Goal: Task Accomplishment & Management: Manage account settings

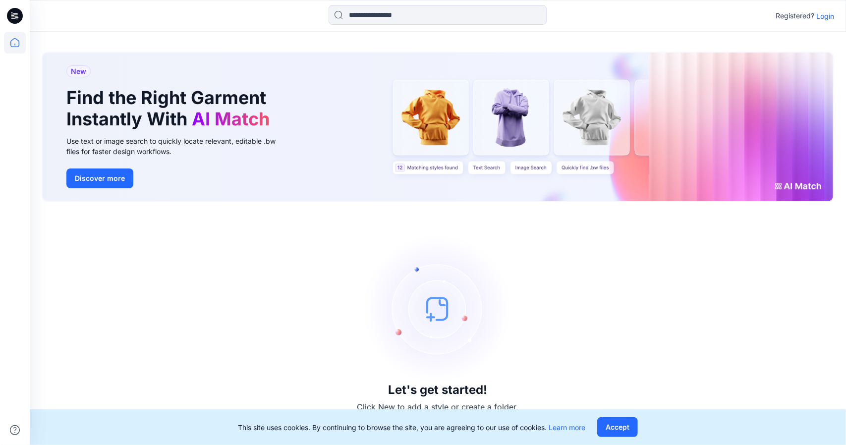
click at [818, 15] on p "Login" at bounding box center [825, 16] width 18 height 10
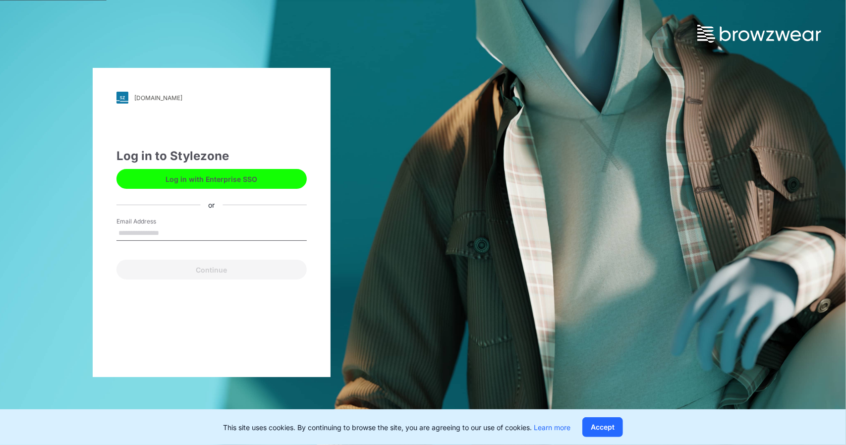
click at [216, 227] on input "Email Address" at bounding box center [211, 233] width 190 height 15
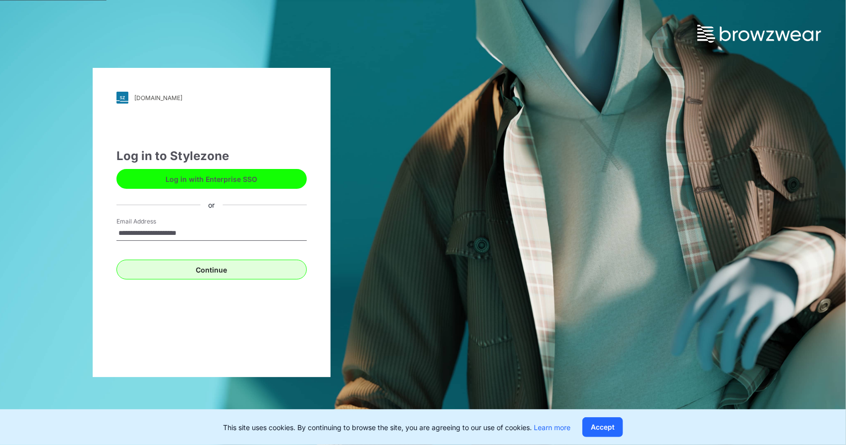
type input "**********"
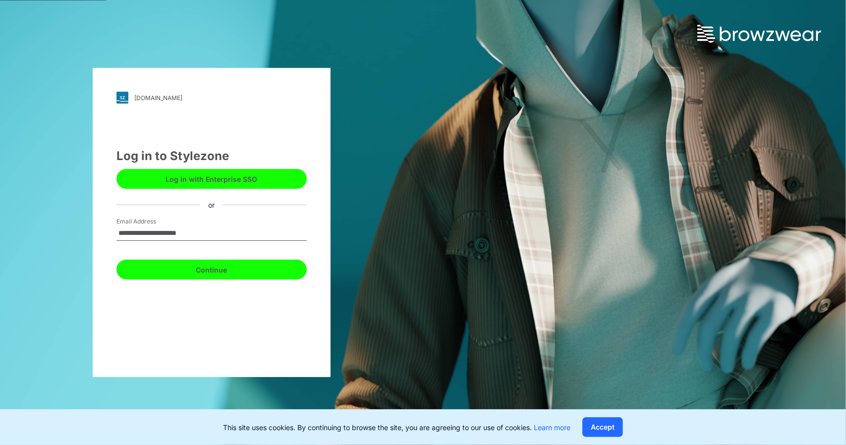
click at [240, 273] on button "Continue" at bounding box center [211, 270] width 190 height 20
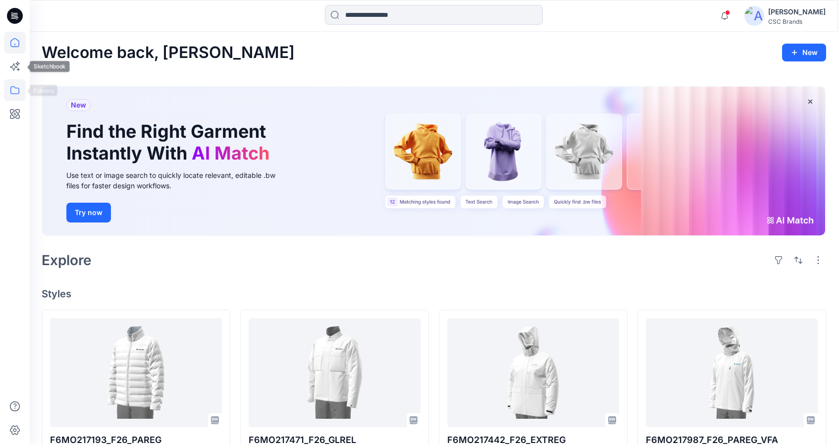
click at [11, 88] on icon at bounding box center [15, 90] width 22 height 22
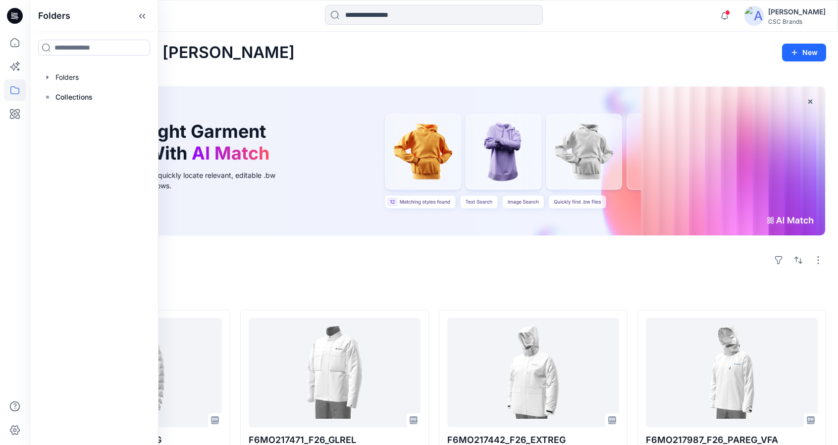
click at [39, 67] on div "Folders" at bounding box center [94, 77] width 113 height 20
click at [42, 73] on div at bounding box center [94, 77] width 113 height 20
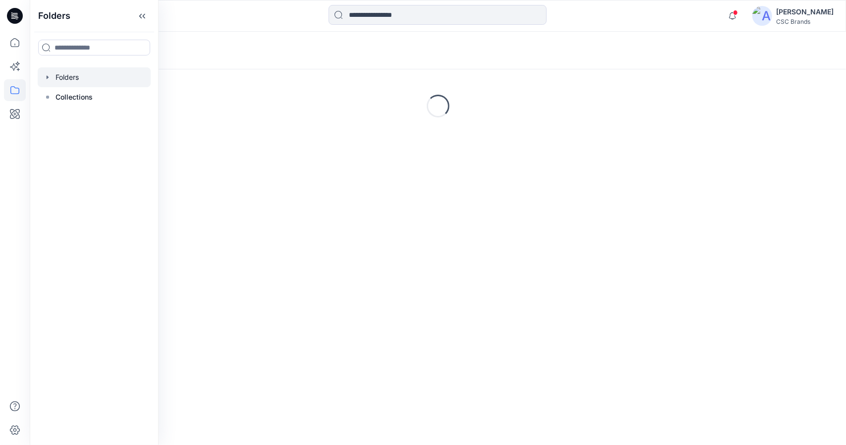
click at [49, 76] on icon "button" at bounding box center [48, 77] width 8 height 8
click at [55, 98] on icon "button" at bounding box center [58, 97] width 8 height 8
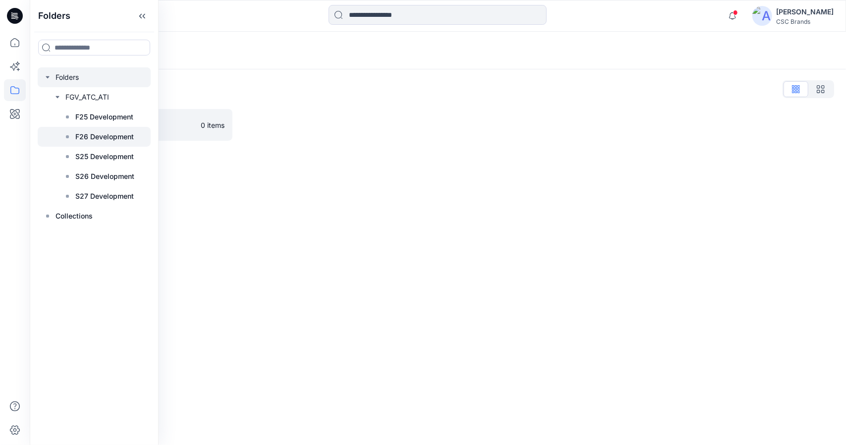
click at [83, 136] on p "F26 Development" at bounding box center [104, 137] width 58 height 12
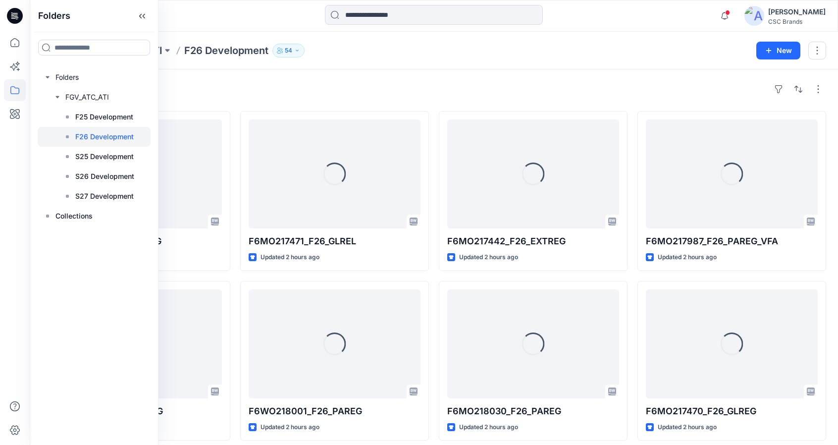
drag, startPoint x: 83, startPoint y: 136, endPoint x: 227, endPoint y: 74, distance: 156.4
click at [272, 87] on div "Styles" at bounding box center [434, 89] width 785 height 16
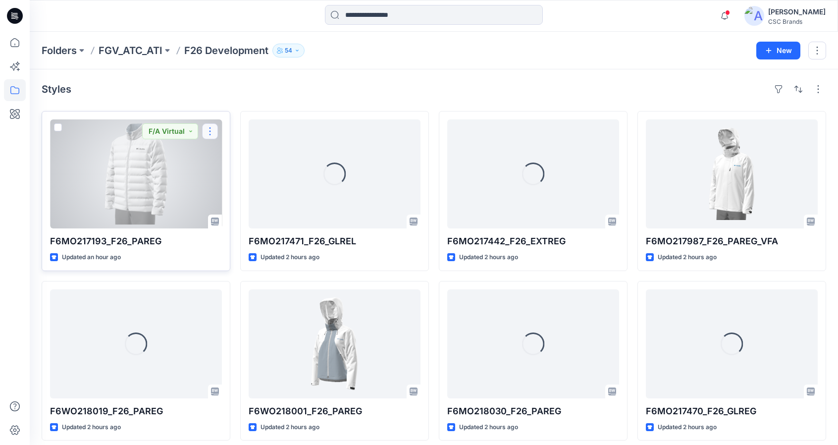
click at [211, 136] on button "button" at bounding box center [210, 131] width 16 height 16
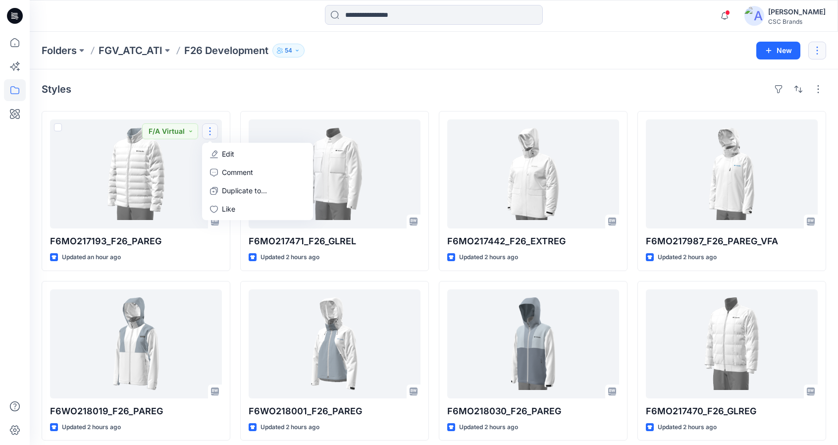
click at [813, 44] on button "button" at bounding box center [818, 51] width 18 height 18
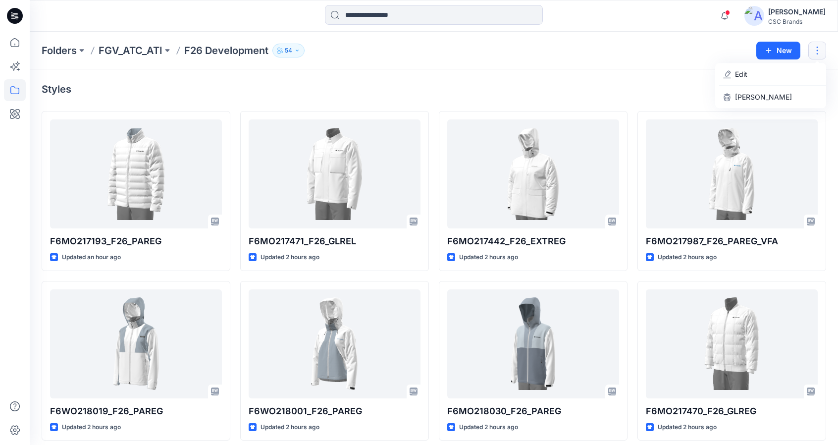
click at [618, 98] on div "Styles F6MO217193_F26_PAREG Updated an hour ago F6WO218019_F26_PAREG Updated 2 …" at bounding box center [434, 363] width 809 height 589
click at [734, 23] on icon "button" at bounding box center [724, 16] width 19 height 20
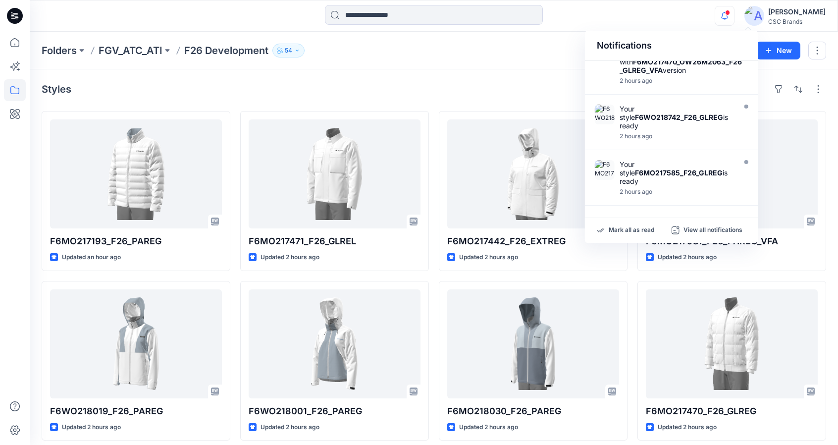
scroll to position [449, 0]
click at [731, 229] on p "View all notifications" at bounding box center [713, 230] width 59 height 9
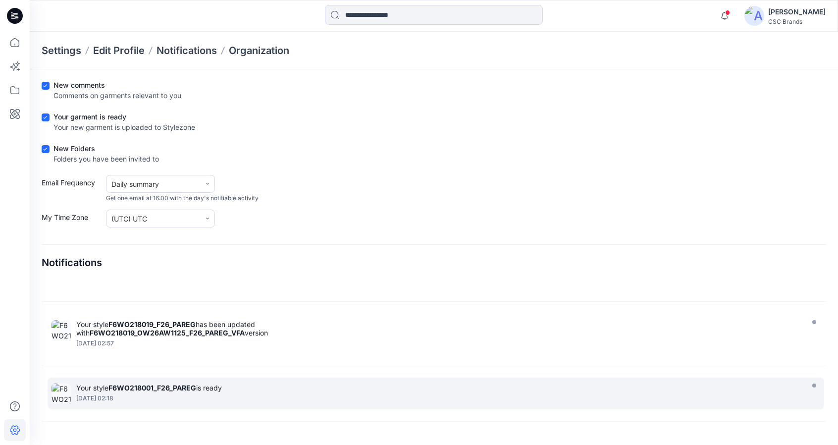
scroll to position [2031, 0]
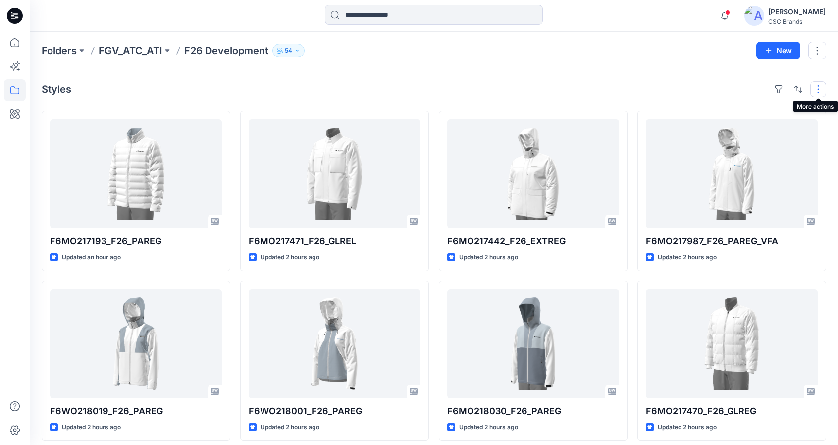
click at [820, 86] on button "button" at bounding box center [819, 89] width 16 height 16
click at [710, 150] on button "Card" at bounding box center [690, 142] width 85 height 20
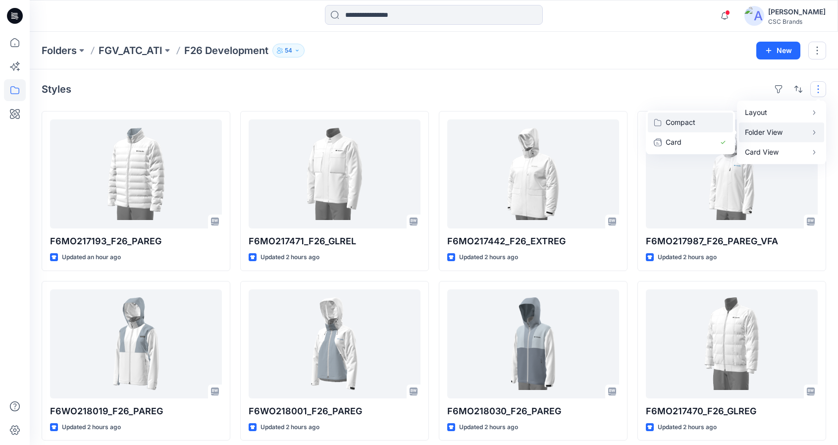
click at [711, 124] on p "Compact" at bounding box center [691, 122] width 50 height 12
click at [721, 155] on button "Card Info" at bounding box center [685, 152] width 95 height 20
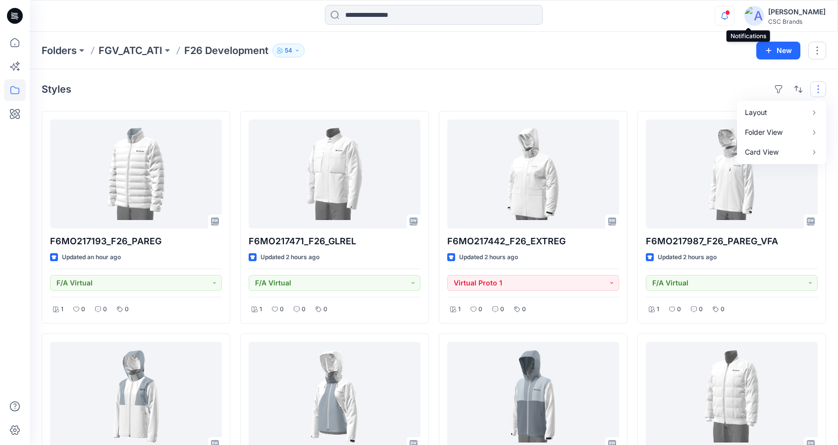
click at [734, 15] on icon "button" at bounding box center [724, 16] width 19 height 20
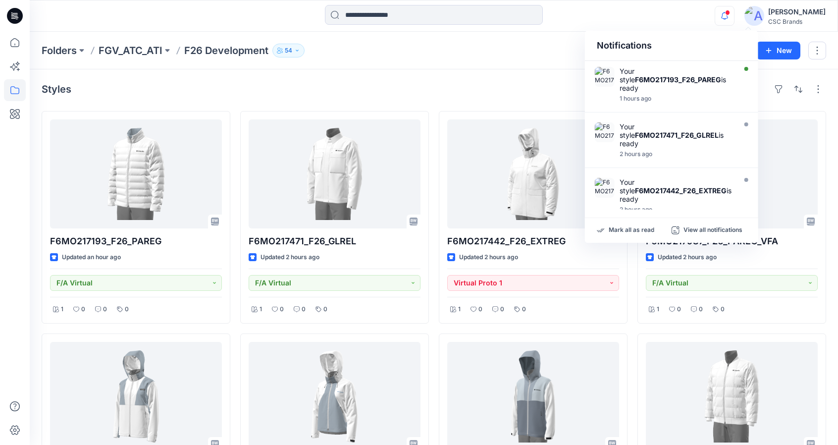
click at [526, 74] on div "Styles F6MO217193_F26_PAREG Updated an hour ago F/A Virtual 1 0 0 0 F6WO218019_…" at bounding box center [434, 442] width 809 height 747
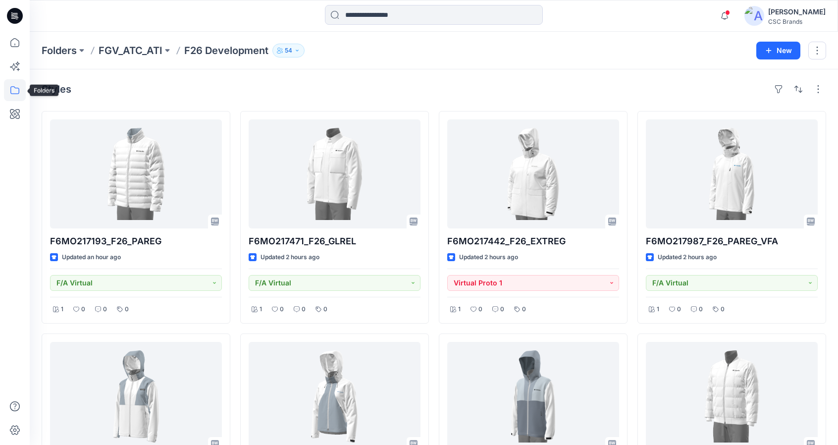
click at [10, 88] on icon at bounding box center [15, 90] width 22 height 22
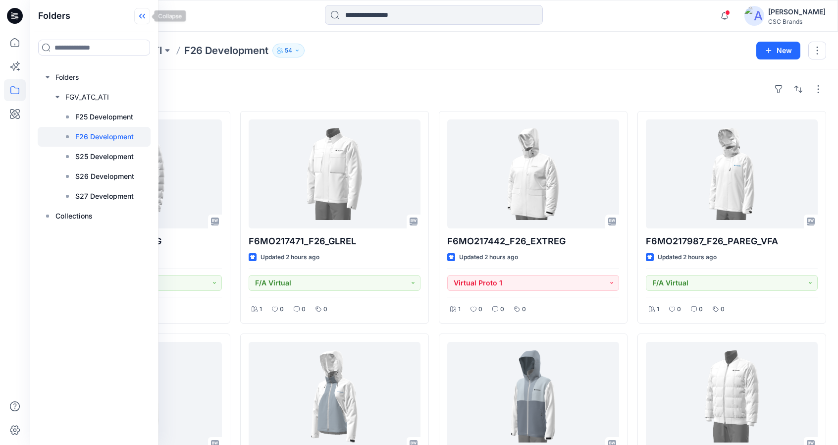
click at [146, 24] on icon at bounding box center [142, 16] width 16 height 16
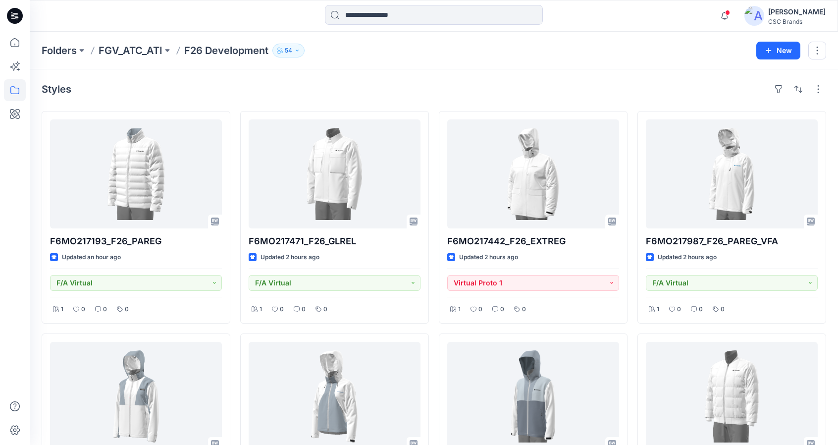
click at [431, 87] on div "Styles" at bounding box center [434, 89] width 785 height 16
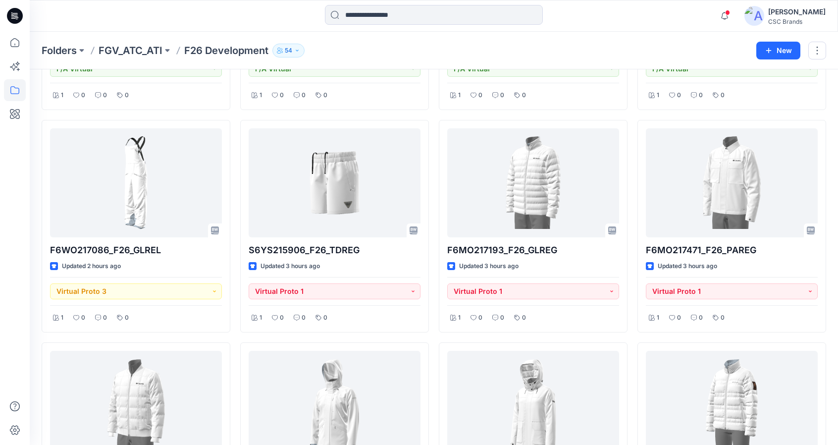
scroll to position [1095, 0]
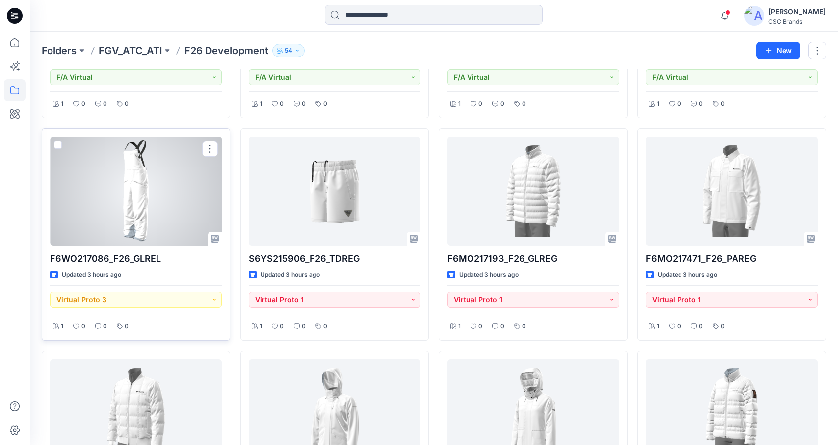
click at [116, 220] on div at bounding box center [136, 191] width 172 height 109
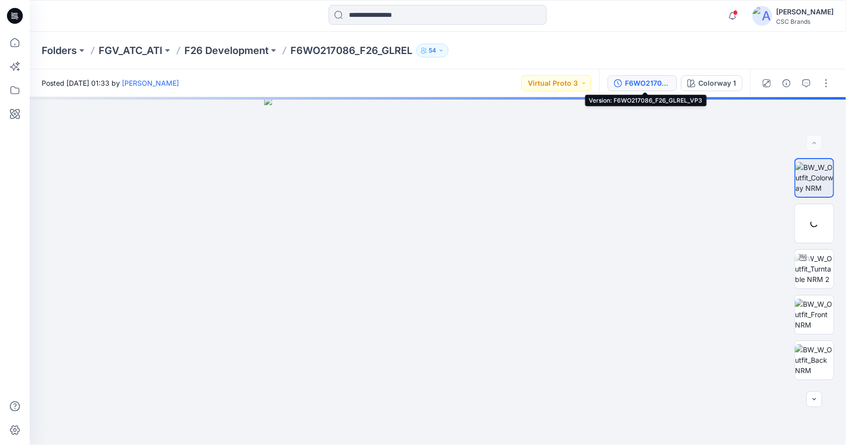
click at [628, 78] on div "F6WO217086_F26_GLREL_VP3" at bounding box center [648, 83] width 46 height 11
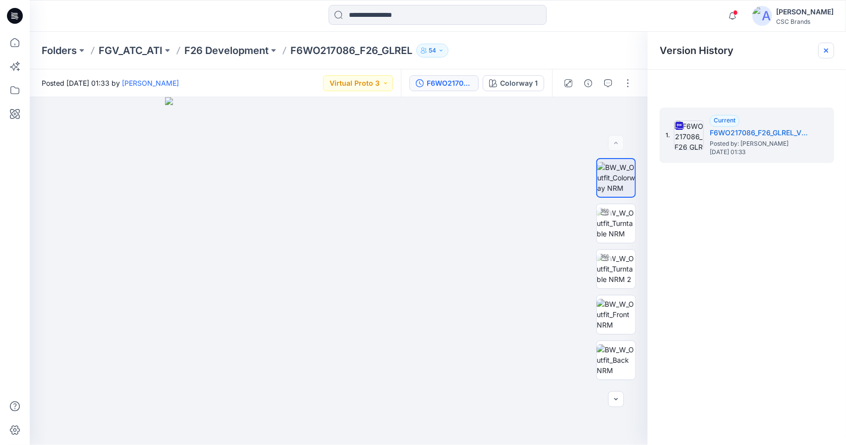
click at [823, 53] on icon at bounding box center [826, 51] width 8 height 8
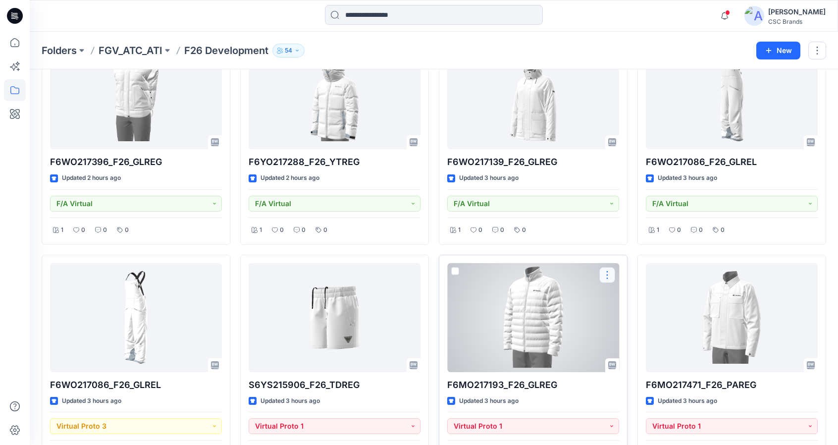
scroll to position [848, 0]
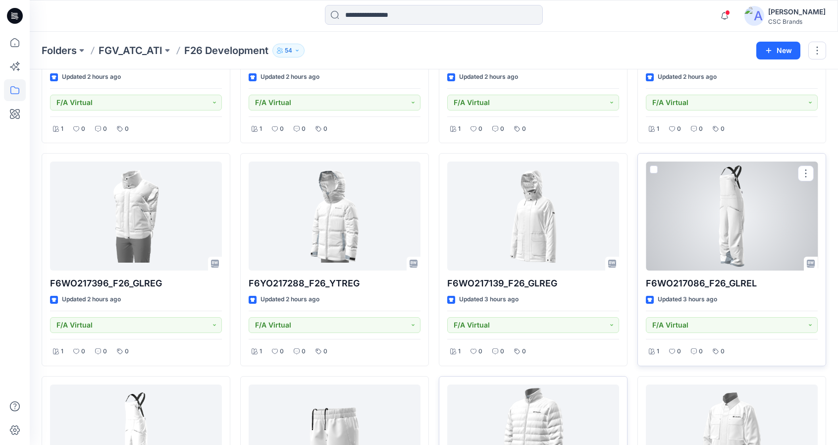
click at [709, 227] on div at bounding box center [732, 216] width 172 height 109
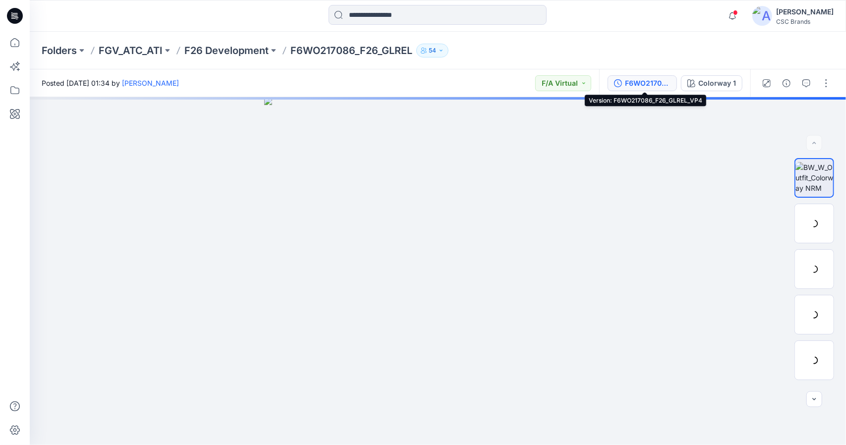
click at [631, 81] on div "F6WO217086_F26_GLREL_VP4" at bounding box center [648, 83] width 46 height 11
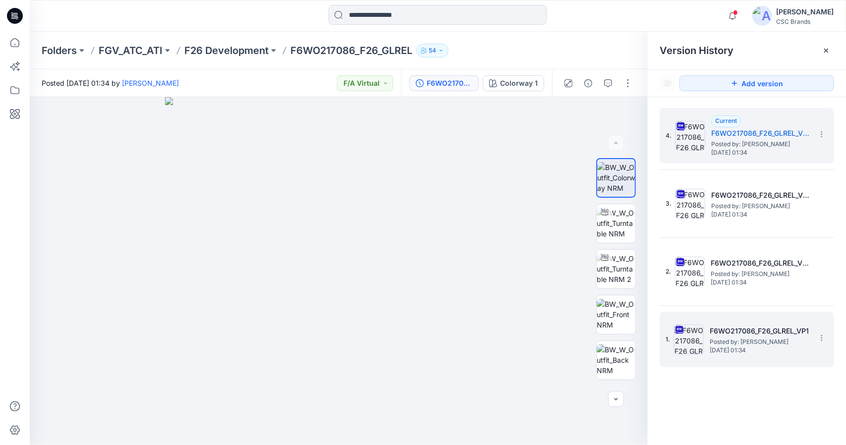
click at [743, 330] on h5 "F6WO217086_F26_GLREL_VP1" at bounding box center [758, 331] width 99 height 12
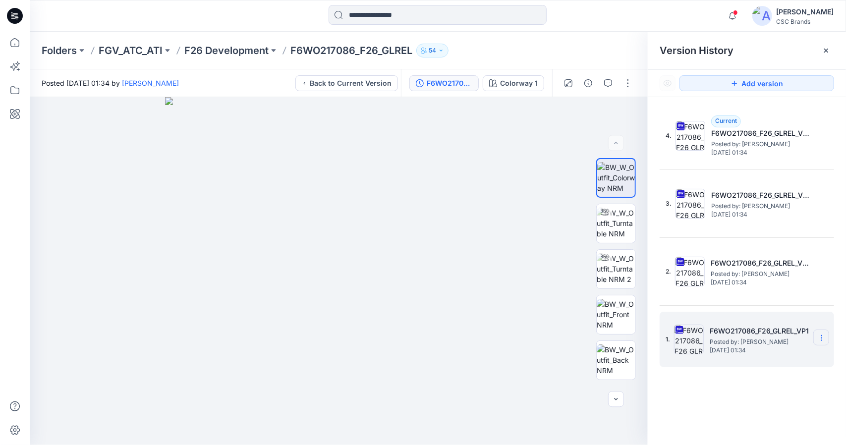
click at [827, 338] on section at bounding box center [821, 337] width 16 height 16
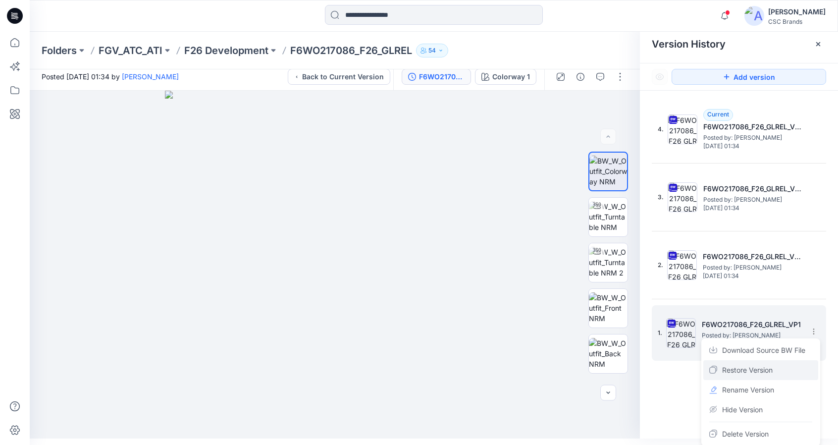
scroll to position [7, 0]
click at [684, 401] on div "4. Current F6WO217086_F26_GLREL_VP4 Posted by: Susie Kim Tuesday, October 07, 2…" at bounding box center [739, 271] width 198 height 362
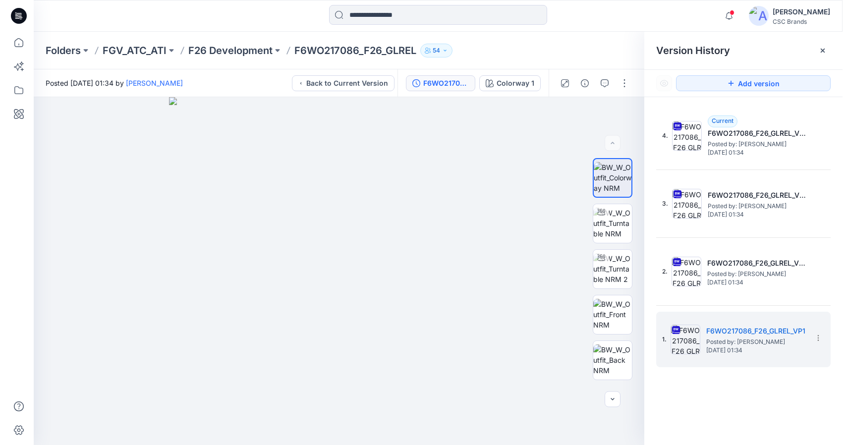
scroll to position [0, 0]
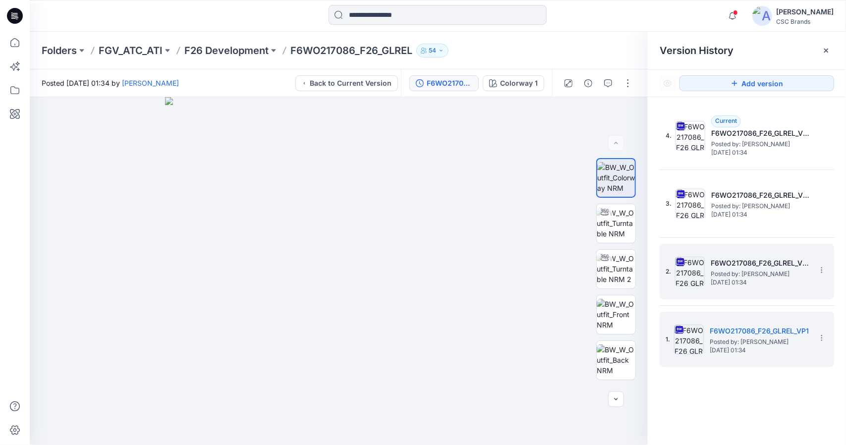
click at [735, 272] on span "Posted by: [PERSON_NAME]" at bounding box center [759, 274] width 99 height 10
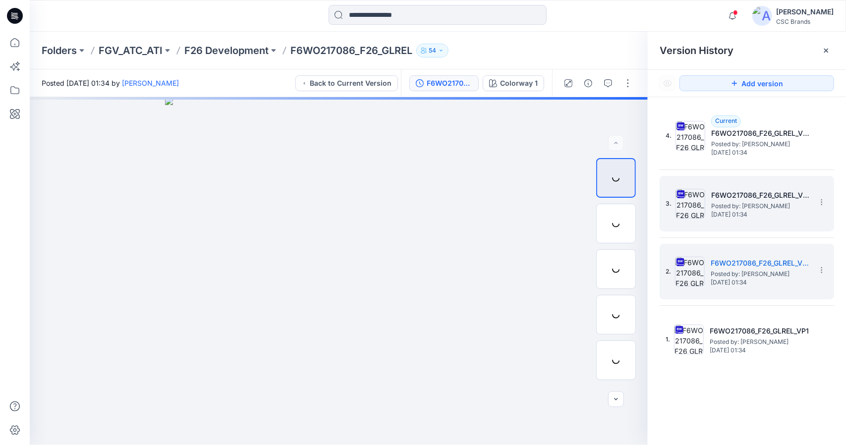
click at [711, 212] on span "[DATE] 01:34" at bounding box center [760, 214] width 99 height 7
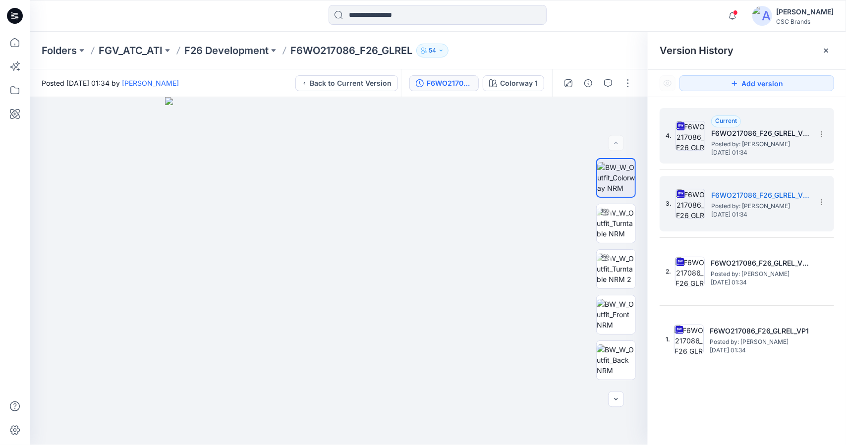
click at [755, 144] on span "Posted by: [PERSON_NAME]" at bounding box center [760, 144] width 99 height 10
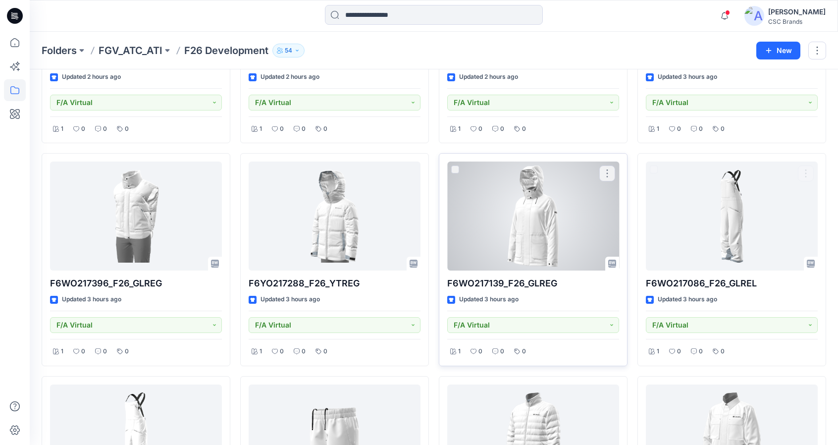
scroll to position [897, 0]
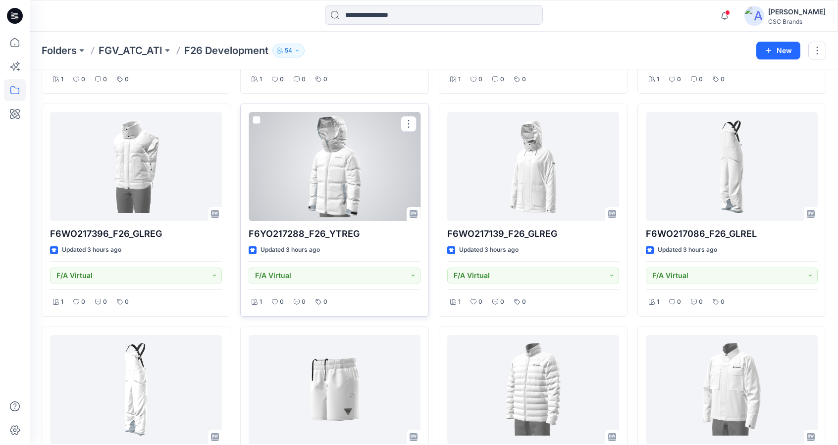
click at [361, 195] on div at bounding box center [335, 166] width 172 height 109
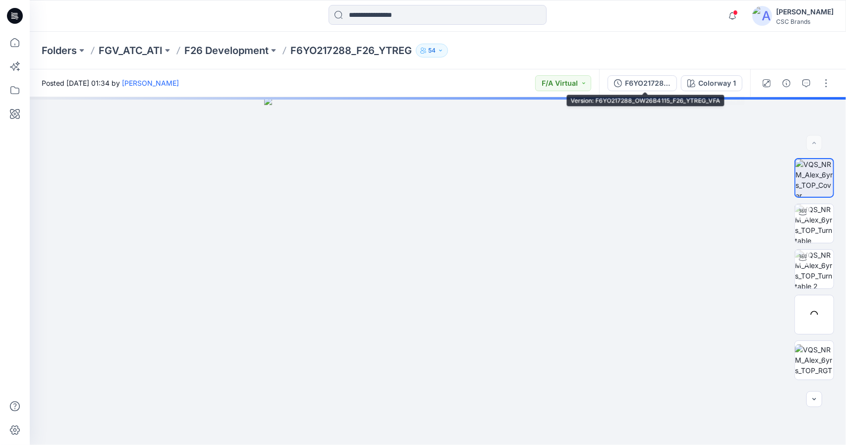
click at [662, 84] on div "F6YO217288_OW26B4115_F26_YTREG_VFA" at bounding box center [648, 83] width 46 height 11
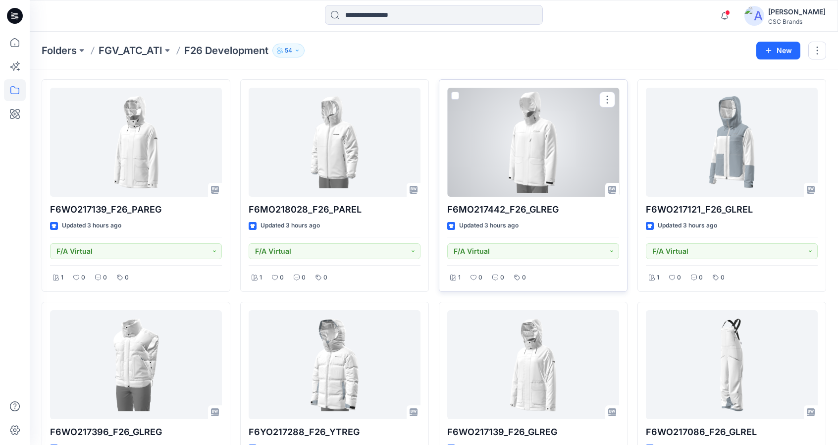
scroll to position [798, 0]
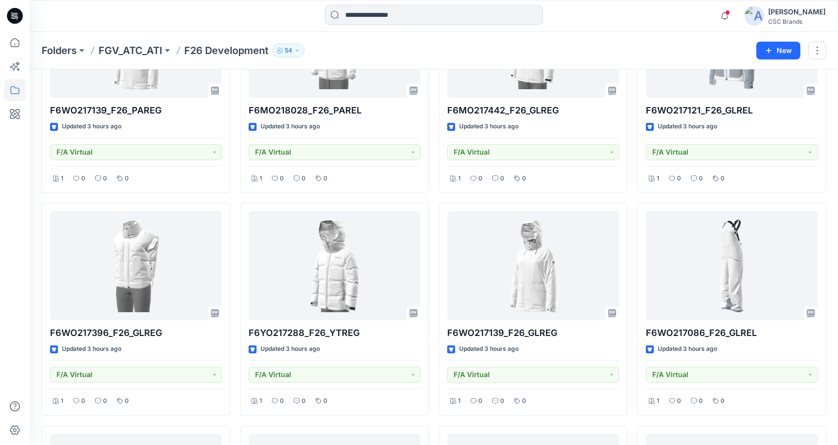
click at [827, 210] on div "Styles F6MO217193_F26_PAREG Updated 2 hours ago F/A Virtual 1 0 0 0 F6WO218019_…" at bounding box center [434, 183] width 809 height 1824
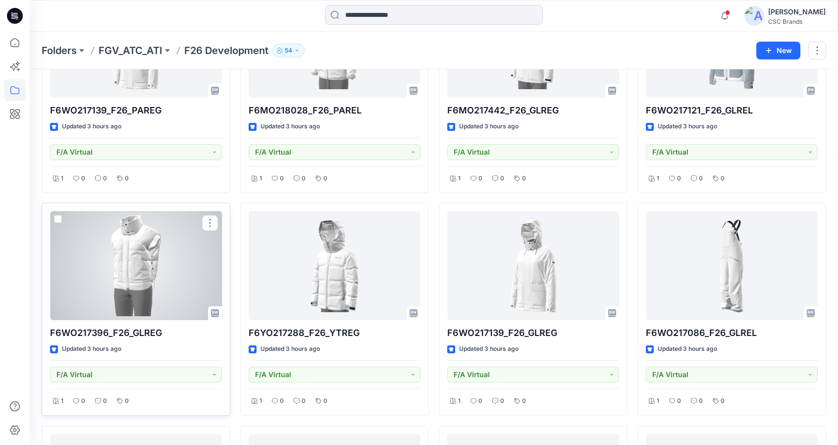
click at [91, 251] on div at bounding box center [136, 265] width 172 height 109
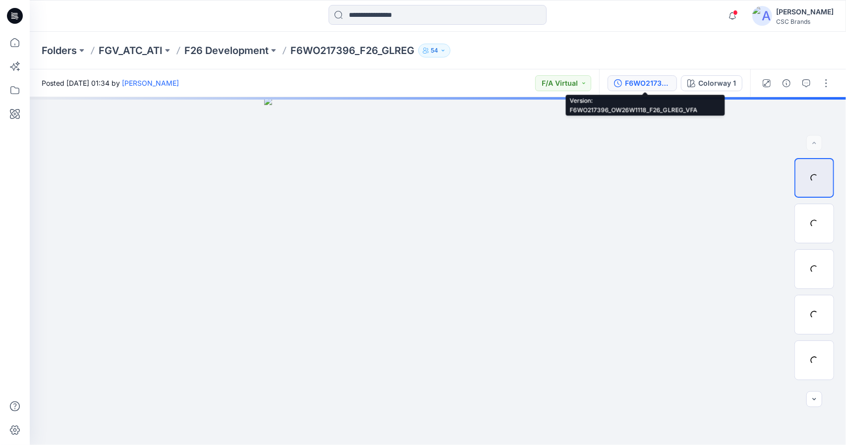
click at [647, 84] on div "F6WO217396_OW26W1118_F26_GLREG_VFA" at bounding box center [648, 83] width 46 height 11
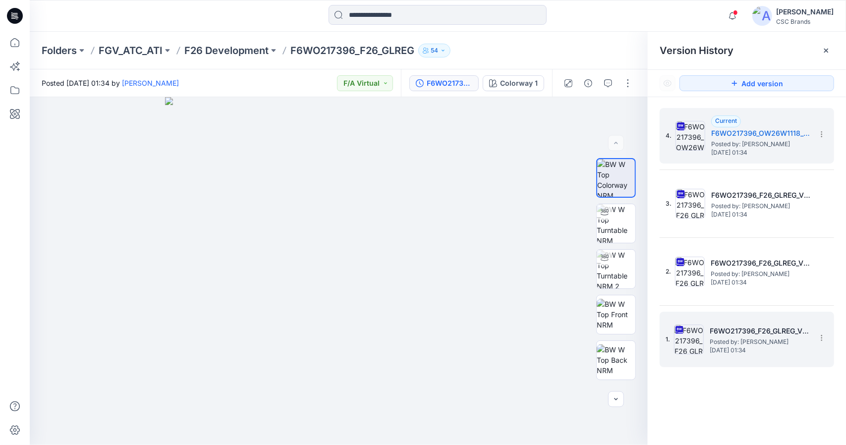
click at [745, 333] on h5 "F6WO217396_F26_GLREG_VP1" at bounding box center [758, 331] width 99 height 12
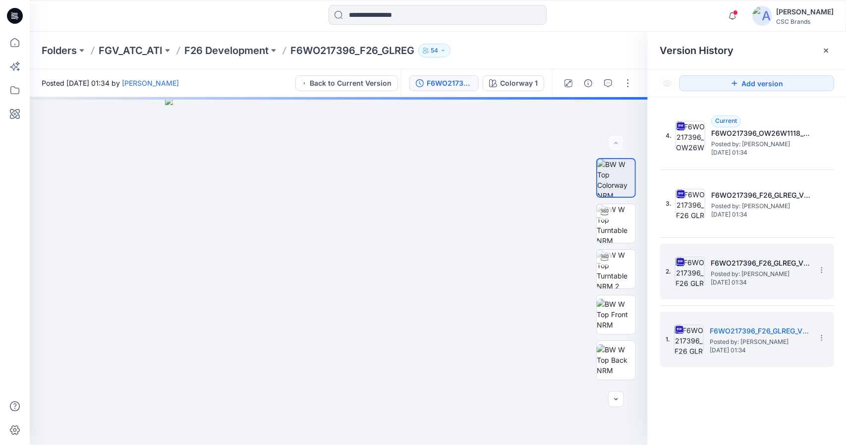
click at [765, 275] on span "Posted by: [PERSON_NAME]" at bounding box center [759, 274] width 99 height 10
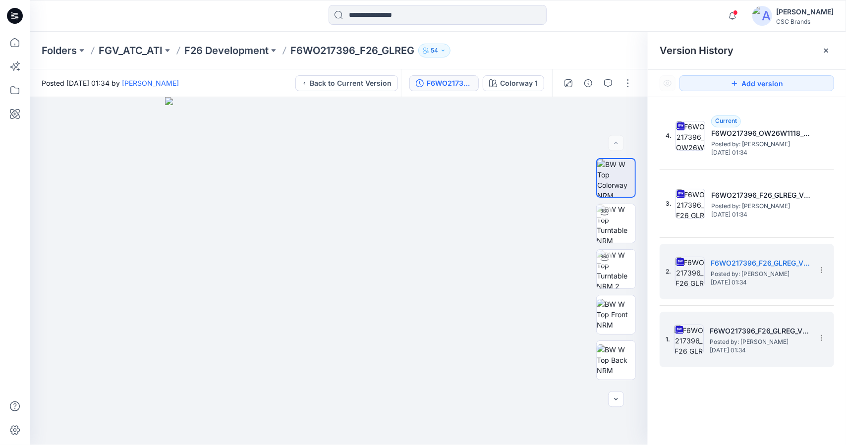
click at [739, 331] on h5 "F6WO217396_F26_GLREG_VP1" at bounding box center [758, 331] width 99 height 12
click at [717, 278] on span "Posted by: [PERSON_NAME]" at bounding box center [759, 274] width 99 height 10
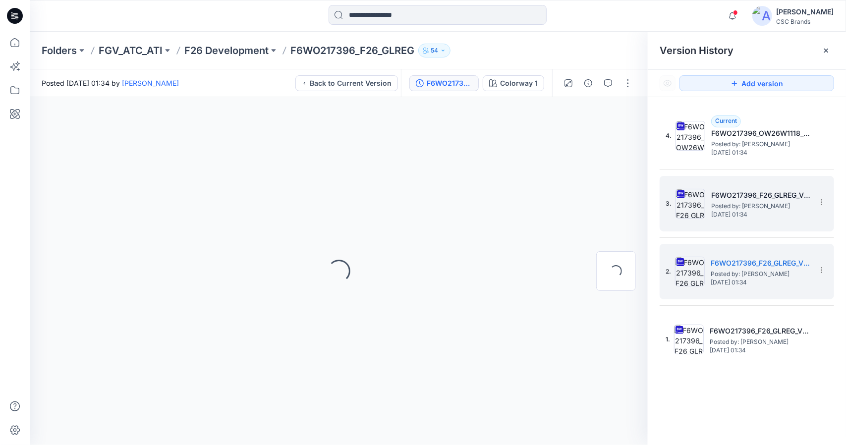
click at [757, 217] on div "3. F6WO217396_F26_GLREG_VP2 Posted by: Susie Kim Tuesday, October 07, 2025 01:34" at bounding box center [739, 204] width 149 height 48
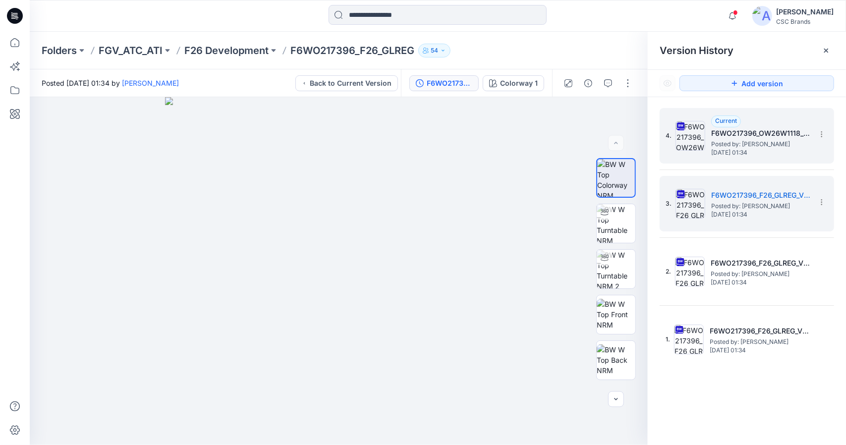
click at [742, 142] on span "Posted by: [PERSON_NAME]" at bounding box center [760, 144] width 99 height 10
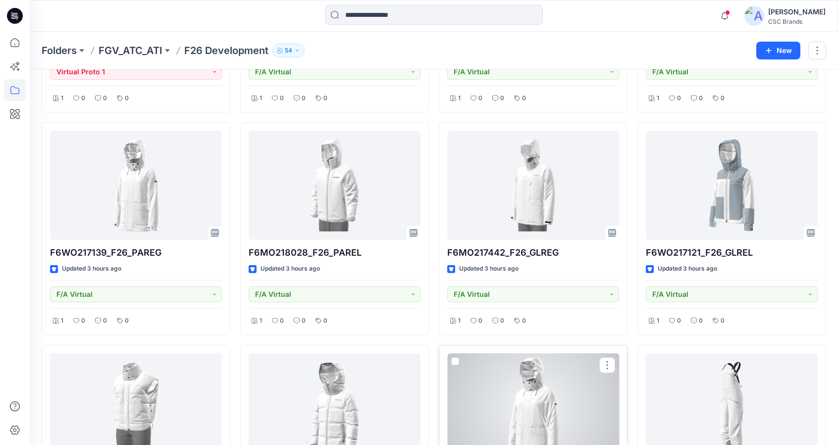
scroll to position [649, 0]
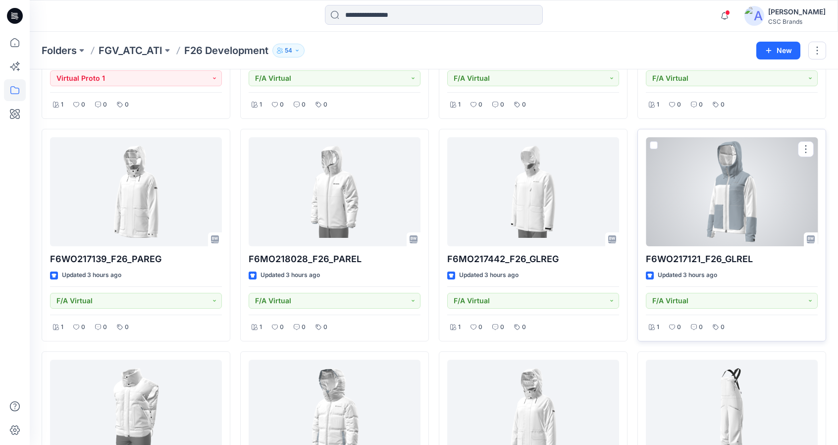
click at [715, 195] on div at bounding box center [732, 191] width 172 height 109
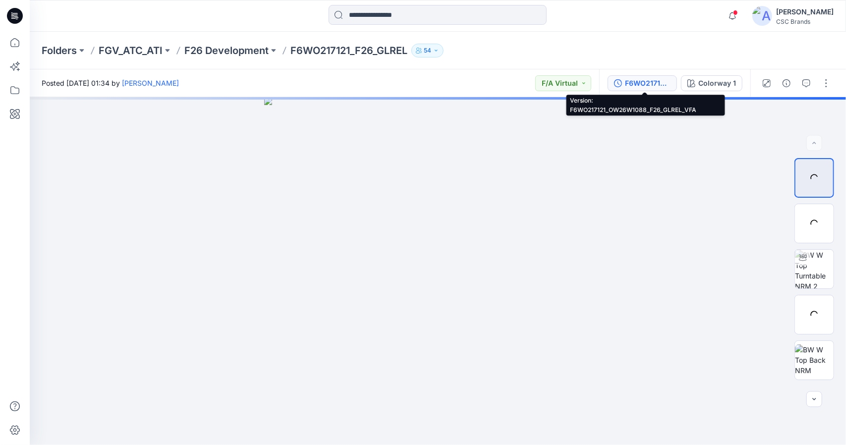
click at [668, 87] on div "F6WO217121_OW26W1088_F26_GLREL_VFA" at bounding box center [648, 83] width 46 height 11
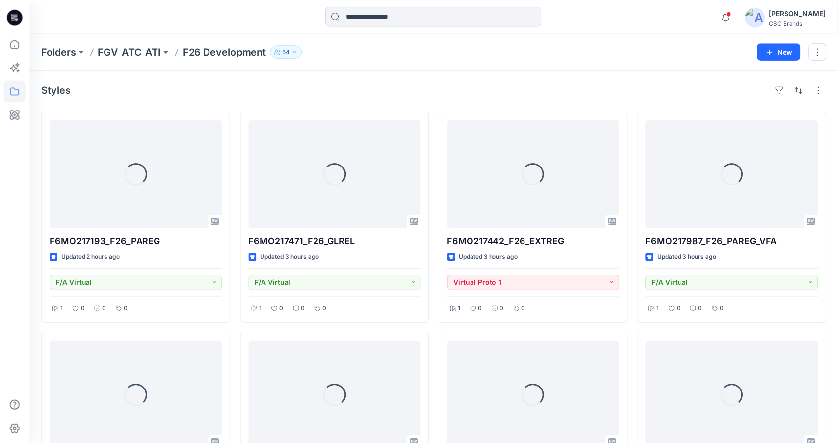
scroll to position [649, 0]
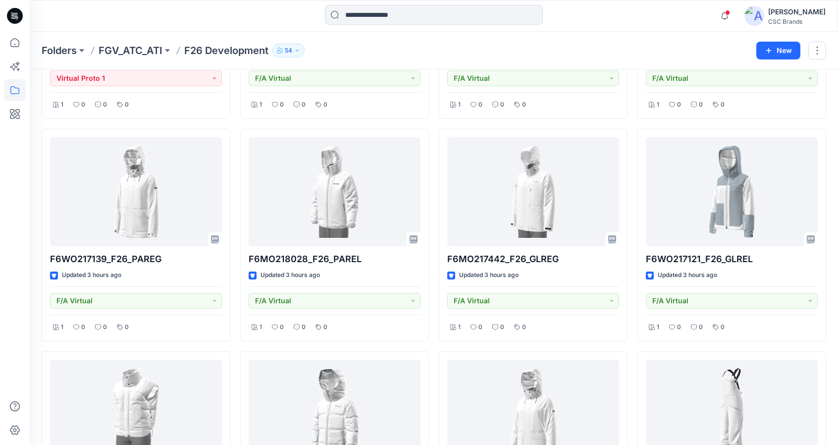
click at [558, 44] on div "Folders FGV_ATC_ATI F26 Development 54" at bounding box center [395, 51] width 707 height 14
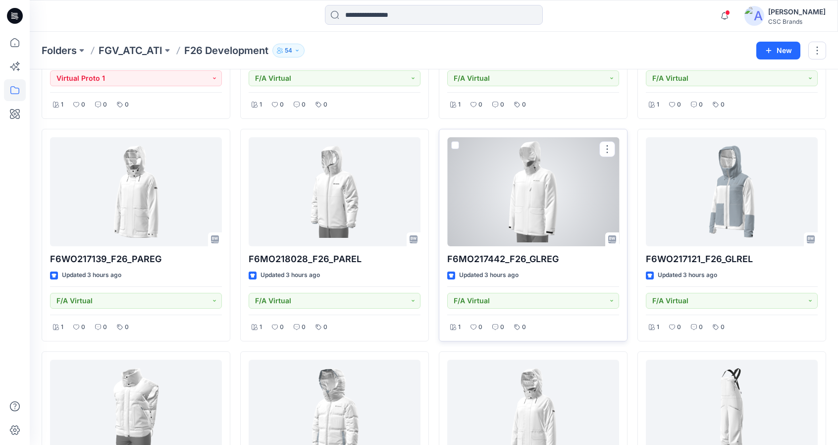
click at [539, 219] on div at bounding box center [533, 191] width 172 height 109
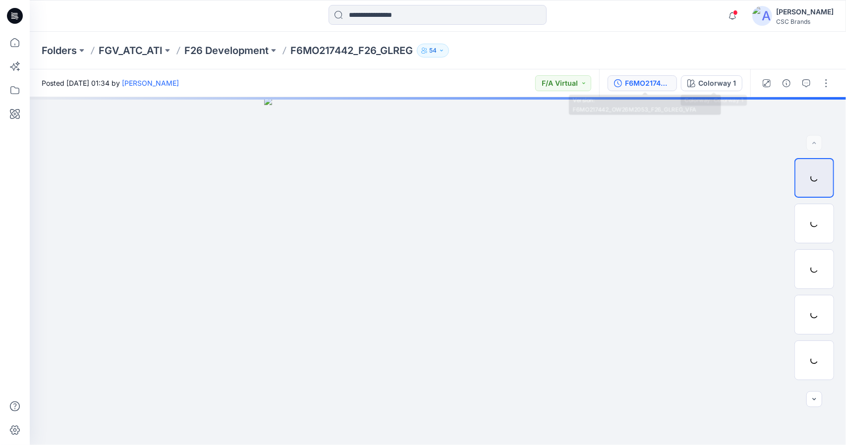
click at [663, 83] on div "F6MO217442_OW26M2053_F26_GLREG_VFA" at bounding box center [648, 83] width 46 height 11
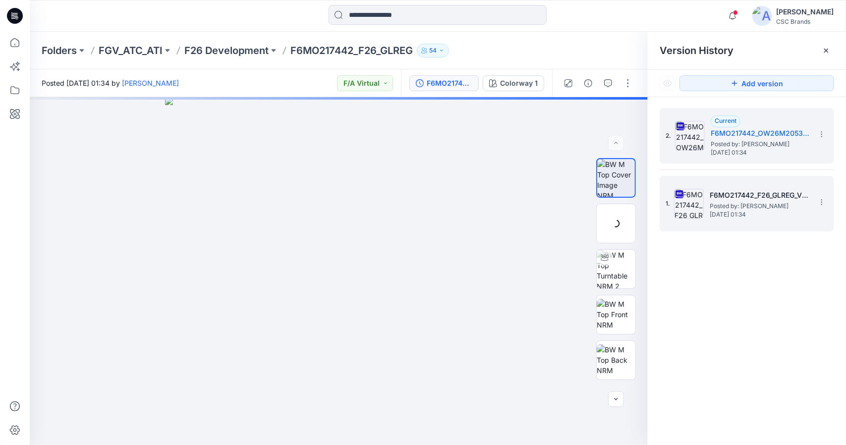
click at [769, 208] on span "Posted by: [PERSON_NAME]" at bounding box center [758, 206] width 99 height 10
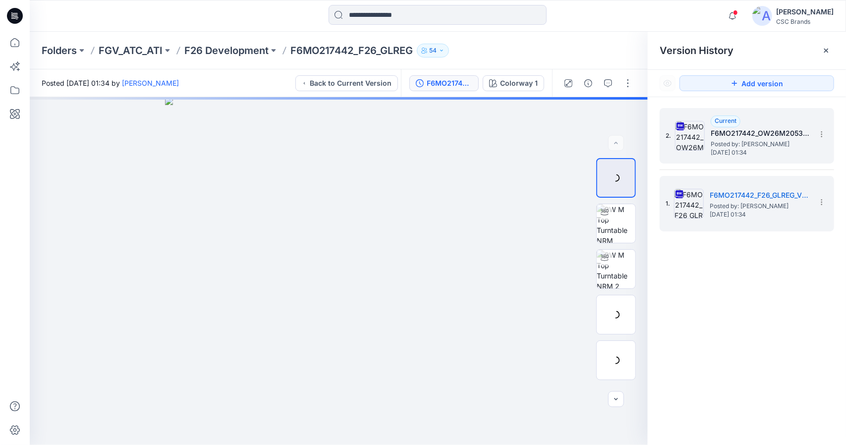
click at [702, 132] on img at bounding box center [690, 136] width 30 height 30
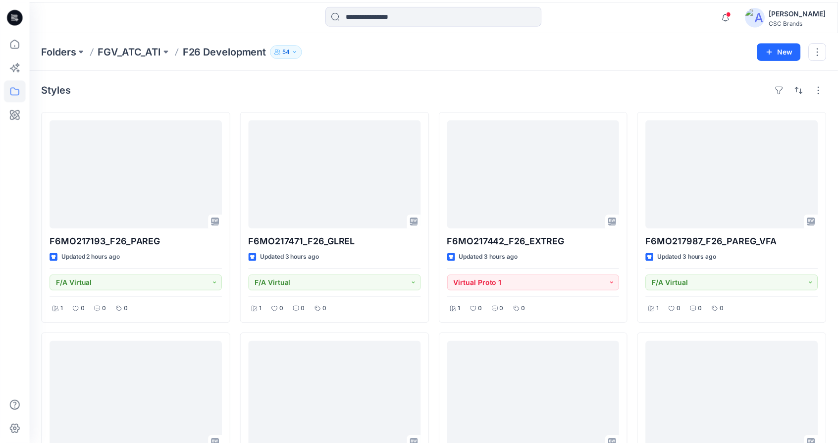
scroll to position [649, 0]
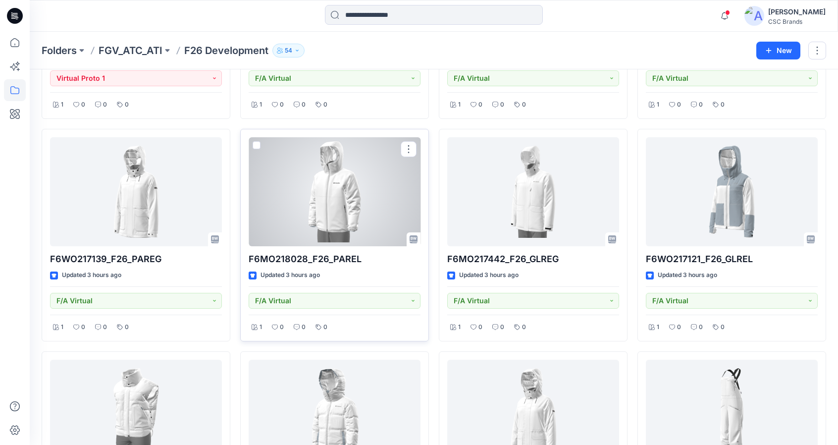
click at [299, 201] on div at bounding box center [335, 191] width 172 height 109
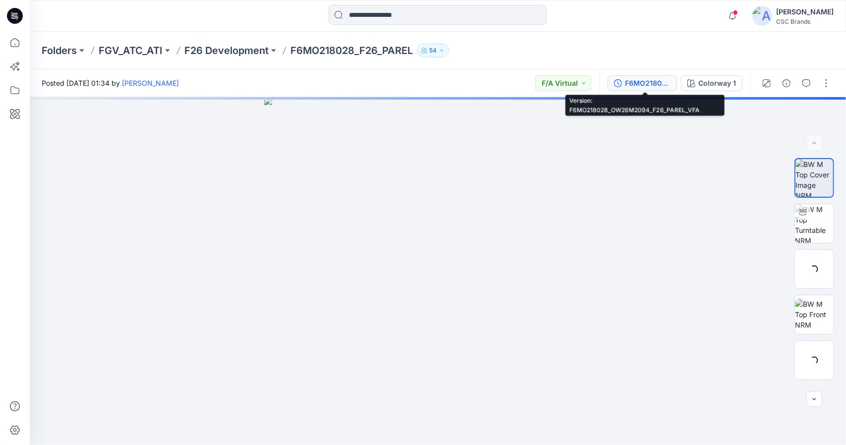
click at [663, 80] on div "F6MO218028_OW26M2094_F26_PAREL_VFA" at bounding box center [648, 83] width 46 height 11
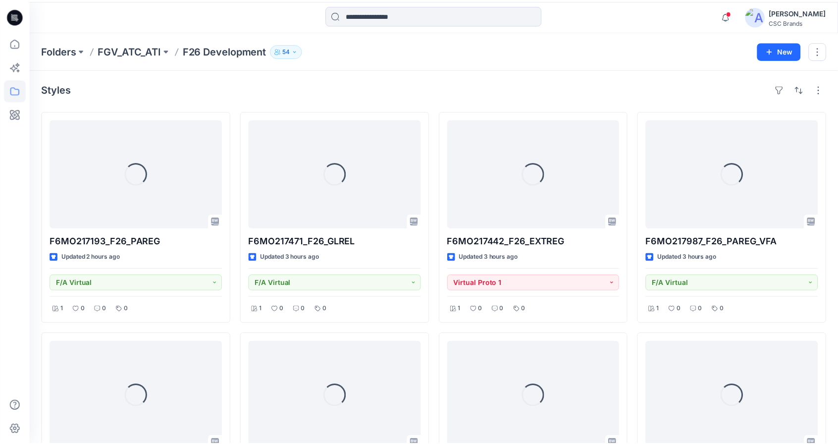
scroll to position [649, 0]
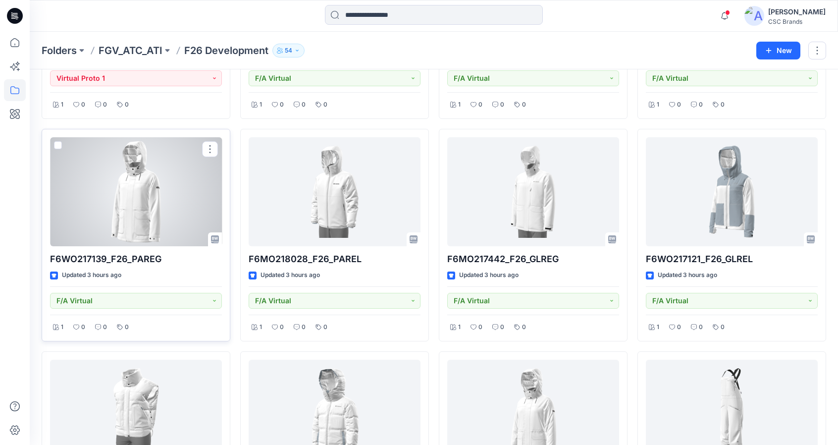
click at [147, 204] on div at bounding box center [136, 191] width 172 height 109
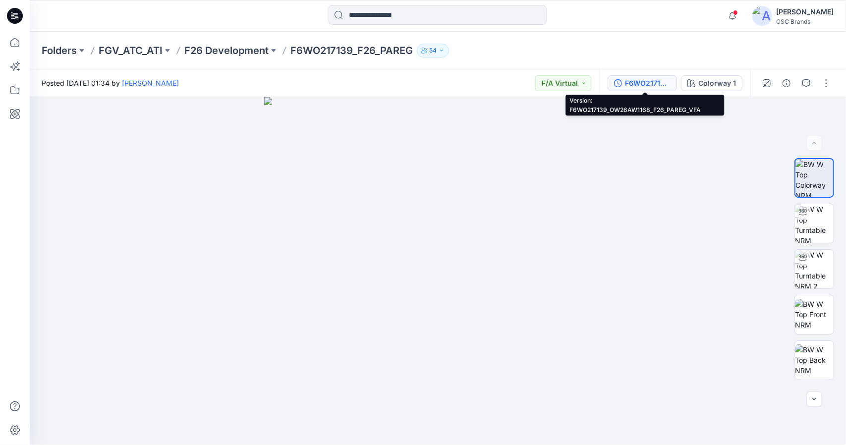
click at [626, 77] on button "F6WO217139_OW26AW1168_F26_PAREG_VFA" at bounding box center [641, 83] width 69 height 16
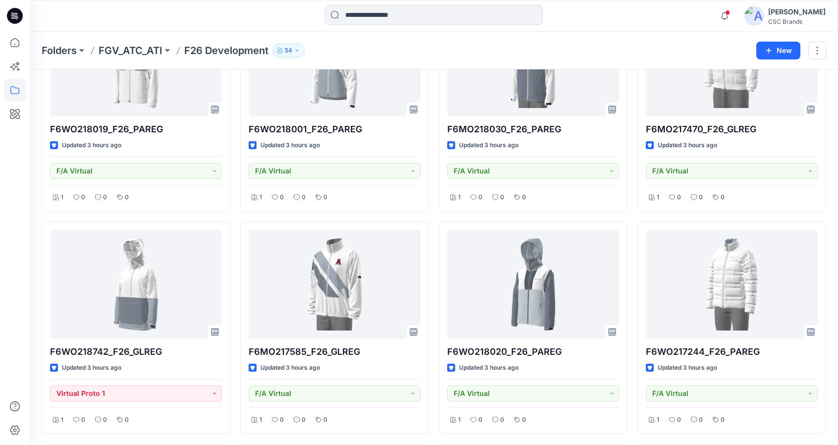
scroll to position [253, 0]
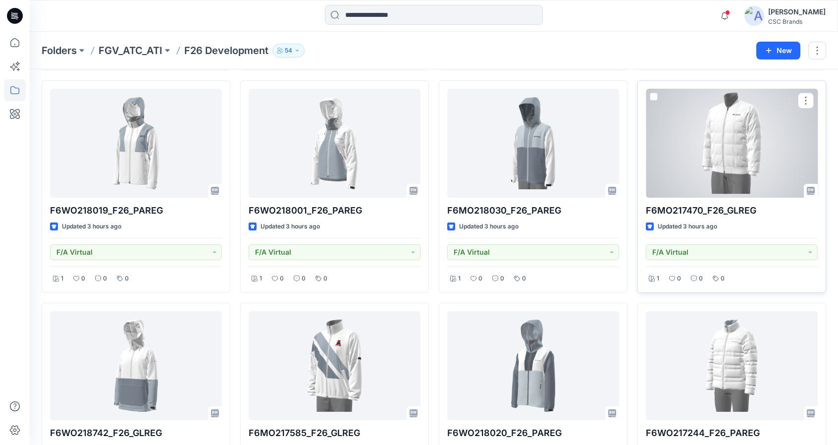
click at [735, 175] on div at bounding box center [732, 143] width 172 height 109
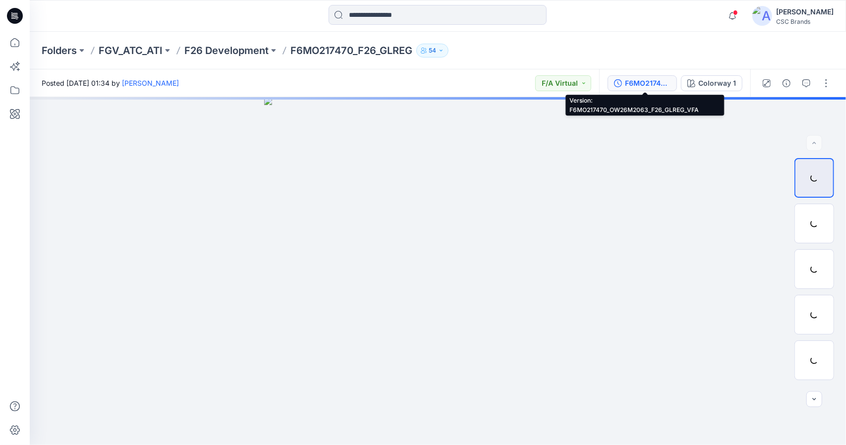
click at [643, 84] on div "F6MO217470_OW26M2063_F26_GLREG_VFA" at bounding box center [648, 83] width 46 height 11
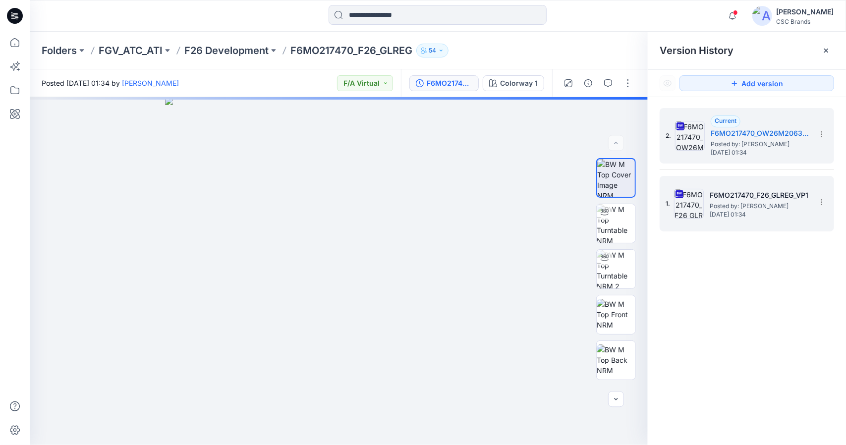
click at [690, 213] on img at bounding box center [689, 204] width 30 height 30
click at [708, 150] on div "2. Current F6MO217470_OW26M2063_F26_GLREG_VFA Posted by: Susie Kim Tuesday, Oct…" at bounding box center [739, 136] width 149 height 48
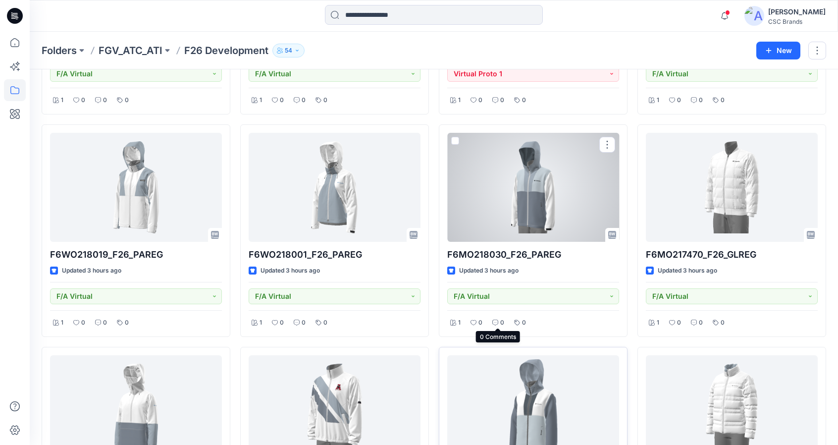
scroll to position [204, 0]
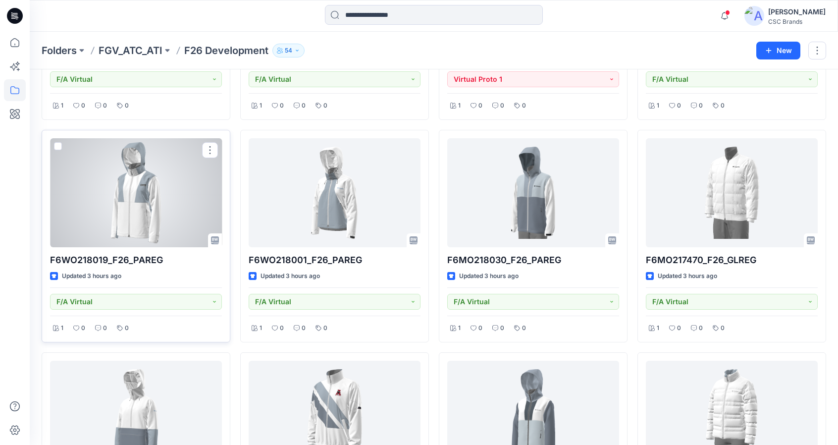
click at [158, 203] on div at bounding box center [136, 192] width 172 height 109
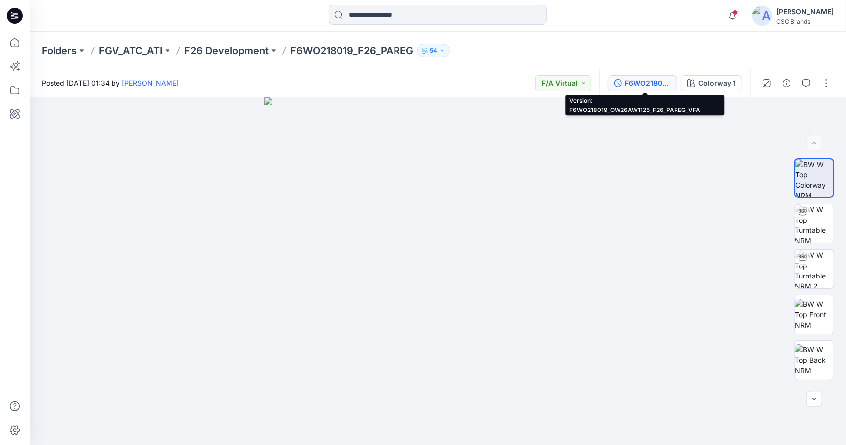
click at [635, 84] on div "F6WO218019_OW26AW1125_F26_PAREG_VFA" at bounding box center [648, 83] width 46 height 11
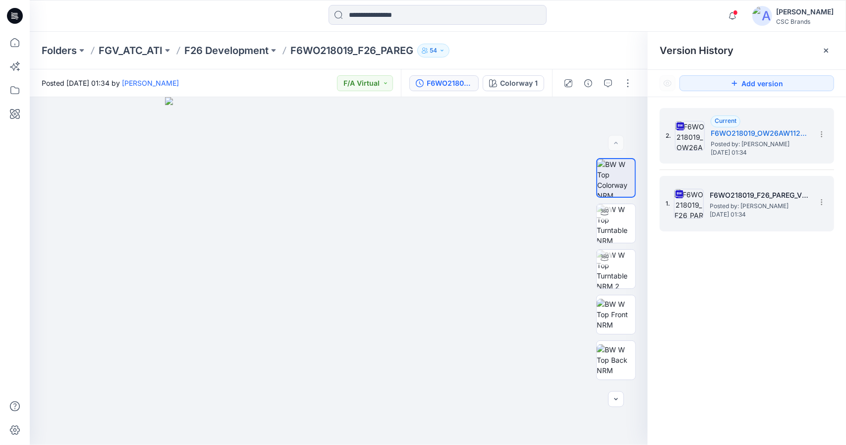
click at [680, 206] on img at bounding box center [689, 204] width 30 height 30
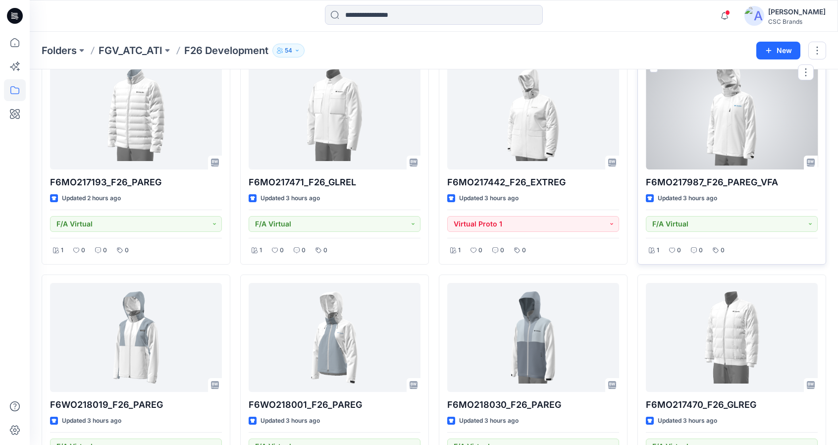
scroll to position [55, 0]
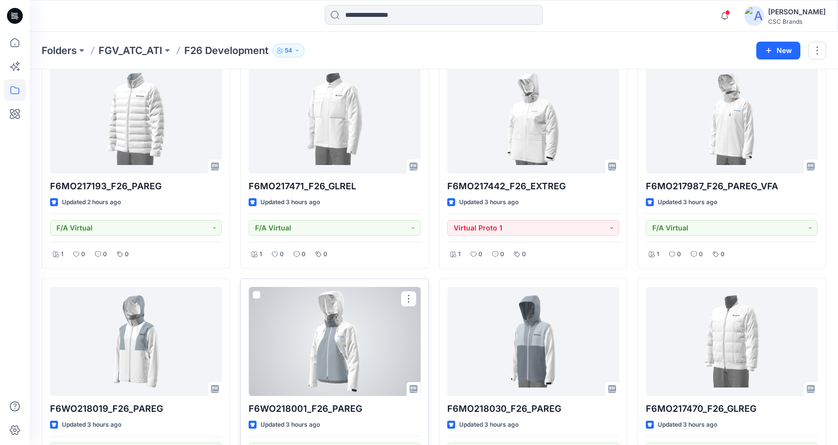
click at [370, 324] on div at bounding box center [335, 341] width 172 height 109
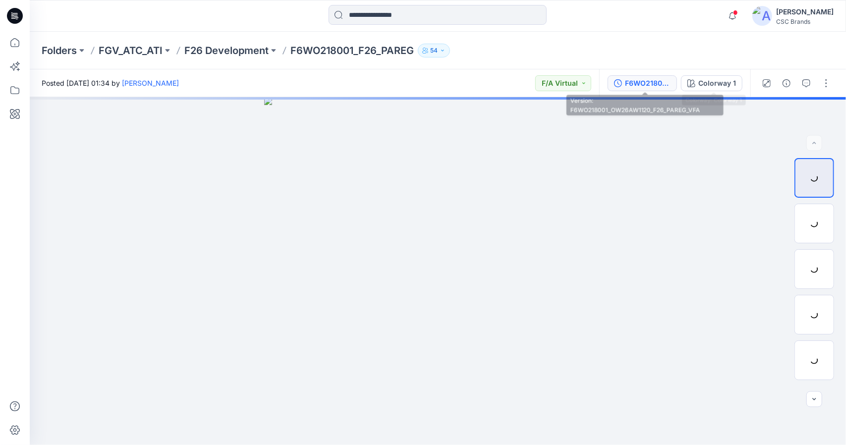
click at [663, 87] on div "F6WO218001_OW26AW1120_F26_PAREG_VFA" at bounding box center [648, 83] width 46 height 11
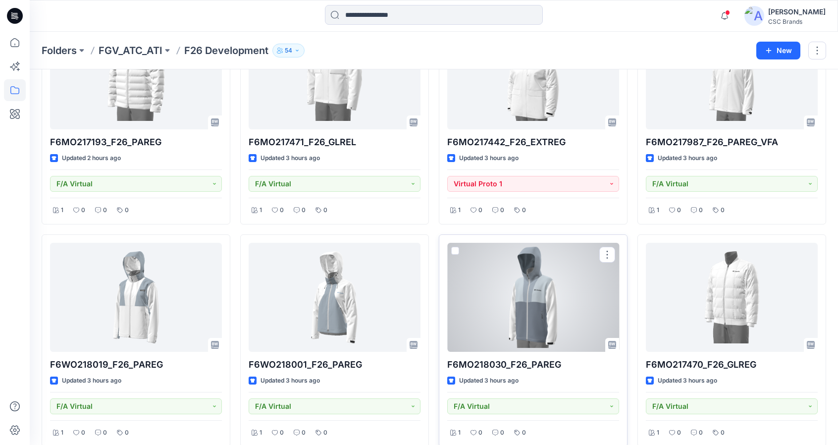
scroll to position [105, 0]
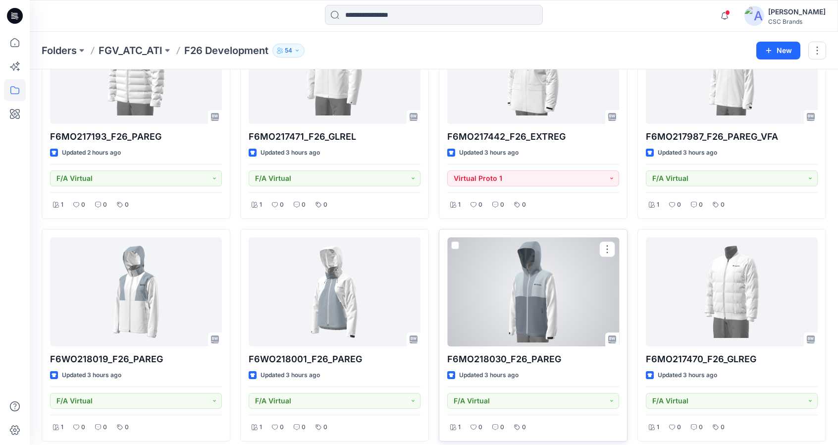
click at [516, 338] on div at bounding box center [533, 291] width 172 height 109
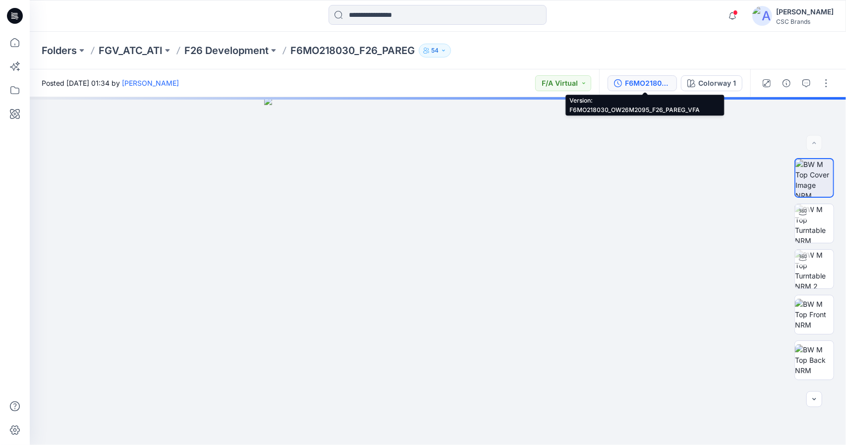
click at [663, 87] on div "F6MO218030_OW26M2095_F26_PAREG_VFA" at bounding box center [648, 83] width 46 height 11
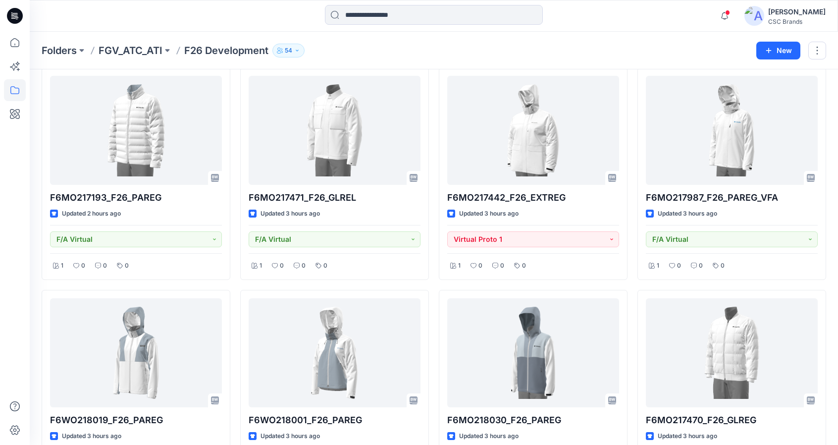
scroll to position [50, 0]
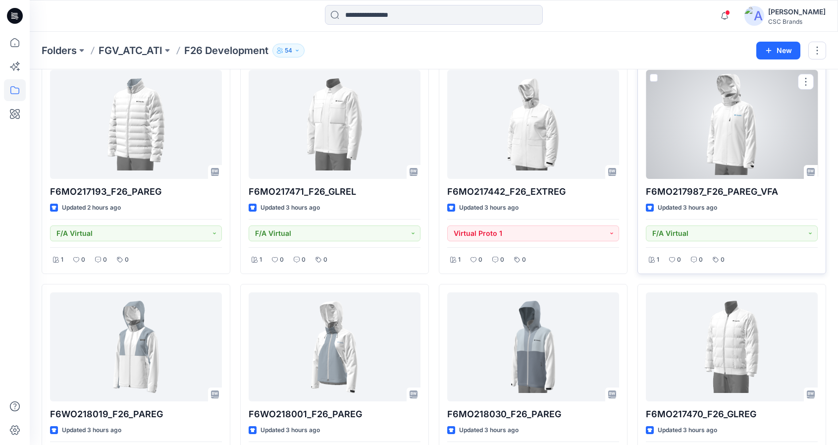
click at [745, 148] on div at bounding box center [732, 124] width 172 height 109
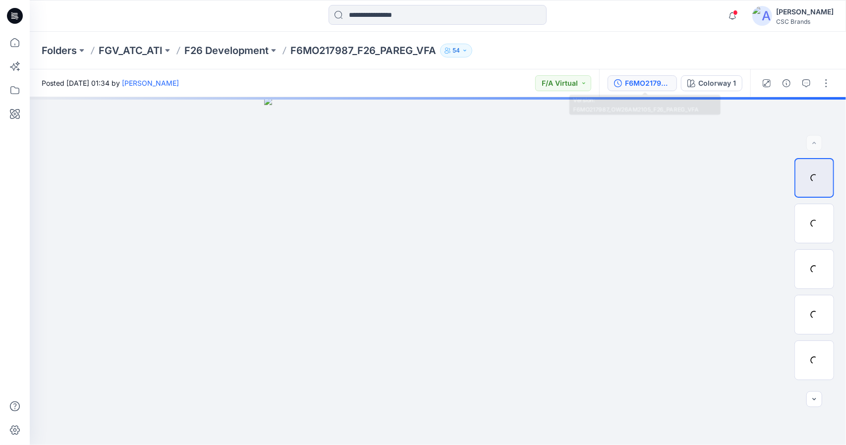
click at [638, 87] on div "F6MO217987_OW26AM2105_F26_PAREG_VFA" at bounding box center [648, 83] width 46 height 11
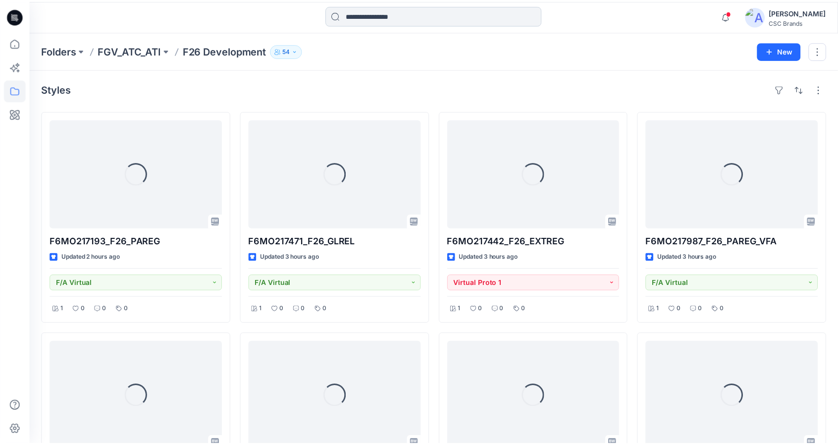
scroll to position [50, 0]
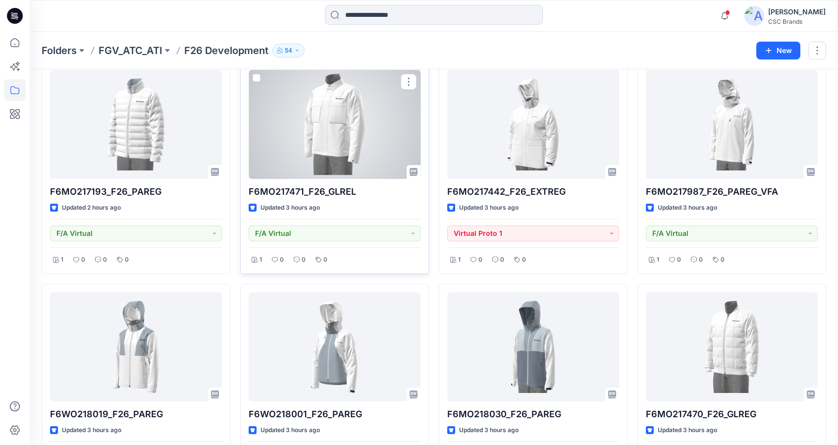
click at [304, 153] on div at bounding box center [335, 124] width 172 height 109
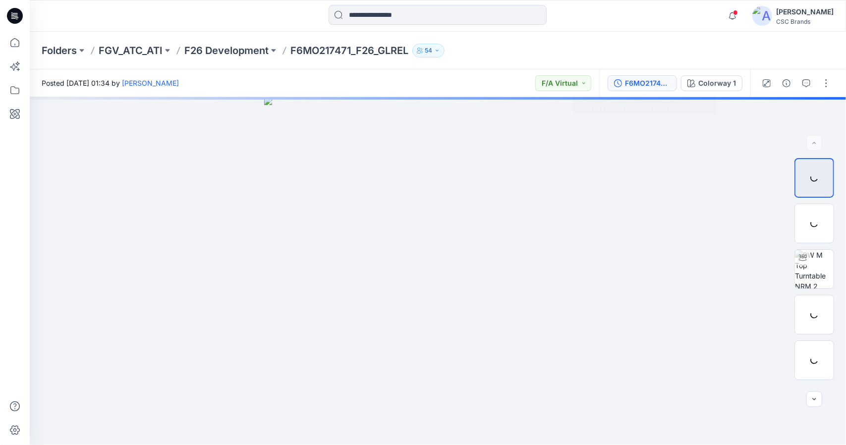
click at [660, 84] on div "F6MO217471_OW26M2064_F26_GLREL_VFA" at bounding box center [648, 83] width 46 height 11
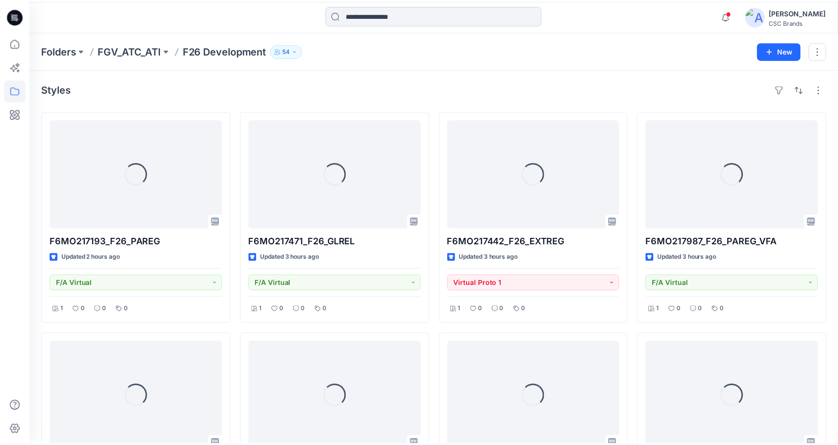
scroll to position [50, 0]
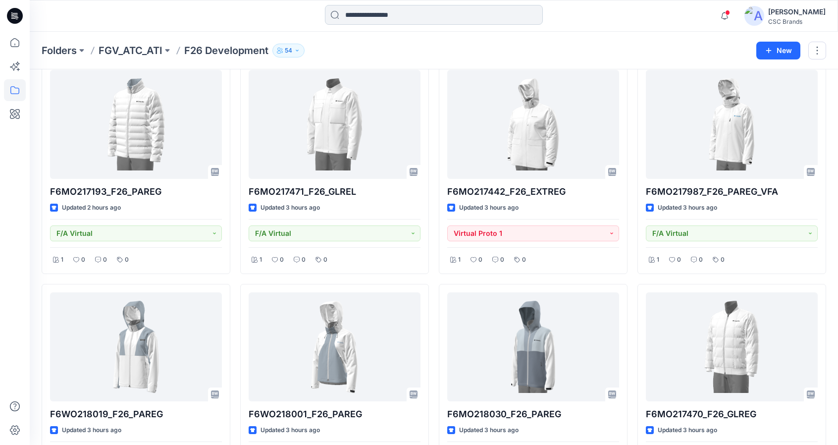
click at [406, 17] on input at bounding box center [434, 15] width 218 height 20
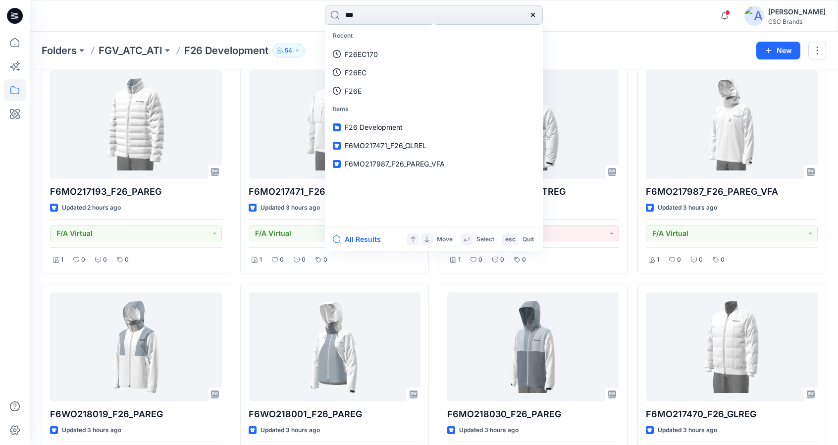
type input "****"
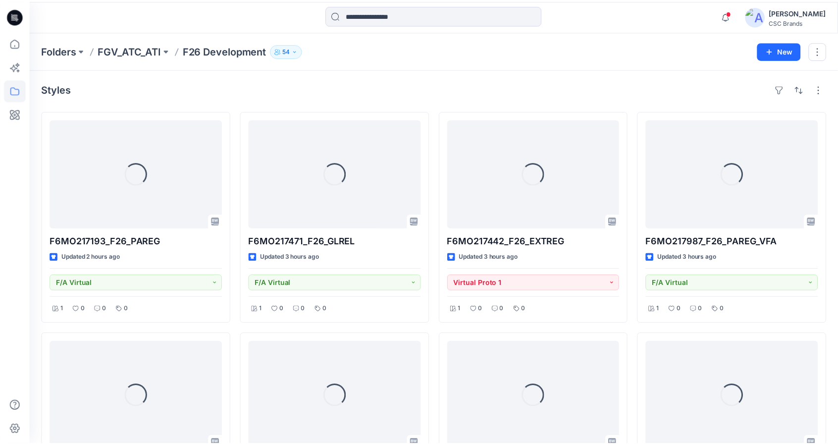
scroll to position [50, 0]
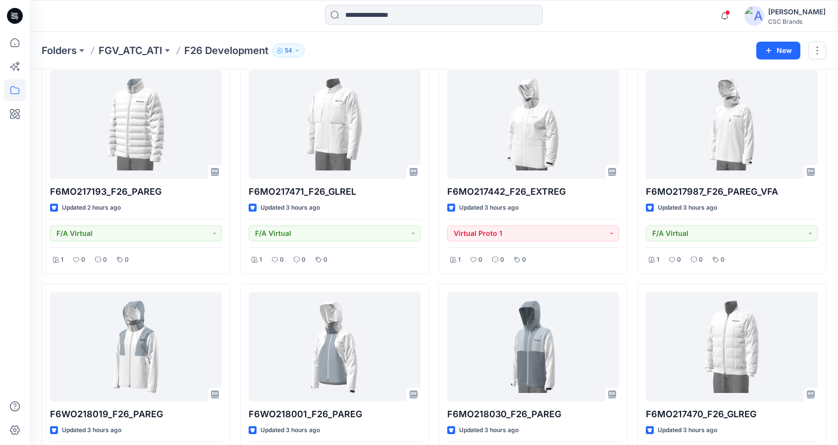
click at [593, 41] on div "Folders FGV_ATC_ATI F26 Development 54 New" at bounding box center [434, 51] width 809 height 38
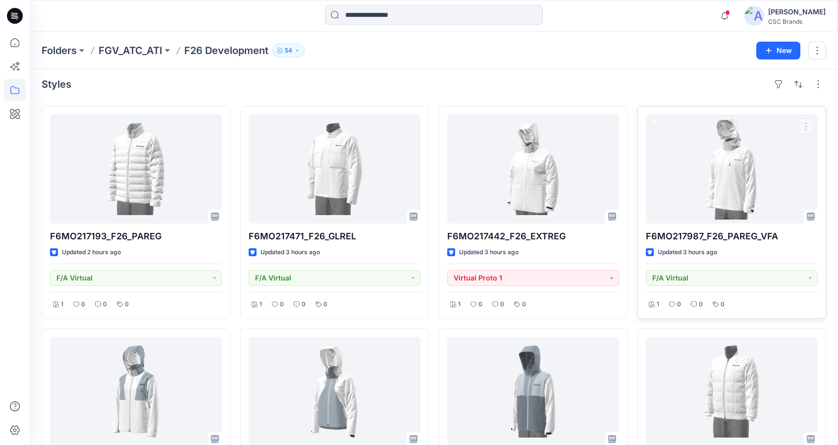
scroll to position [0, 0]
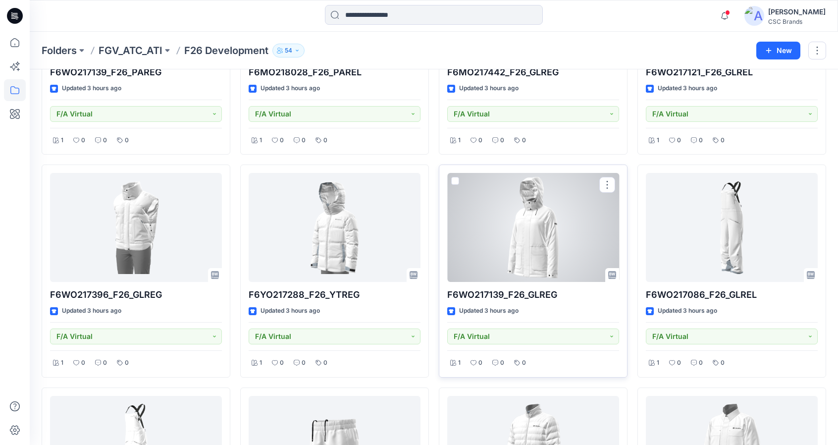
scroll to position [842, 0]
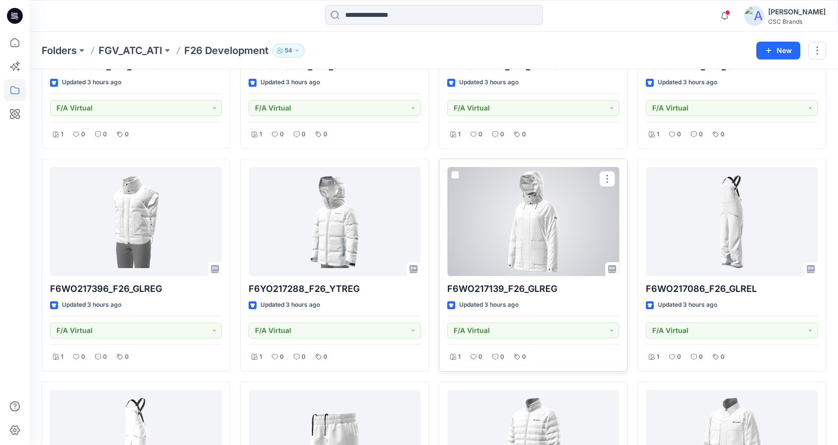
click at [544, 240] on div at bounding box center [533, 221] width 172 height 109
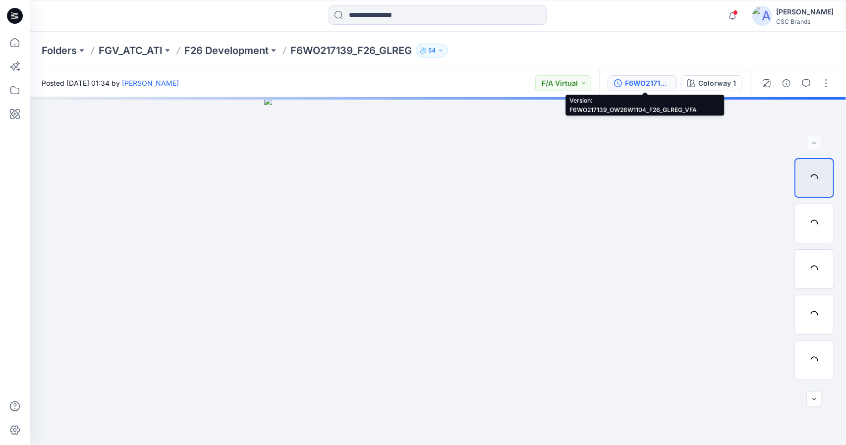
click at [636, 81] on div "F6WO217139_OW26W1104_F26_GLREG_VFA" at bounding box center [648, 83] width 46 height 11
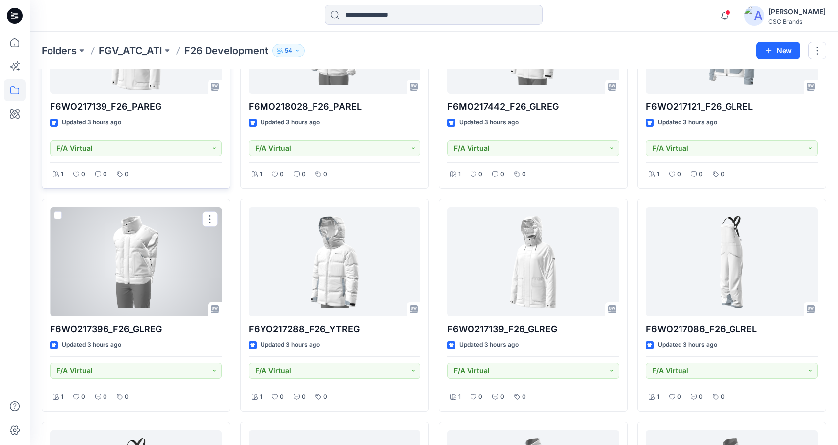
scroll to position [644, 0]
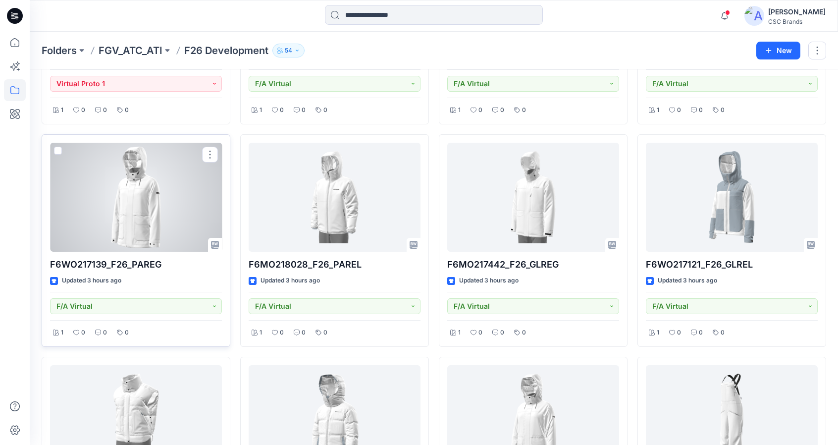
click at [156, 206] on div at bounding box center [136, 197] width 172 height 109
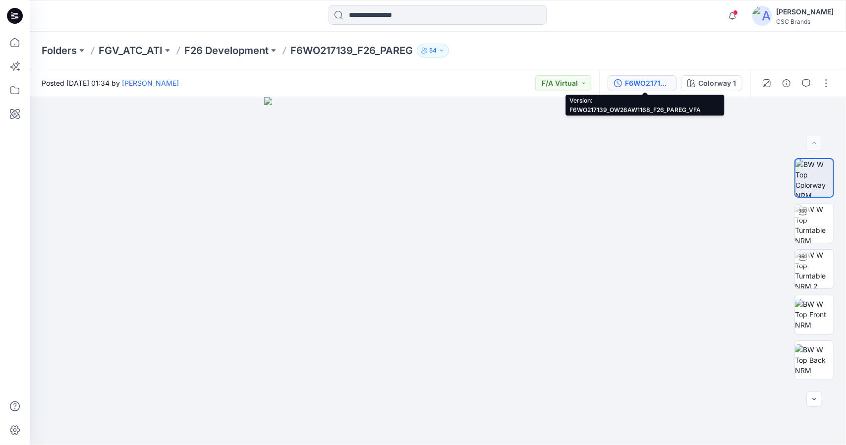
click at [659, 88] on div "F6WO217139_OW26AW1168_F26_PAREG_VFA" at bounding box center [648, 83] width 46 height 11
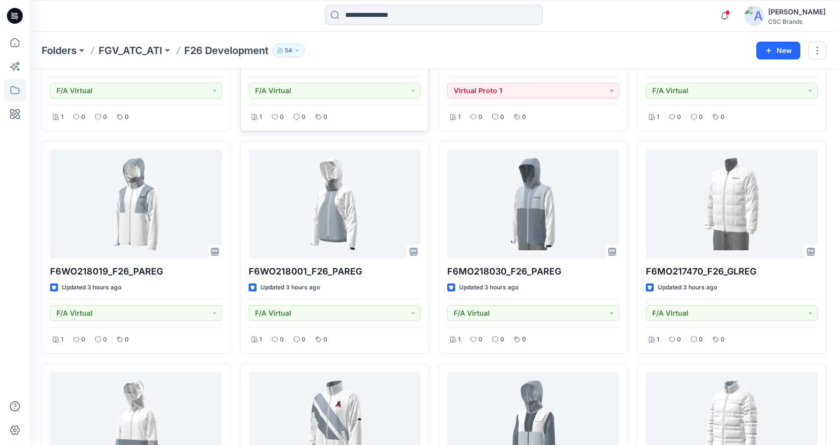
scroll to position [198, 0]
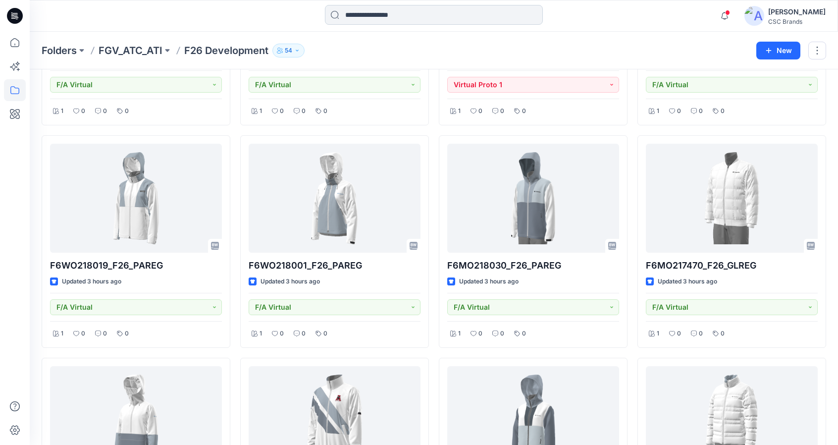
click at [437, 9] on input at bounding box center [434, 15] width 218 height 20
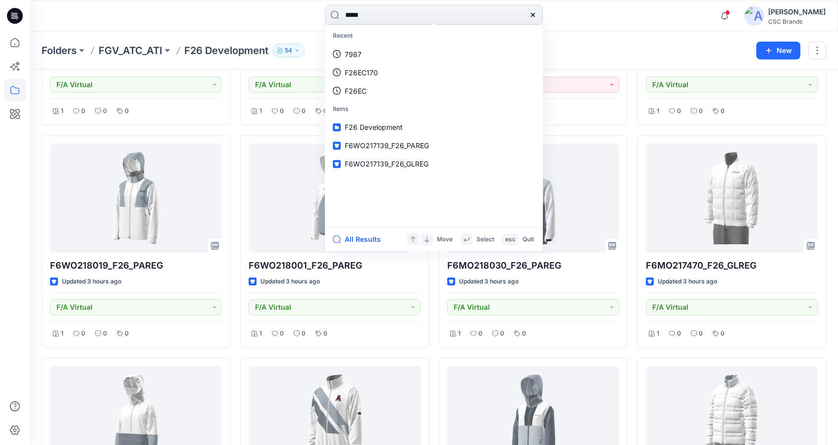
type input "****"
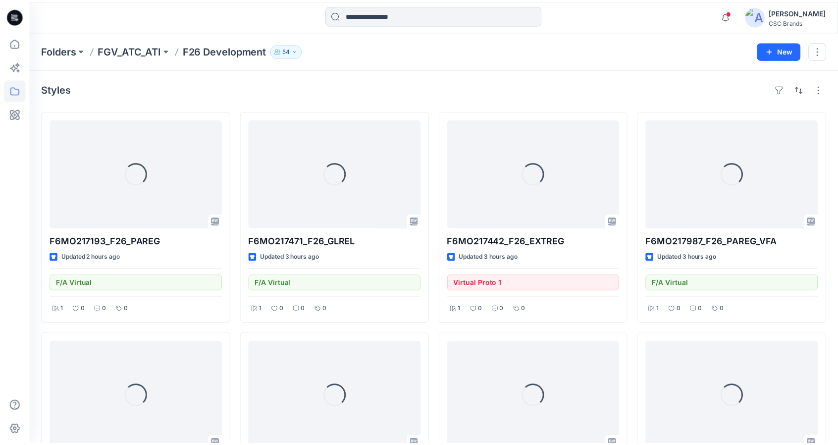
scroll to position [198, 0]
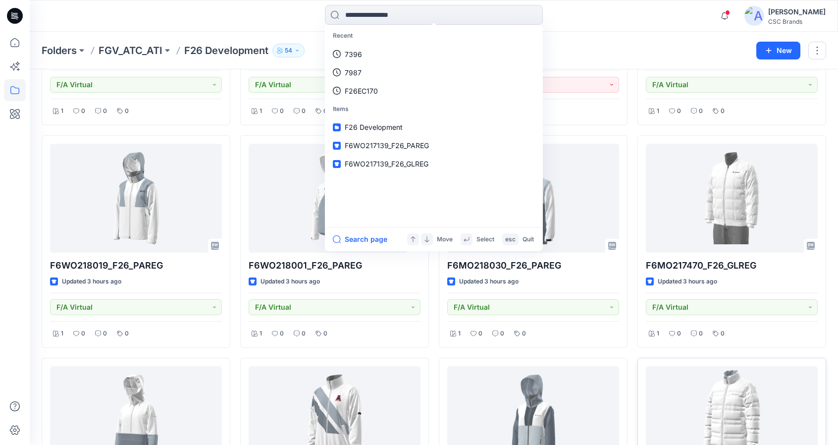
click at [600, 31] on div "Recent 7396 7987 F26EC170 Items F26 Development F6WO217139_F26_PAREG F6WO217139…" at bounding box center [434, 16] width 809 height 32
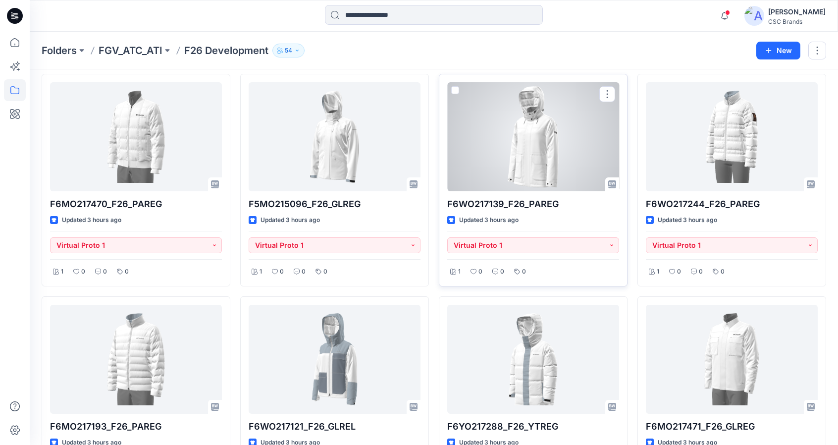
scroll to position [1442, 0]
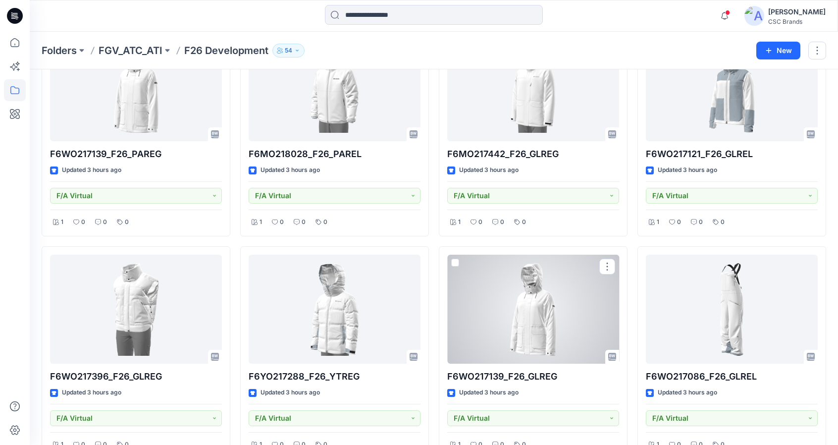
scroll to position [749, 0]
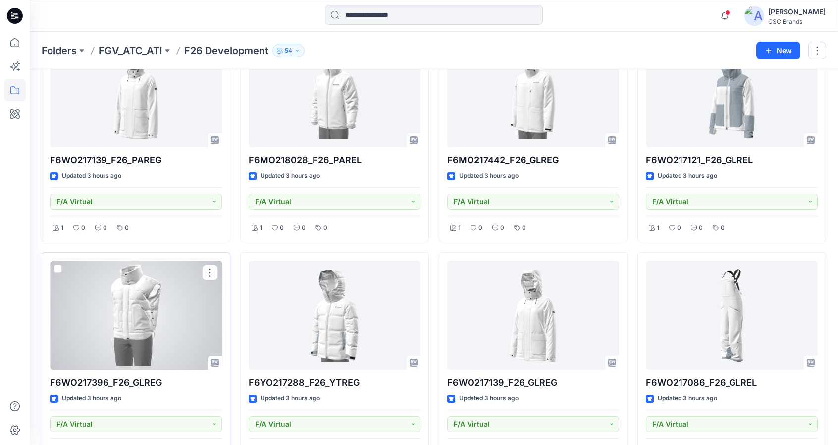
click at [141, 302] on div at bounding box center [136, 315] width 172 height 109
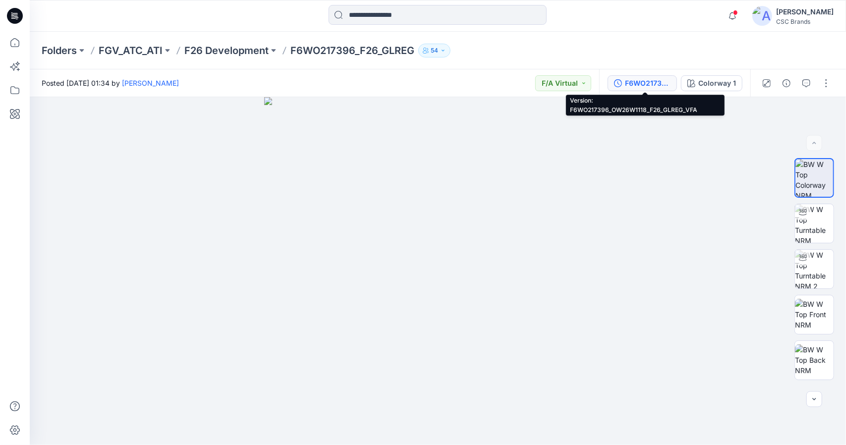
click at [670, 80] on div "F6WO217396_OW26W1118_F26_GLREG_VFA" at bounding box center [648, 83] width 46 height 11
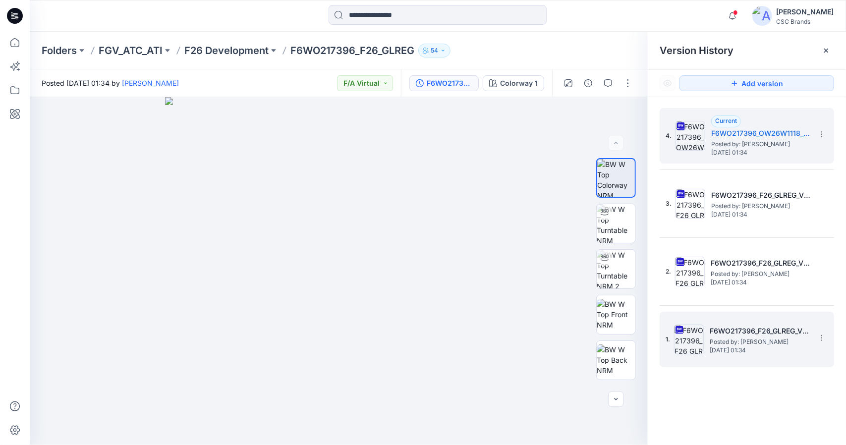
click at [761, 331] on h5 "F6WO217396_F26_GLREG_VP1" at bounding box center [758, 331] width 99 height 12
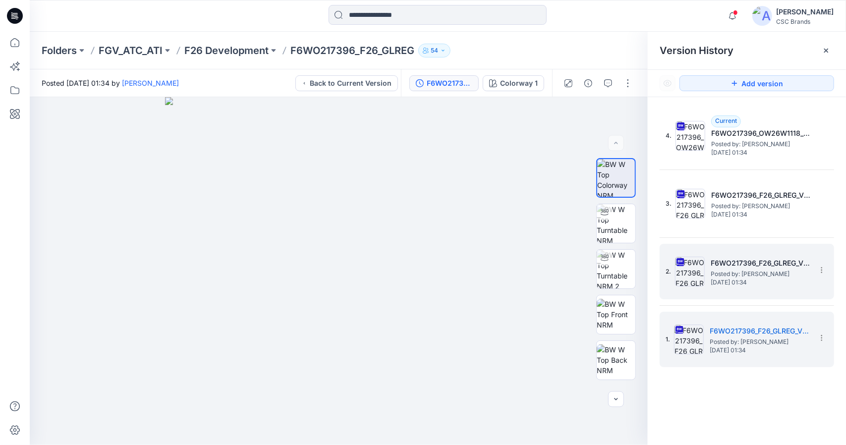
click at [738, 269] on span "Posted by: [PERSON_NAME]" at bounding box center [759, 274] width 99 height 10
click at [762, 350] on span "Tuesday, October 07, 2025 01:34" at bounding box center [758, 350] width 99 height 7
click at [757, 268] on h5 "F6WO217396_F26_GLREG_VP1" at bounding box center [759, 263] width 99 height 12
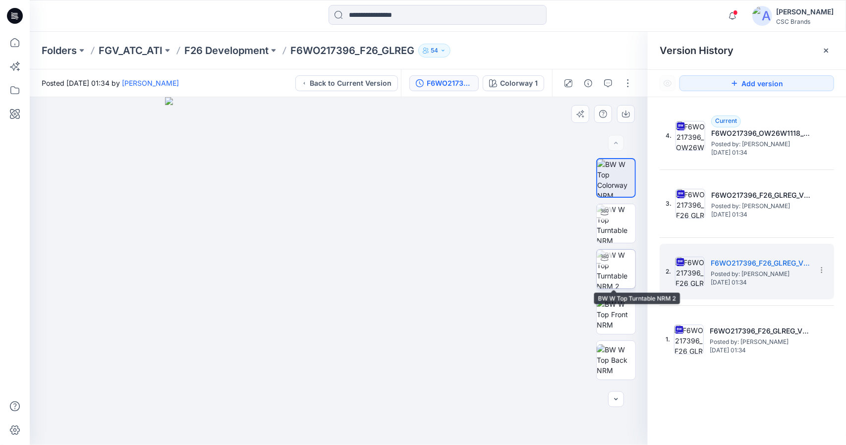
click at [609, 269] on img at bounding box center [615, 269] width 39 height 39
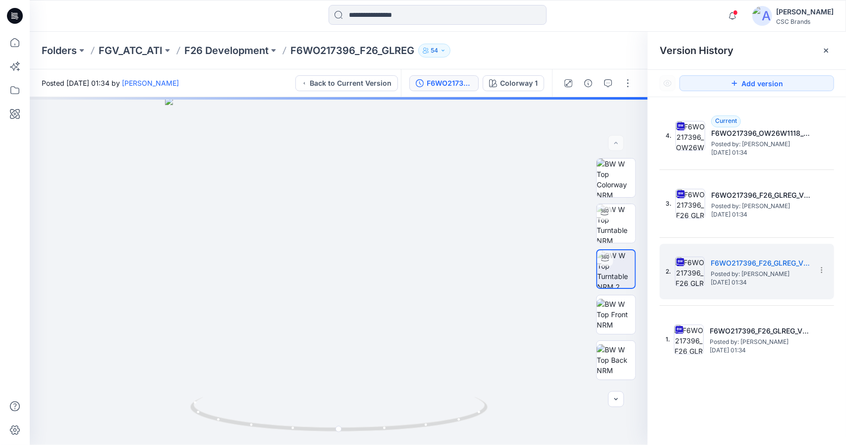
click at [732, 407] on div "4. Current F6WO217396_OW26W1118_F26_GLREG_VFA Posted by: Susie Kim Tuesday, Oct…" at bounding box center [747, 278] width 198 height 362
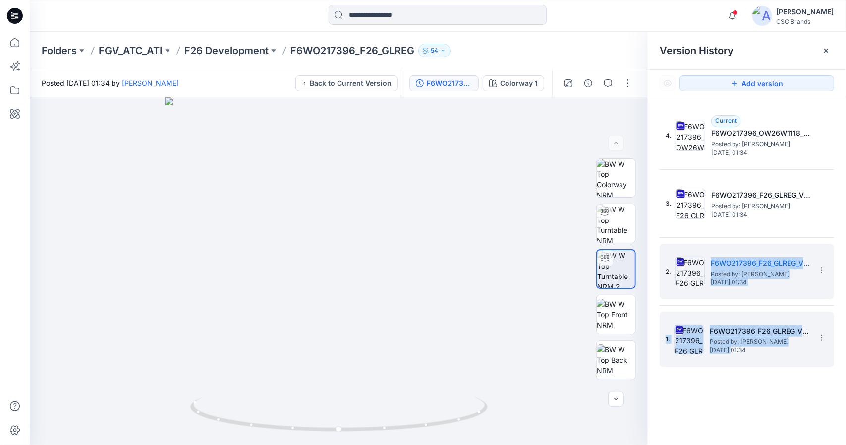
drag, startPoint x: 711, startPoint y: 244, endPoint x: 729, endPoint y: 360, distance: 117.3
click at [731, 353] on div "4. Current F6WO217396_OW26W1118_F26_GLREG_VFA Posted by: Susie Kim Tuesday, Oct…" at bounding box center [746, 237] width 174 height 259
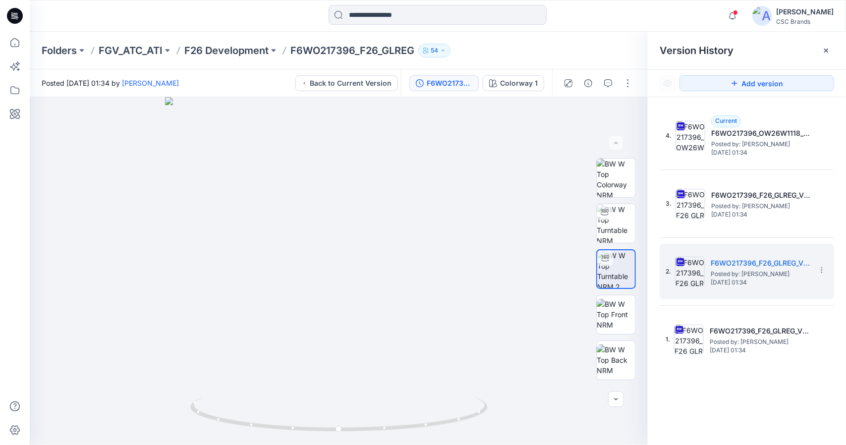
click at [736, 409] on div "4. Current F6WO217396_OW26W1118_F26_GLREG_VFA Posted by: Susie Kim Tuesday, Oct…" at bounding box center [747, 278] width 198 height 362
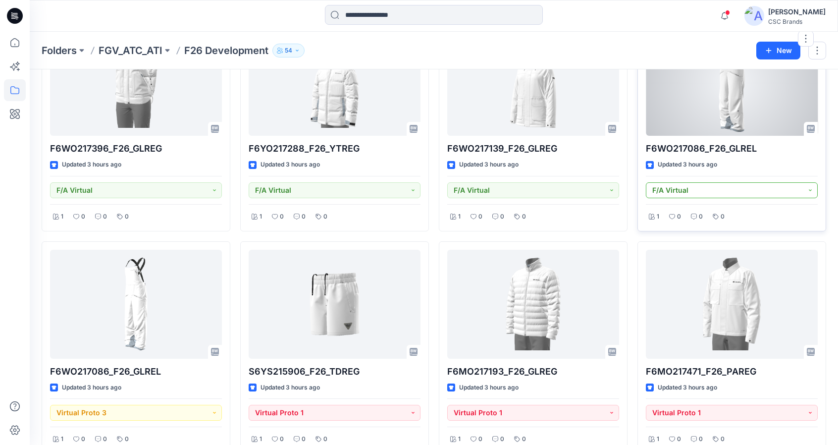
scroll to position [1034, 0]
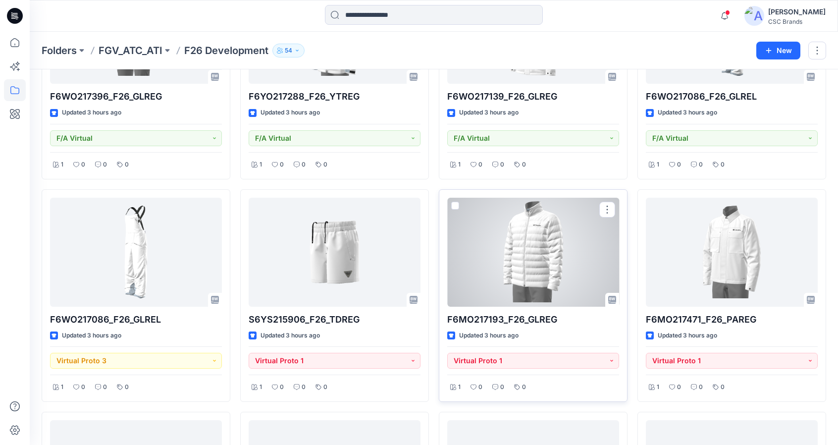
click at [530, 274] on div at bounding box center [533, 252] width 172 height 109
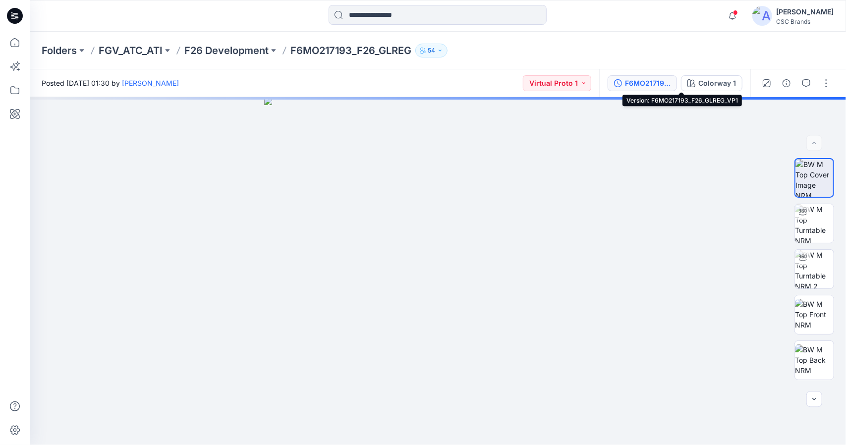
click at [648, 82] on div "F6MO217193_F26_GLREG_VP1" at bounding box center [648, 83] width 46 height 11
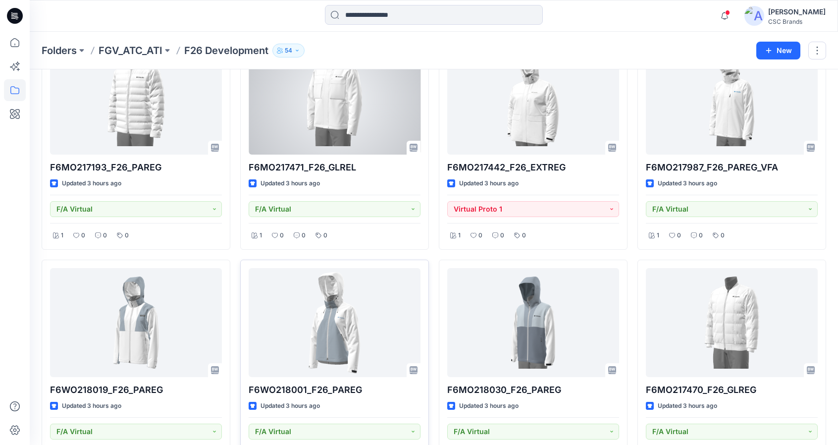
scroll to position [248, 0]
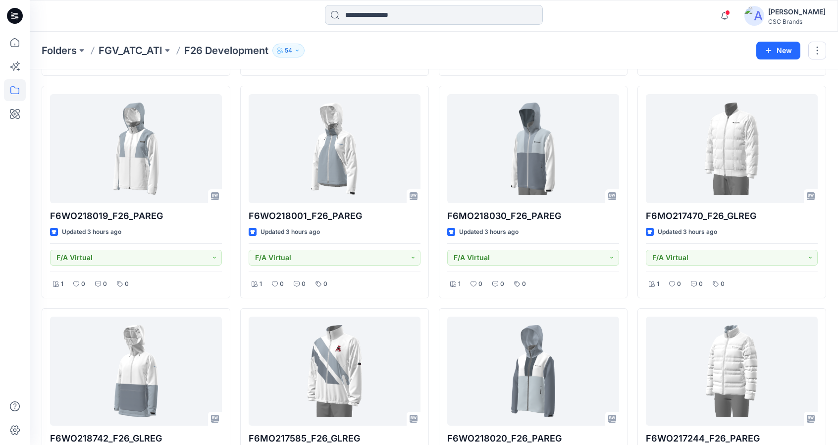
click at [405, 16] on input at bounding box center [434, 15] width 218 height 20
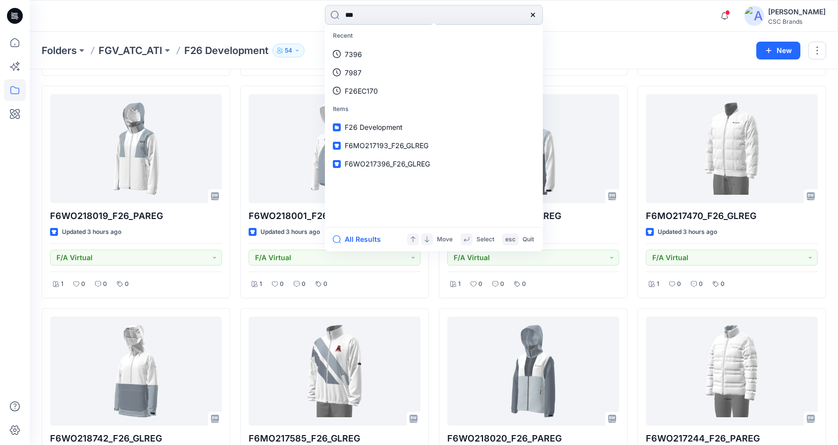
type input "****"
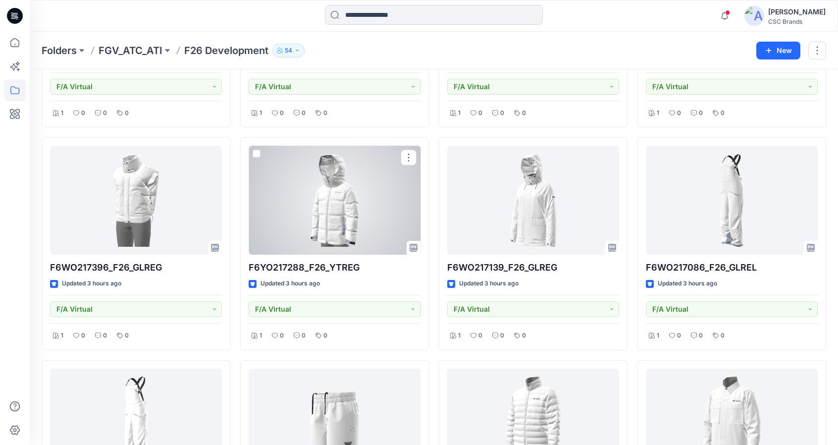
scroll to position [749, 0]
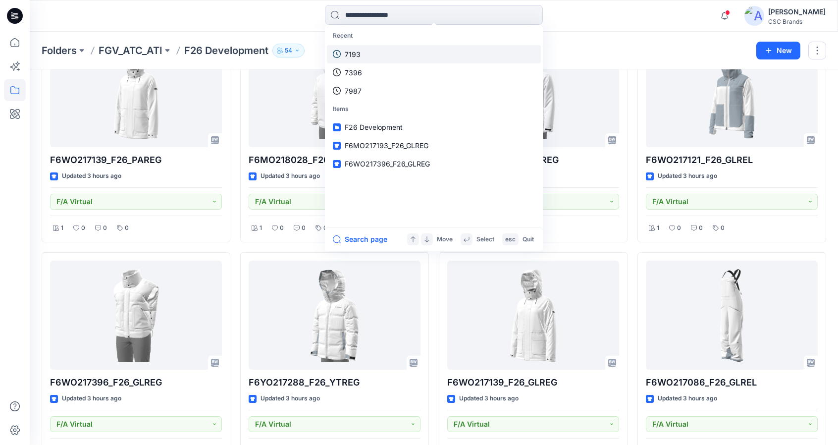
click at [362, 53] on link "7193" at bounding box center [434, 54] width 214 height 18
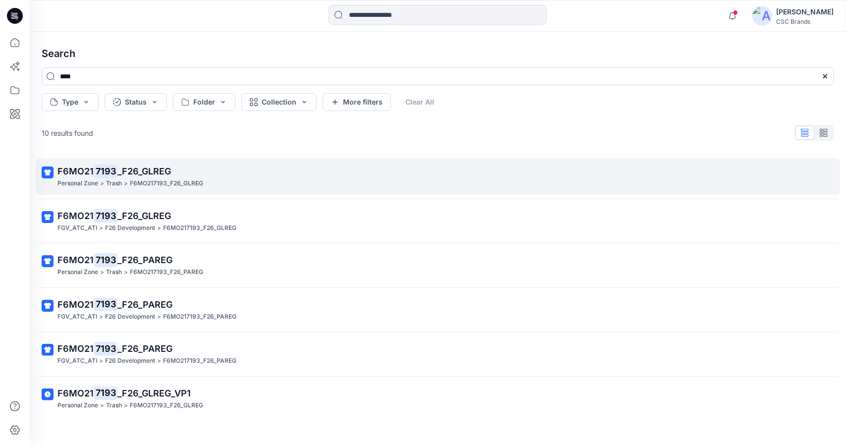
click at [141, 166] on span "_F26_GLREG" at bounding box center [144, 171] width 54 height 10
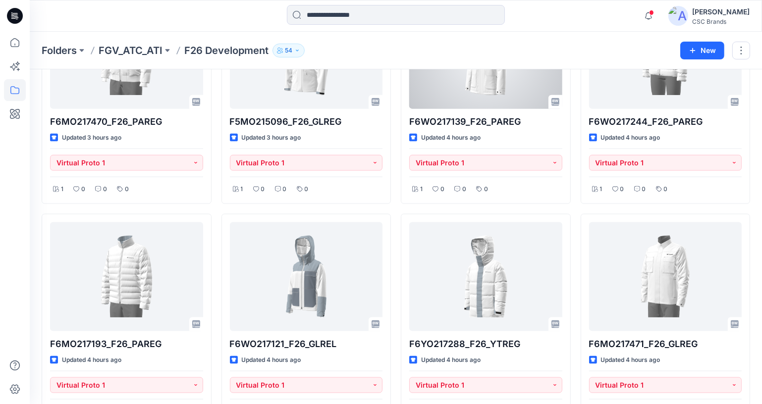
scroll to position [1481, 0]
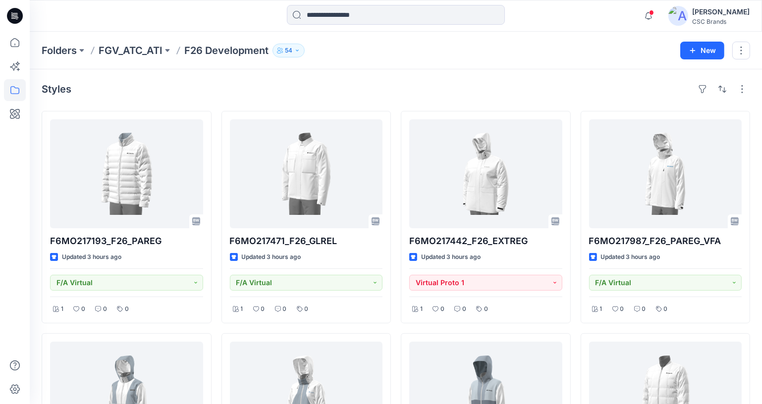
click at [429, 67] on div "Folders FGV_ATC_ATI F26 Development 54 New" at bounding box center [396, 51] width 732 height 38
click at [739, 88] on button "button" at bounding box center [742, 89] width 16 height 16
click at [708, 86] on button "button" at bounding box center [703, 89] width 16 height 16
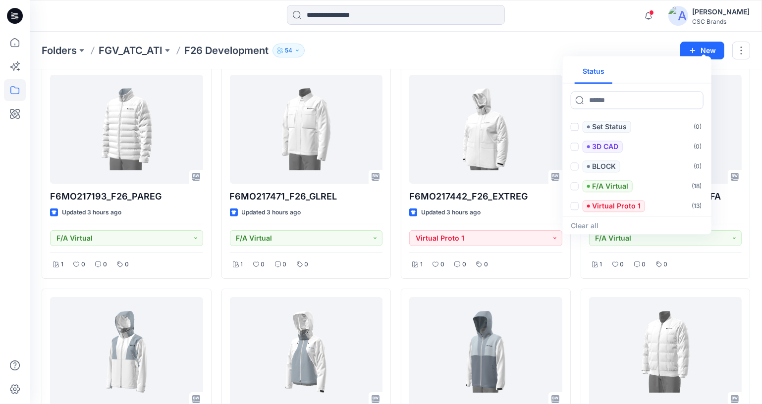
click at [556, 16] on div at bounding box center [396, 16] width 366 height 22
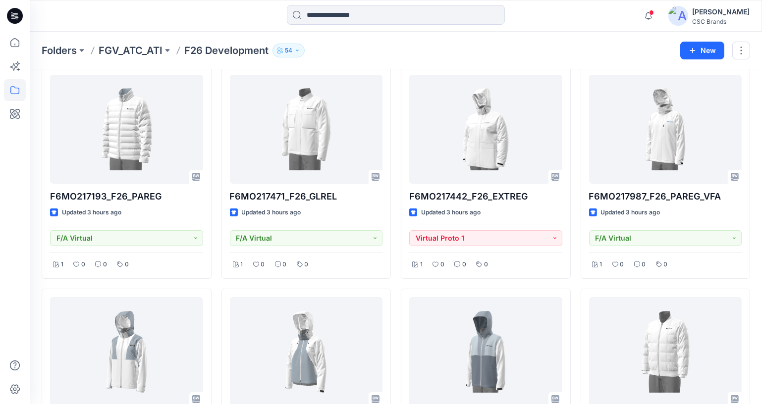
click at [695, 37] on button "button" at bounding box center [703, 45] width 16 height 16
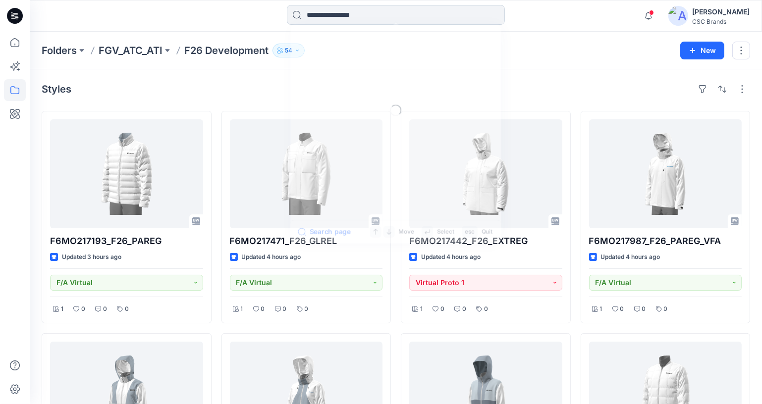
click at [330, 12] on input at bounding box center [396, 15] width 218 height 20
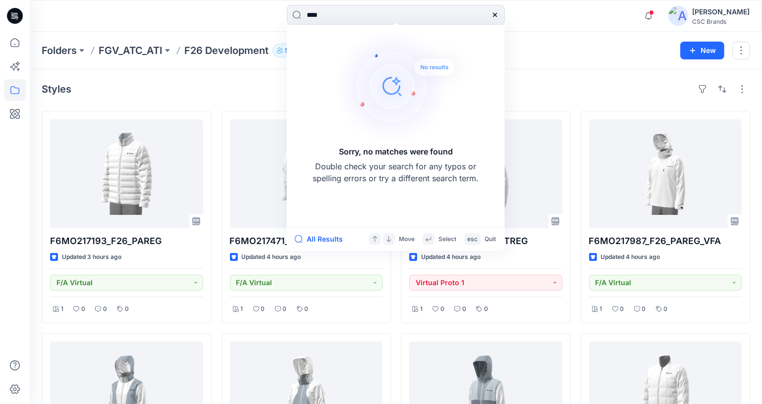
type input "****"
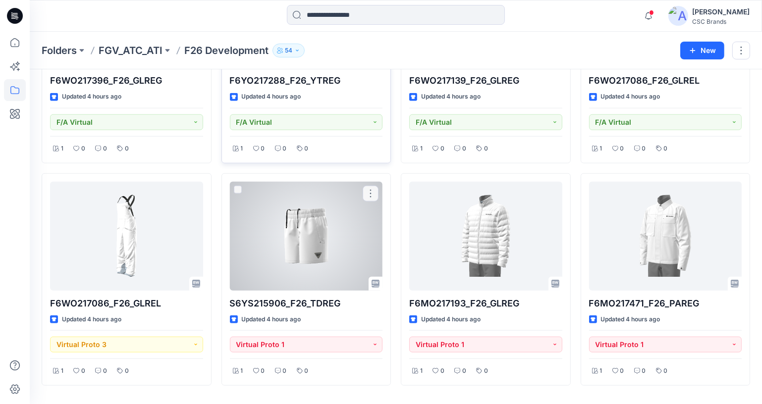
scroll to position [1074, 0]
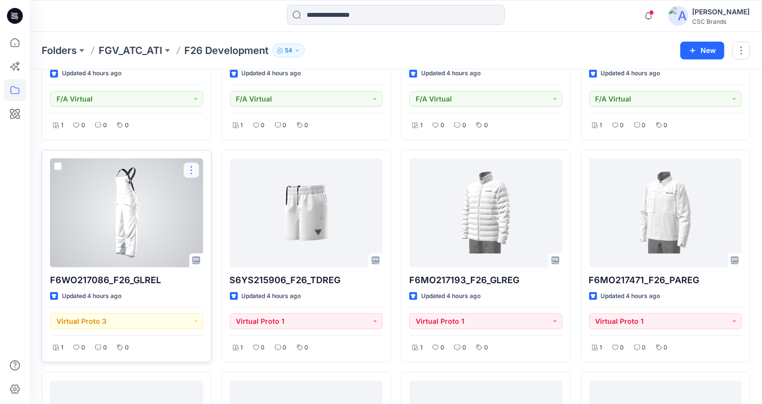
click at [193, 162] on button "button" at bounding box center [191, 170] width 16 height 16
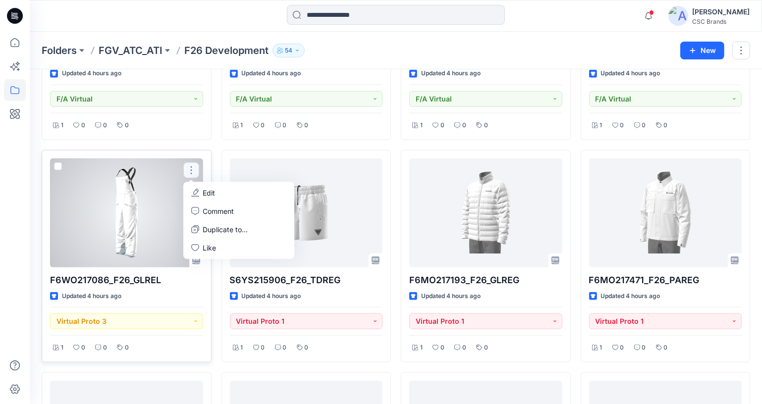
click at [127, 206] on div at bounding box center [126, 213] width 153 height 109
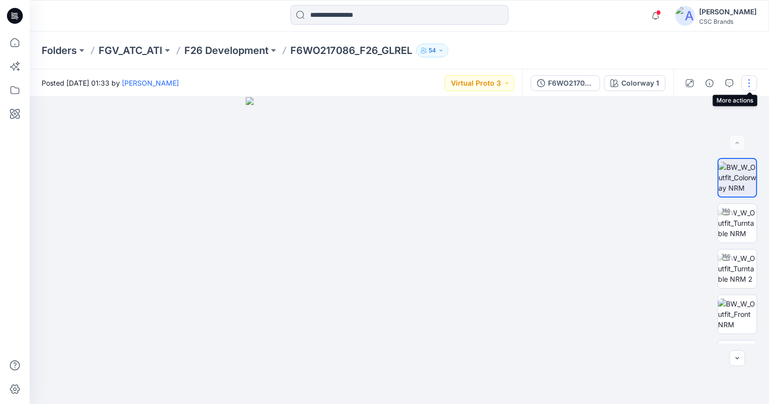
click at [748, 80] on button "button" at bounding box center [749, 83] width 16 height 16
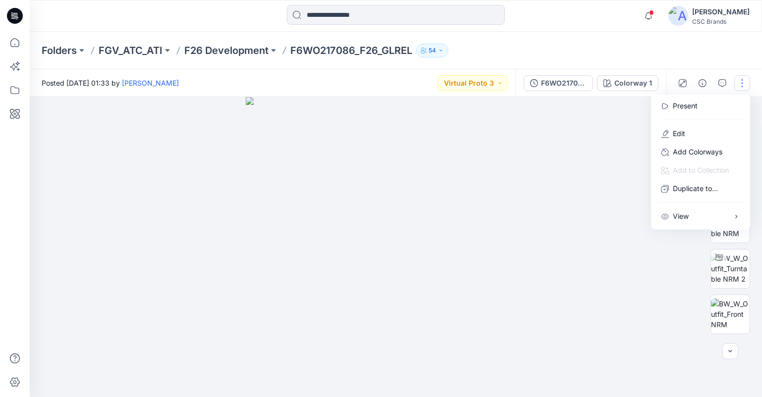
drag, startPoint x: 709, startPoint y: 55, endPoint x: 686, endPoint y: 137, distance: 85.5
click at [709, 55] on div "Folders FGV_ATC_ATI F26 Development F6WO217086_F26_GLREL 54" at bounding box center [396, 51] width 732 height 38
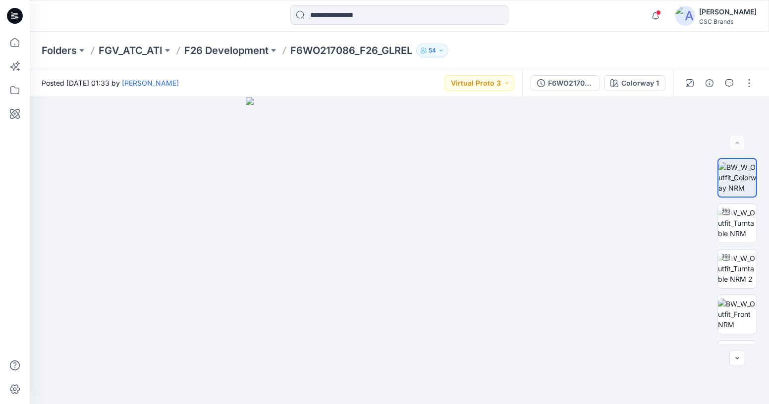
drag, startPoint x: 706, startPoint y: 51, endPoint x: 753, endPoint y: 71, distance: 50.2
click at [707, 51] on div "Folders FGV_ATC_ATI F26 Development F6WO217086_F26_GLREL 54" at bounding box center [399, 51] width 739 height 38
click at [748, 84] on button "button" at bounding box center [749, 83] width 16 height 16
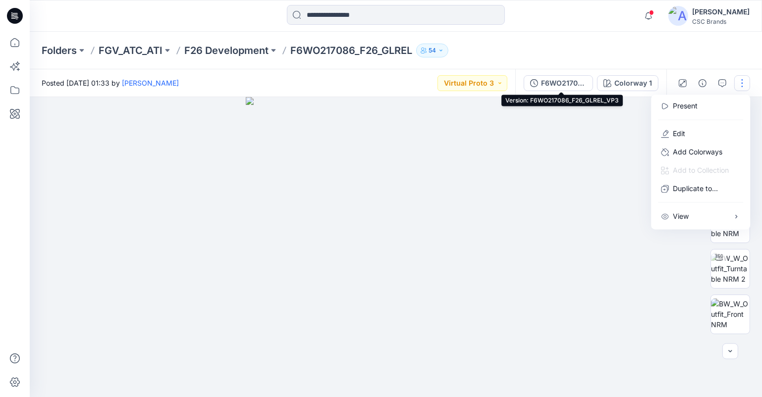
click at [554, 82] on div "F6WO217086_F26_GLREL_VP3" at bounding box center [564, 83] width 46 height 11
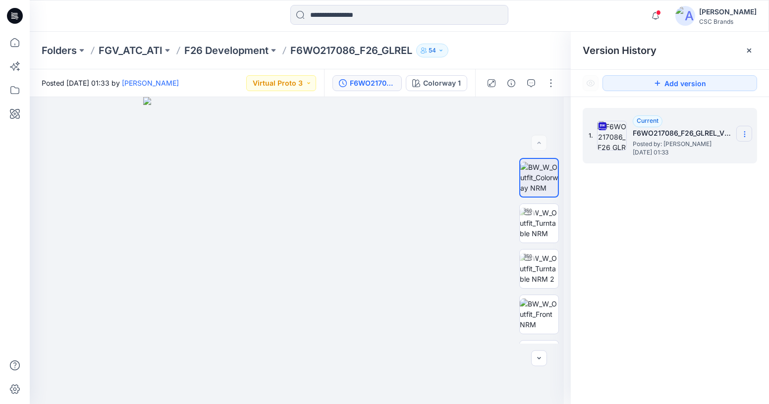
click at [747, 133] on icon at bounding box center [745, 134] width 8 height 8
click at [752, 51] on icon at bounding box center [749, 51] width 8 height 8
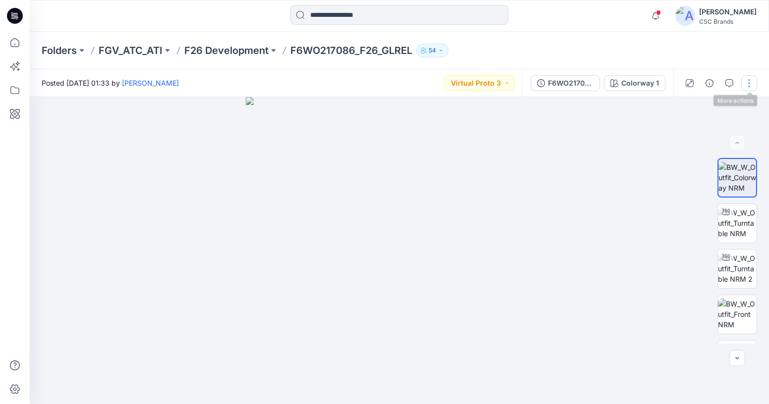
click at [752, 83] on button "button" at bounding box center [749, 83] width 16 height 16
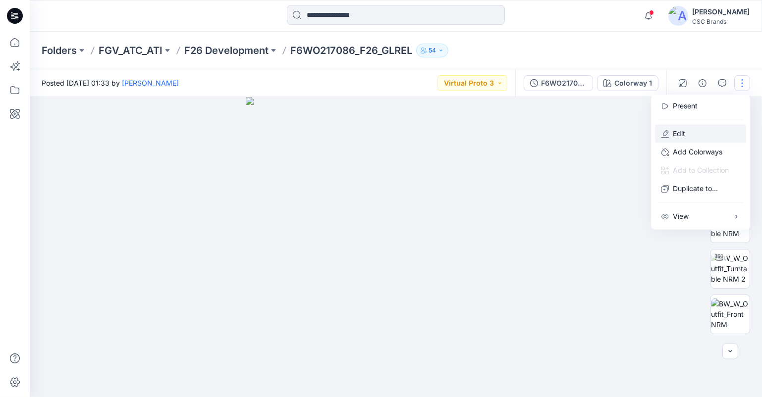
click at [683, 133] on p "Edit" at bounding box center [679, 134] width 12 height 10
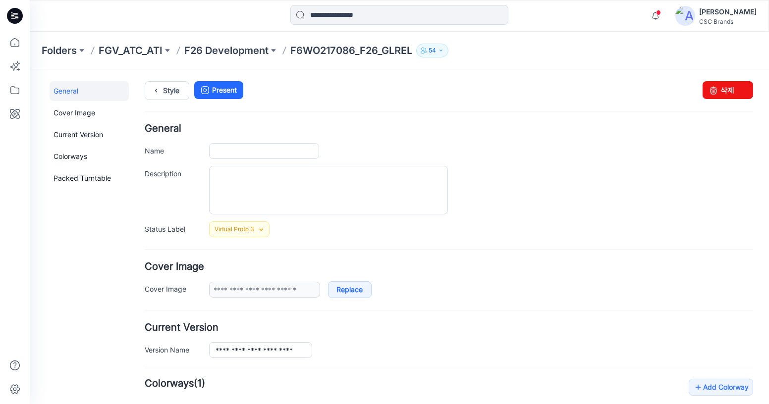
type input "**********"
drag, startPoint x: 718, startPoint y: 94, endPoint x: 455, endPoint y: 102, distance: 263.2
click at [718, 94] on link "삭제" at bounding box center [728, 90] width 51 height 18
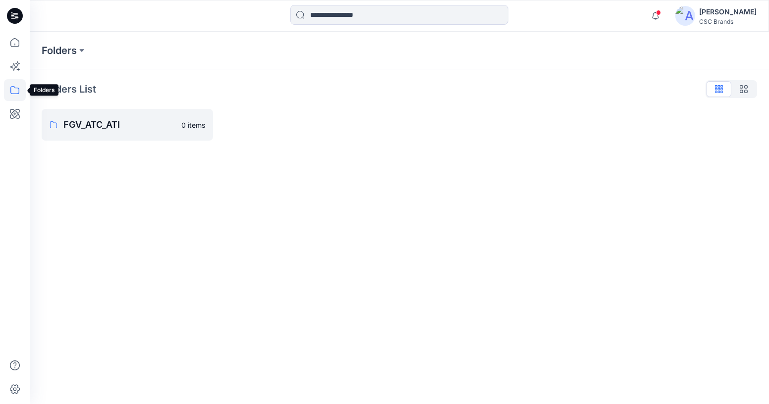
click at [13, 92] on icon at bounding box center [15, 90] width 22 height 22
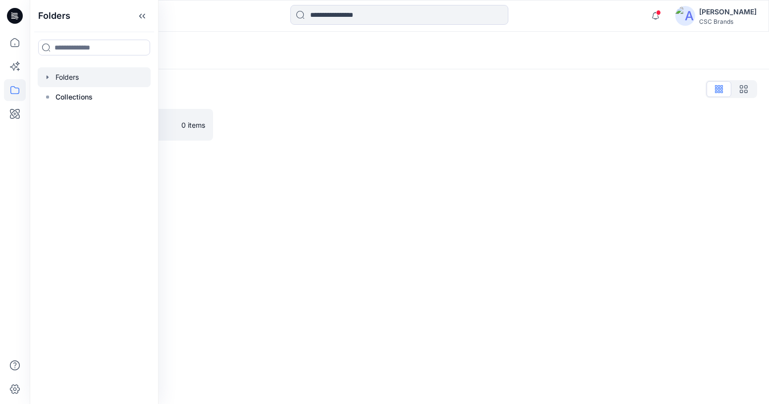
click at [44, 80] on icon "button" at bounding box center [48, 77] width 8 height 8
click at [60, 99] on icon "button" at bounding box center [58, 97] width 8 height 8
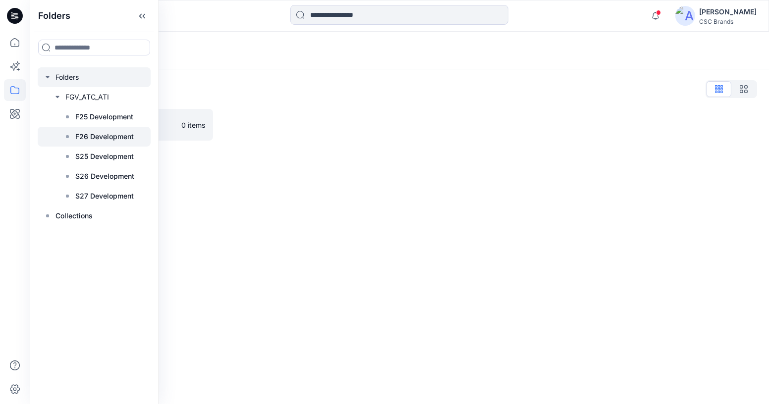
click at [96, 135] on p "F26 Development" at bounding box center [104, 137] width 58 height 12
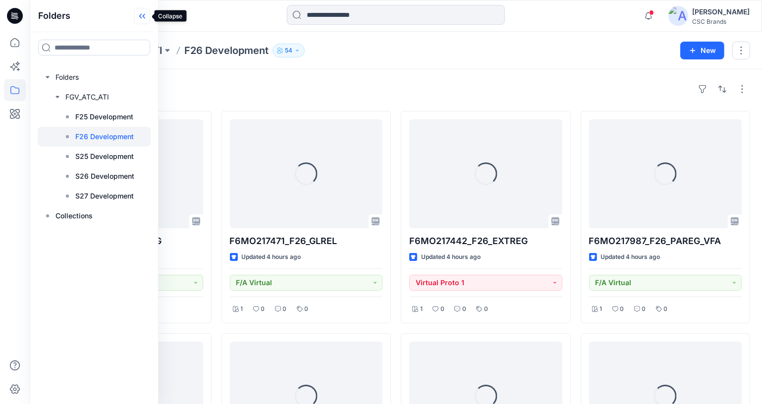
click at [149, 22] on icon at bounding box center [142, 16] width 16 height 16
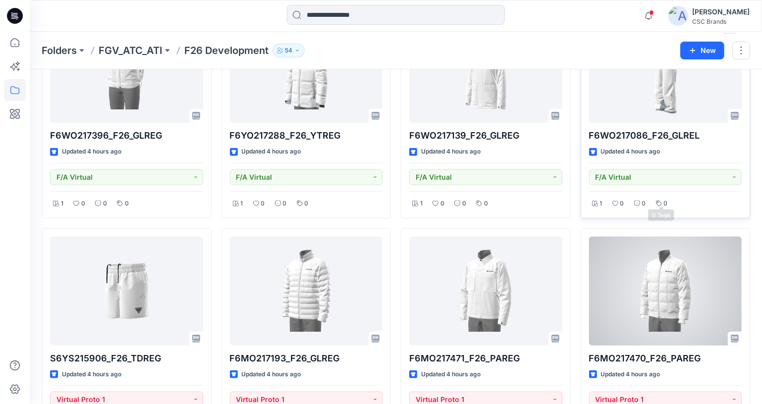
scroll to position [1074, 0]
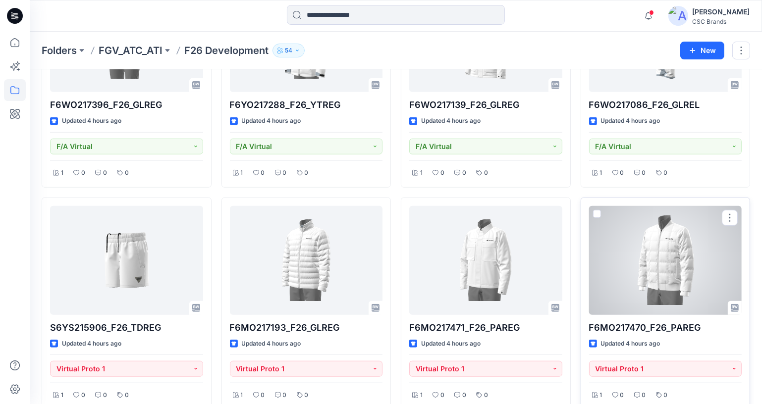
scroll to position [939, 0]
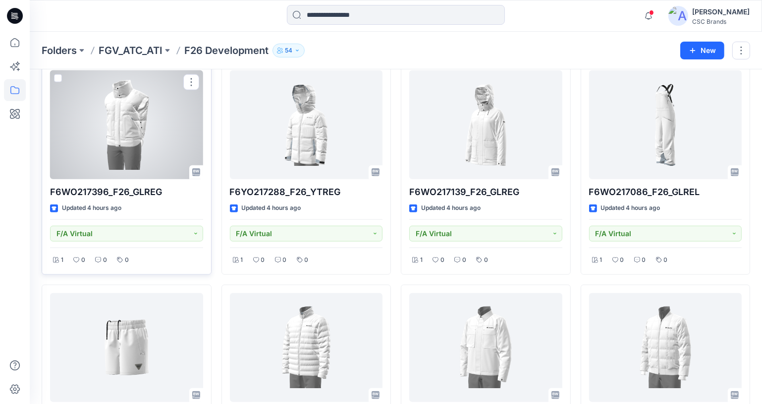
click at [126, 158] on div at bounding box center [126, 124] width 153 height 109
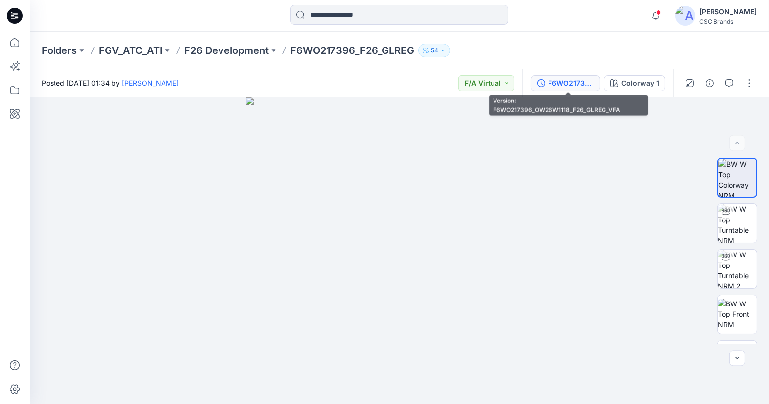
click at [575, 85] on div "F6WO217396_OW26W1118_F26_GLREG_VFA" at bounding box center [571, 83] width 46 height 11
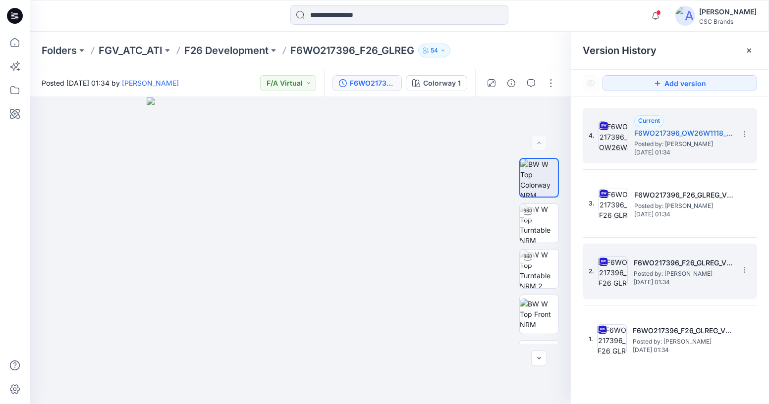
click at [613, 264] on img at bounding box center [613, 272] width 30 height 30
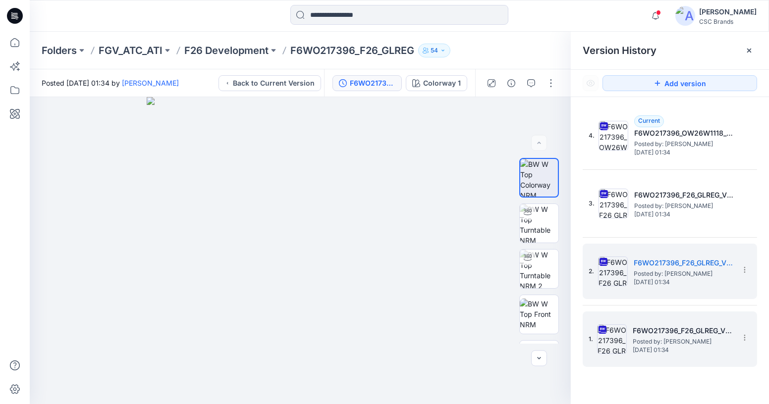
click at [614, 336] on img at bounding box center [612, 339] width 30 height 30
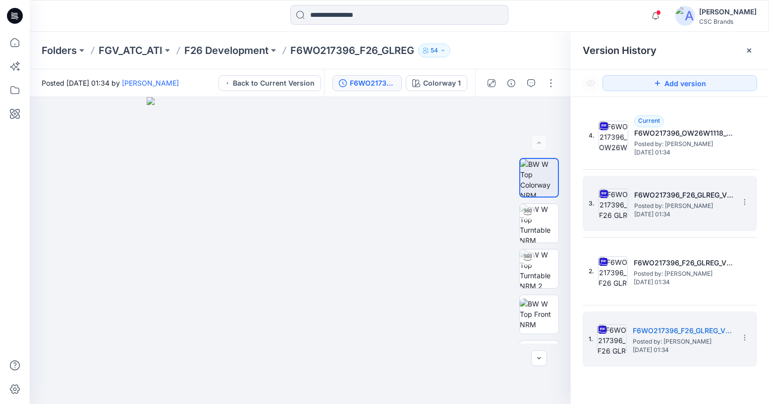
click at [606, 210] on img at bounding box center [613, 204] width 30 height 30
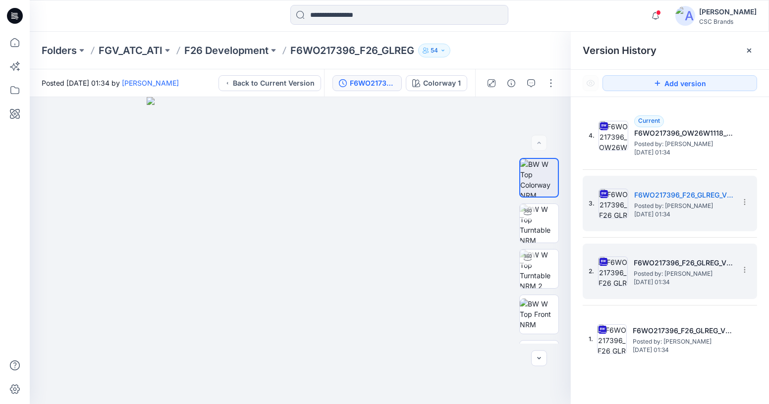
click at [622, 274] on img at bounding box center [613, 272] width 30 height 30
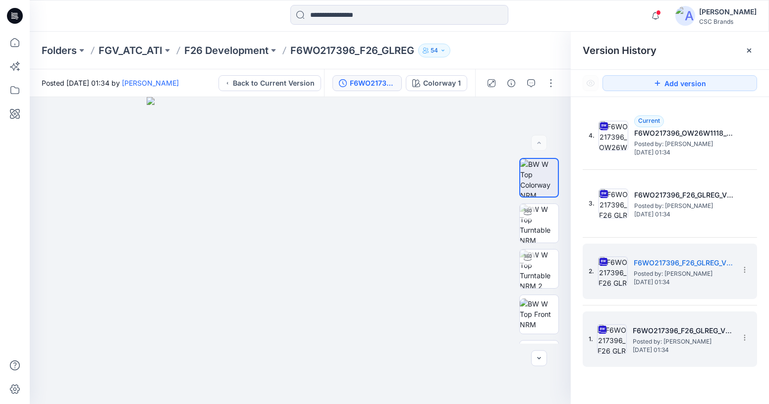
click at [627, 334] on div "1. F6WO217396_F26_GLREG_VP1 Posted by: Susie Kim Tuesday, October 07, 2025 01:34" at bounding box center [663, 340] width 149 height 48
click at [744, 273] on icon at bounding box center [745, 270] width 8 height 8
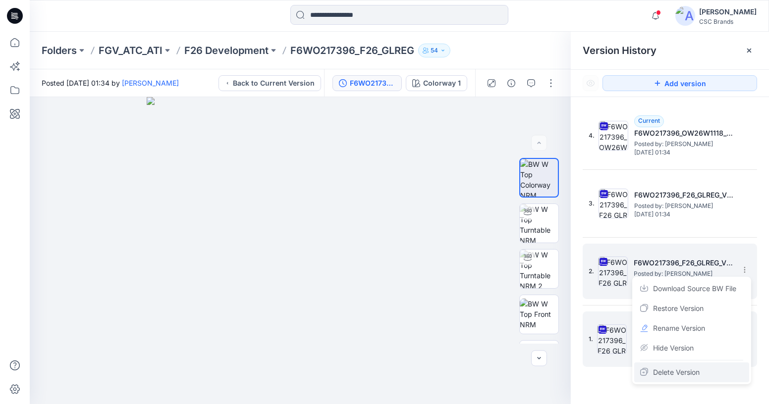
click at [693, 372] on span "Delete Version" at bounding box center [676, 373] width 47 height 12
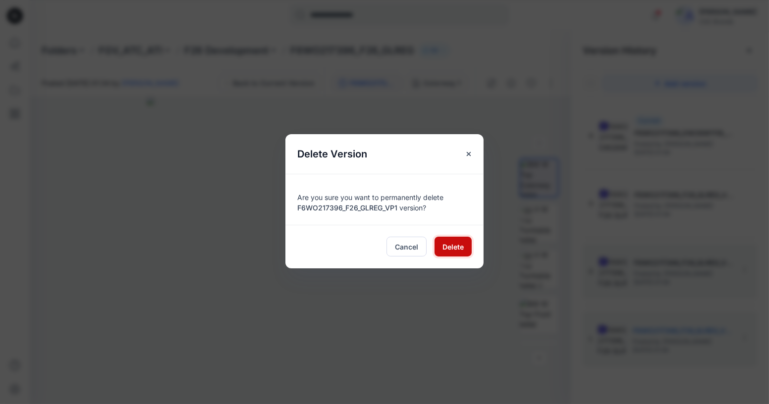
click at [460, 250] on span "Delete" at bounding box center [452, 247] width 21 height 10
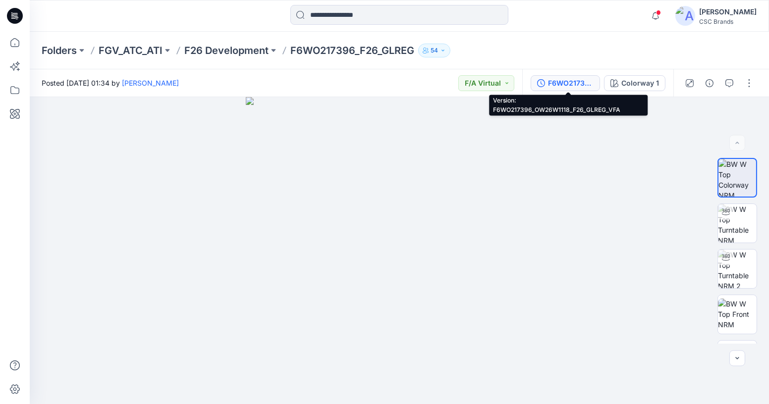
click at [565, 81] on div "F6WO217396_OW26W1118_F26_GLREG_VFA" at bounding box center [571, 83] width 46 height 11
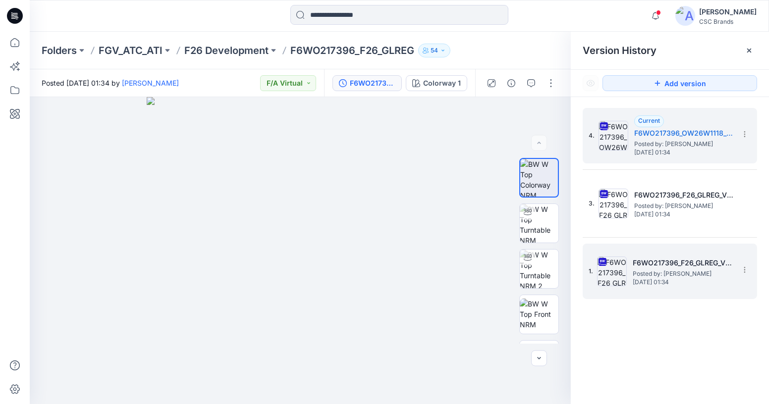
click at [624, 267] on img at bounding box center [612, 272] width 30 height 30
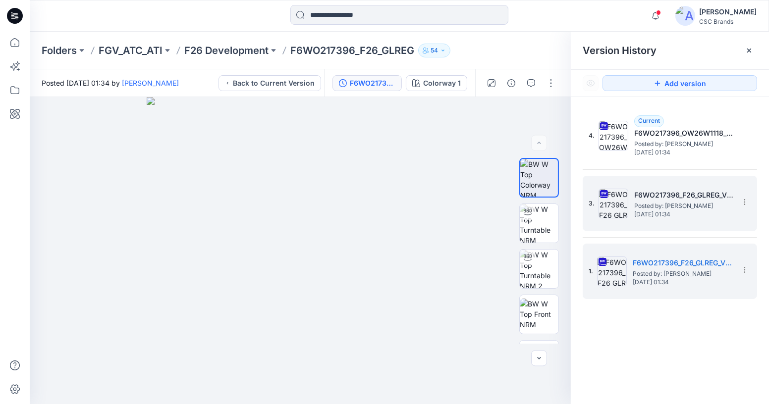
click at [611, 215] on img at bounding box center [613, 204] width 30 height 30
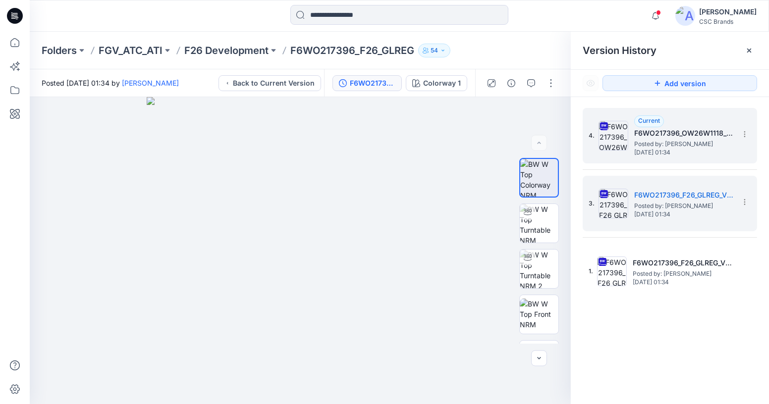
click at [620, 145] on img at bounding box center [613, 136] width 30 height 30
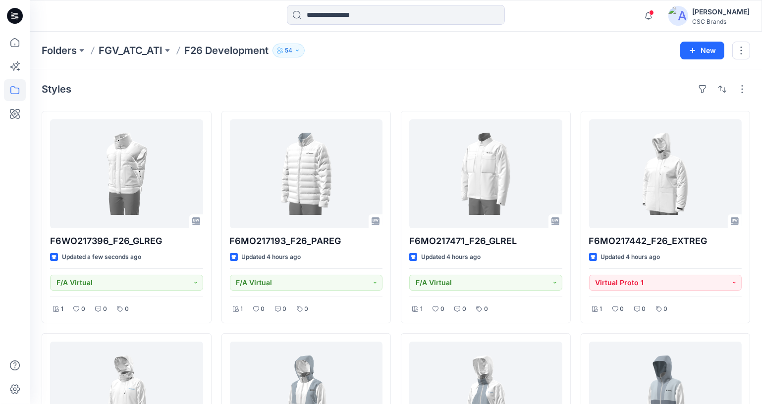
drag, startPoint x: 482, startPoint y: 61, endPoint x: 427, endPoint y: 92, distance: 63.0
click at [482, 61] on div "Folders FGV_ATC_ATI F26 Development 54 New" at bounding box center [396, 51] width 732 height 38
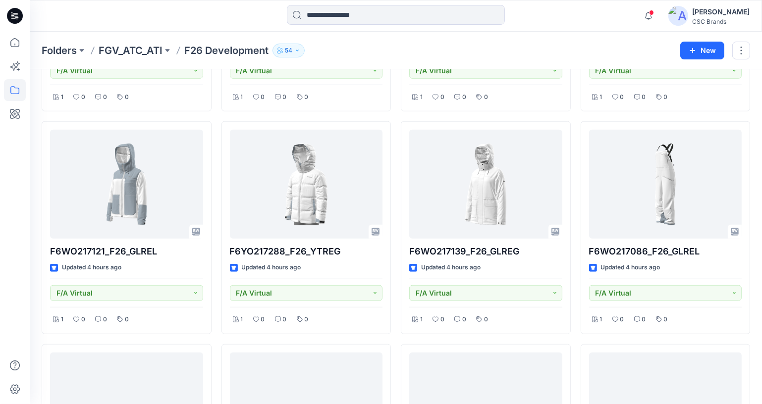
scroll to position [904, 0]
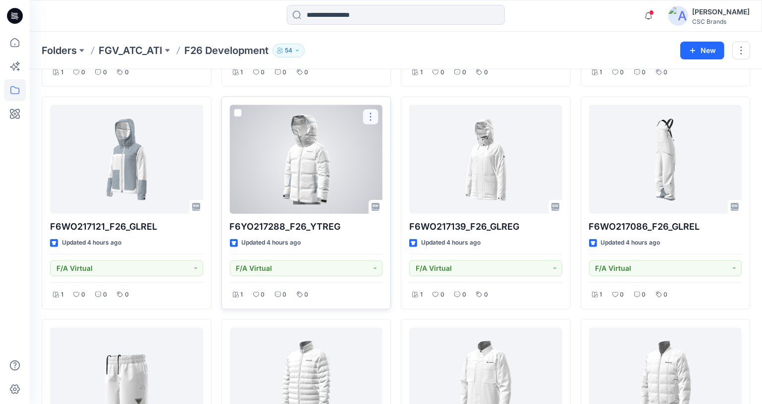
click at [370, 110] on button "button" at bounding box center [371, 117] width 16 height 16
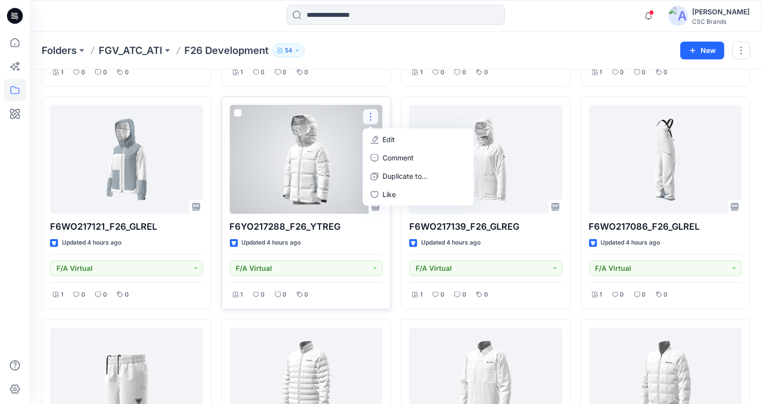
click at [374, 209] on div at bounding box center [376, 207] width 14 height 14
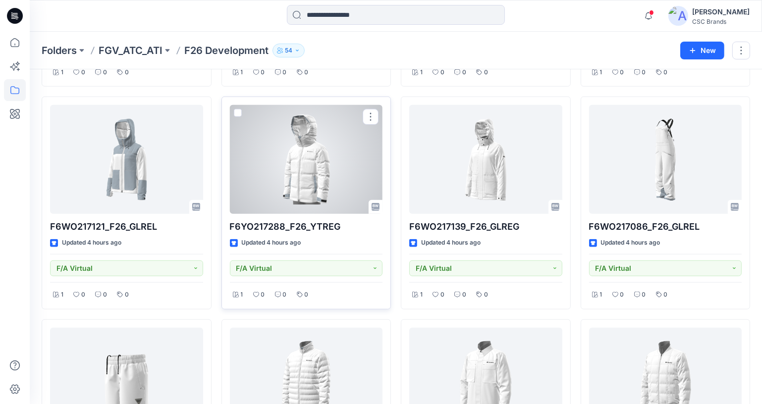
click at [355, 183] on div at bounding box center [306, 159] width 153 height 109
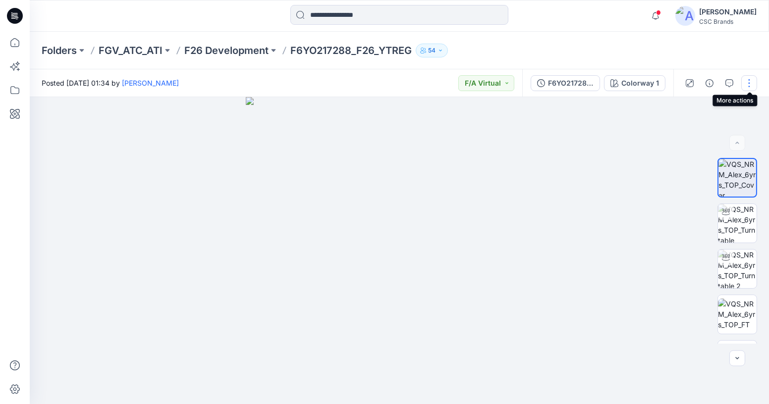
click at [750, 86] on button "button" at bounding box center [749, 83] width 16 height 16
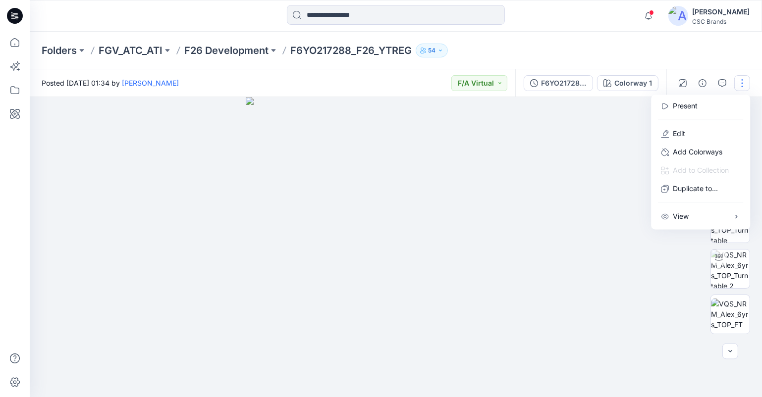
click at [620, 49] on div "Folders FGV_ATC_ATI F26 Development F6YO217288_F26_YTREG 54" at bounding box center [357, 51] width 631 height 14
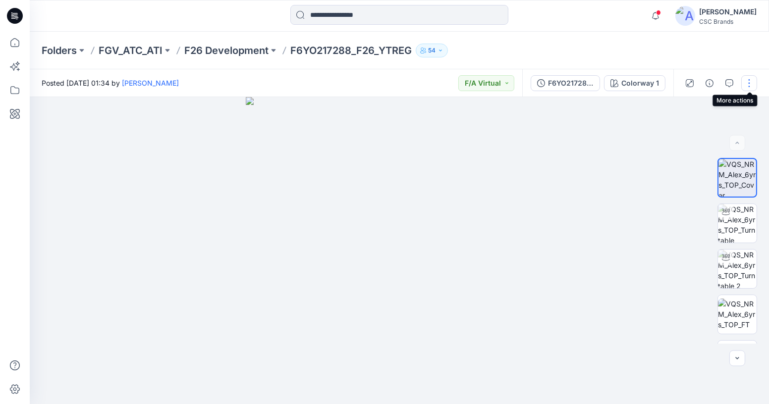
click at [749, 80] on button "button" at bounding box center [749, 83] width 16 height 16
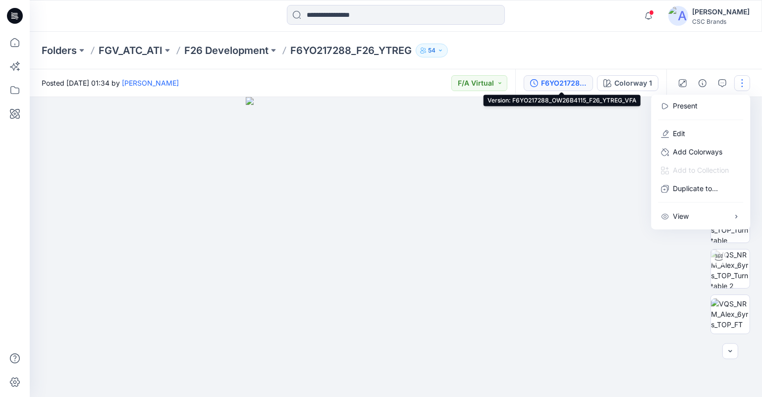
click at [574, 86] on div "F6YO217288_OW26B4115_F26_YTREG_VFA" at bounding box center [564, 83] width 46 height 11
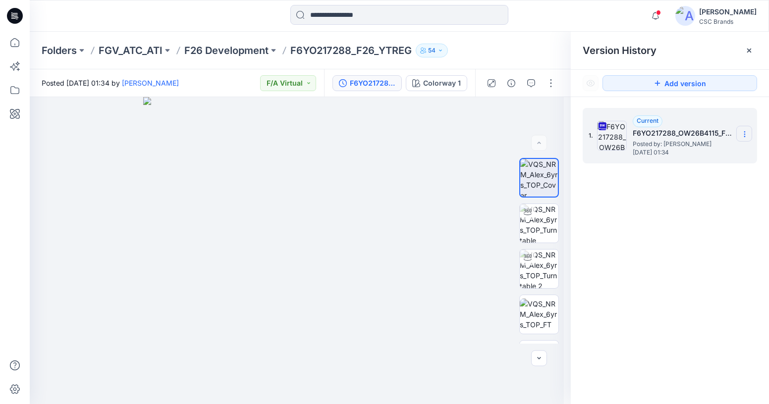
click at [744, 138] on section at bounding box center [744, 134] width 16 height 16
click at [733, 151] on span "Download Source BW File" at bounding box center [694, 154] width 83 height 12
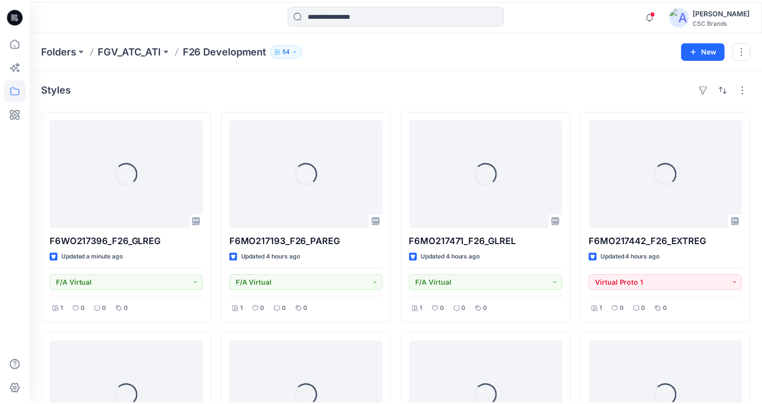
scroll to position [904, 0]
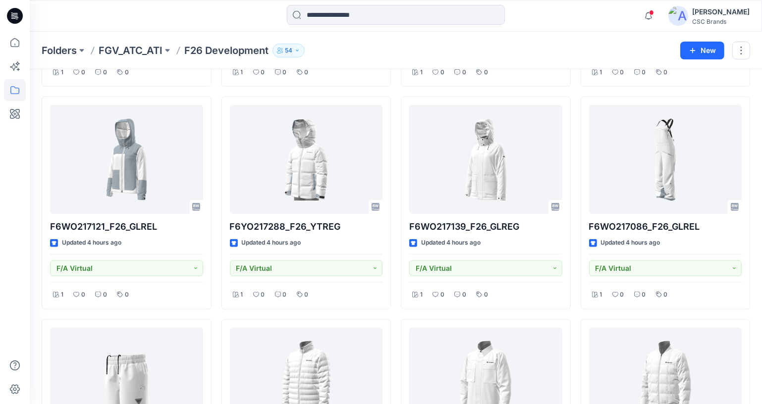
click at [433, 50] on div "Folders FGV_ATC_ATI F26 Development 54" at bounding box center [357, 51] width 631 height 14
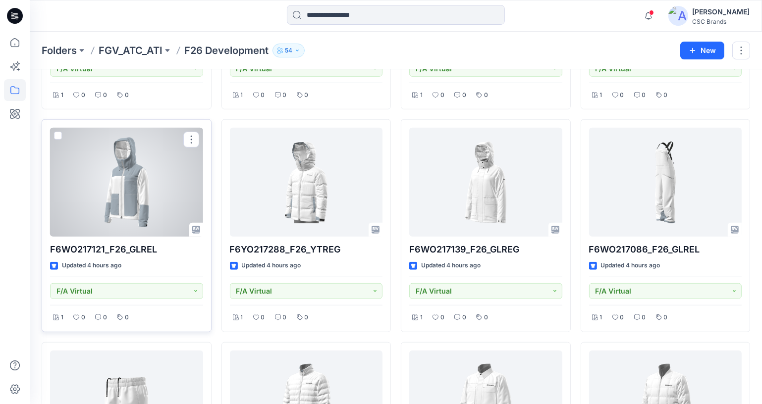
scroll to position [851, 0]
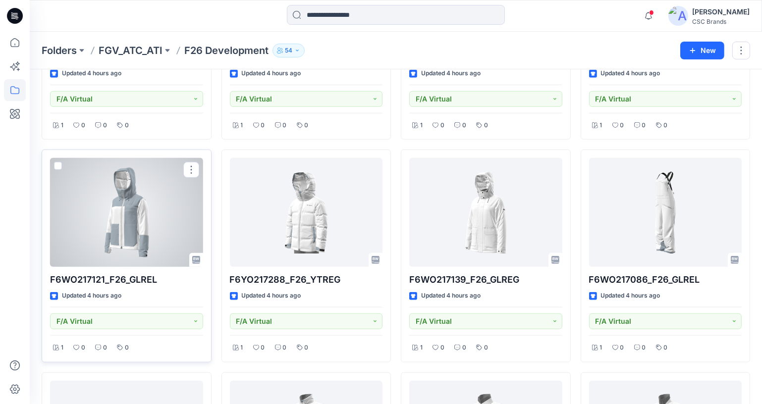
click at [129, 195] on div at bounding box center [126, 212] width 153 height 109
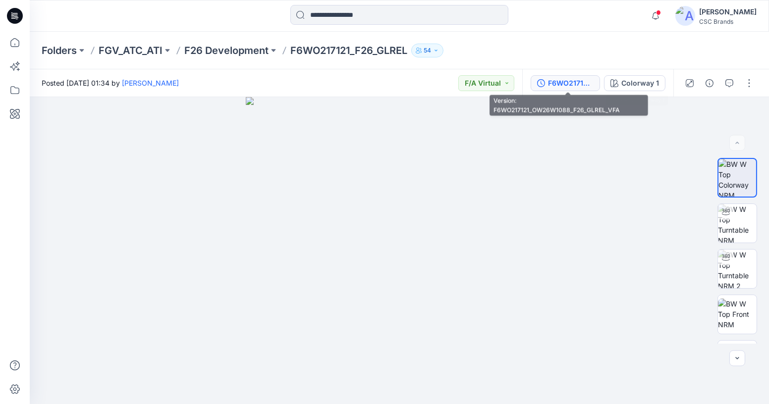
click at [581, 86] on div "F6WO217121_OW26W1088_F26_GLREL_VFA" at bounding box center [571, 83] width 46 height 11
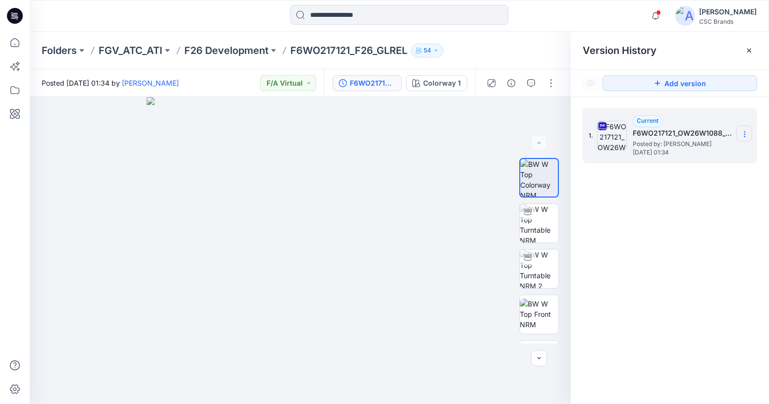
click at [744, 133] on icon at bounding box center [745, 134] width 8 height 8
click at [732, 157] on span "Download Source BW File" at bounding box center [694, 154] width 83 height 12
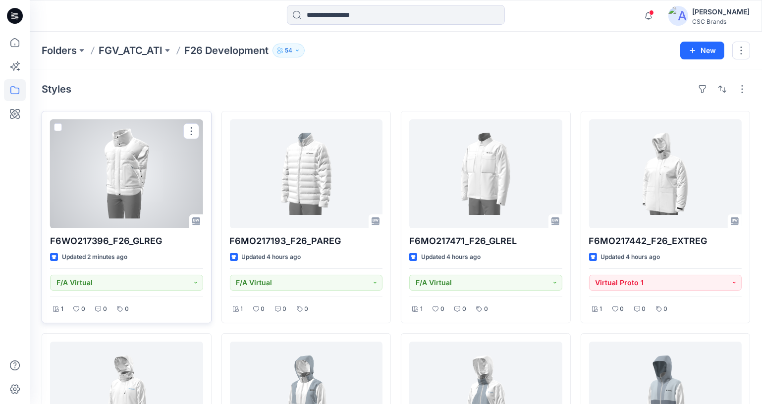
click at [124, 191] on div at bounding box center [126, 173] width 153 height 109
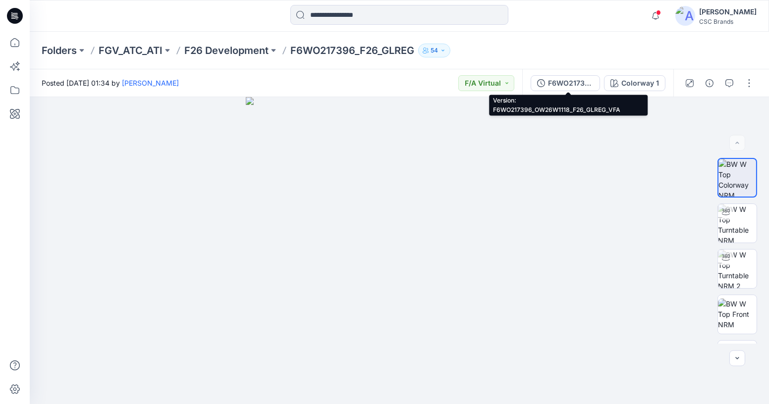
click at [583, 86] on div "F6WO217396_OW26W1118_F26_GLREG_VFA" at bounding box center [571, 83] width 46 height 11
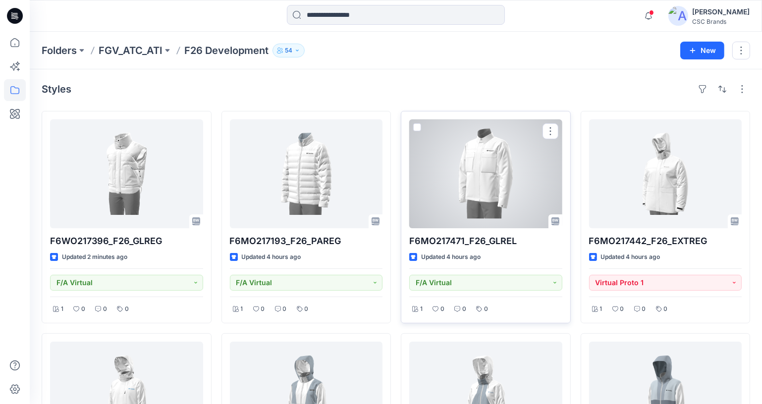
click at [479, 207] on div at bounding box center [485, 173] width 153 height 109
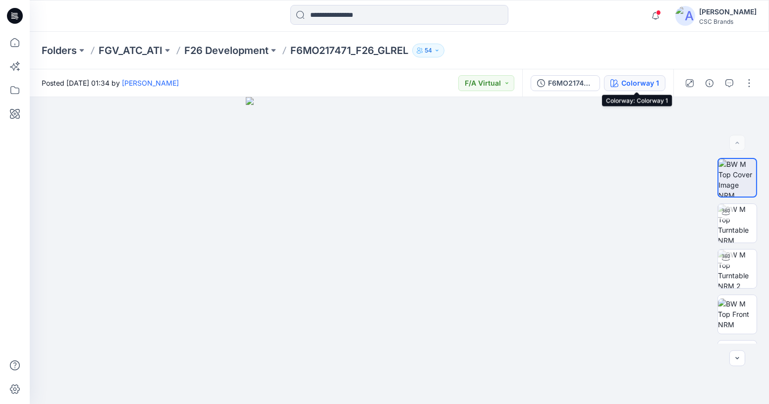
click at [615, 86] on icon "button" at bounding box center [614, 83] width 8 height 8
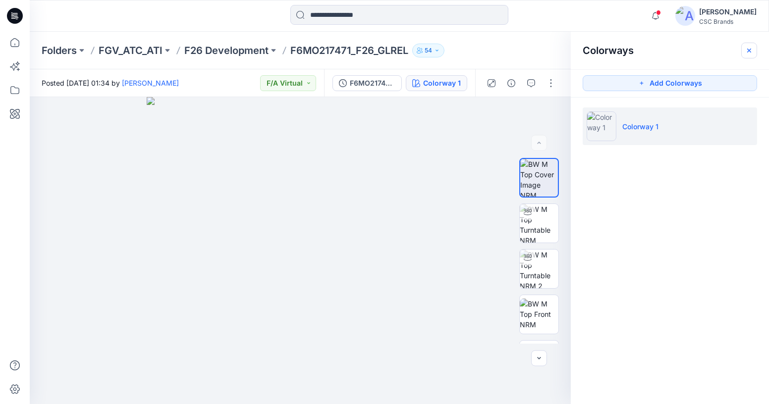
click at [749, 51] on icon "button" at bounding box center [749, 51] width 8 height 8
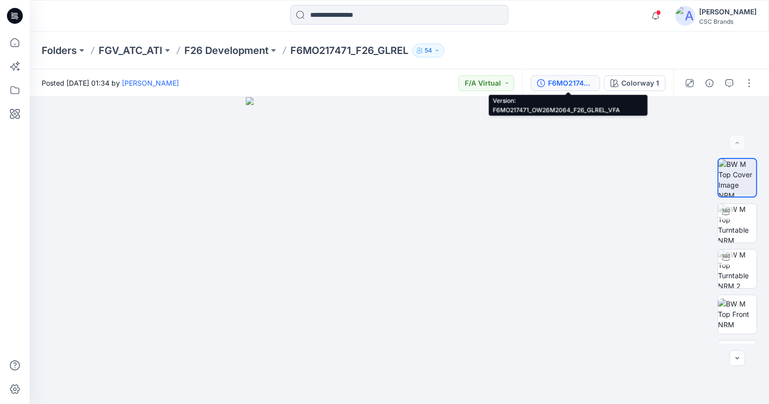
click at [555, 76] on button "F6MO217471_OW26M2064_F26_GLREL_VFA" at bounding box center [565, 83] width 69 height 16
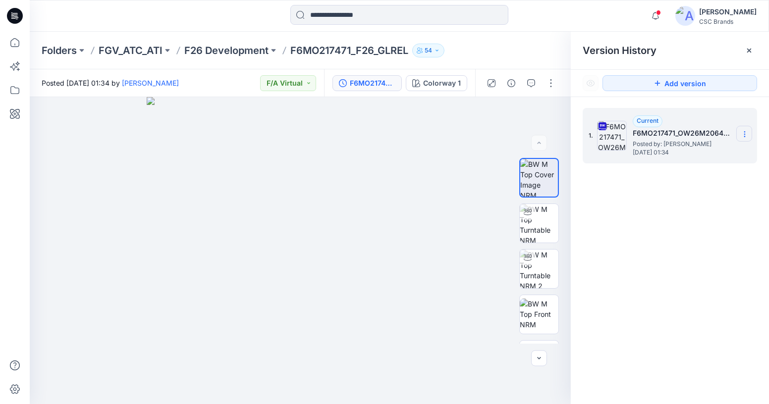
click at [739, 131] on section at bounding box center [744, 134] width 16 height 16
click at [721, 159] on span "Download Source BW File" at bounding box center [694, 154] width 83 height 12
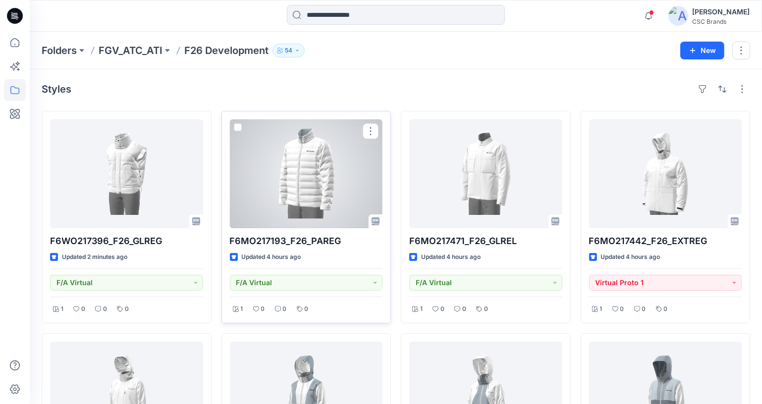
click at [302, 171] on div at bounding box center [306, 173] width 153 height 109
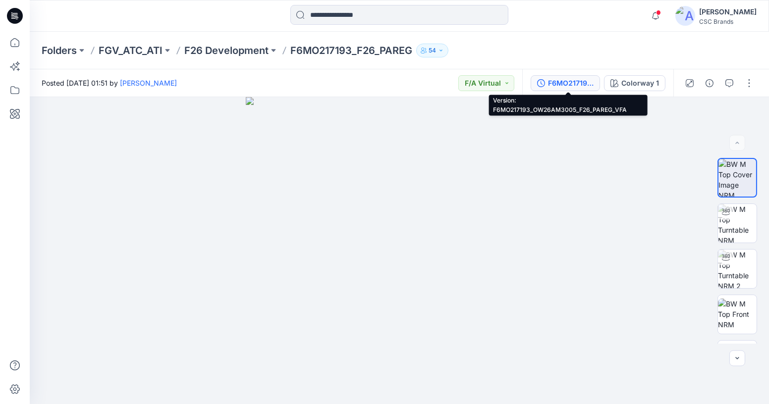
click at [576, 86] on div "F6MO217193_OW26AM3005_F26_PAREG_VFA" at bounding box center [571, 83] width 46 height 11
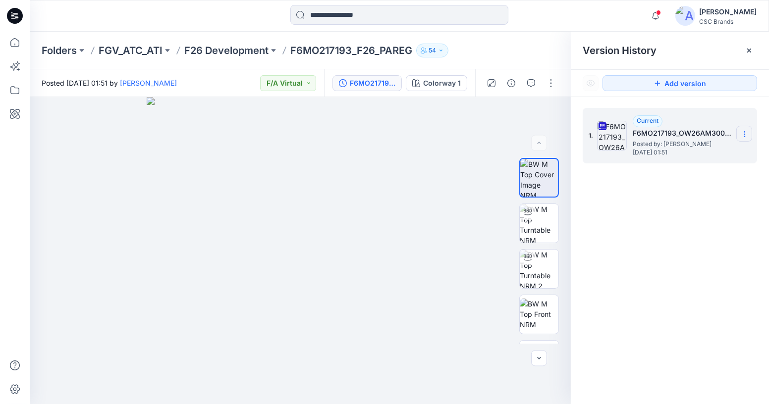
click at [741, 133] on icon at bounding box center [745, 134] width 8 height 8
click at [732, 152] on span "Download Source BW File" at bounding box center [694, 154] width 83 height 12
click at [14, 45] on icon at bounding box center [14, 45] width 0 height 2
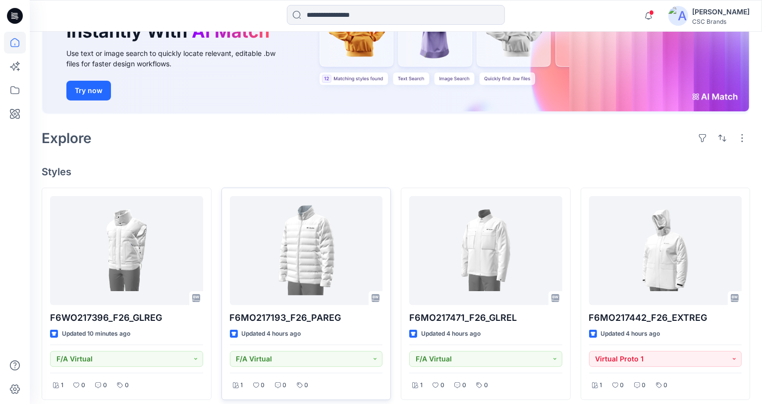
scroll to position [225, 0]
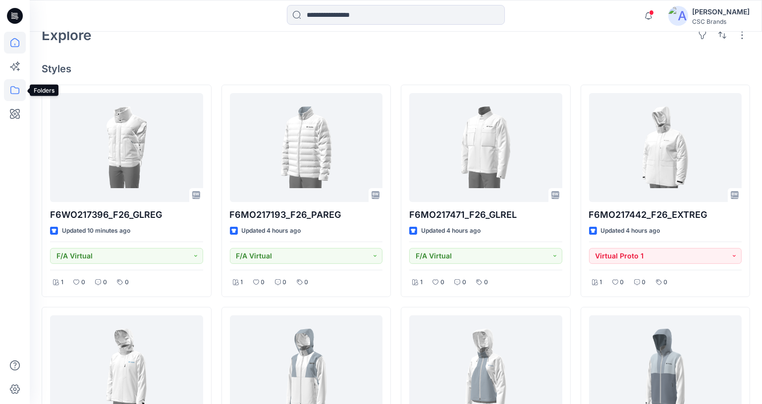
click at [12, 94] on icon at bounding box center [14, 90] width 9 height 8
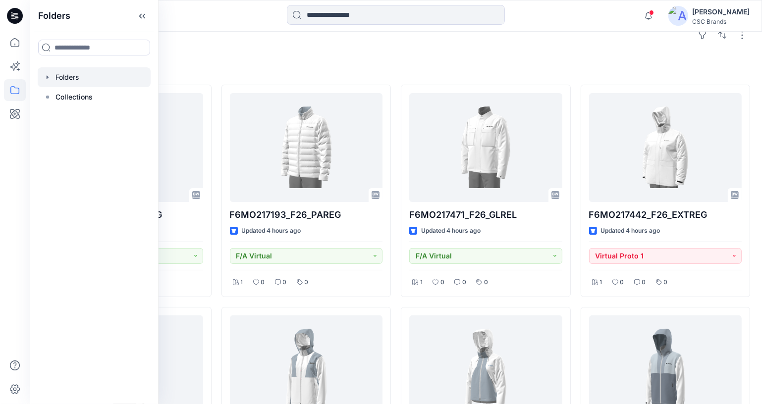
click at [43, 78] on div at bounding box center [94, 77] width 113 height 20
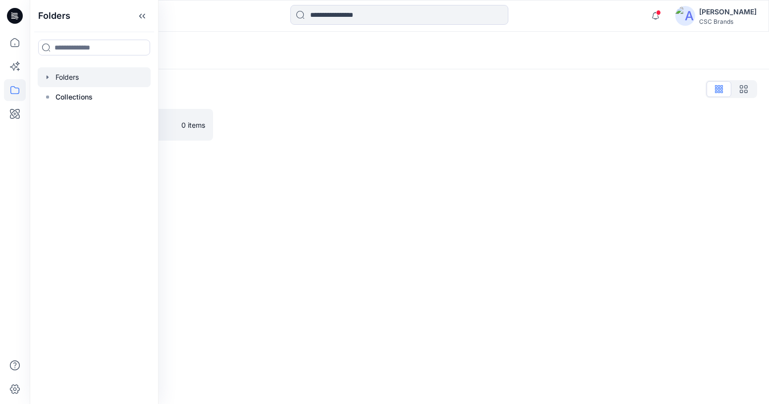
click at [54, 75] on div at bounding box center [94, 77] width 113 height 20
click at [48, 77] on icon "button" at bounding box center [48, 76] width 2 height 3
click at [58, 99] on icon "button" at bounding box center [58, 97] width 8 height 8
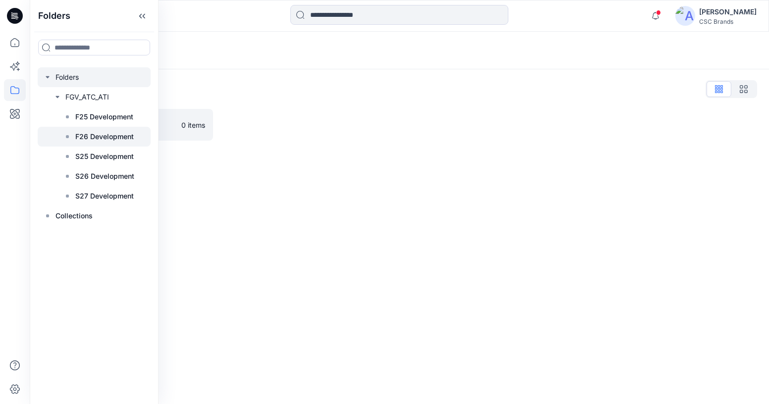
click at [84, 140] on p "F26 Development" at bounding box center [104, 137] width 58 height 12
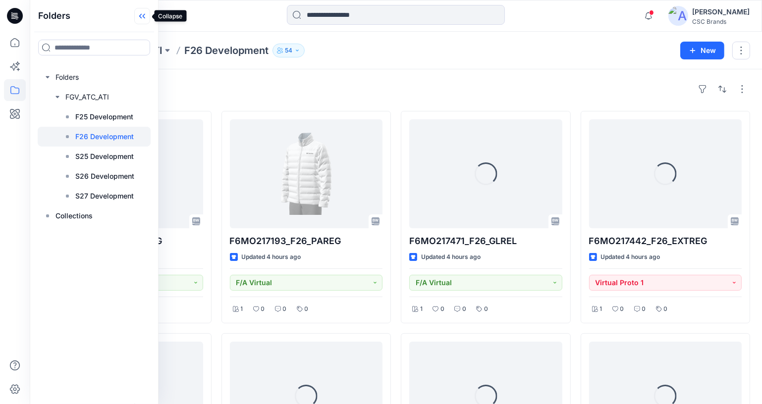
click at [146, 20] on icon at bounding box center [142, 16] width 16 height 16
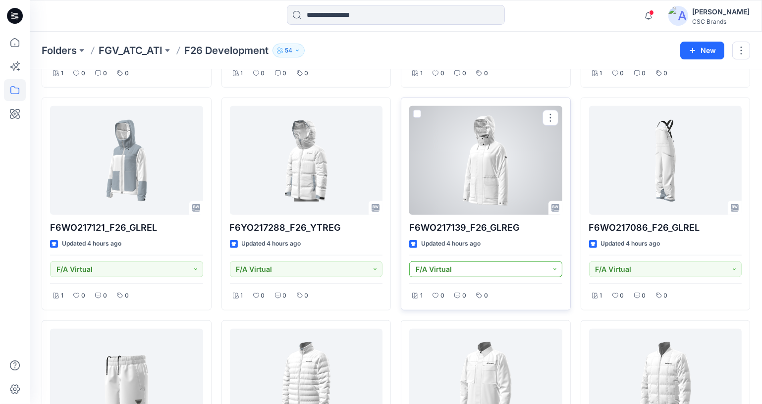
scroll to position [904, 0]
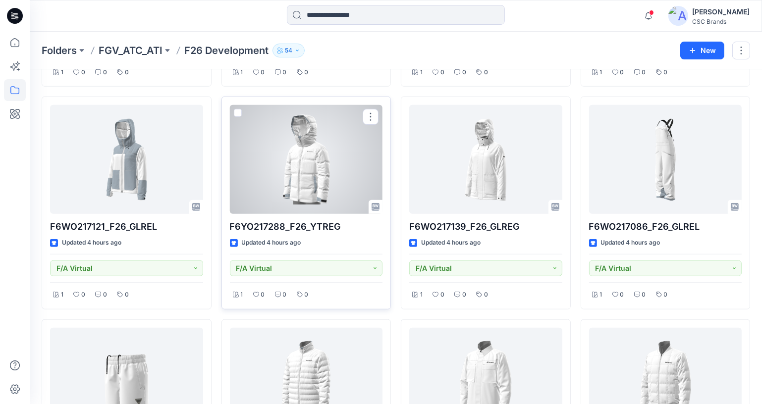
click at [305, 164] on div at bounding box center [306, 159] width 153 height 109
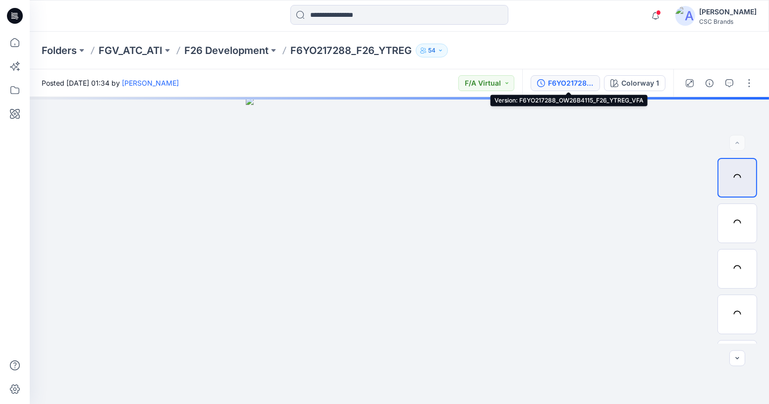
click at [594, 83] on div "F6YO217288_OW26B4115_F26_YTREG_VFA" at bounding box center [571, 83] width 46 height 11
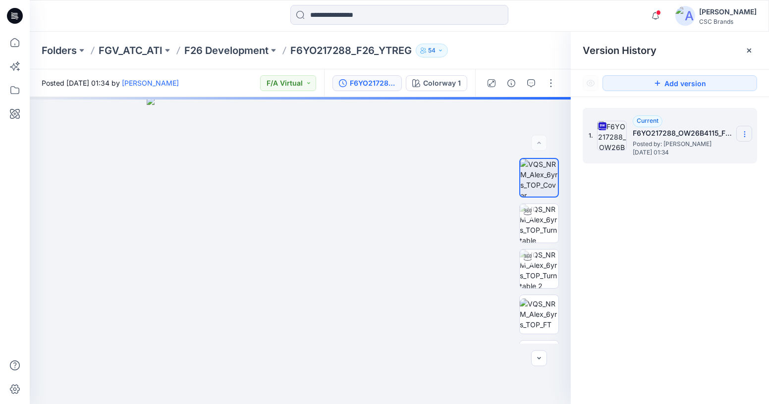
click at [745, 135] on icon at bounding box center [745, 134] width 8 height 8
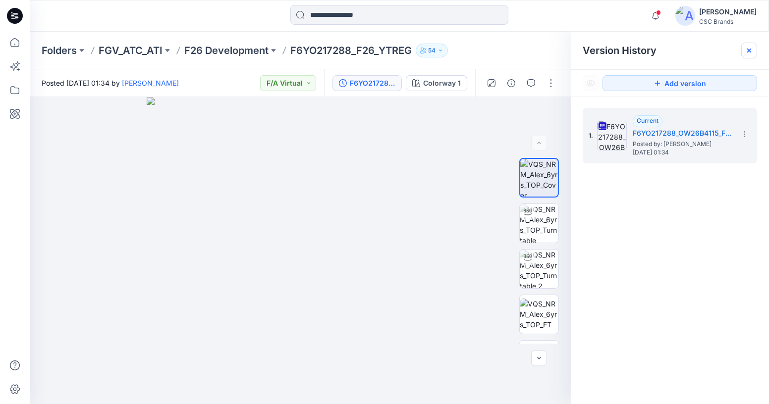
click at [748, 50] on icon at bounding box center [749, 51] width 4 height 4
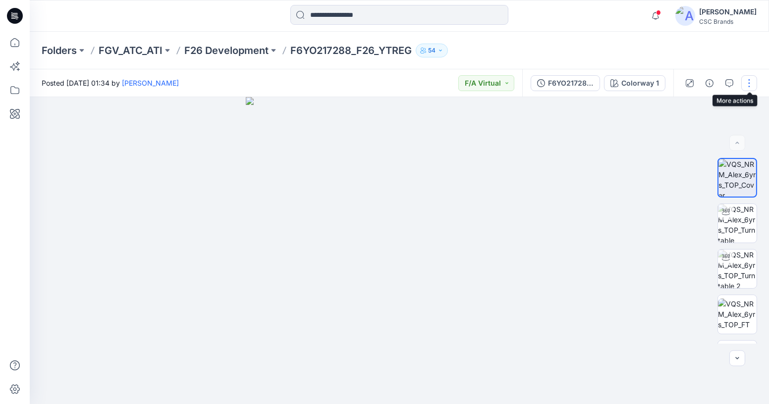
click at [755, 86] on button "button" at bounding box center [749, 83] width 16 height 16
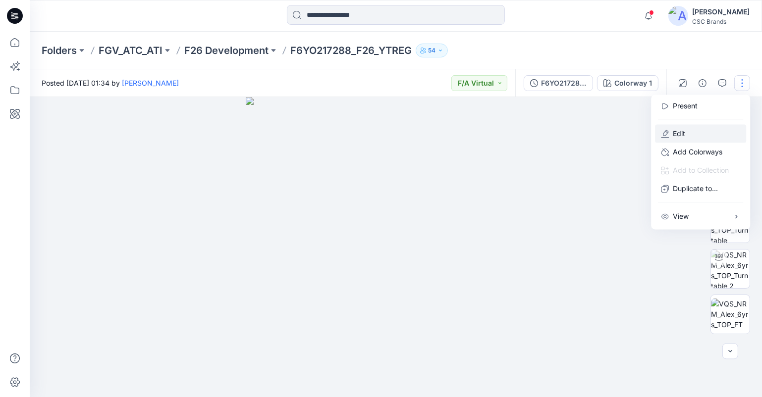
click at [676, 131] on p "Edit" at bounding box center [679, 134] width 12 height 10
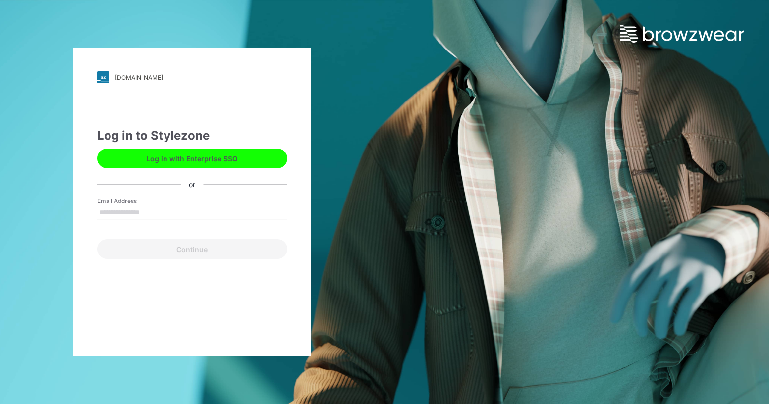
click at [175, 211] on input "Email Address" at bounding box center [192, 213] width 190 height 15
type input "**********"
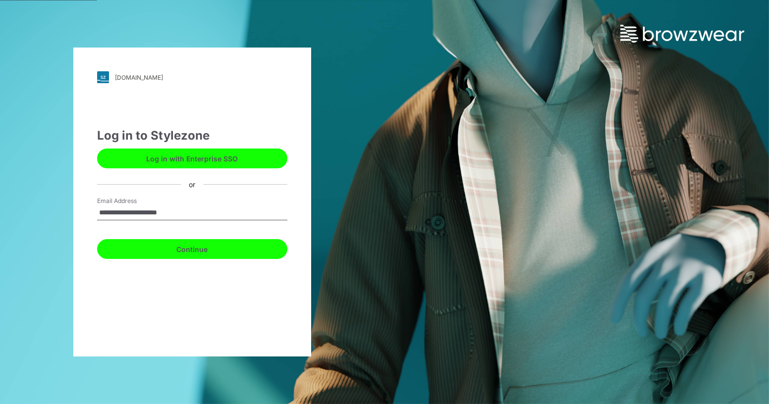
click at [223, 246] on button "Continue" at bounding box center [192, 249] width 190 height 20
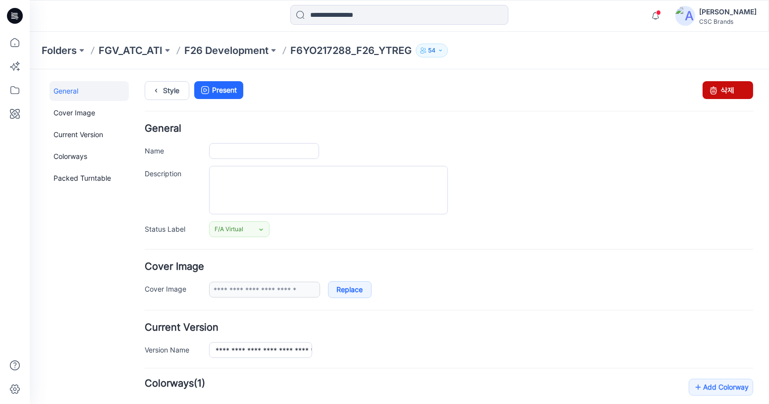
type input "**********"
click at [726, 90] on link "삭제" at bounding box center [728, 90] width 51 height 18
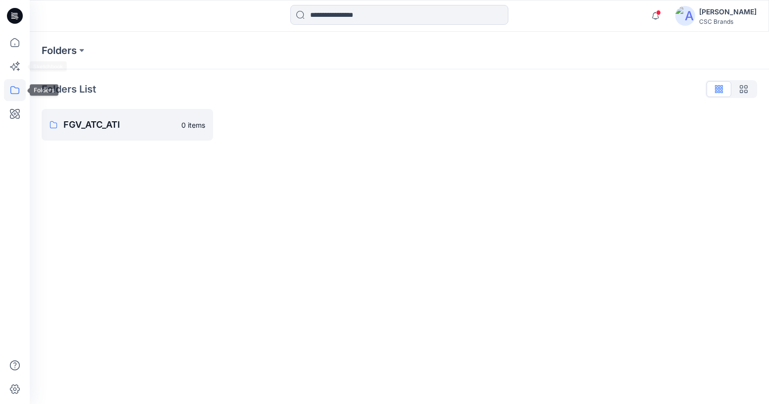
click at [4, 90] on icon at bounding box center [15, 90] width 22 height 22
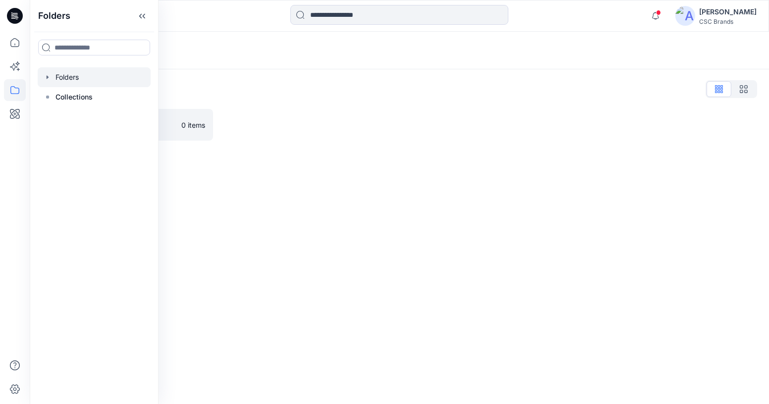
click at [45, 78] on icon "button" at bounding box center [48, 77] width 8 height 8
click at [58, 97] on icon "button" at bounding box center [58, 97] width 8 height 8
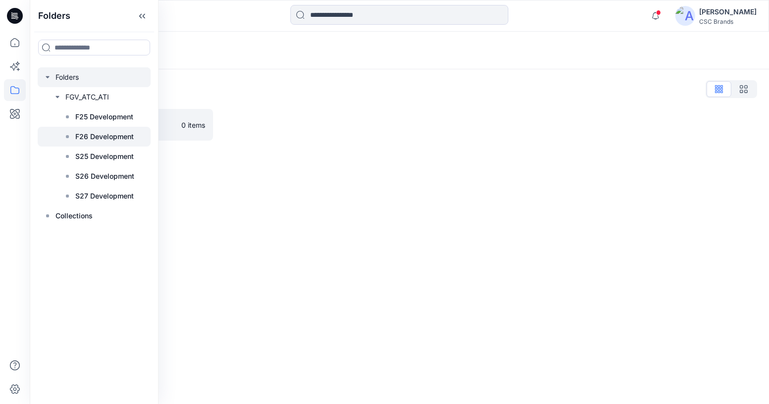
click at [108, 136] on p "F26 Development" at bounding box center [104, 137] width 58 height 12
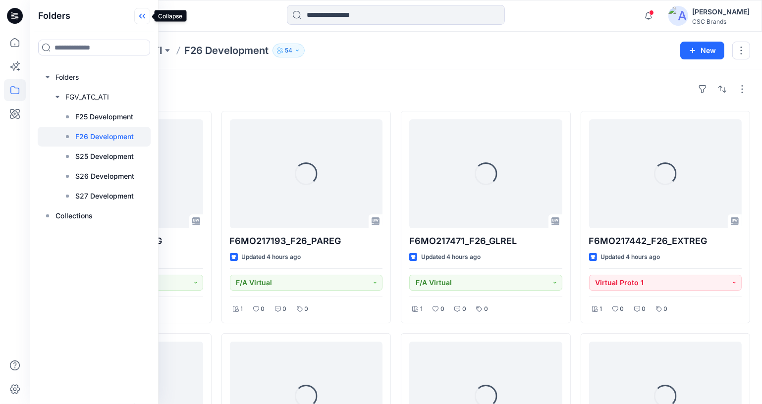
click at [142, 17] on icon at bounding box center [142, 16] width 16 height 16
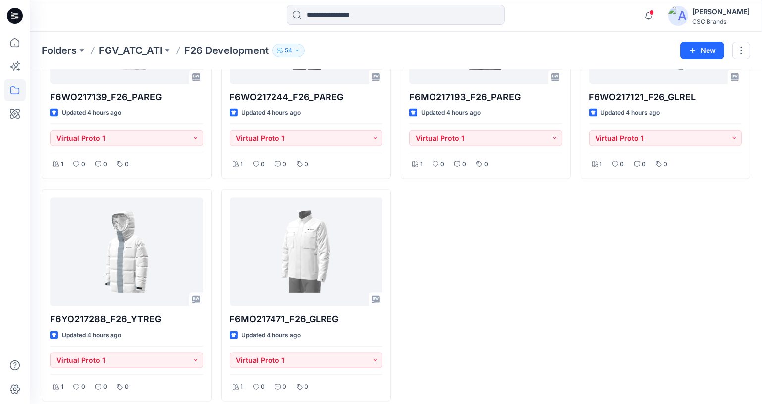
scroll to position [1481, 0]
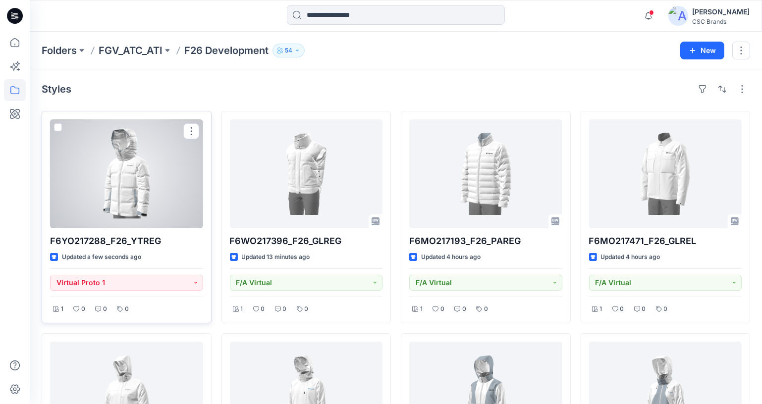
click at [125, 178] on div at bounding box center [126, 173] width 153 height 109
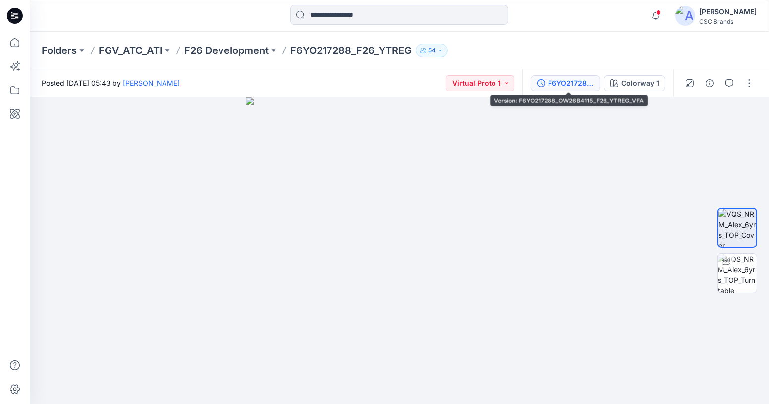
click at [564, 82] on div "F6YO217288_OW26B4115_F26_YTREG_VFA" at bounding box center [571, 83] width 46 height 11
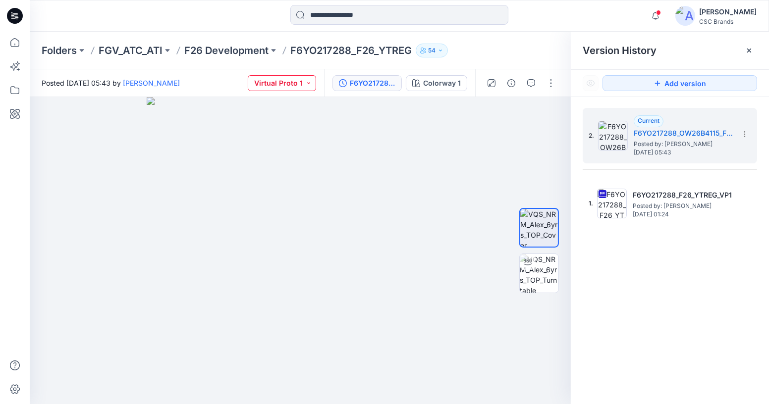
click at [295, 82] on button "Virtual Proto 1" at bounding box center [282, 83] width 68 height 16
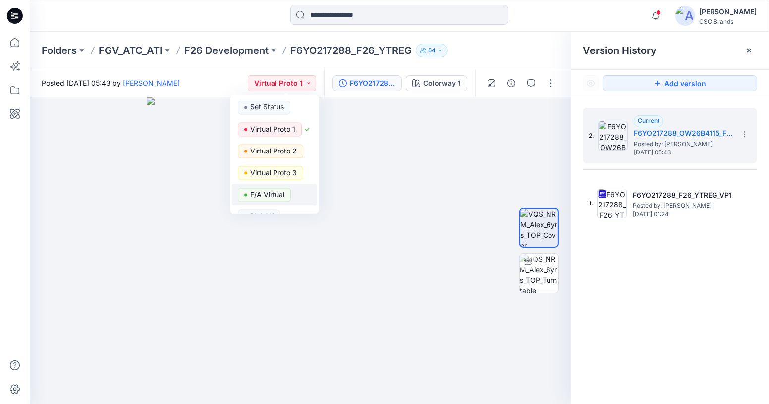
click at [270, 195] on p "F/A Virtual" at bounding box center [267, 194] width 34 height 13
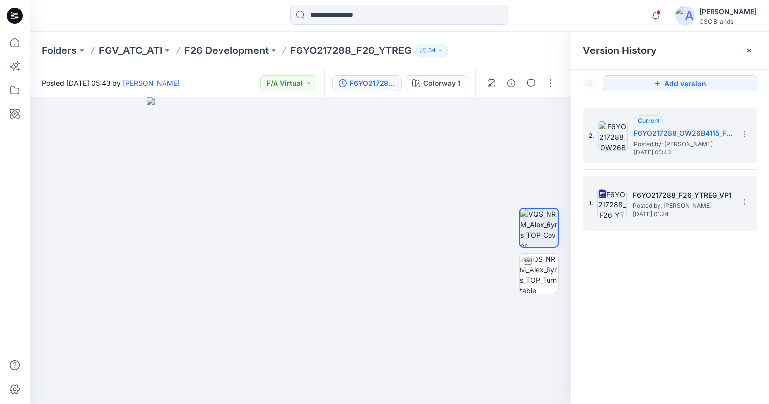
click at [621, 204] on img at bounding box center [612, 204] width 30 height 30
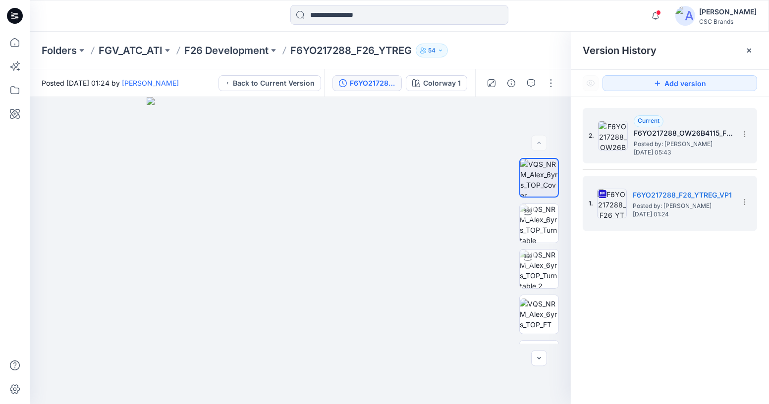
click at [620, 135] on img at bounding box center [613, 136] width 30 height 30
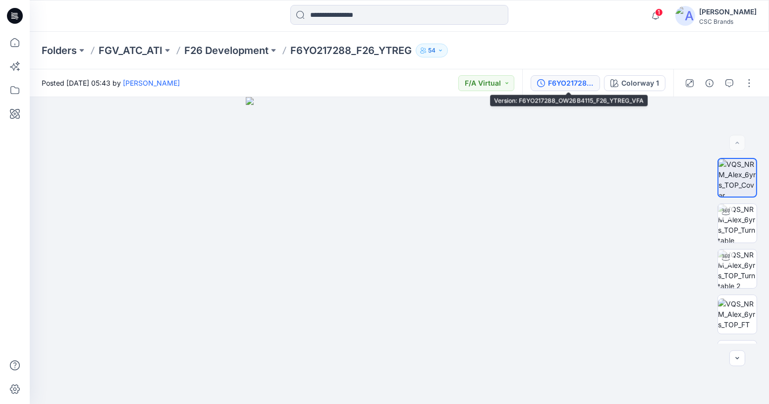
click at [564, 82] on div "F6YO217288_OW26B4115_F26_YTREG_VFA" at bounding box center [571, 83] width 46 height 11
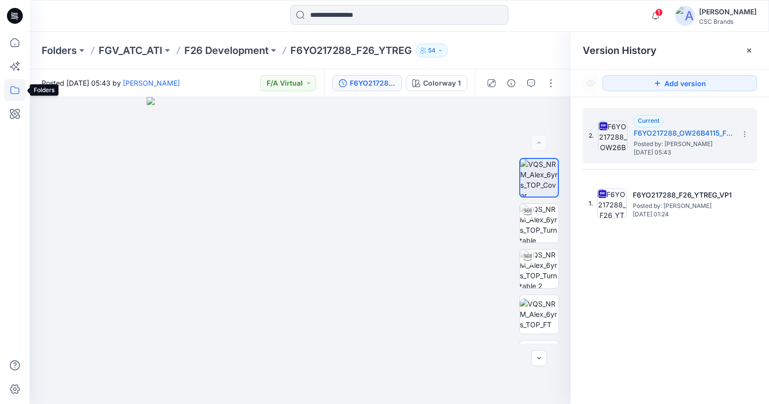
click at [11, 98] on icon at bounding box center [15, 90] width 22 height 22
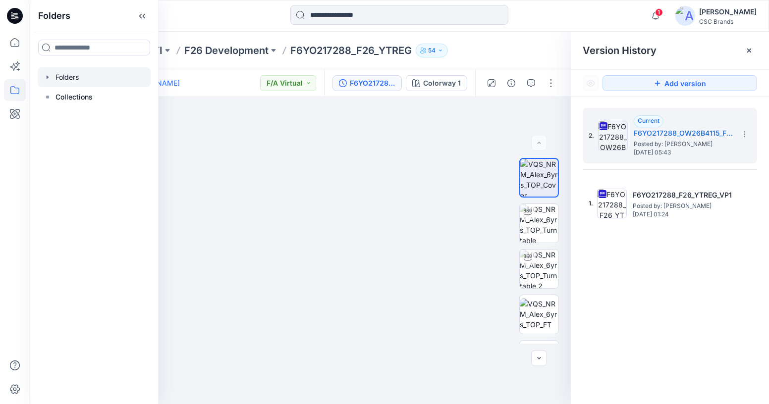
click at [50, 79] on icon "button" at bounding box center [48, 77] width 8 height 8
click at [54, 100] on icon "button" at bounding box center [58, 97] width 8 height 8
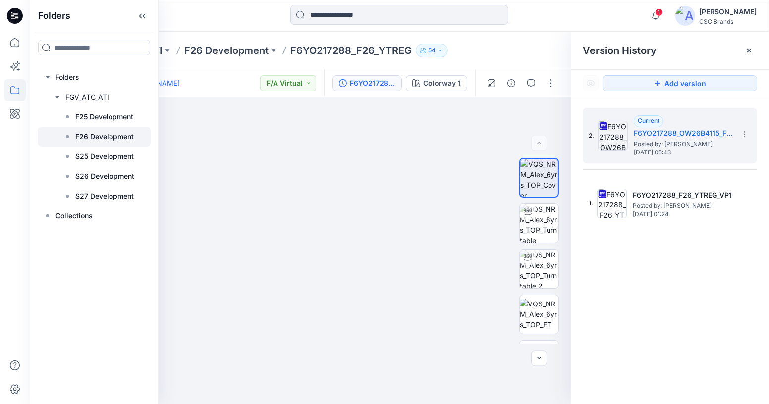
click at [106, 139] on p "F26 Development" at bounding box center [104, 137] width 58 height 12
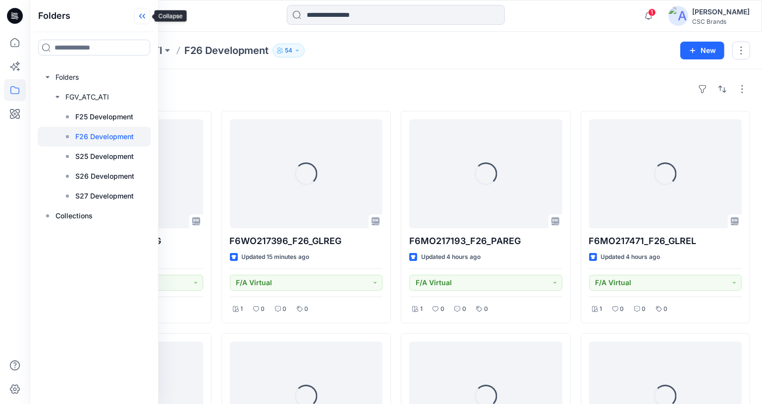
click at [145, 9] on icon at bounding box center [142, 16] width 16 height 16
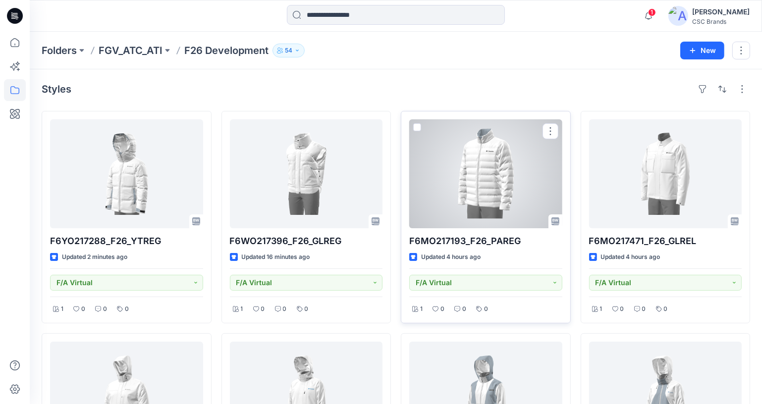
click at [529, 167] on div at bounding box center [485, 173] width 153 height 109
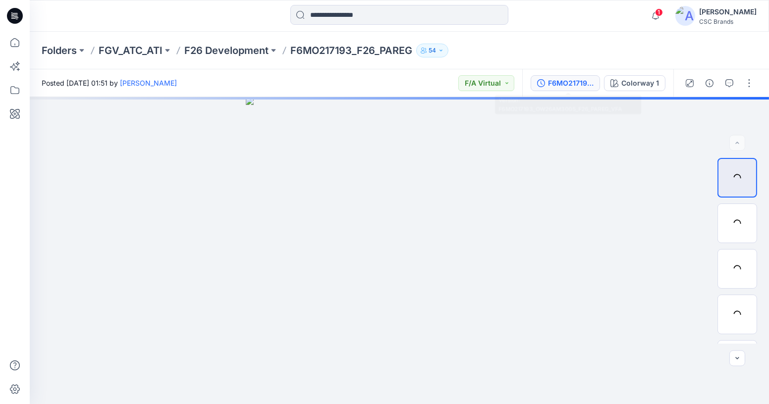
click at [561, 79] on div "F6MO217193_OW26AM3005_F26_PAREG_VFA" at bounding box center [571, 83] width 46 height 11
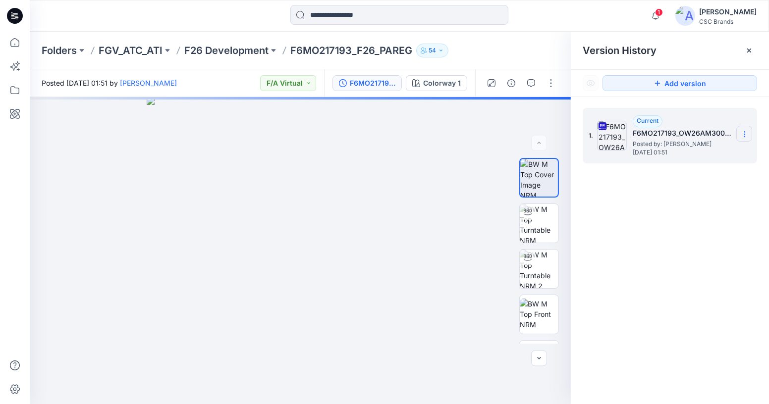
click at [745, 138] on section at bounding box center [744, 134] width 16 height 16
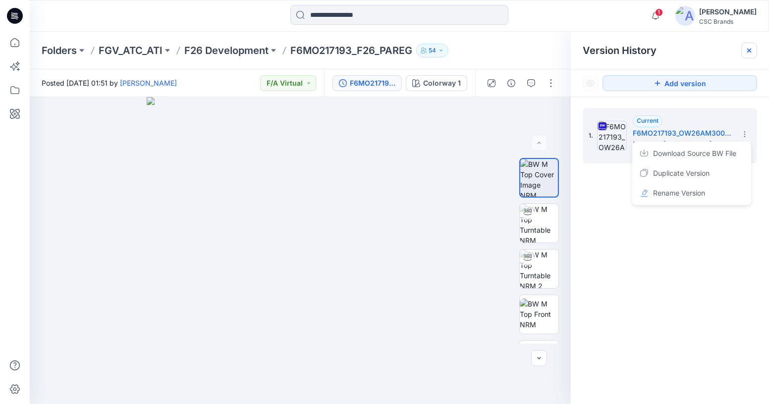
click at [753, 51] on div at bounding box center [749, 51] width 16 height 16
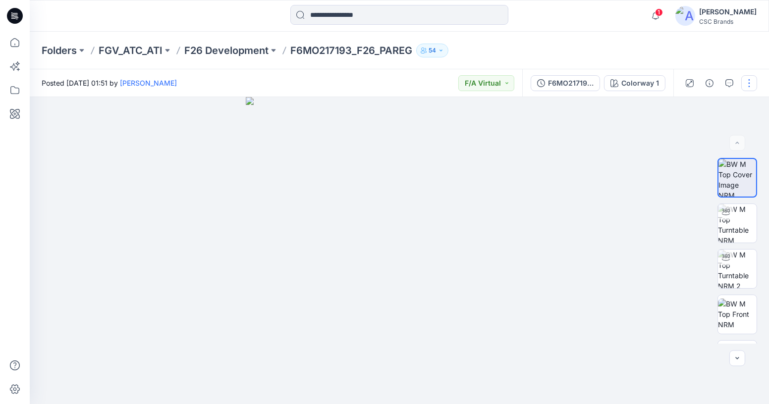
click at [750, 81] on button "button" at bounding box center [749, 83] width 16 height 16
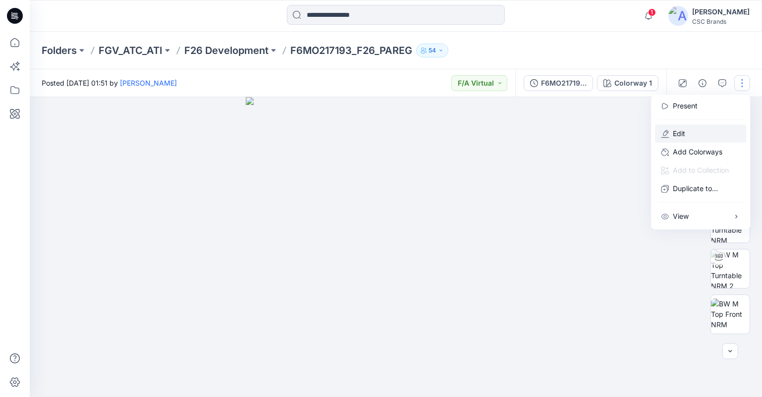
click at [700, 134] on button "Edit" at bounding box center [700, 134] width 91 height 18
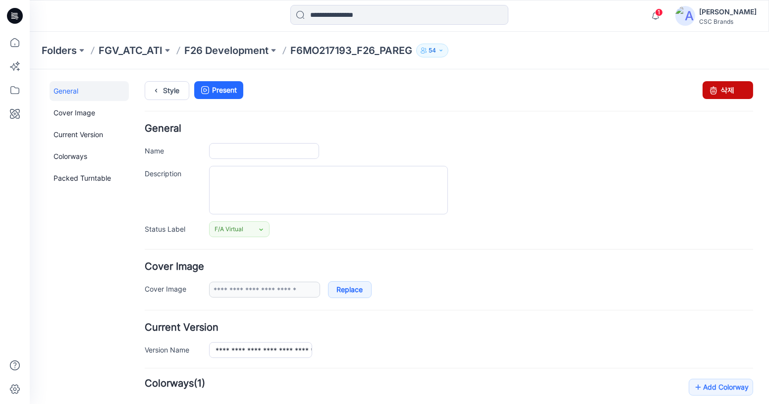
type input "**********"
click at [711, 88] on icon at bounding box center [713, 90] width 14 height 18
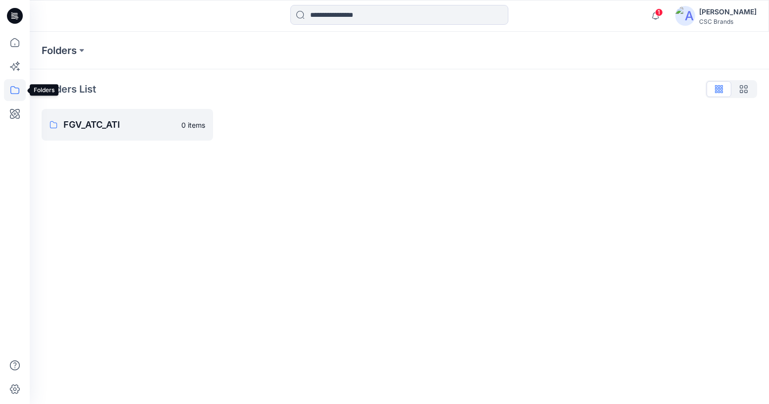
click at [14, 86] on icon at bounding box center [14, 90] width 9 height 8
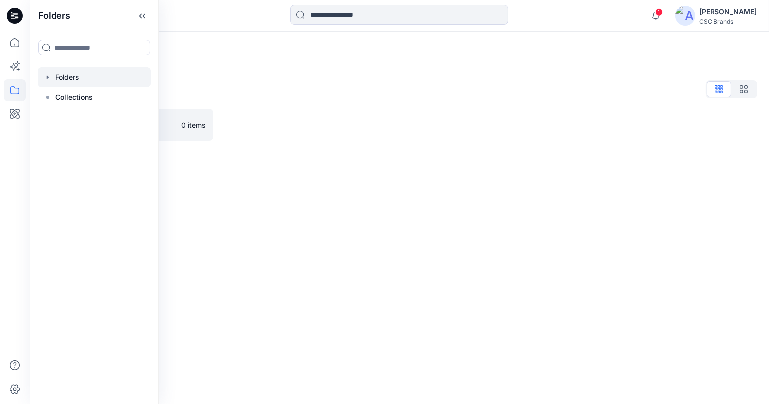
click at [45, 76] on icon "button" at bounding box center [48, 77] width 8 height 8
click at [56, 98] on icon "button" at bounding box center [58, 97] width 8 height 8
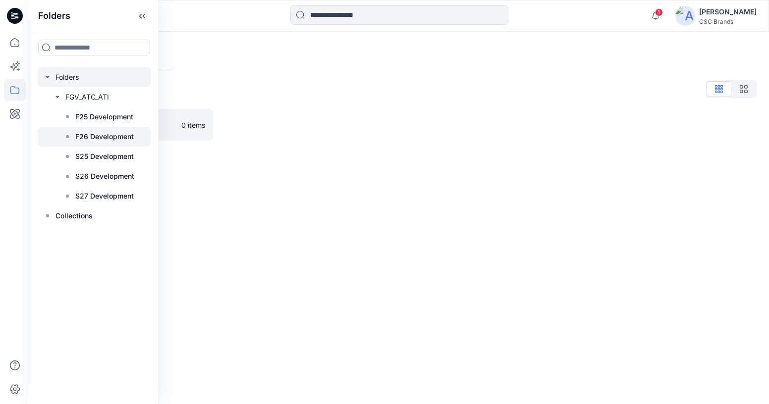
click at [100, 135] on p "F26 Development" at bounding box center [104, 137] width 58 height 12
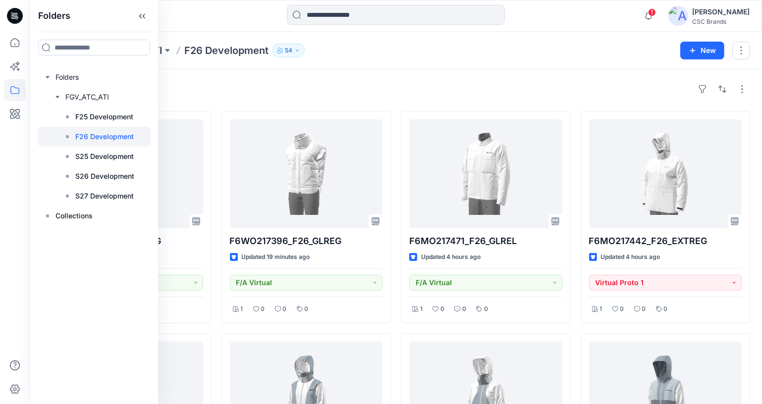
click at [186, 93] on div "Styles" at bounding box center [396, 89] width 708 height 16
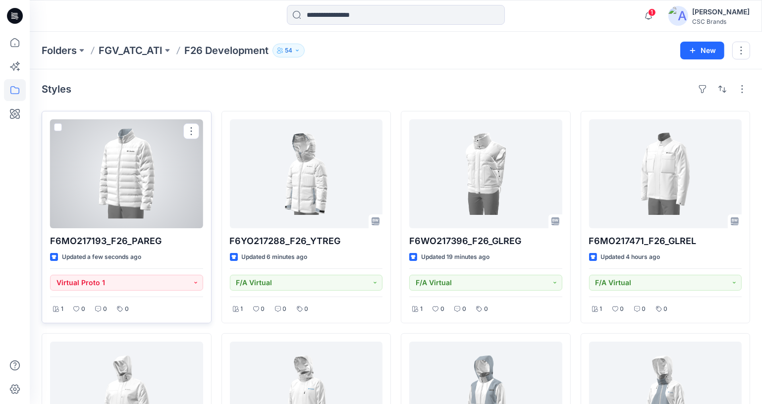
click at [131, 175] on div at bounding box center [126, 173] width 153 height 109
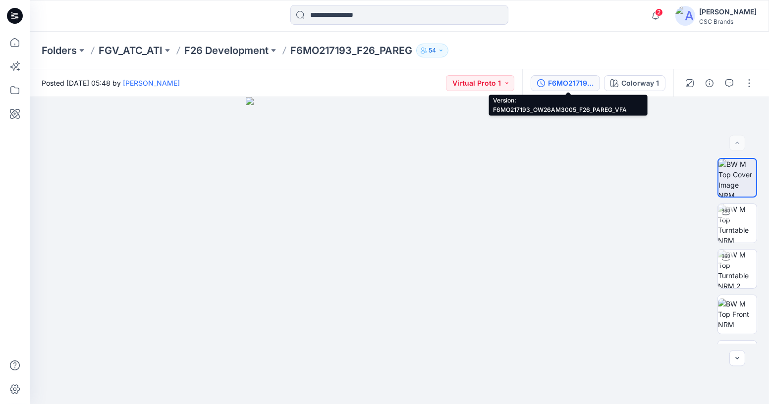
click at [565, 83] on div "F6MO217193_OW26AM3005_F26_PAREG_VFA" at bounding box center [571, 83] width 46 height 11
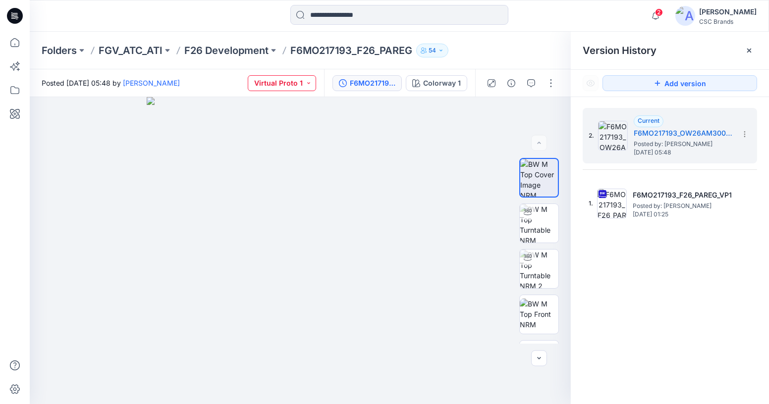
click at [283, 88] on button "Virtual Proto 1" at bounding box center [282, 83] width 68 height 16
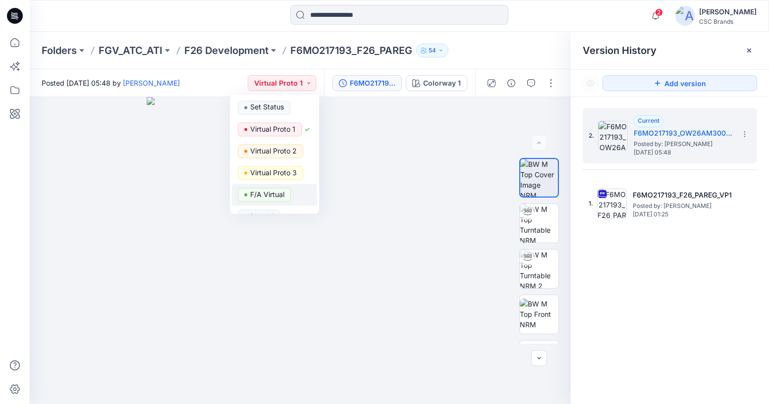
click at [260, 198] on p "F/A Virtual" at bounding box center [267, 194] width 34 height 13
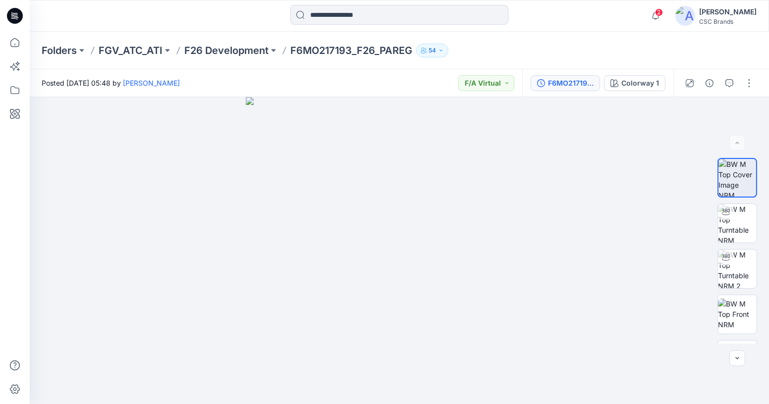
click at [582, 90] on button "F6MO217193_OW26AM3005_F26_PAREG_VFA" at bounding box center [565, 83] width 69 height 16
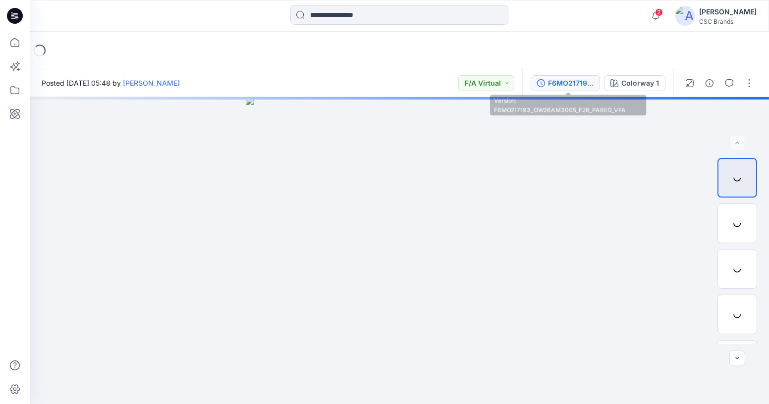
click at [562, 83] on div "F6MO217193_OW26AM3005_F26_PAREG_VFA" at bounding box center [571, 83] width 46 height 11
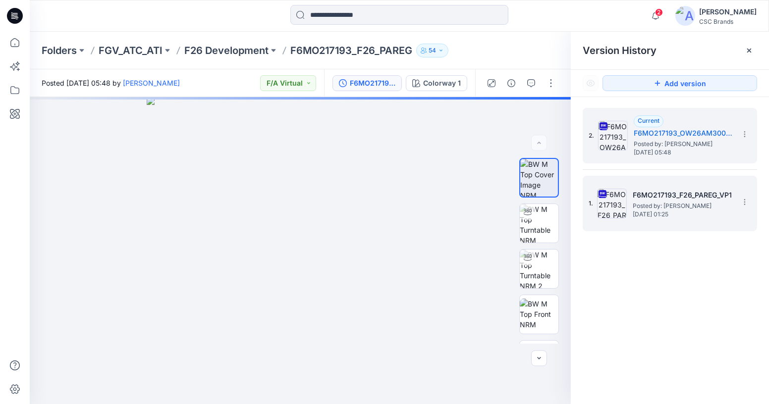
click at [610, 209] on img at bounding box center [612, 204] width 30 height 30
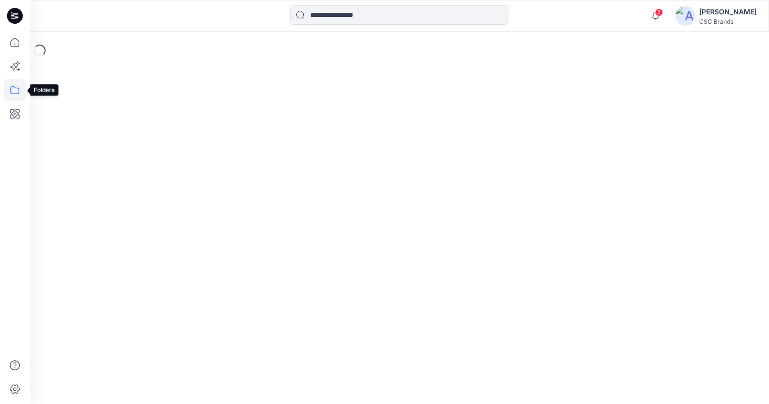
click at [25, 93] on icon at bounding box center [15, 90] width 22 height 22
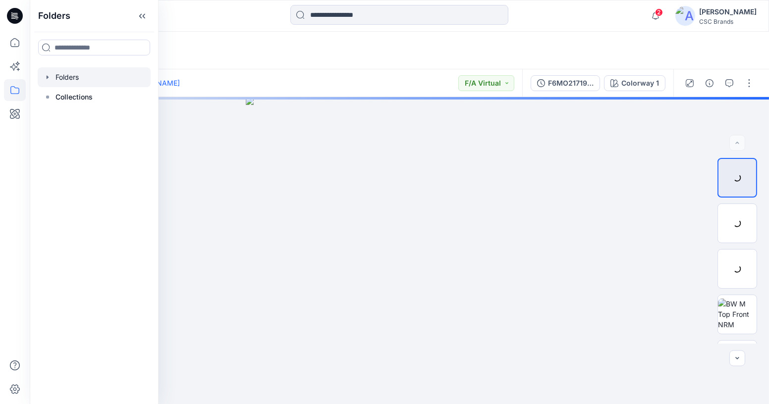
click at [42, 80] on div at bounding box center [94, 77] width 113 height 20
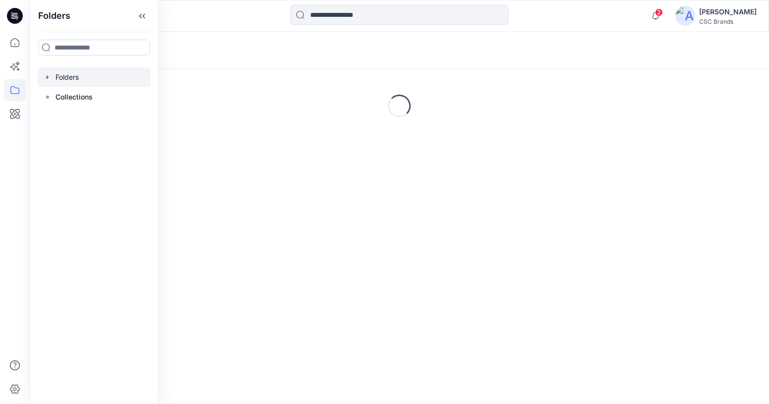
click at [48, 80] on icon "button" at bounding box center [48, 77] width 8 height 8
click at [52, 94] on div at bounding box center [94, 97] width 113 height 20
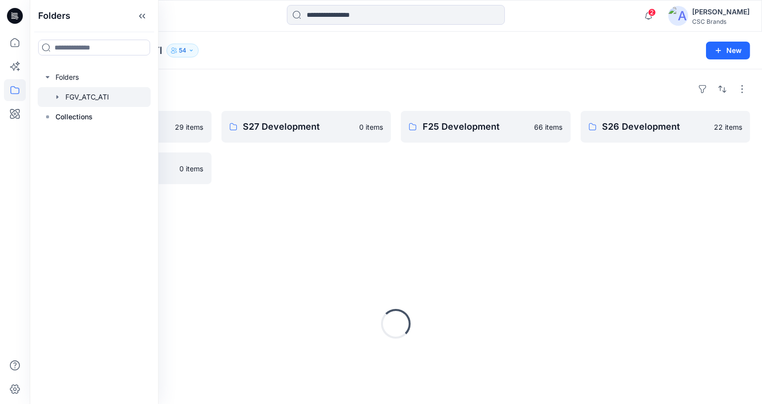
click at [59, 98] on icon "button" at bounding box center [58, 97] width 8 height 8
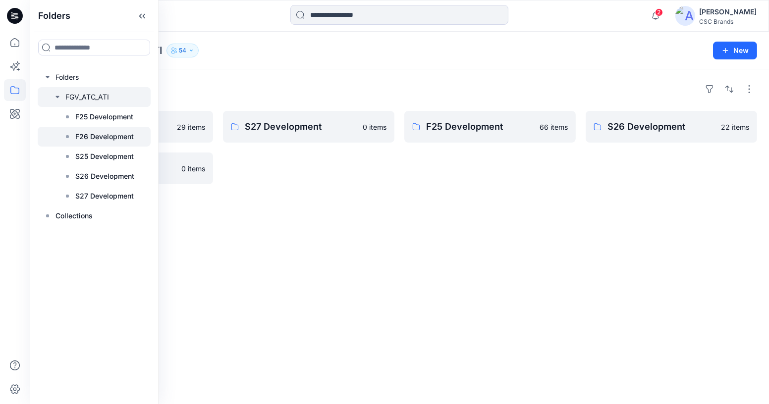
click at [108, 135] on p "F26 Development" at bounding box center [104, 137] width 58 height 12
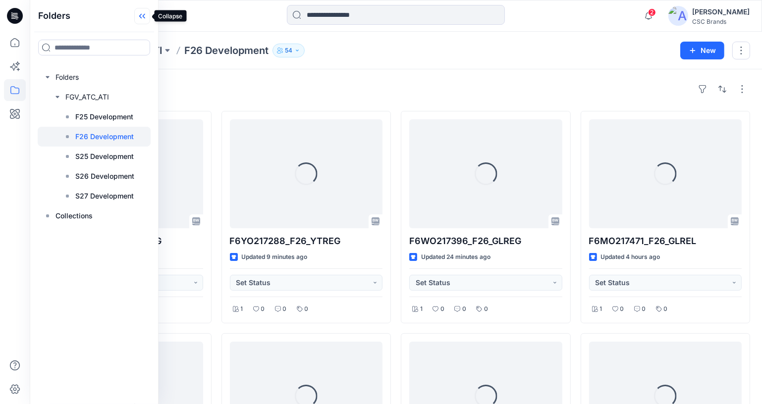
click at [146, 17] on icon at bounding box center [142, 16] width 16 height 16
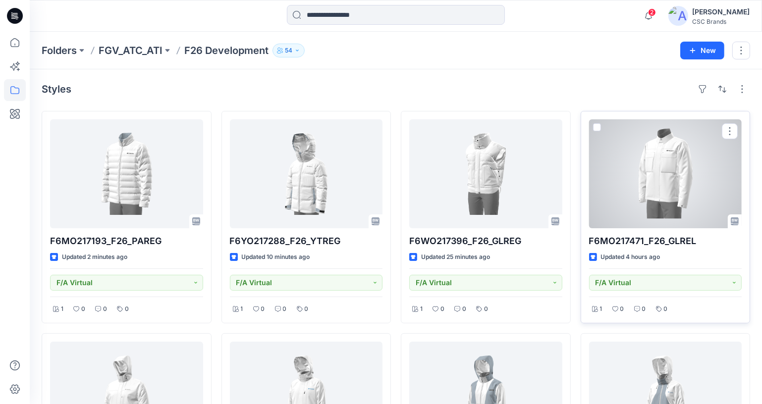
click at [699, 167] on div at bounding box center [665, 173] width 153 height 109
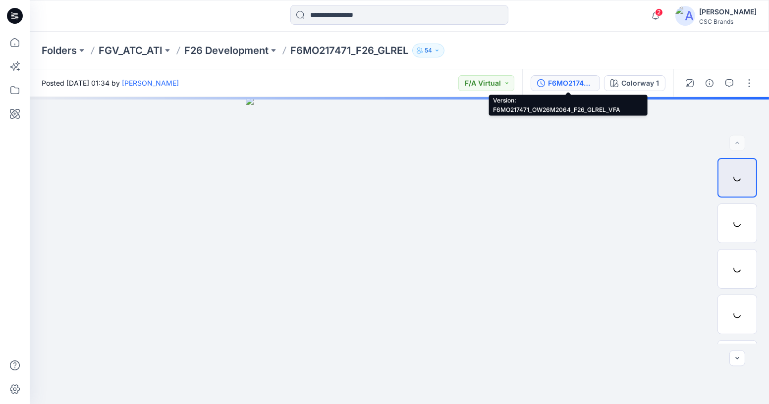
click at [581, 84] on div "F6MO217471_OW26M2064_F26_GLREL_VFA" at bounding box center [571, 83] width 46 height 11
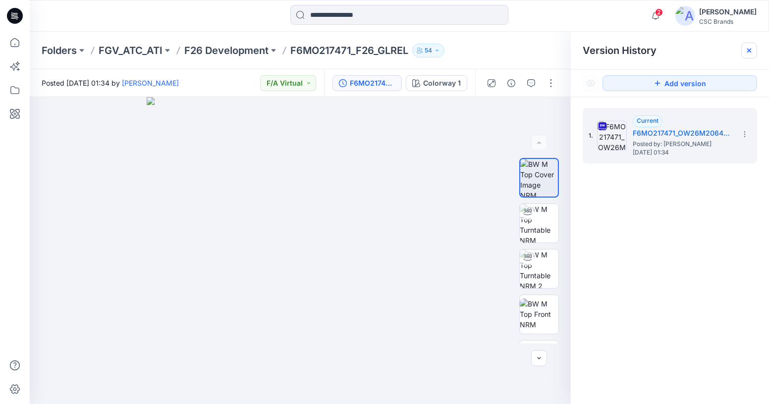
click at [749, 50] on icon at bounding box center [749, 51] width 4 height 4
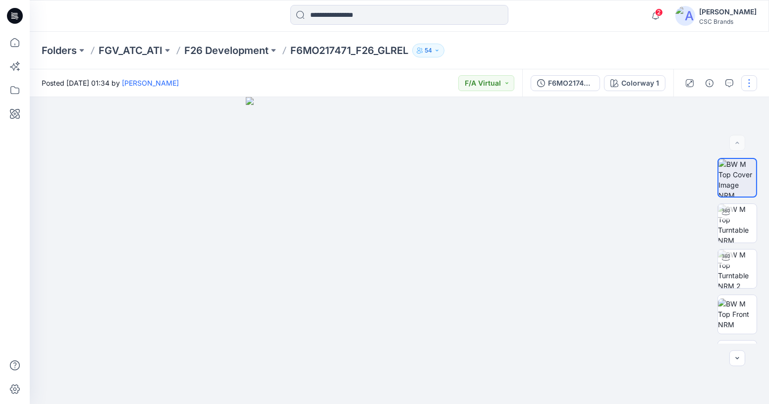
click at [748, 84] on button "button" at bounding box center [749, 83] width 16 height 16
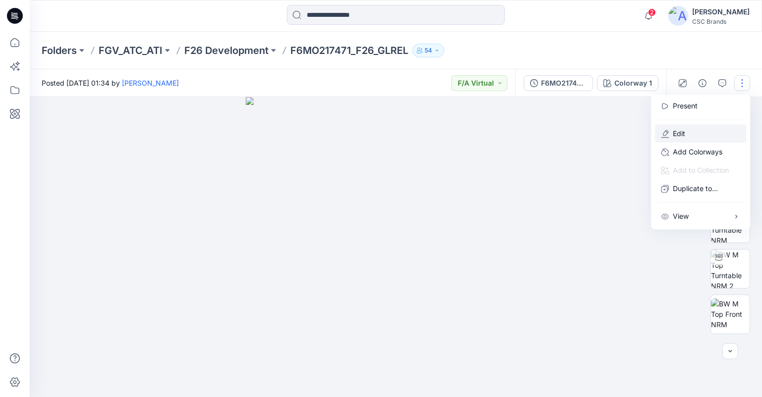
click at [682, 132] on p "Edit" at bounding box center [679, 134] width 12 height 10
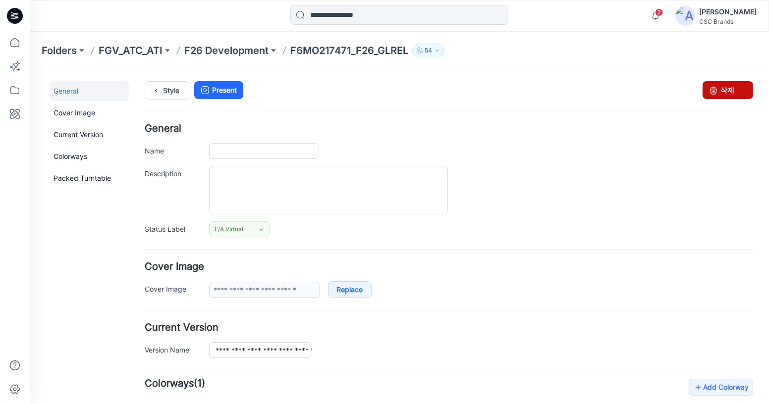
type input "**********"
click at [715, 90] on link "삭제" at bounding box center [728, 90] width 51 height 18
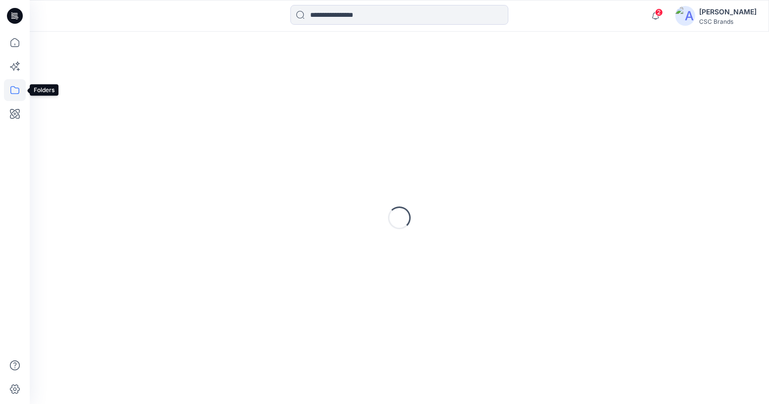
click at [16, 91] on icon at bounding box center [15, 90] width 22 height 22
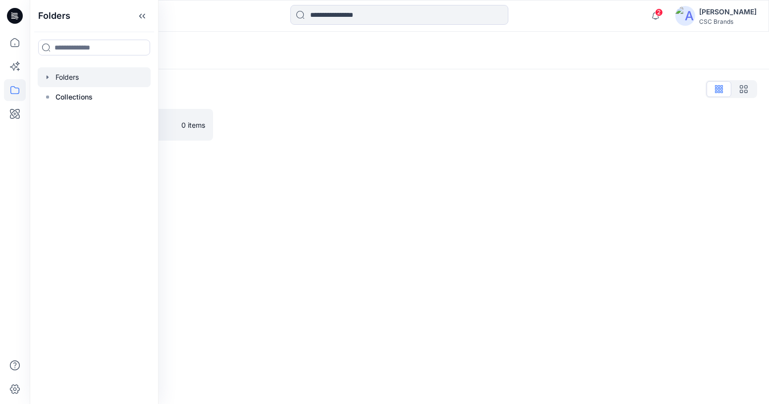
click at [46, 74] on icon "button" at bounding box center [48, 77] width 8 height 8
click at [57, 99] on icon "button" at bounding box center [58, 97] width 8 height 8
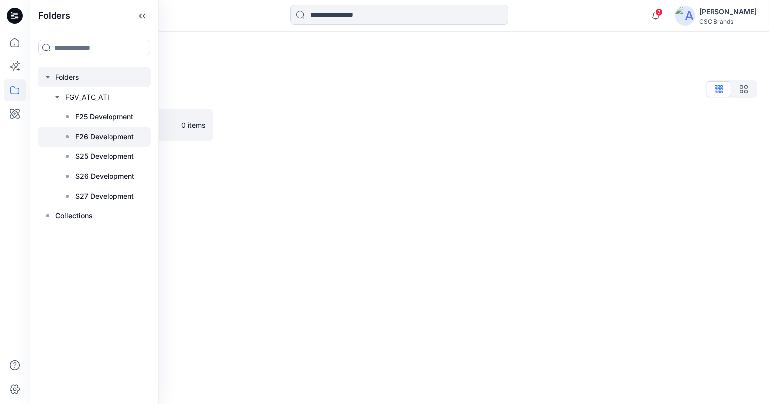
click at [85, 134] on p "F26 Development" at bounding box center [104, 137] width 58 height 12
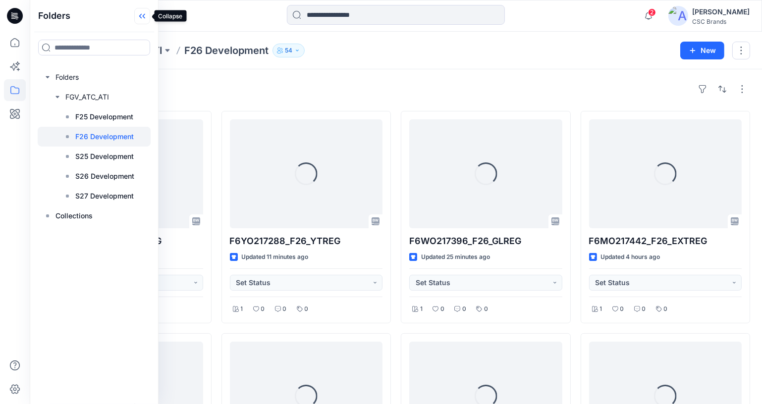
click at [144, 16] on icon at bounding box center [142, 16] width 16 height 16
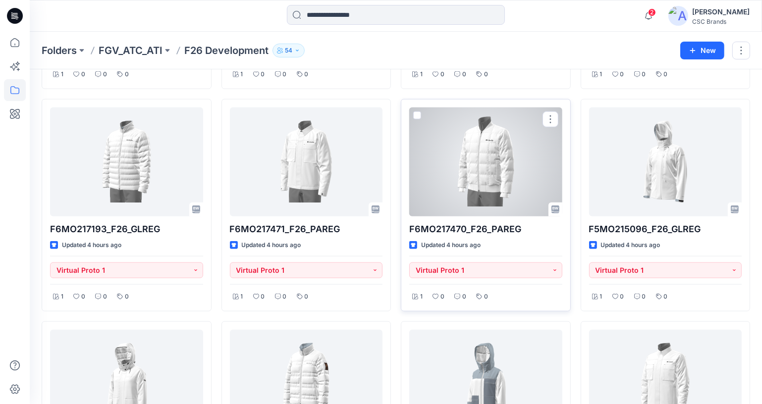
scroll to position [1260, 0]
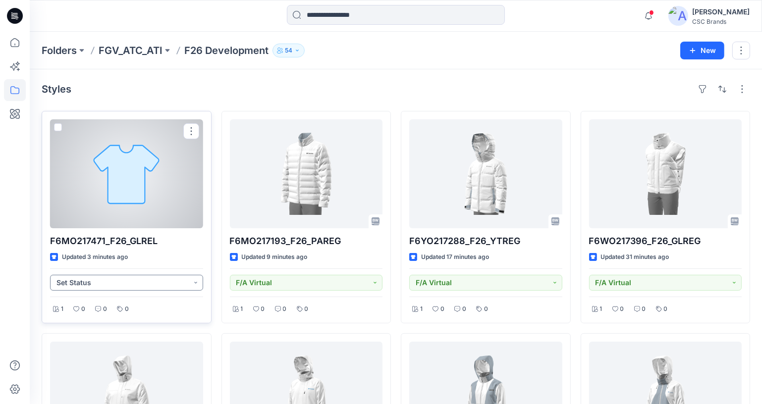
click at [121, 281] on button "Set Status" at bounding box center [126, 283] width 153 height 16
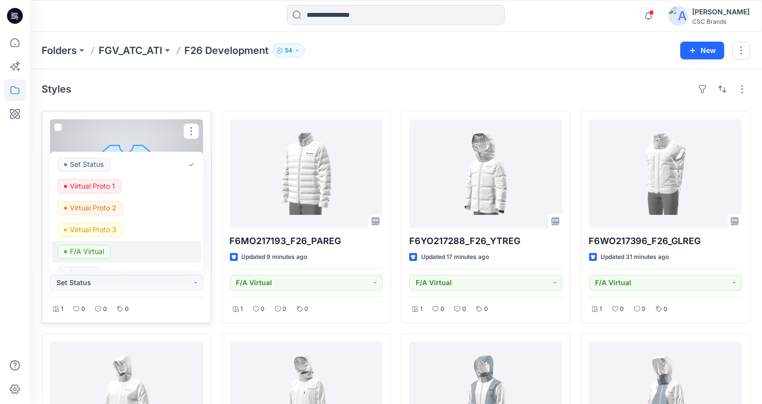
click at [103, 248] on p "F/A Virtual" at bounding box center [87, 251] width 34 height 13
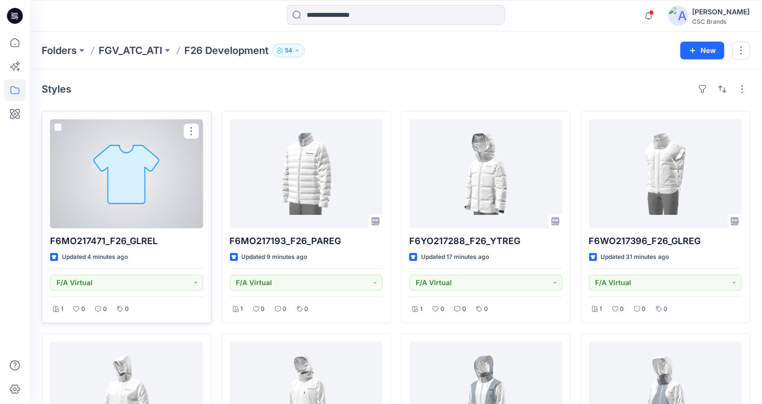
click at [133, 197] on div at bounding box center [126, 173] width 153 height 109
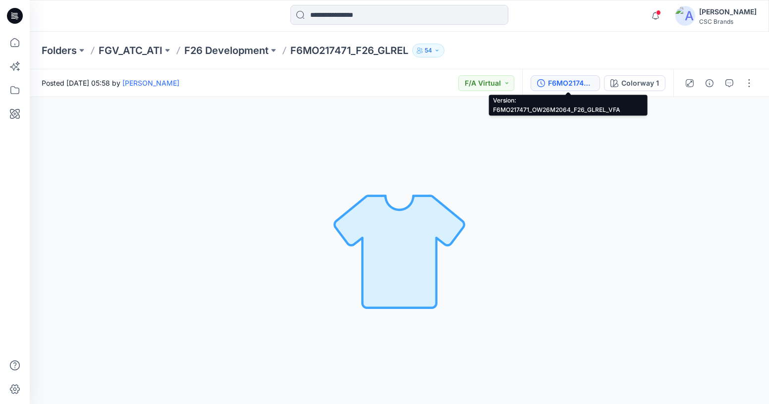
click at [581, 79] on div "F6MO217471_OW26M2064_F26_GLREL_VFA" at bounding box center [571, 83] width 46 height 11
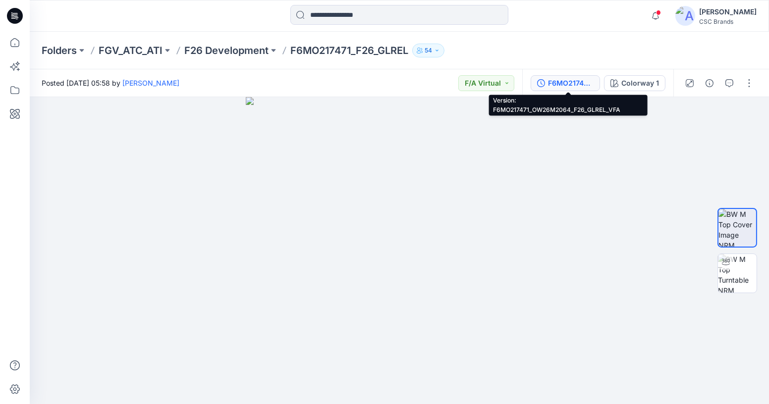
click at [588, 77] on button "F6MO217471_OW26M2064_F26_GLREL_VFA" at bounding box center [565, 83] width 69 height 16
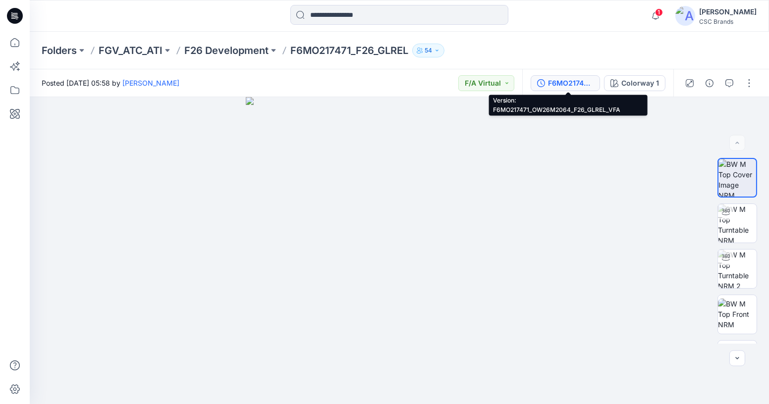
click at [561, 79] on div "F6MO217471_OW26M2064_F26_GLREL_VFA" at bounding box center [571, 83] width 46 height 11
click at [565, 84] on div "F6MO217471_OW26M2064_F26_GLREL_VFA" at bounding box center [571, 83] width 46 height 11
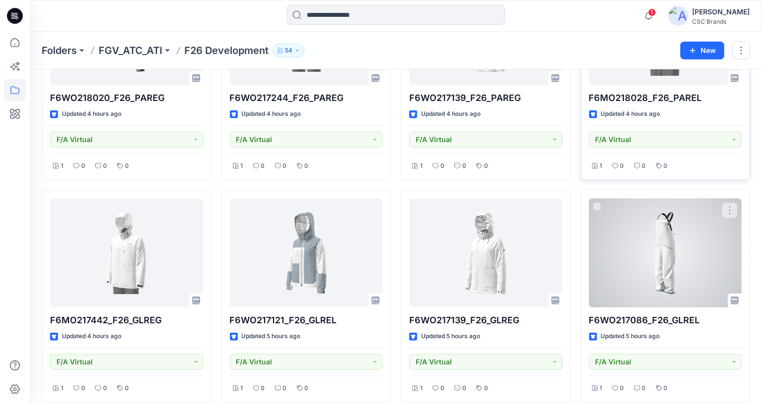
scroll to position [856, 0]
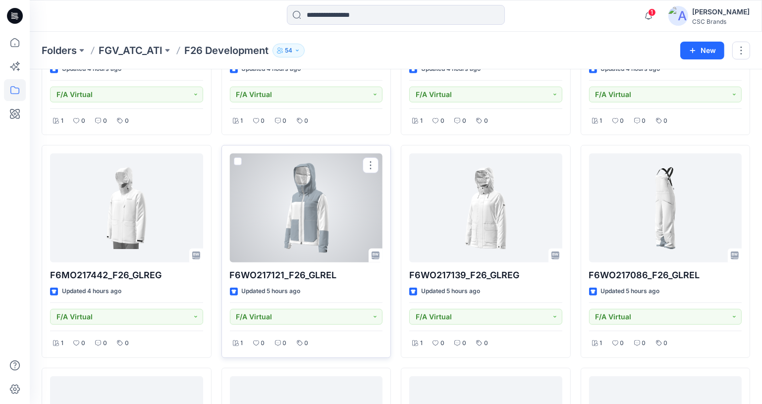
click at [308, 216] on div at bounding box center [306, 208] width 153 height 109
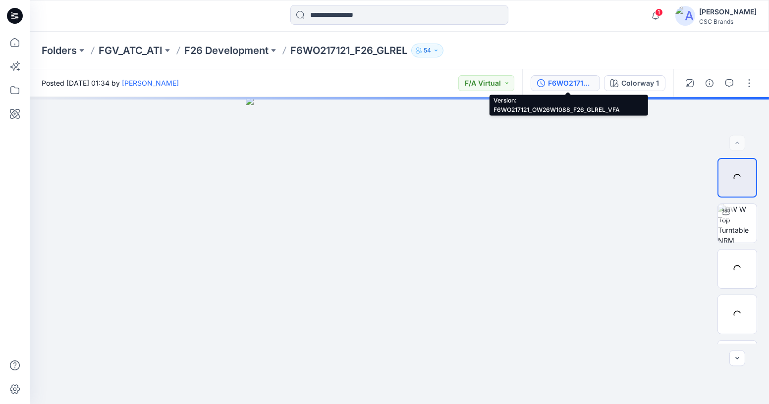
click at [582, 87] on div "F6WO217121_OW26W1088_F26_GLREL_VFA" at bounding box center [571, 83] width 46 height 11
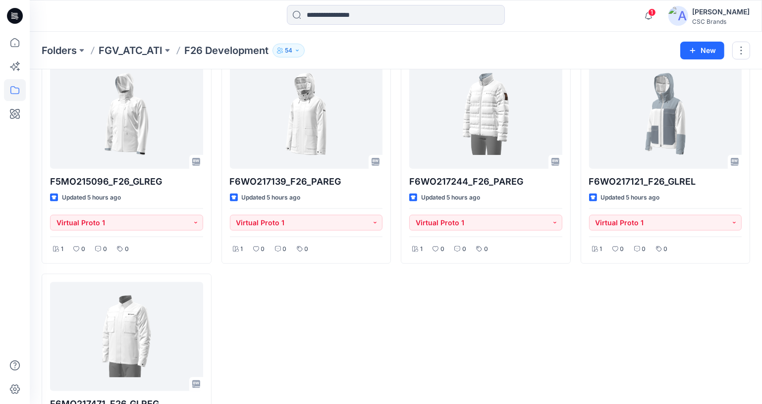
scroll to position [1392, 0]
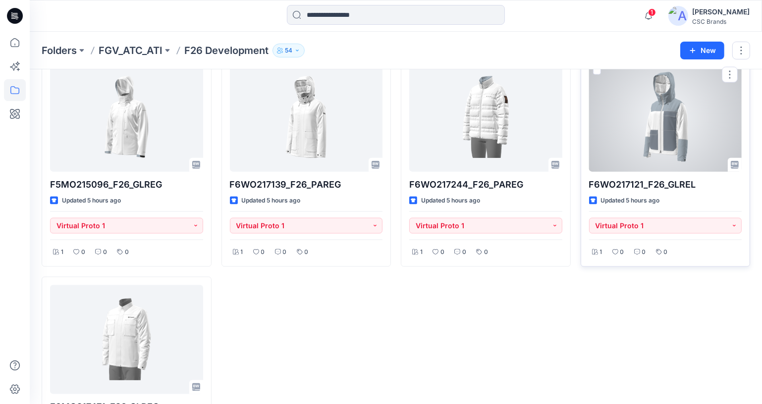
click at [685, 124] on div at bounding box center [665, 117] width 153 height 109
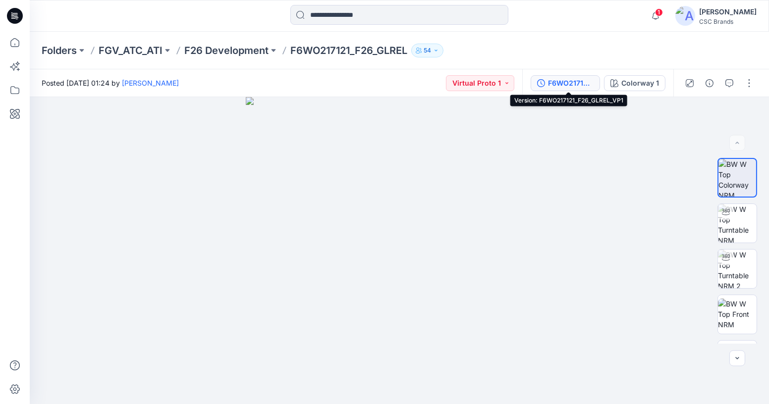
click at [591, 85] on div "F6WO217121_F26_GLREL_VP1" at bounding box center [571, 83] width 46 height 11
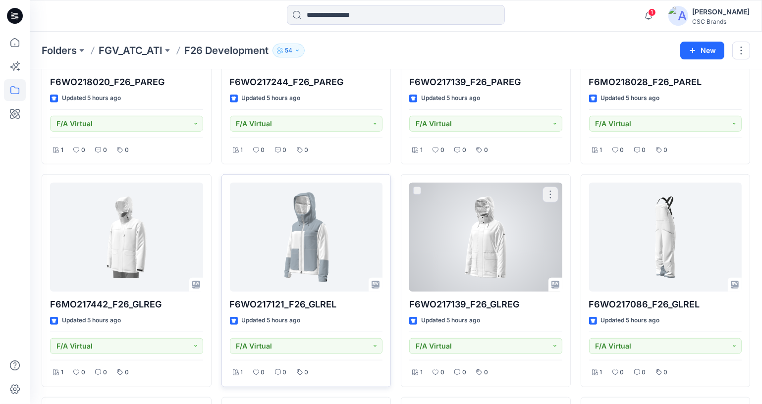
scroll to position [806, 0]
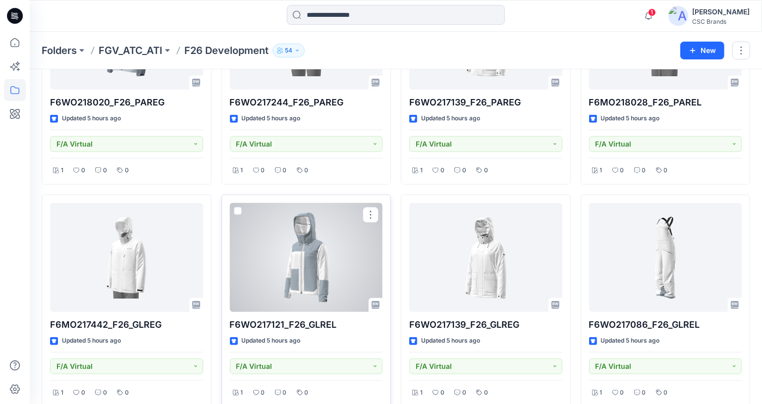
click at [335, 232] on div at bounding box center [306, 257] width 153 height 109
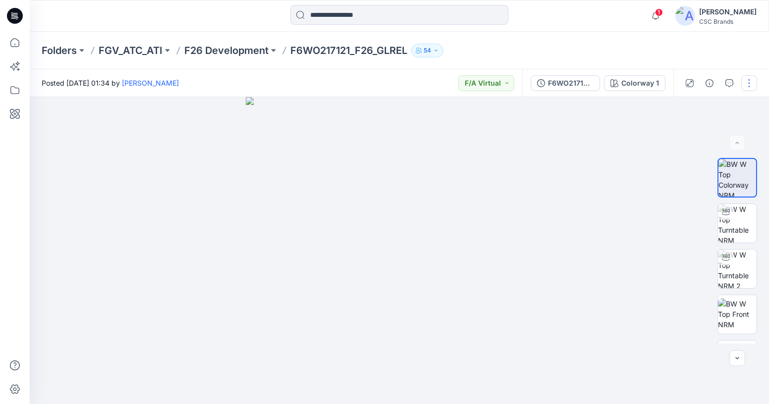
click at [750, 87] on button "button" at bounding box center [749, 83] width 16 height 16
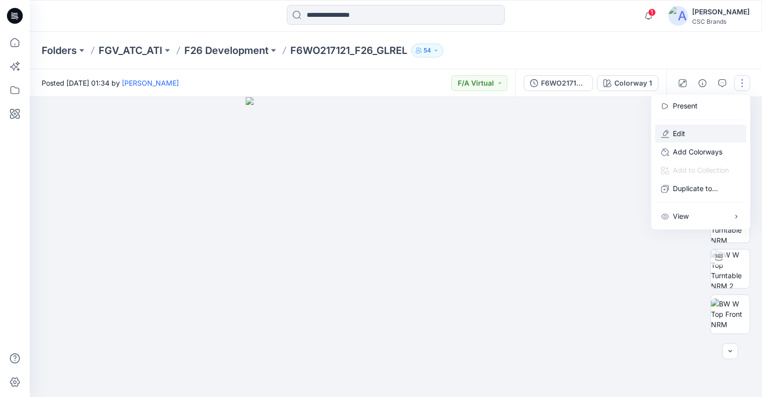
click at [695, 131] on button "Edit" at bounding box center [700, 134] width 91 height 18
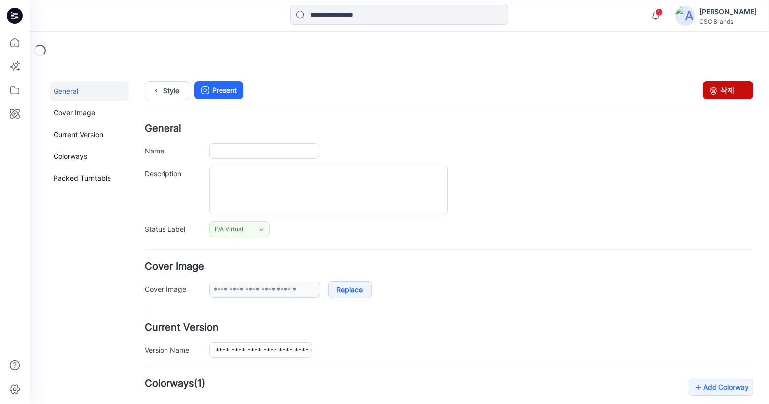
click at [728, 90] on link "삭제" at bounding box center [728, 90] width 51 height 18
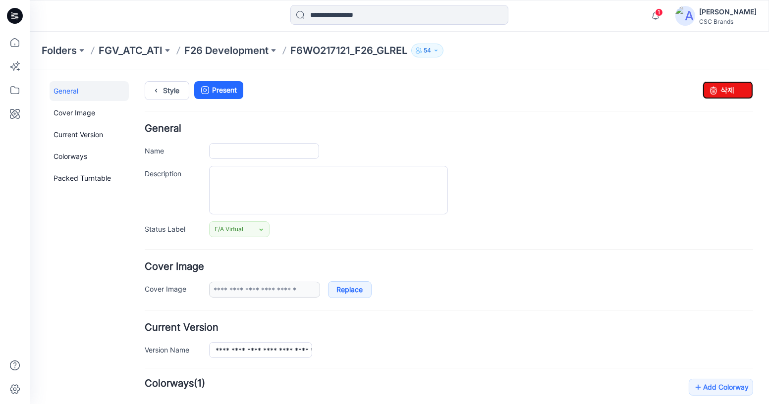
type input "**********"
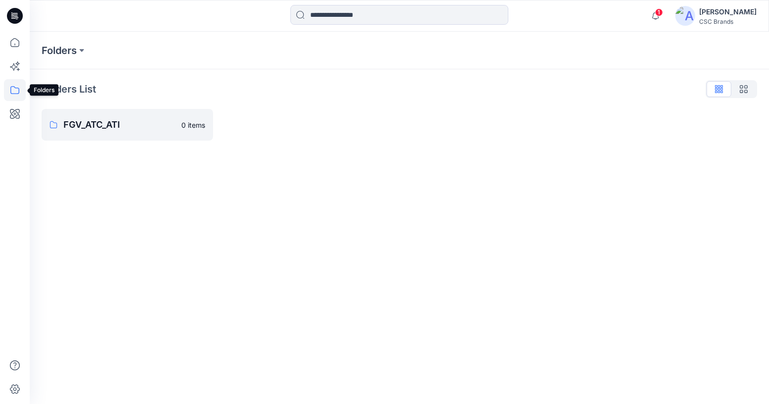
click at [10, 84] on icon at bounding box center [15, 90] width 22 height 22
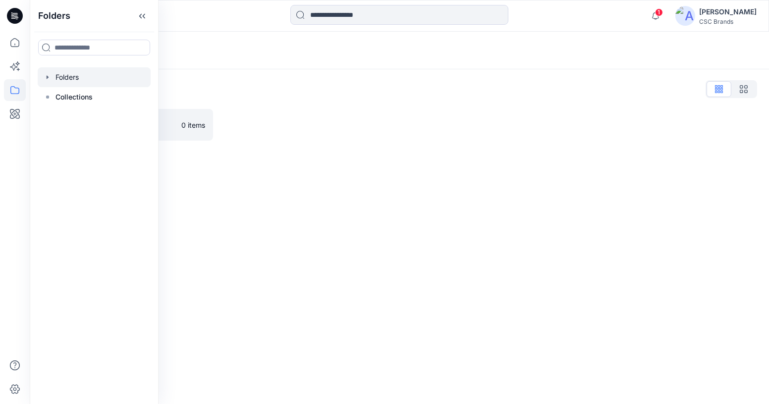
click at [49, 80] on icon "button" at bounding box center [48, 77] width 8 height 8
click at [54, 96] on icon "button" at bounding box center [58, 97] width 8 height 8
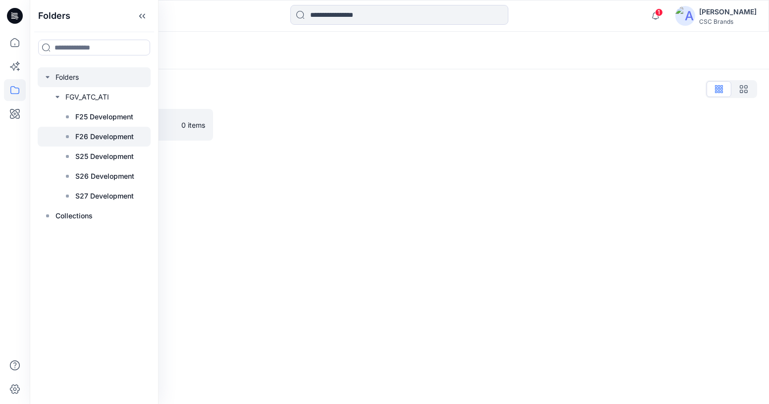
click at [92, 134] on p "F26 Development" at bounding box center [104, 137] width 58 height 12
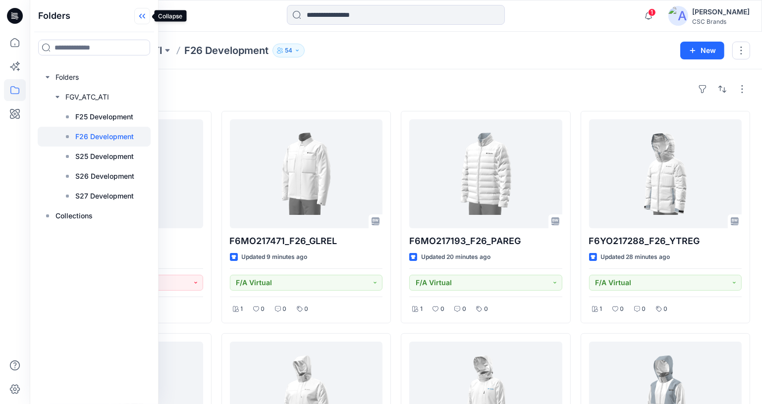
click at [140, 12] on icon at bounding box center [142, 16] width 16 height 16
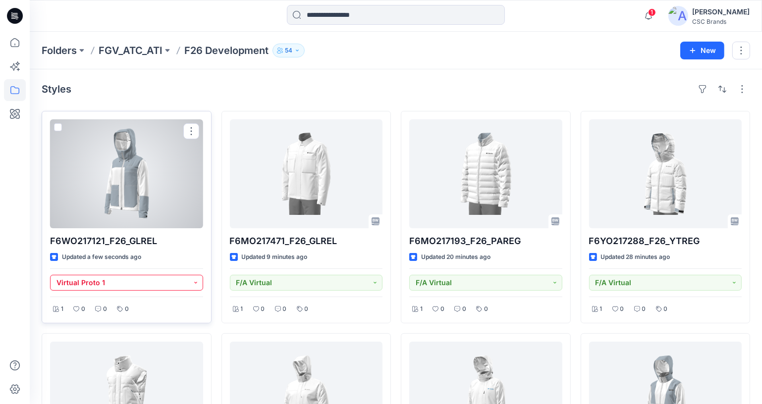
click at [143, 284] on button "Virtual Proto 1" at bounding box center [126, 283] width 153 height 16
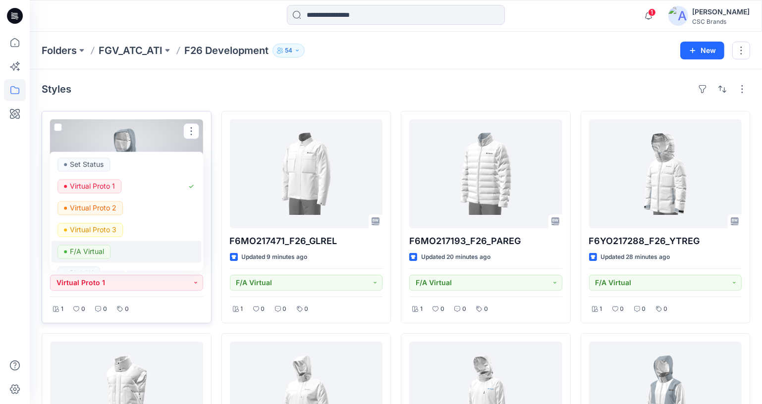
click at [123, 252] on div "F/A Virtual" at bounding box center [125, 252] width 137 height 14
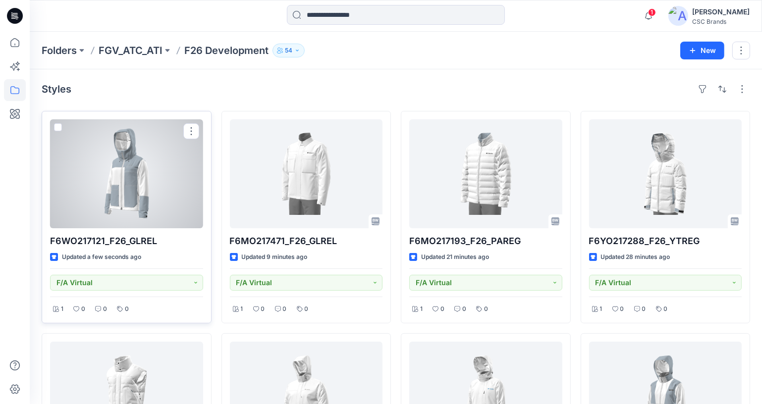
click at [149, 160] on div at bounding box center [126, 173] width 153 height 109
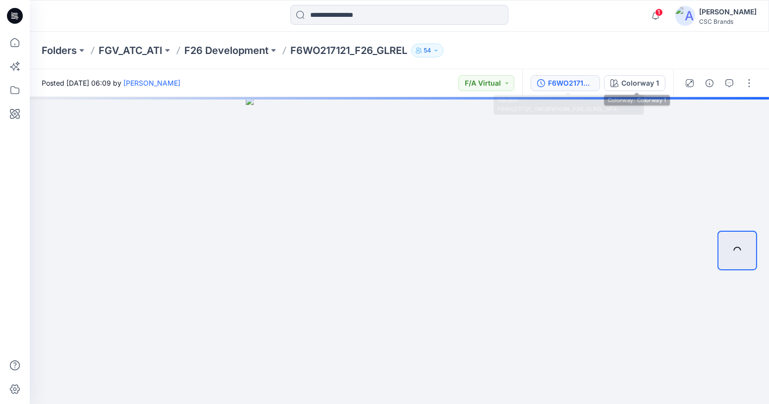
click at [593, 84] on div "F6WO217121_OW26W1088_F26_GLREL_VFA" at bounding box center [571, 83] width 46 height 11
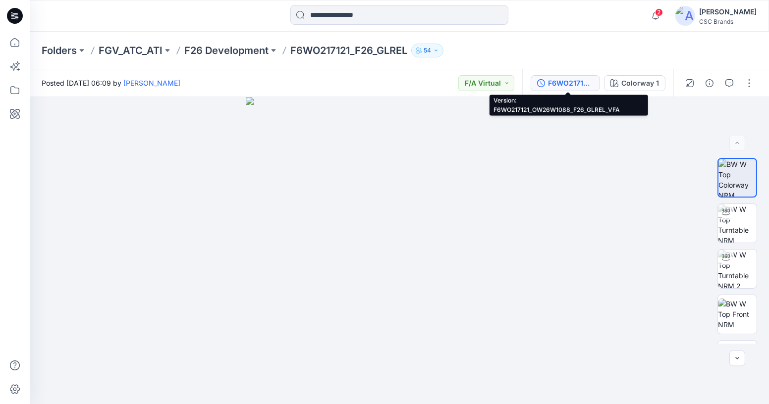
click at [583, 79] on div "F6WO217121_OW26W1088_F26_GLREL_VFA" at bounding box center [571, 83] width 46 height 11
click at [548, 82] on button "F6WO217121_OW26W1088_F26_GLREL_VFA" at bounding box center [565, 83] width 69 height 16
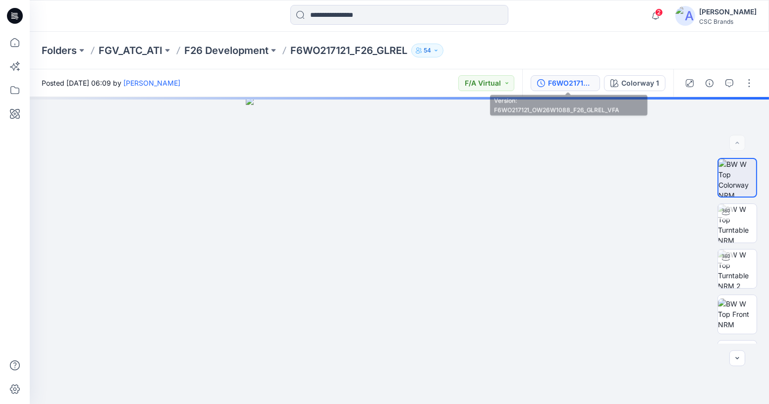
click at [569, 77] on button "F6WO217121_OW26W1088_F26_GLREL_VFA" at bounding box center [565, 83] width 69 height 16
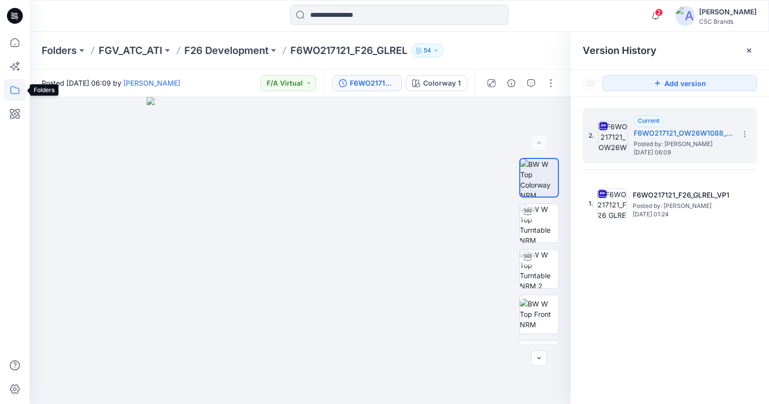
click at [20, 92] on icon at bounding box center [15, 90] width 22 height 22
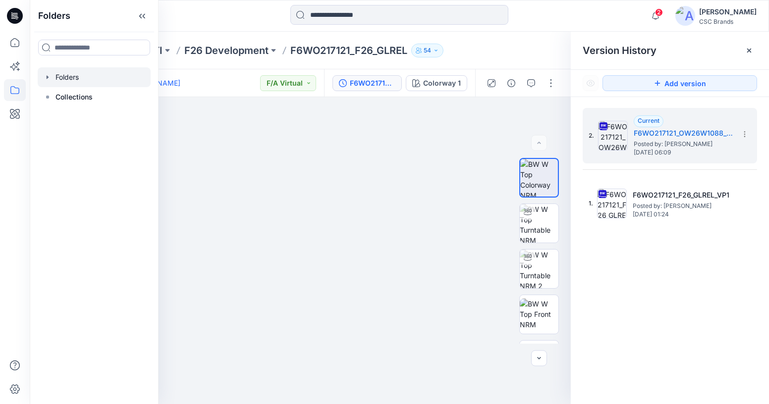
click at [44, 78] on icon "button" at bounding box center [48, 77] width 8 height 8
click at [59, 98] on icon "button" at bounding box center [58, 97] width 8 height 8
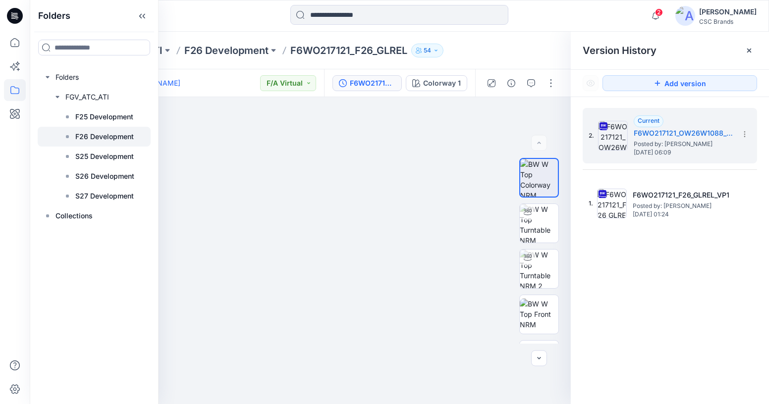
click at [86, 140] on p "F26 Development" at bounding box center [104, 137] width 58 height 12
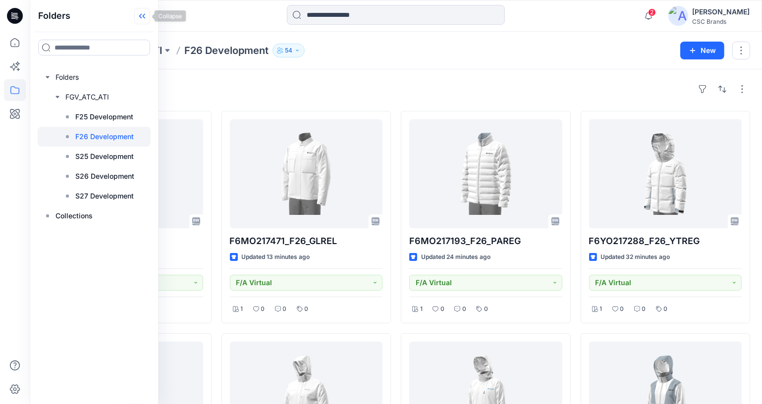
click at [142, 21] on icon at bounding box center [142, 16] width 16 height 16
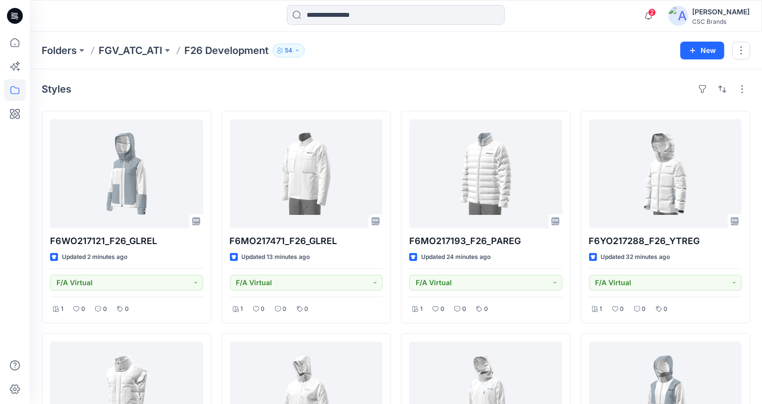
click at [407, 84] on div "Styles" at bounding box center [396, 89] width 708 height 16
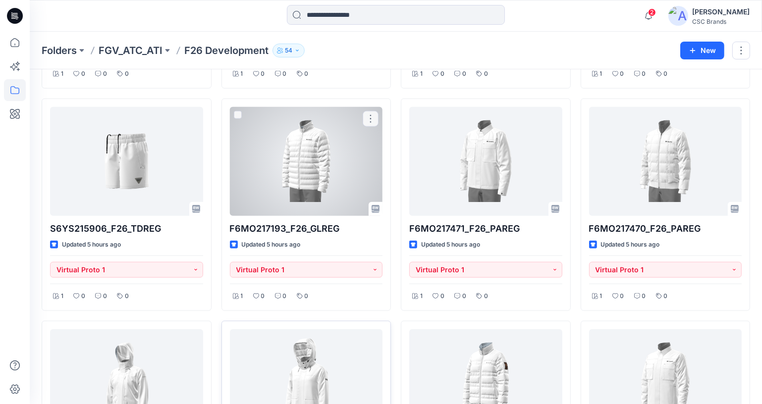
scroll to position [1125, 0]
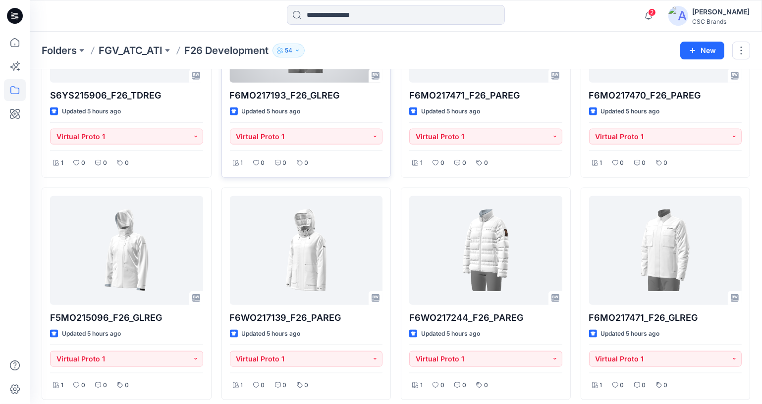
scroll to position [1260, 0]
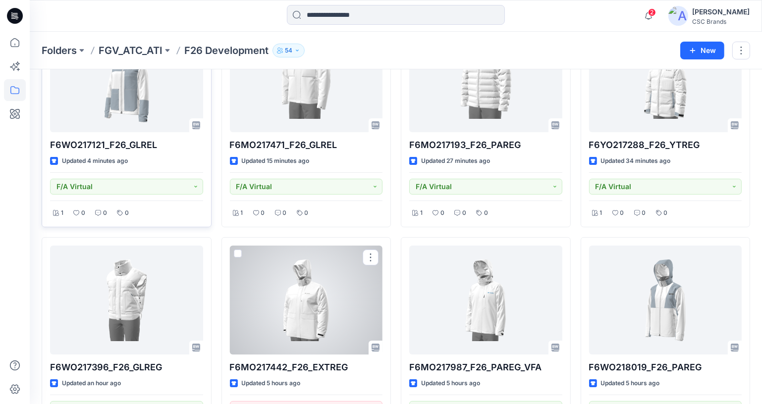
scroll to position [90, 0]
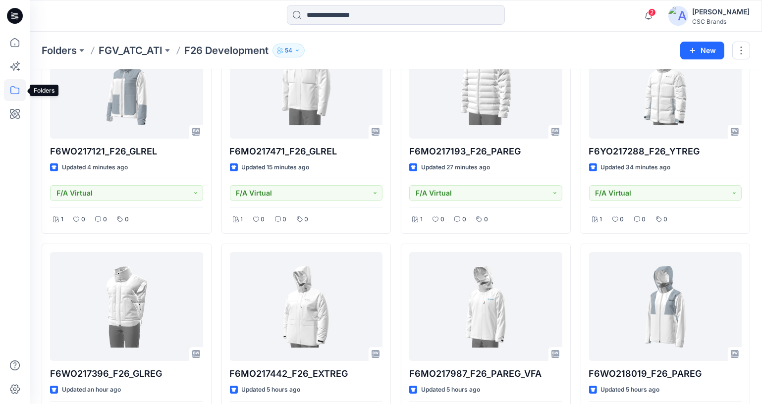
click at [13, 89] on icon at bounding box center [15, 90] width 22 height 22
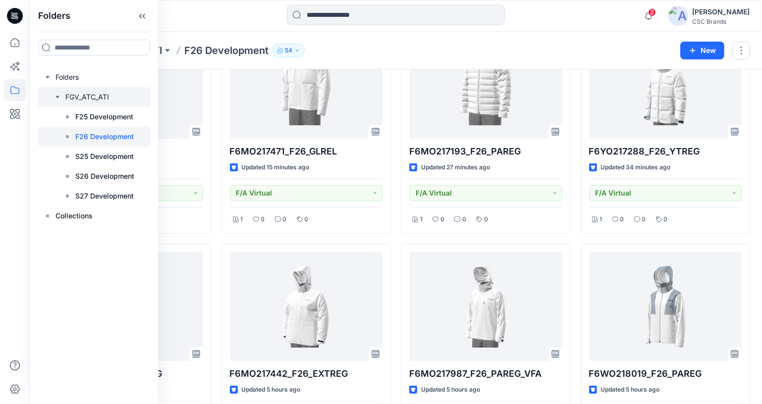
click at [66, 93] on div at bounding box center [94, 97] width 113 height 20
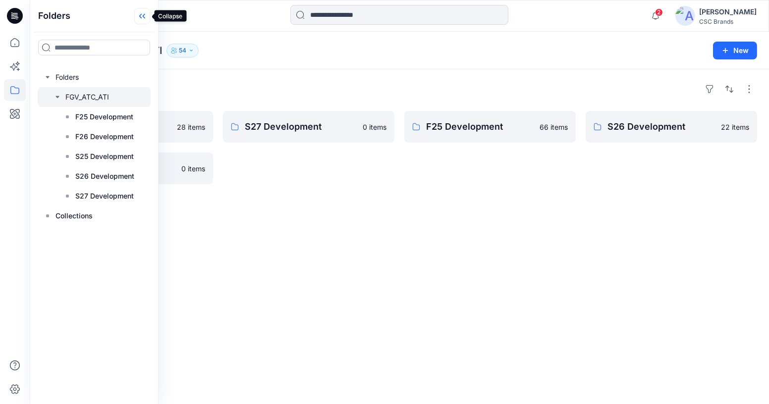
click at [139, 17] on icon at bounding box center [142, 16] width 16 height 16
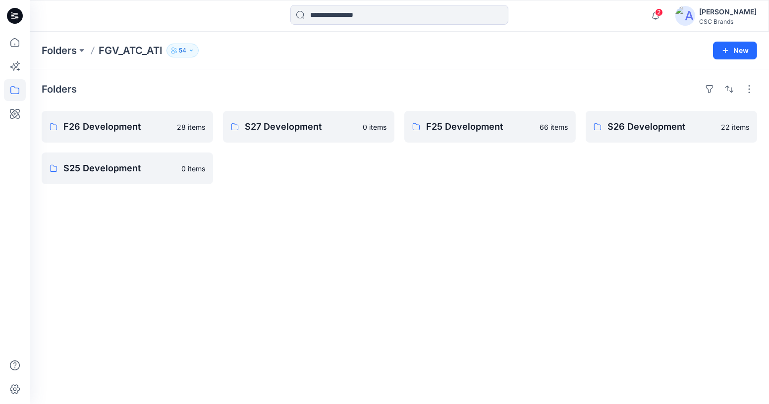
click at [388, 235] on div "Folders F26 Development 28 items S25 Development 0 items S27 Development 0 item…" at bounding box center [399, 236] width 739 height 335
click at [125, 128] on p "F26 Development" at bounding box center [126, 127] width 126 height 14
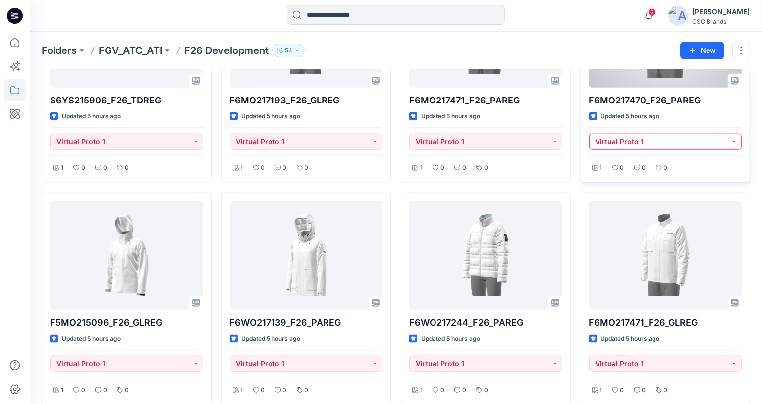
scroll to position [1260, 0]
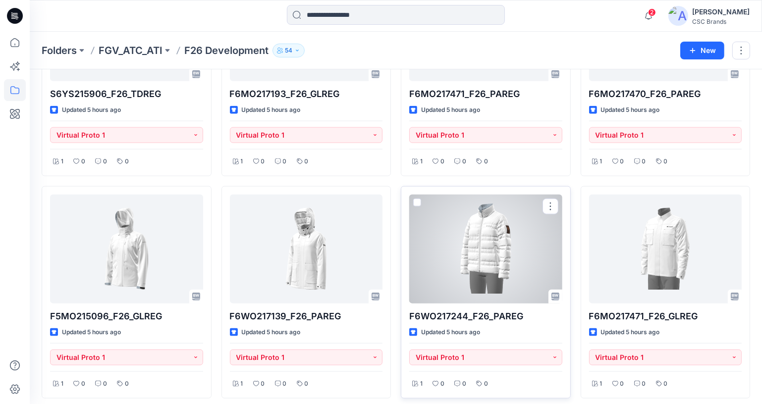
click at [477, 249] on div at bounding box center [485, 249] width 153 height 109
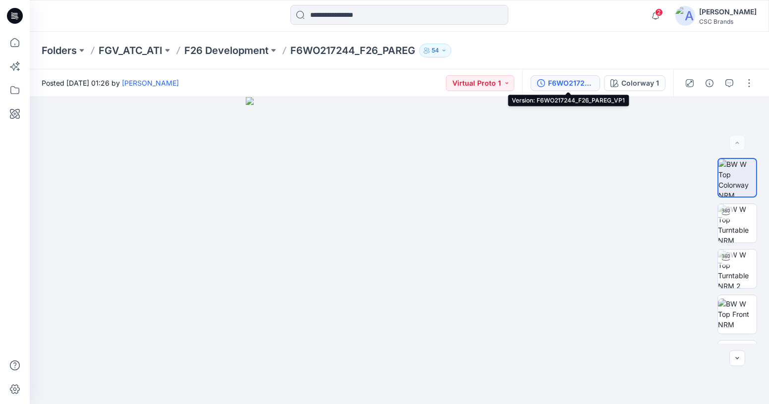
click at [588, 78] on div "F6WO217244_F26_PAREG_VP1" at bounding box center [571, 83] width 46 height 11
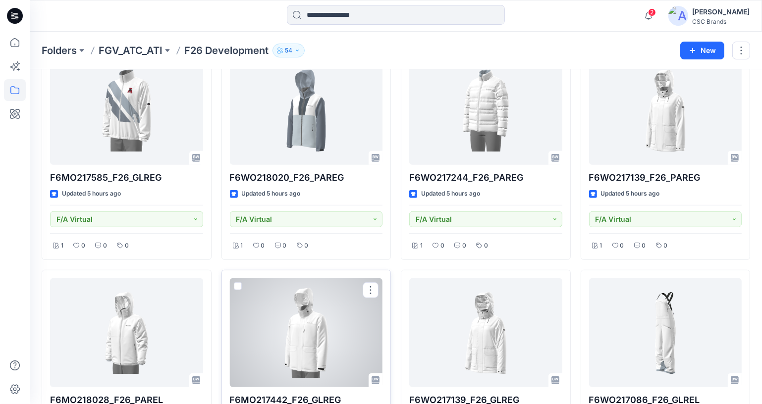
scroll to position [540, 0]
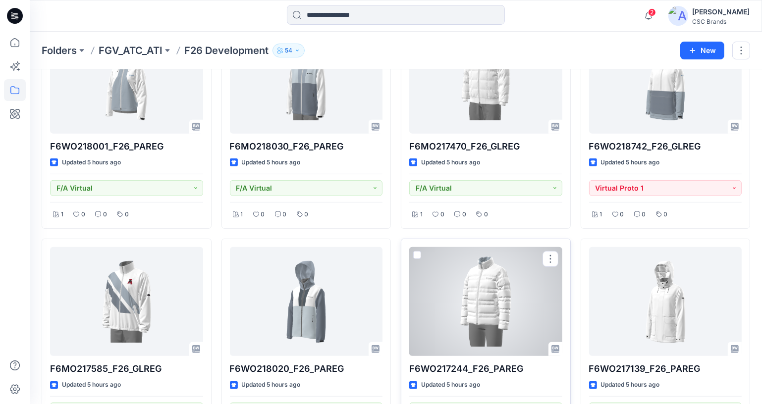
click at [480, 326] on div at bounding box center [485, 301] width 153 height 109
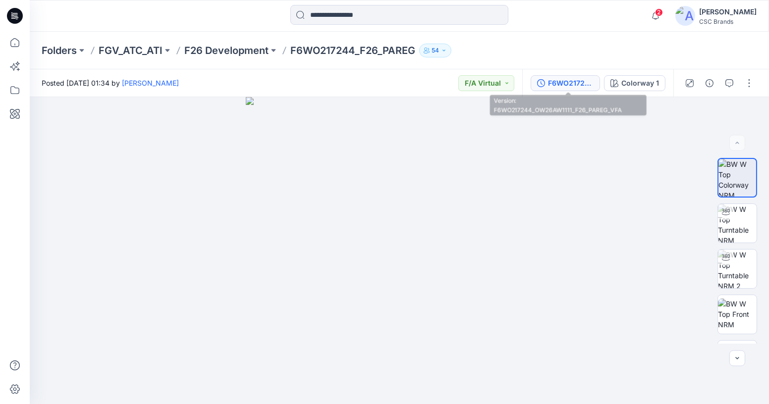
click at [586, 87] on div "F6WO217244_OW26AW1111_F26_PAREG_VFA" at bounding box center [571, 83] width 46 height 11
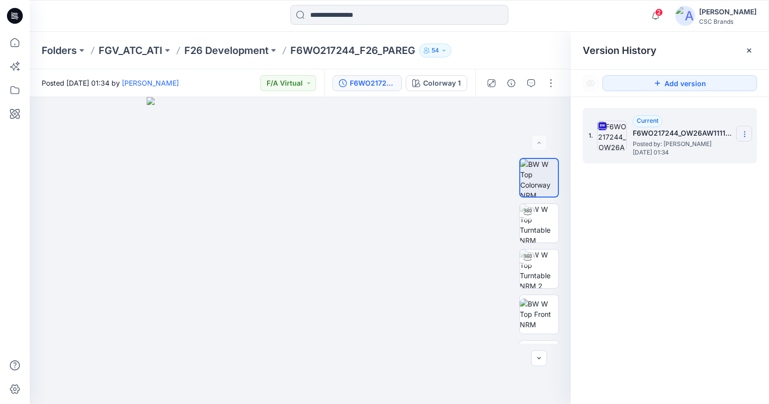
click at [746, 133] on icon at bounding box center [745, 134] width 8 height 8
click at [710, 155] on span "Download Source BW File" at bounding box center [694, 154] width 83 height 12
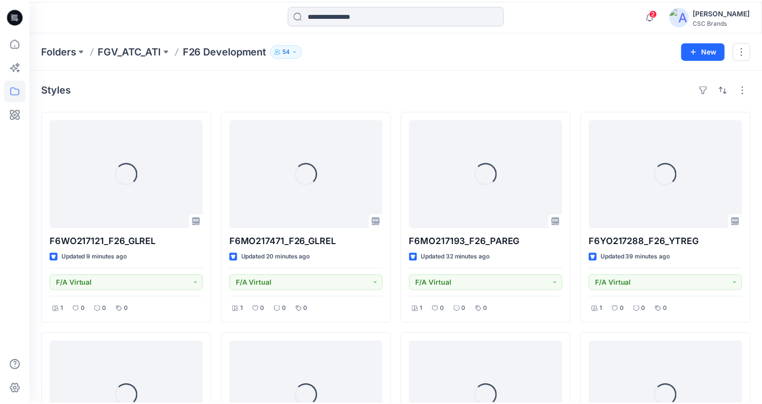
scroll to position [540, 0]
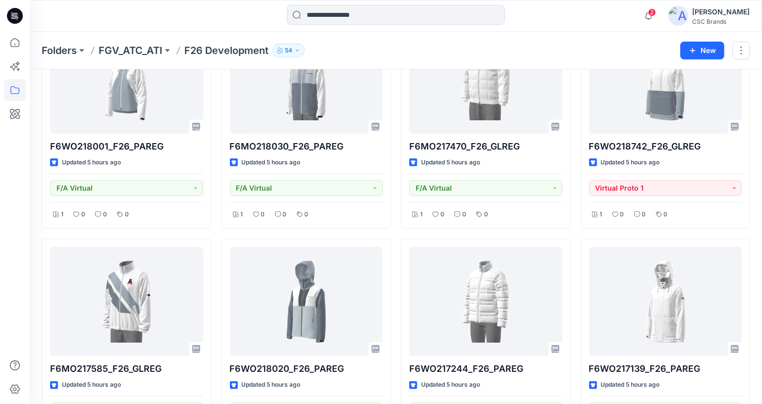
click at [216, 230] on div "F6WO217121_F26_GLREL Updated 9 minutes ago F/A Virtual 1 0 0 0 F6WO217396_F26_G…" at bounding box center [396, 345] width 708 height 1548
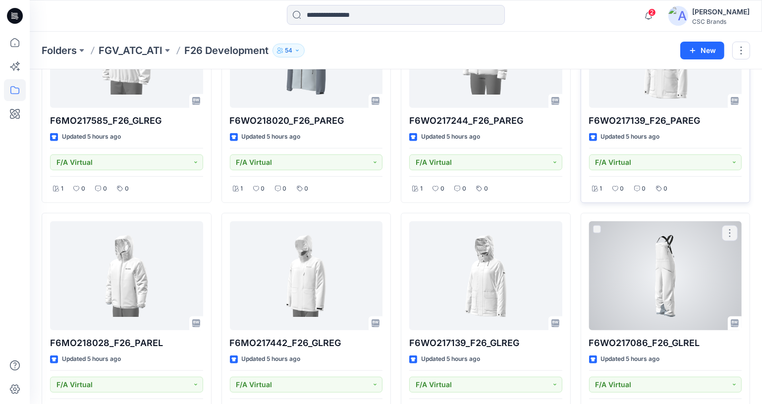
scroll to position [764, 0]
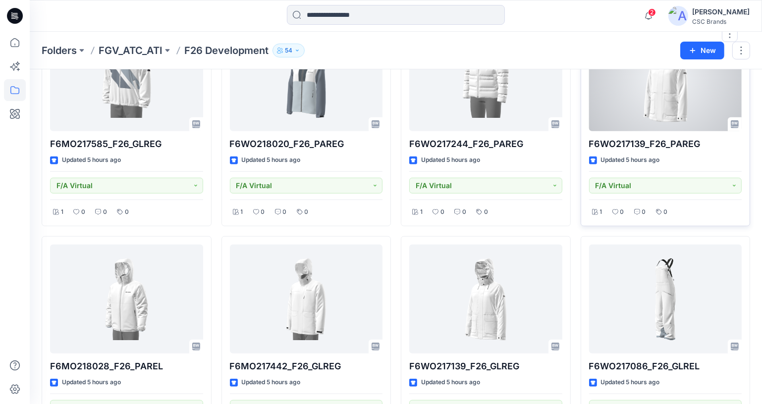
click at [670, 90] on div at bounding box center [665, 76] width 153 height 109
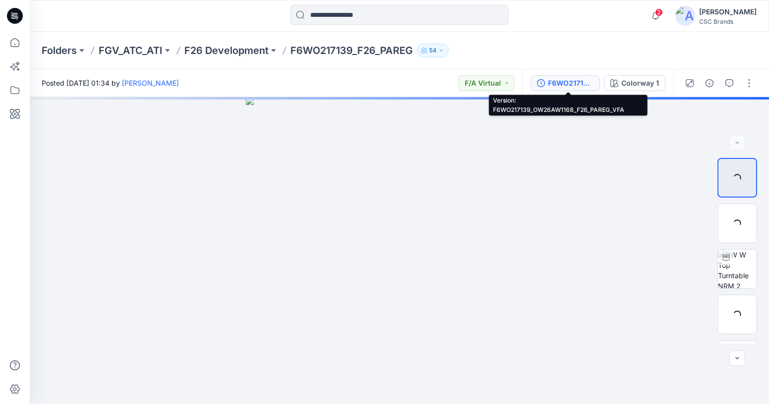
click at [571, 79] on div "F6WO217139_OW26AW1168_F26_PAREG_VFA" at bounding box center [571, 83] width 46 height 11
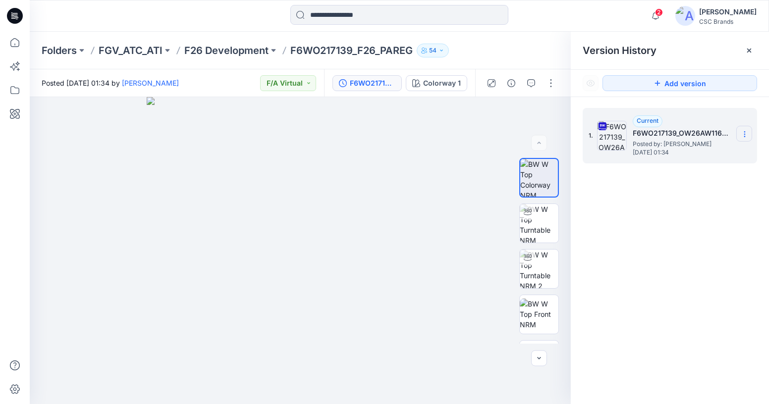
click at [746, 132] on icon at bounding box center [745, 134] width 8 height 8
click at [728, 154] on span "Download Source BW File" at bounding box center [694, 154] width 83 height 12
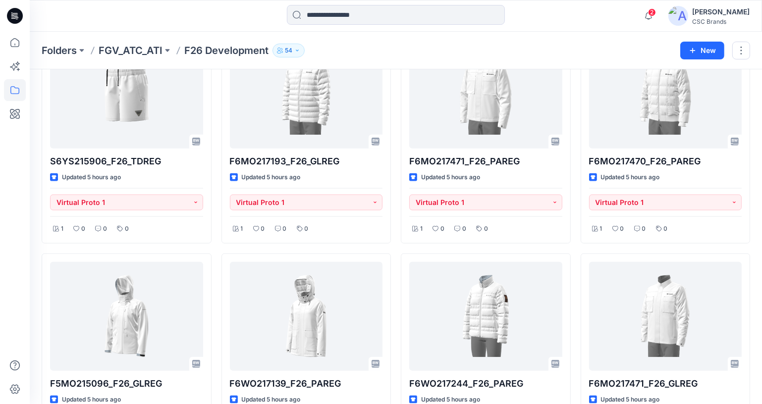
scroll to position [1260, 0]
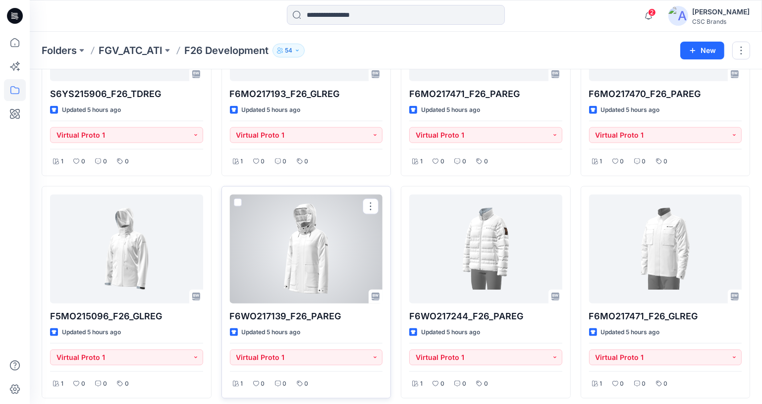
click at [294, 277] on div at bounding box center [306, 249] width 153 height 109
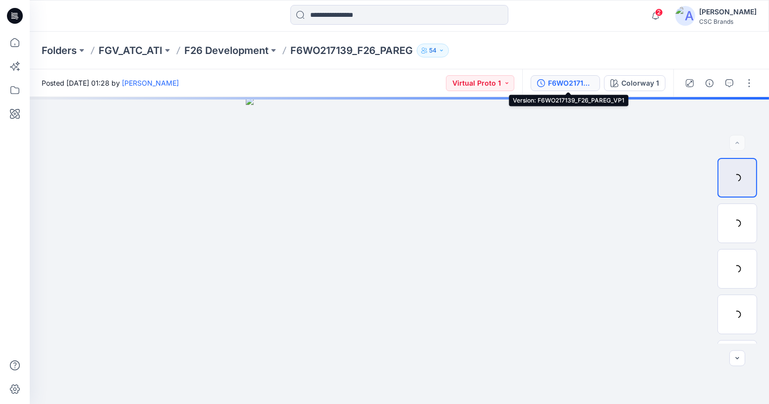
click at [585, 86] on div "F6WO217139_F26_PAREG_VP1" at bounding box center [571, 83] width 46 height 11
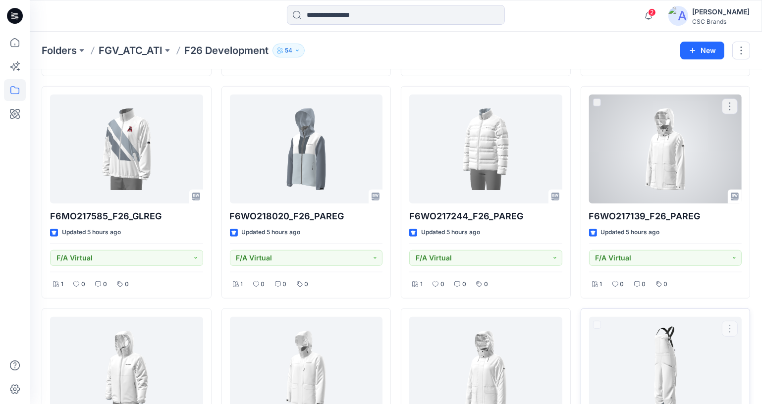
scroll to position [674, 0]
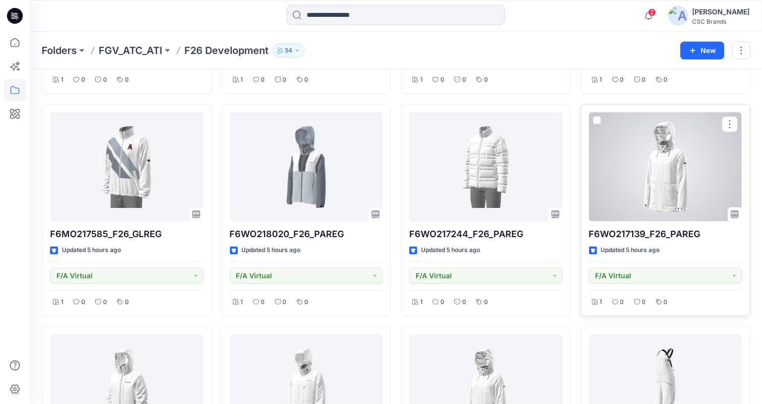
click at [705, 159] on div at bounding box center [665, 166] width 153 height 109
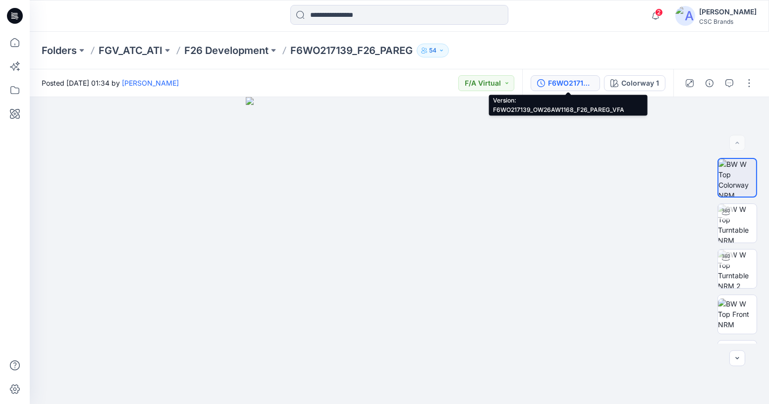
click at [578, 86] on div "F6WO217139_OW26AW1168_F26_PAREG_VFA" at bounding box center [571, 83] width 46 height 11
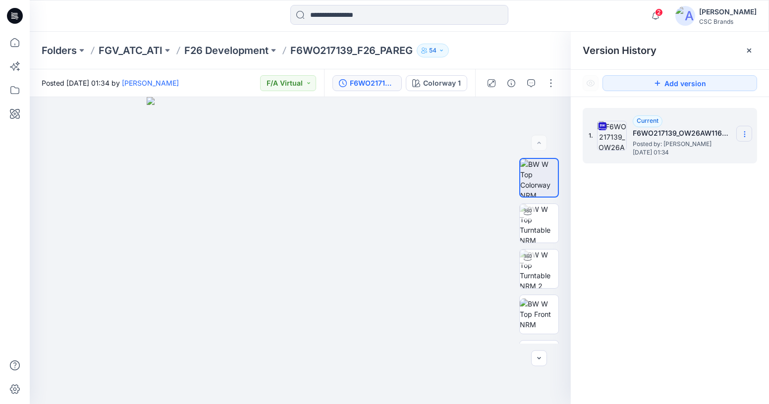
click at [747, 139] on section at bounding box center [744, 134] width 16 height 16
click at [749, 53] on icon at bounding box center [749, 51] width 8 height 8
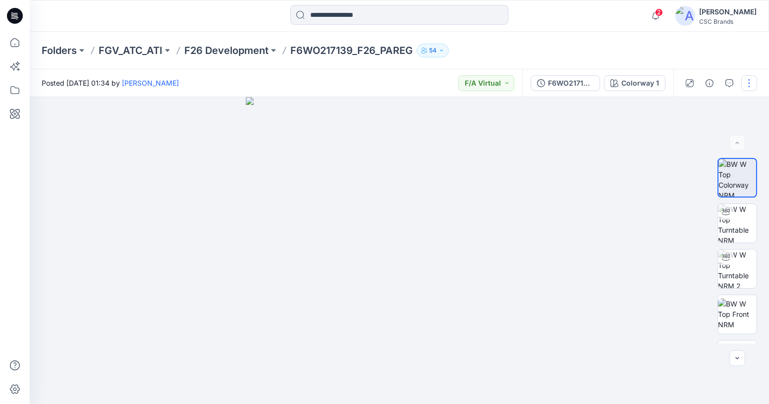
click at [752, 86] on button "button" at bounding box center [749, 83] width 16 height 16
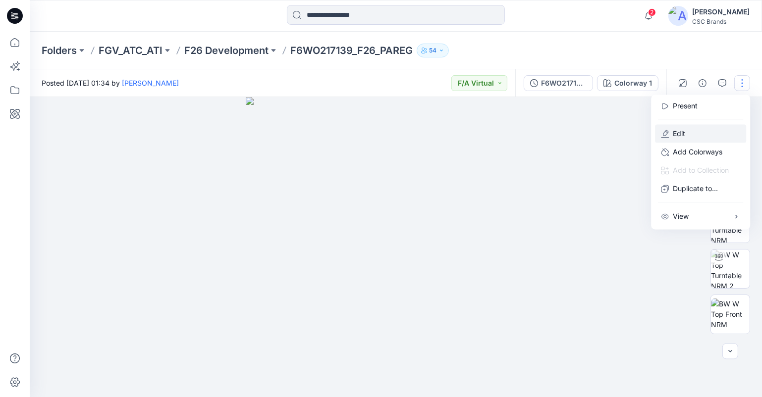
click at [686, 131] on button "Edit" at bounding box center [700, 134] width 91 height 18
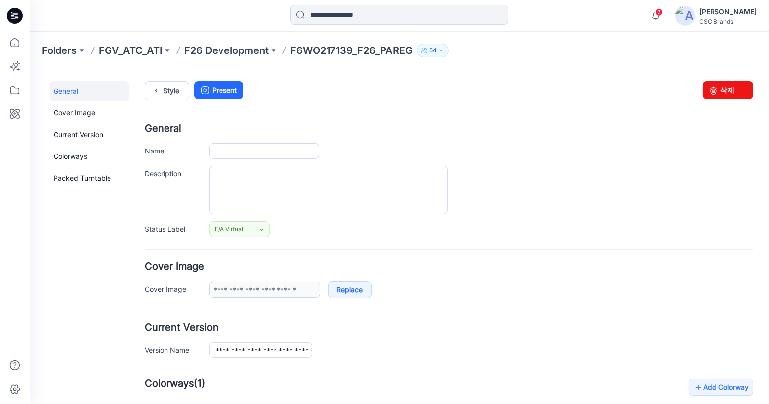
type input "**********"
drag, startPoint x: 712, startPoint y: 87, endPoint x: 465, endPoint y: 101, distance: 248.1
click at [712, 87] on icon at bounding box center [713, 90] width 14 height 18
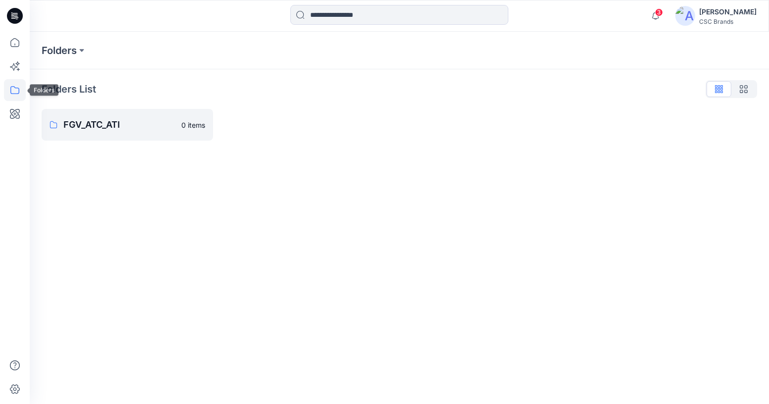
click at [13, 87] on icon at bounding box center [14, 90] width 9 height 8
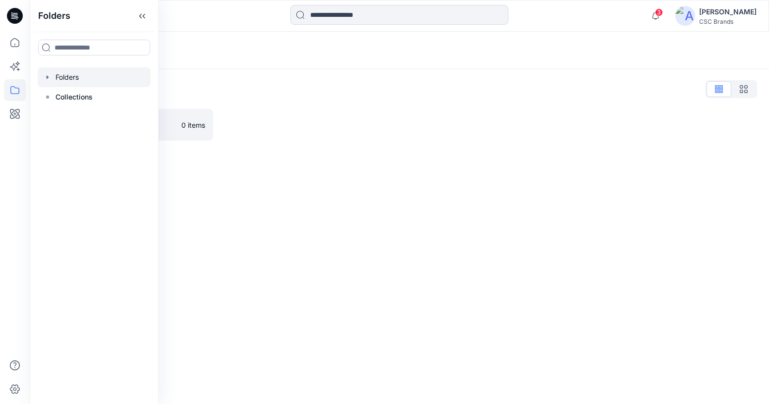
click at [47, 77] on icon "button" at bounding box center [48, 76] width 2 height 3
click at [59, 99] on icon "button" at bounding box center [58, 97] width 8 height 8
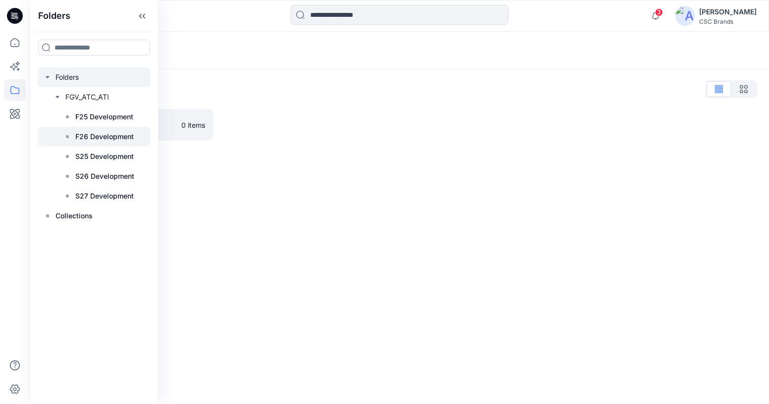
click at [93, 138] on p "F26 Development" at bounding box center [104, 137] width 58 height 12
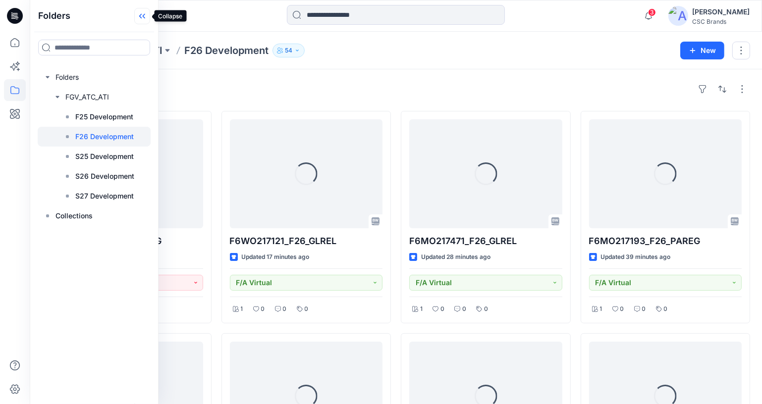
click at [144, 16] on icon at bounding box center [142, 16] width 16 height 16
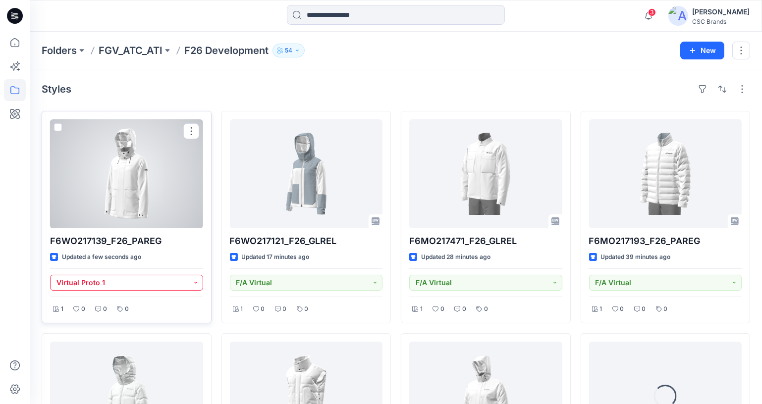
click at [139, 279] on button "Virtual Proto 1" at bounding box center [126, 283] width 153 height 16
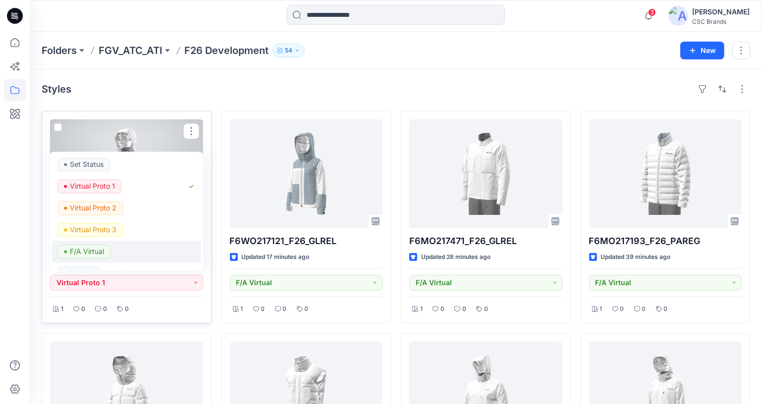
click at [95, 250] on p "F/A Virtual" at bounding box center [87, 251] width 34 height 13
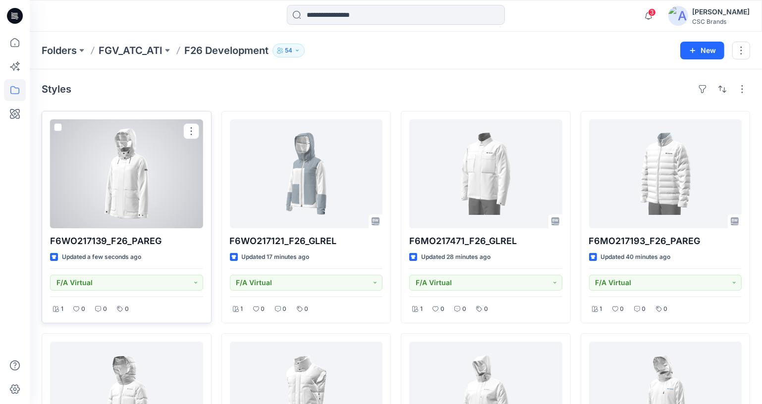
click at [133, 197] on div at bounding box center [126, 173] width 153 height 109
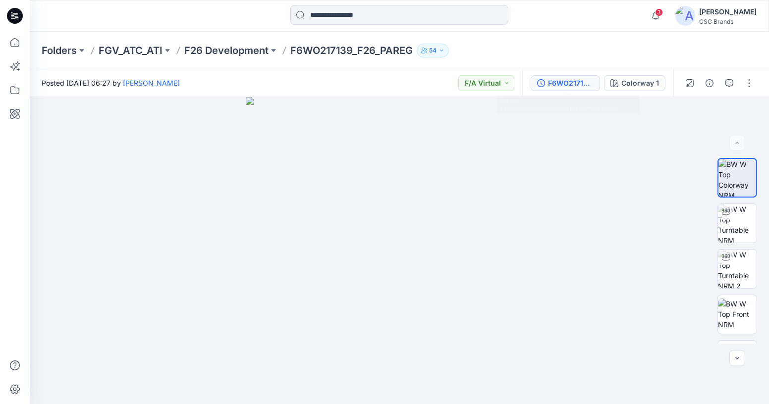
click at [555, 79] on div "F6WO217139_OW26AW1168_F26_PAREG_VFA" at bounding box center [571, 83] width 46 height 11
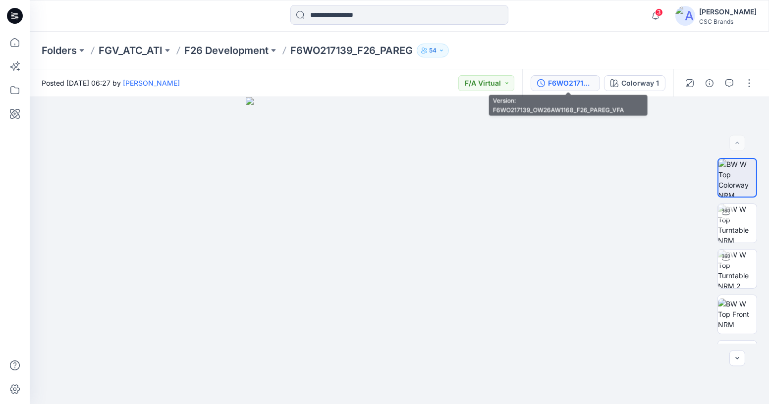
click at [579, 88] on div "F6WO217139_OW26AW1168_F26_PAREG_VFA" at bounding box center [571, 83] width 46 height 11
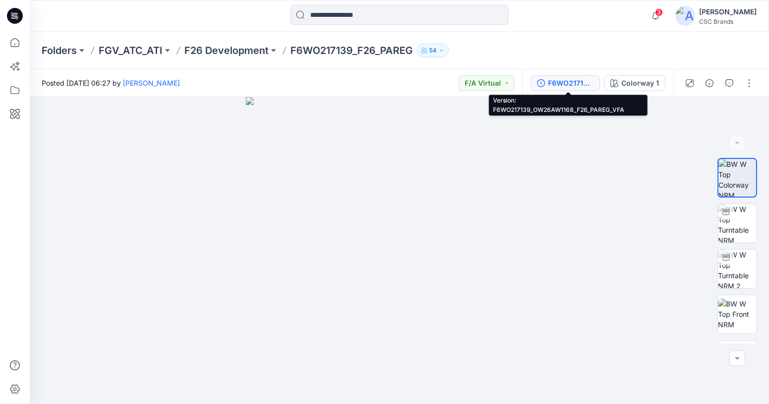
click at [591, 82] on div "F6WO217139_OW26AW1168_F26_PAREG_VFA" at bounding box center [571, 83] width 46 height 11
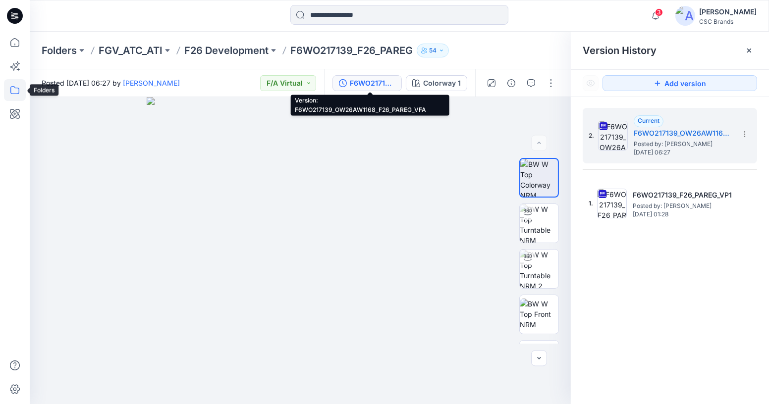
click at [7, 96] on icon at bounding box center [15, 90] width 22 height 22
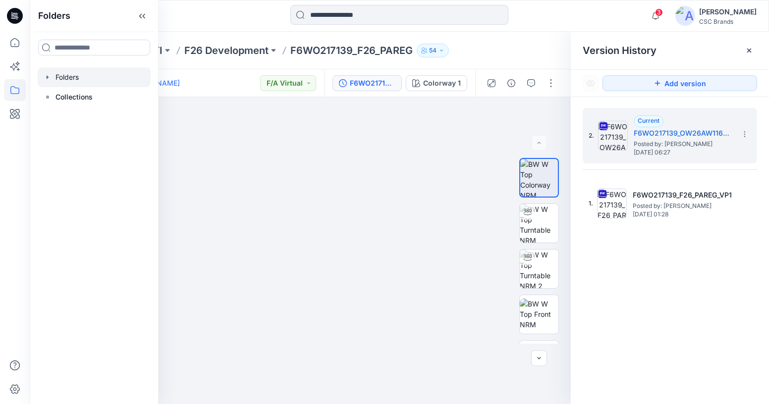
click at [47, 80] on icon "button" at bounding box center [48, 77] width 8 height 8
click at [56, 100] on icon "button" at bounding box center [58, 97] width 8 height 8
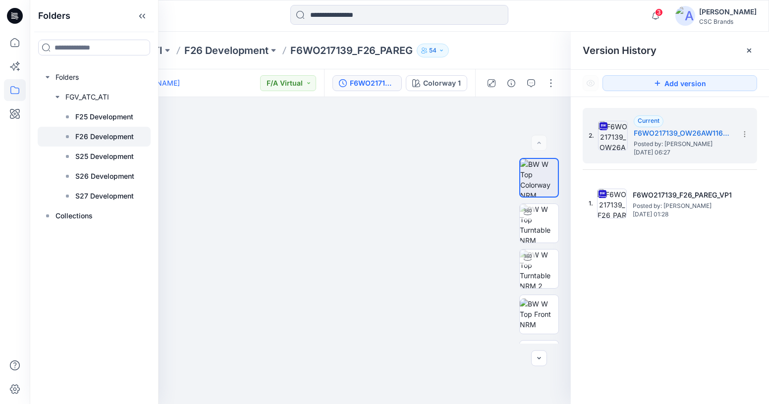
click at [90, 136] on p "F26 Development" at bounding box center [104, 137] width 58 height 12
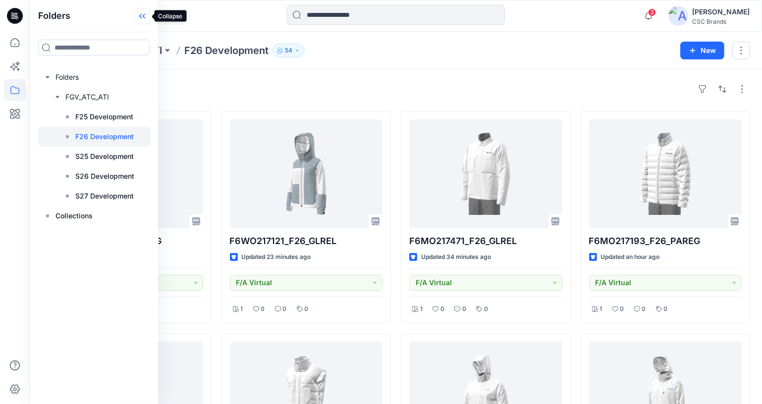
click at [143, 12] on icon at bounding box center [142, 16] width 16 height 16
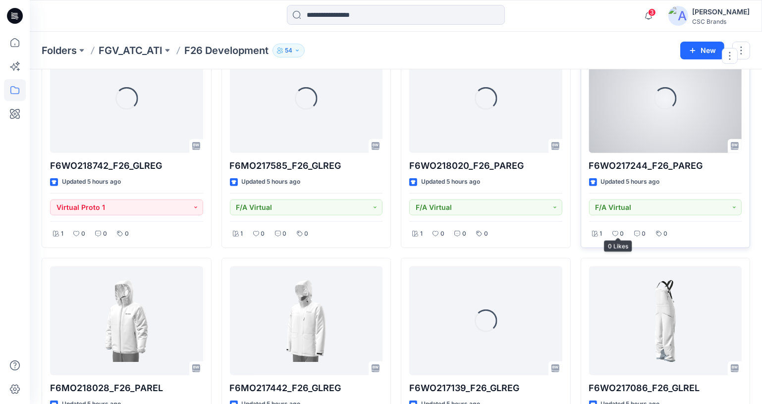
scroll to position [629, 0]
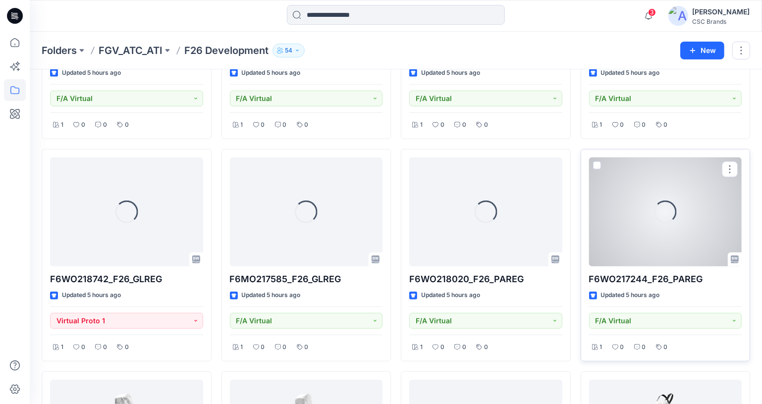
click at [664, 216] on div "Loading..." at bounding box center [664, 212] width 27 height 27
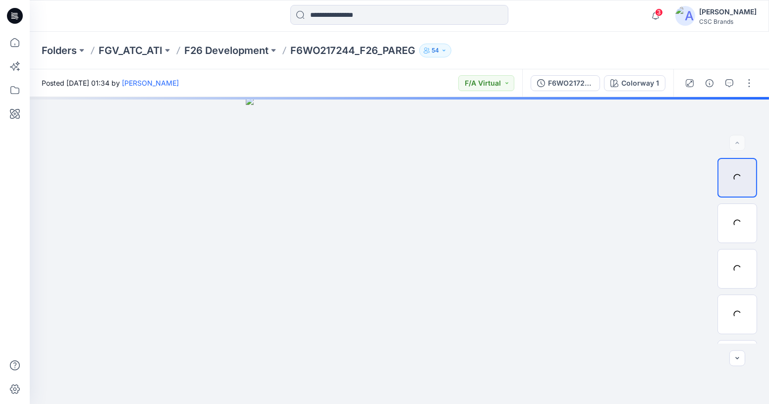
click at [603, 22] on div "3 Notifications Your style F6WO217139_F26_PAREG has been updated with F6WO21713…" at bounding box center [399, 16] width 739 height 22
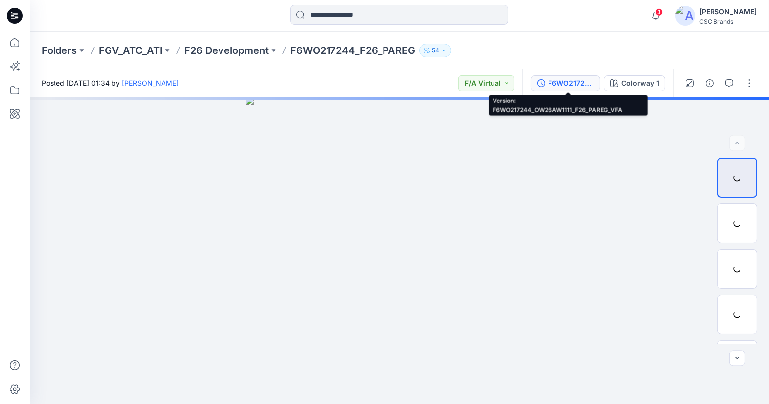
click at [582, 80] on div "F6WO217244_OW26AW1111_F26_PAREG_VFA" at bounding box center [571, 83] width 46 height 11
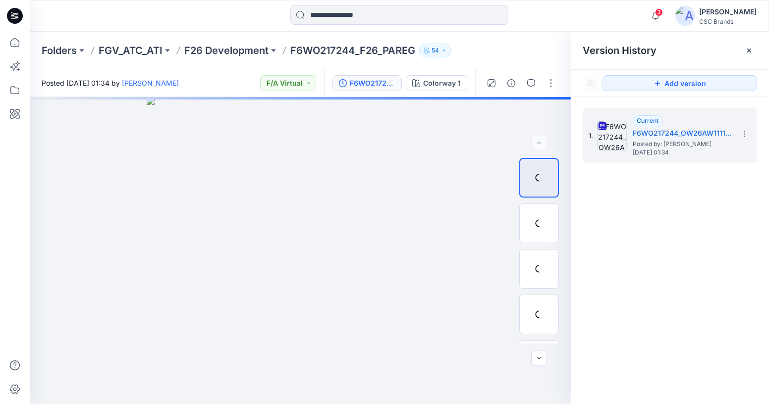
drag, startPoint x: 746, startPoint y: 51, endPoint x: 750, endPoint y: 71, distance: 20.7
click at [746, 51] on icon at bounding box center [749, 51] width 8 height 8
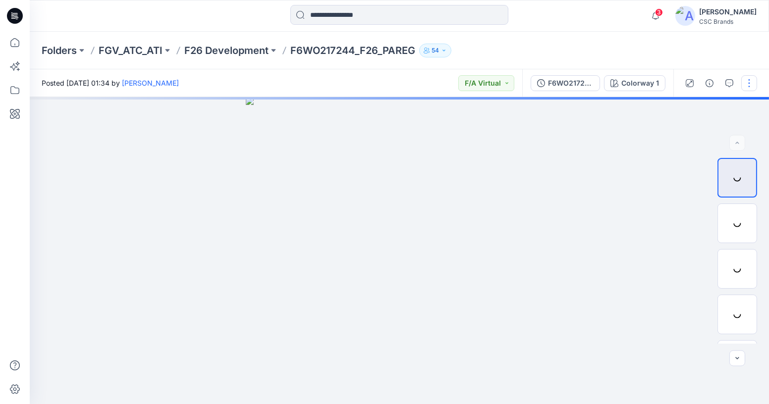
click at [747, 84] on button "button" at bounding box center [749, 83] width 16 height 16
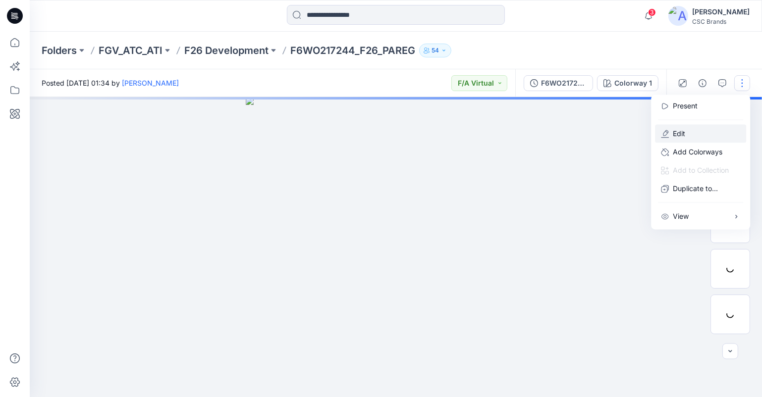
click at [669, 131] on button "Edit" at bounding box center [700, 134] width 91 height 18
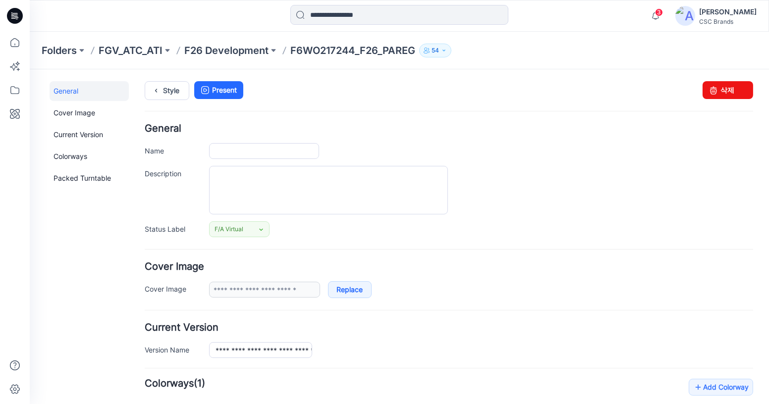
type input "**********"
click at [711, 94] on icon at bounding box center [713, 90] width 14 height 18
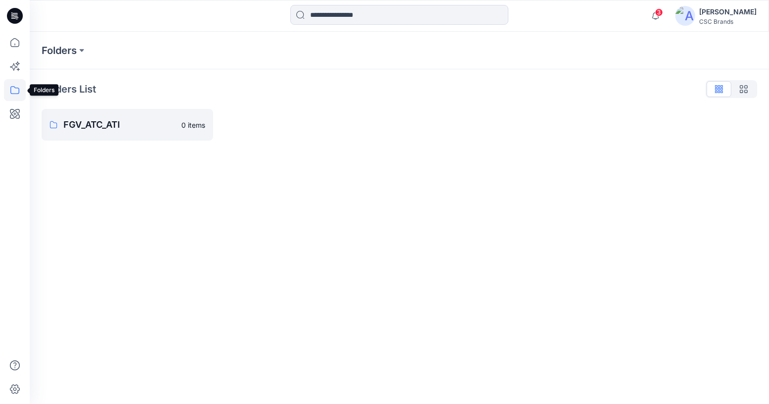
click at [16, 96] on icon at bounding box center [15, 90] width 22 height 22
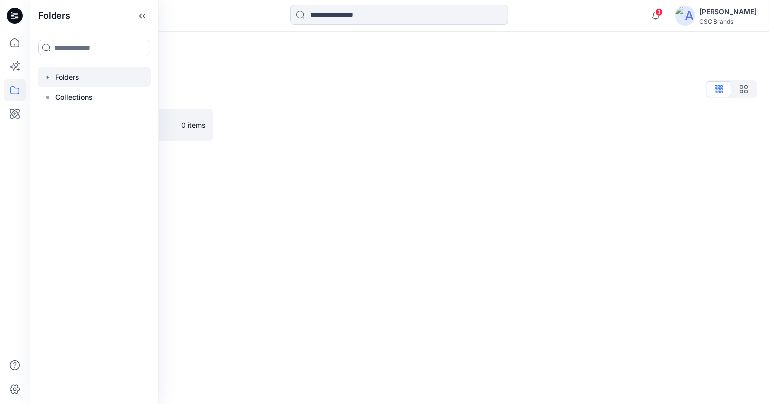
click at [48, 78] on icon "button" at bounding box center [48, 77] width 8 height 8
click at [58, 98] on icon "button" at bounding box center [58, 97] width 8 height 8
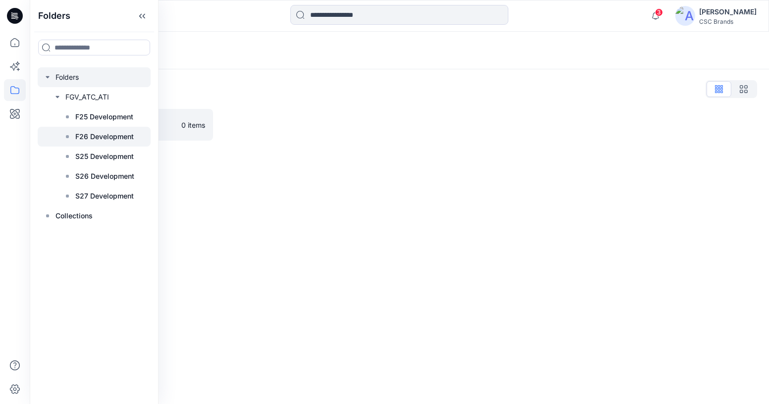
click at [96, 133] on p "F26 Development" at bounding box center [104, 137] width 58 height 12
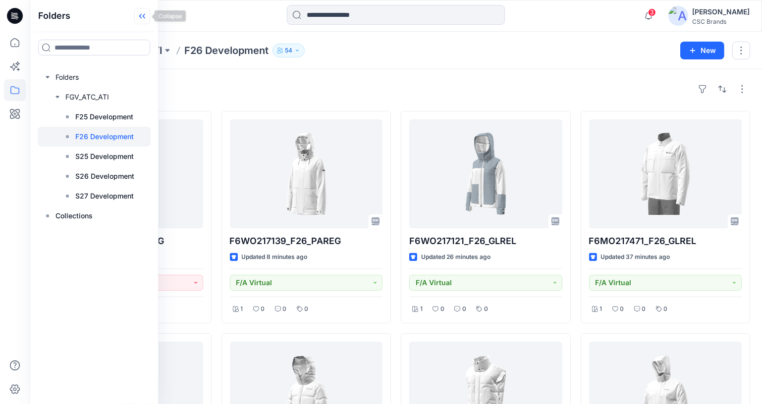
click at [148, 14] on icon at bounding box center [142, 16] width 16 height 16
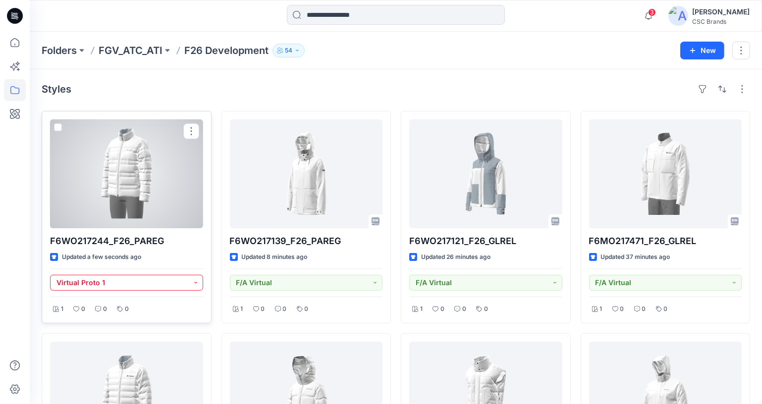
click at [125, 276] on button "Virtual Proto 1" at bounding box center [126, 283] width 153 height 16
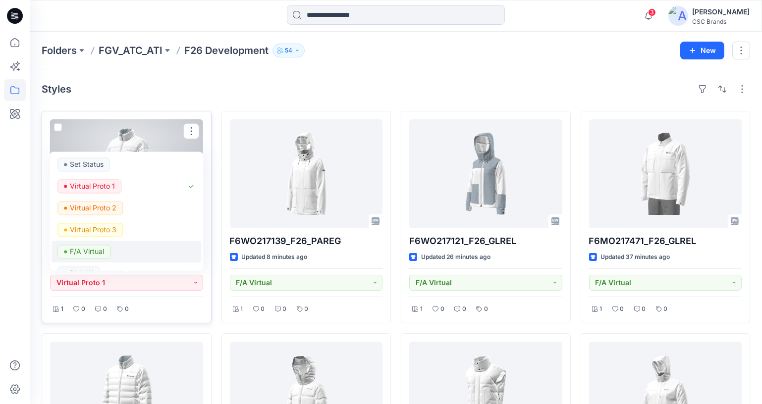
click at [97, 251] on p "F/A Virtual" at bounding box center [87, 251] width 34 height 13
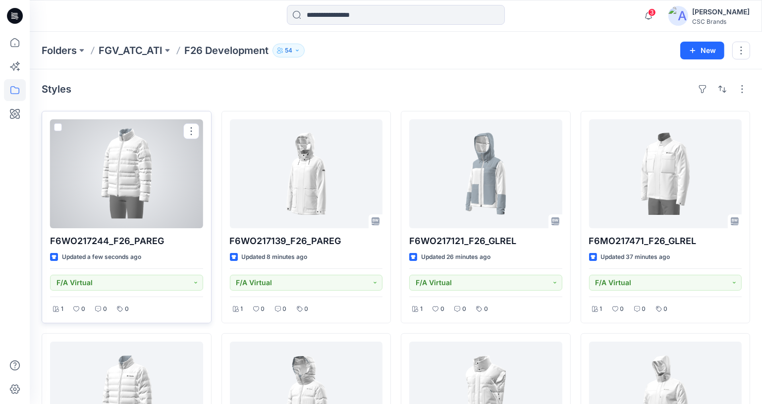
click at [148, 187] on div at bounding box center [126, 173] width 153 height 109
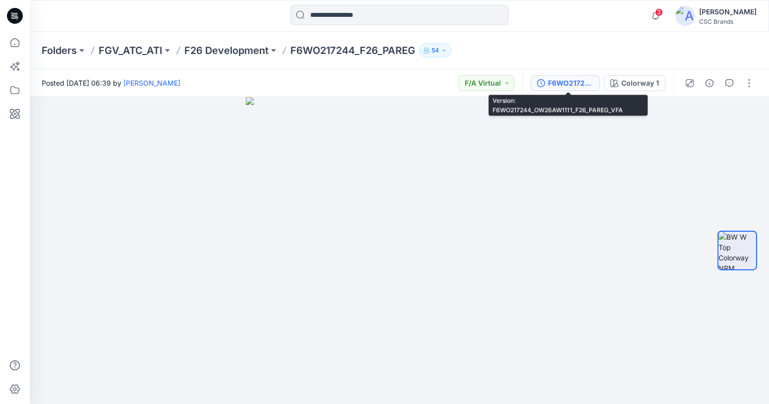
click at [582, 78] on div "F6WO217244_OW26AW1111_F26_PAREG_VFA" at bounding box center [571, 83] width 46 height 11
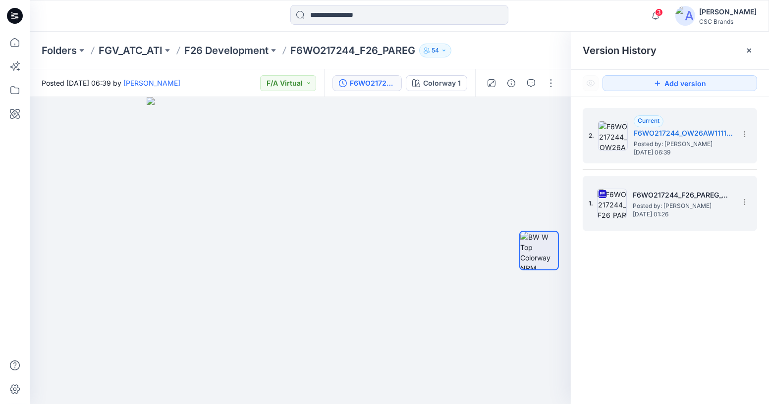
click at [611, 197] on img at bounding box center [612, 204] width 30 height 30
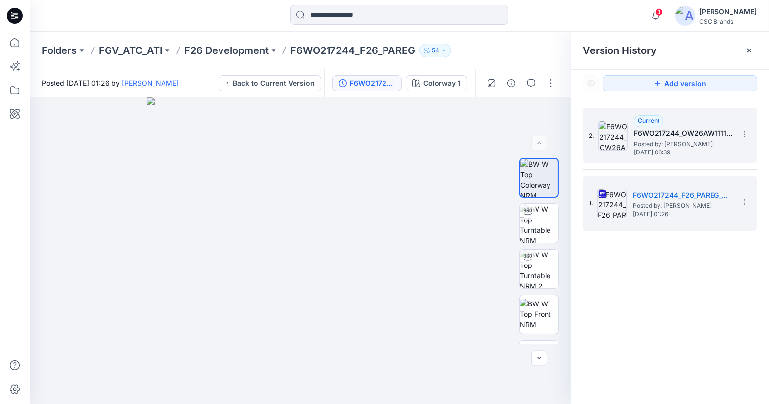
click at [612, 124] on img at bounding box center [613, 136] width 30 height 30
click at [612, 198] on img at bounding box center [612, 204] width 30 height 30
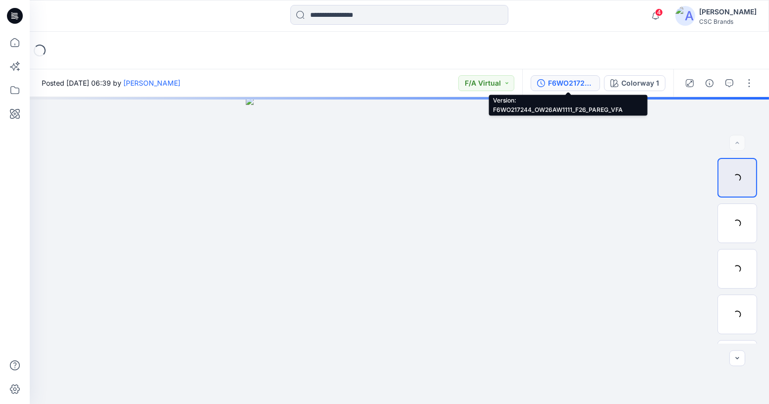
click at [554, 75] on button "F6WO217244_OW26AW1111_F26_PAREG_VFA" at bounding box center [565, 83] width 69 height 16
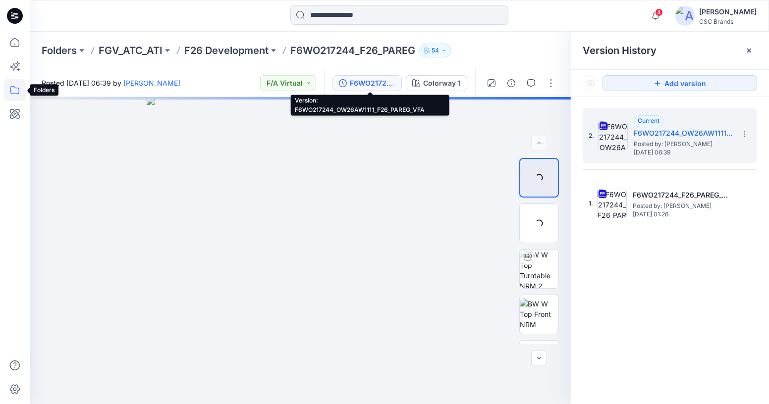
click at [12, 96] on icon at bounding box center [15, 90] width 22 height 22
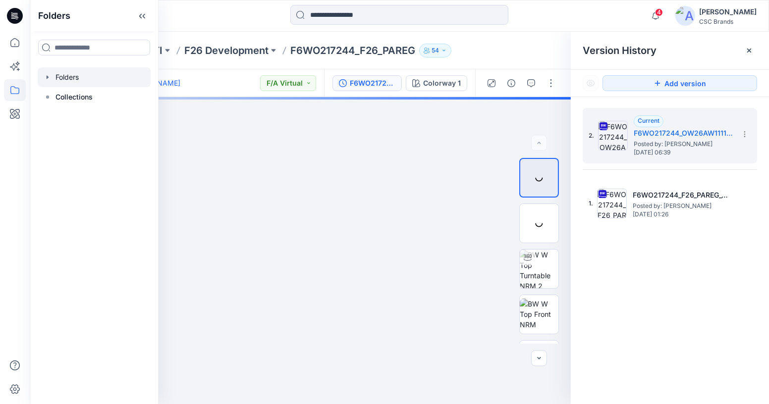
click at [45, 73] on icon "button" at bounding box center [48, 77] width 8 height 8
drag, startPoint x: 68, startPoint y: 80, endPoint x: 66, endPoint y: 94, distance: 14.0
click at [54, 104] on div "Folders FGV_ATC_ATI" at bounding box center [94, 87] width 113 height 40
click at [66, 94] on div at bounding box center [94, 97] width 113 height 20
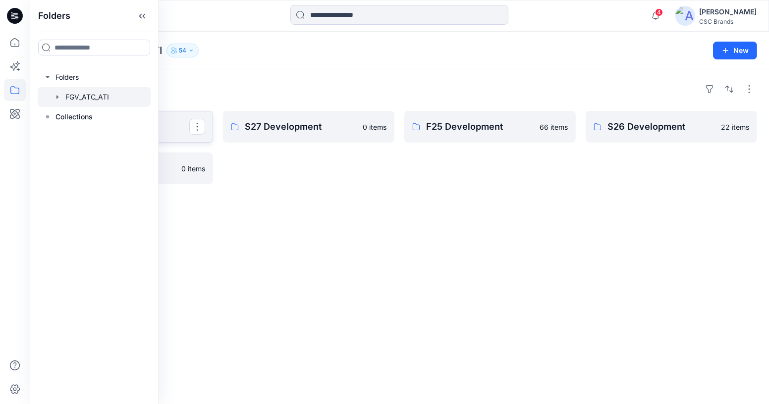
click at [167, 125] on p "F26 Development" at bounding box center [126, 127] width 126 height 14
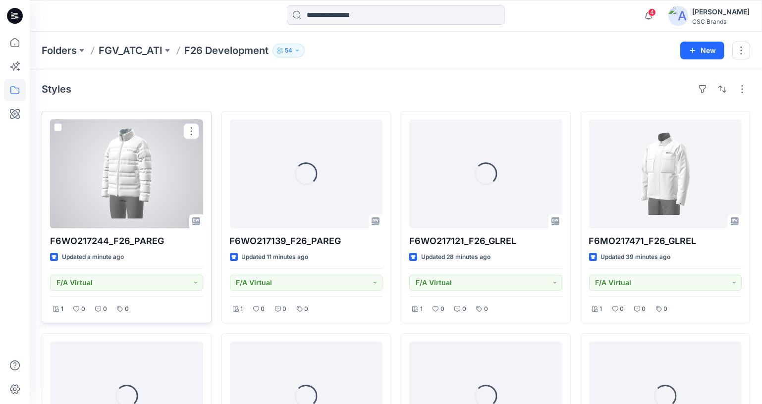
click at [110, 188] on div at bounding box center [126, 173] width 153 height 109
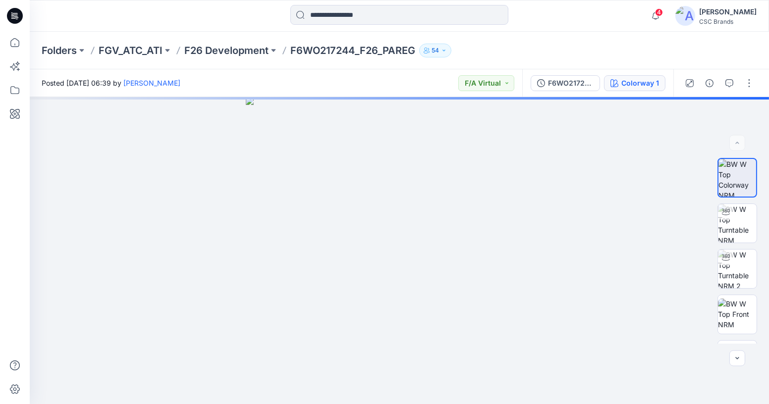
click at [609, 86] on button "Colorway 1" at bounding box center [634, 83] width 61 height 16
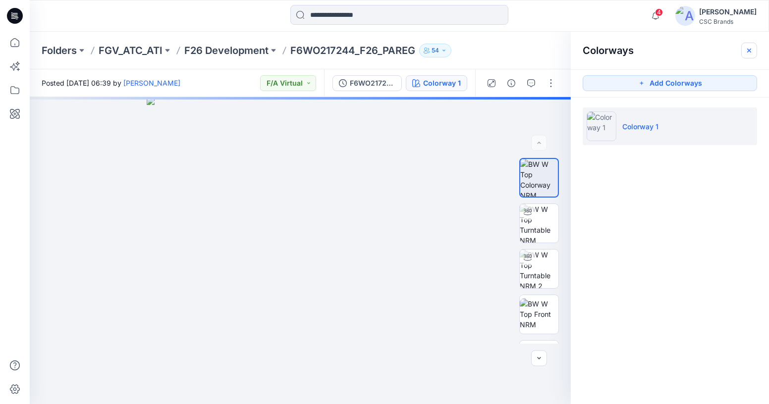
click at [747, 52] on icon "button" at bounding box center [749, 51] width 8 height 8
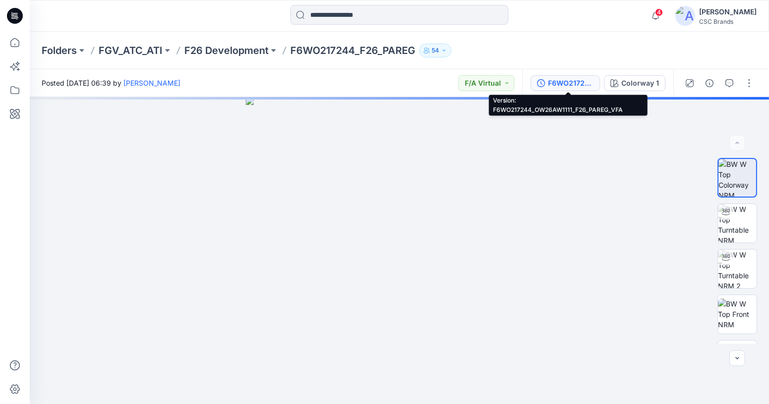
click at [552, 81] on div "F6WO217244_OW26AW1111_F26_PAREG_VFA" at bounding box center [571, 83] width 46 height 11
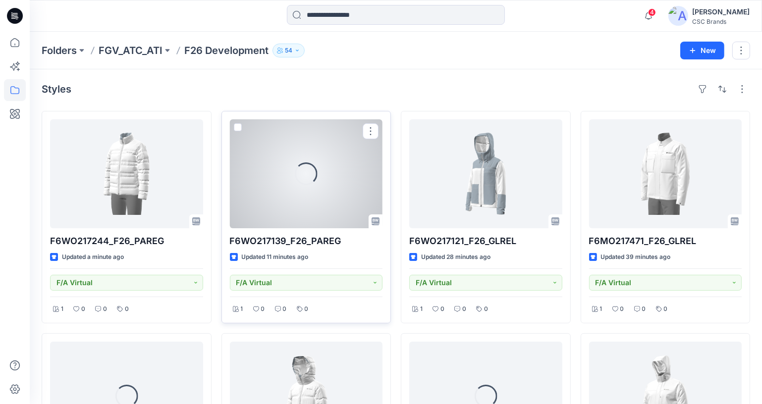
click at [286, 196] on div "Loading..." at bounding box center [306, 173] width 153 height 109
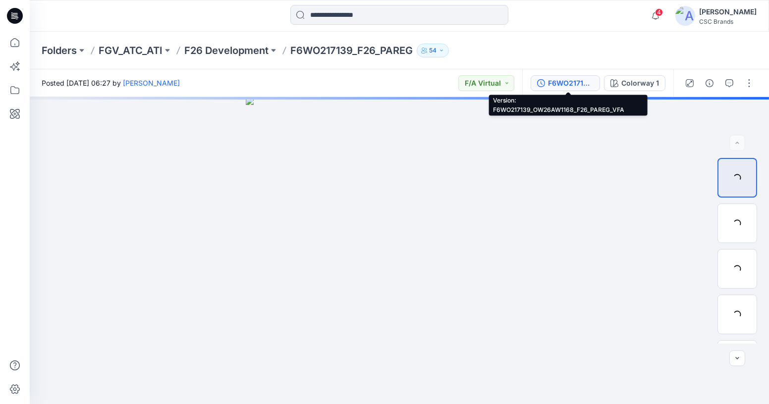
click at [551, 84] on div "F6WO217139_OW26AW1168_F26_PAREG_VFA" at bounding box center [571, 83] width 46 height 11
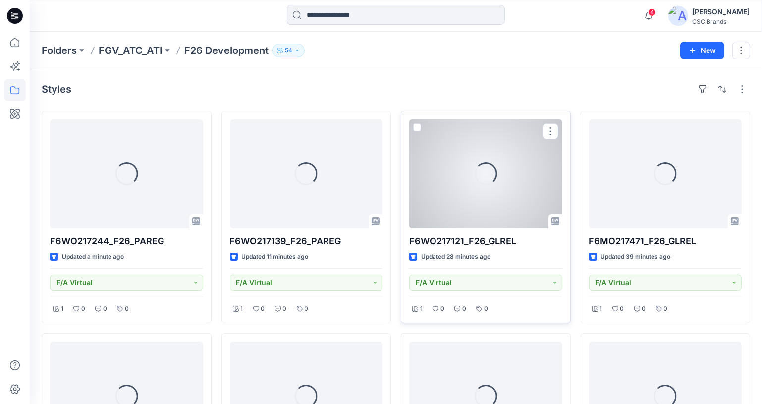
click at [483, 211] on div "Loading..." at bounding box center [485, 173] width 153 height 109
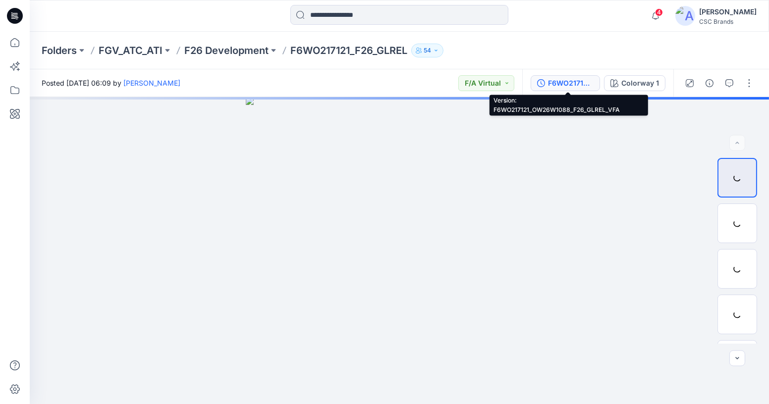
click at [567, 90] on button "F6WO217121_OW26W1088_F26_GLREL_VFA" at bounding box center [565, 83] width 69 height 16
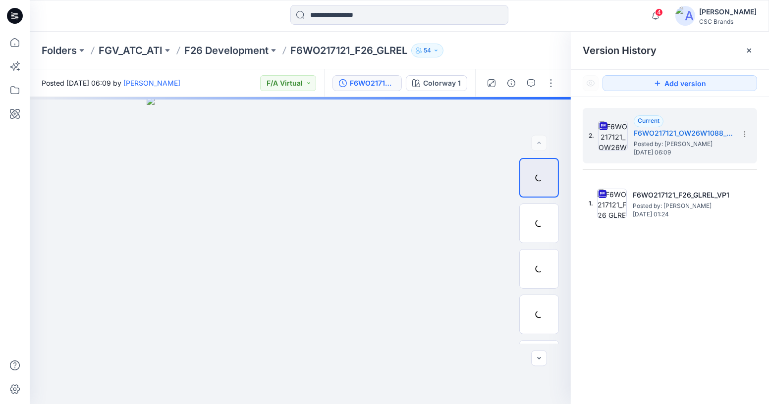
click at [213, 28] on div "4 Notifications Your style F6WO217244_F26_PAREG has been updated with F6WO21724…" at bounding box center [399, 16] width 739 height 32
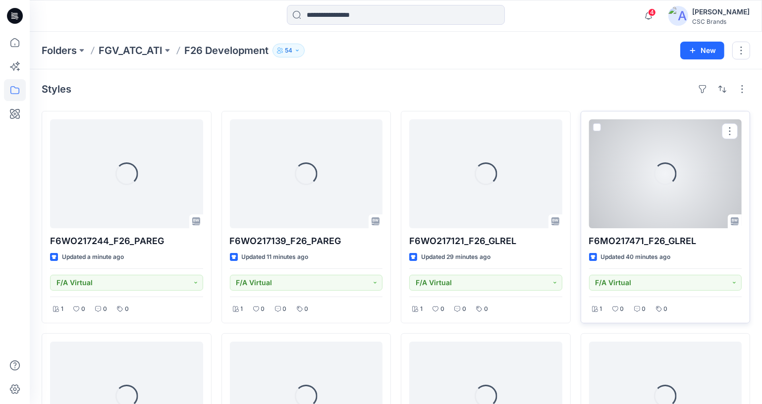
click at [684, 194] on div "Loading..." at bounding box center [665, 173] width 153 height 109
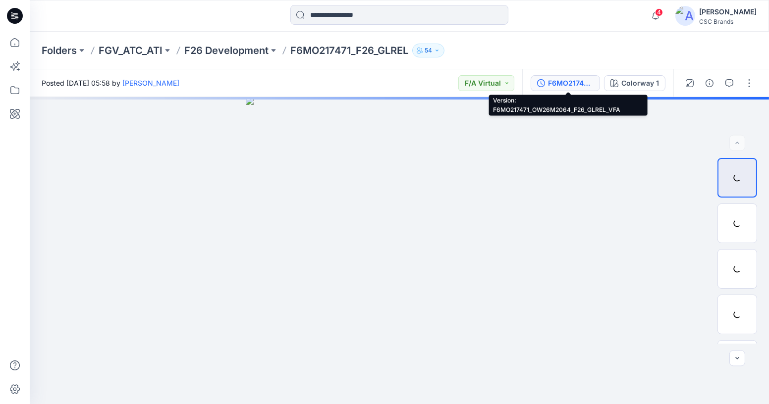
click at [579, 85] on div "F6MO217471_OW26M2064_F26_GLREL_VFA" at bounding box center [571, 83] width 46 height 11
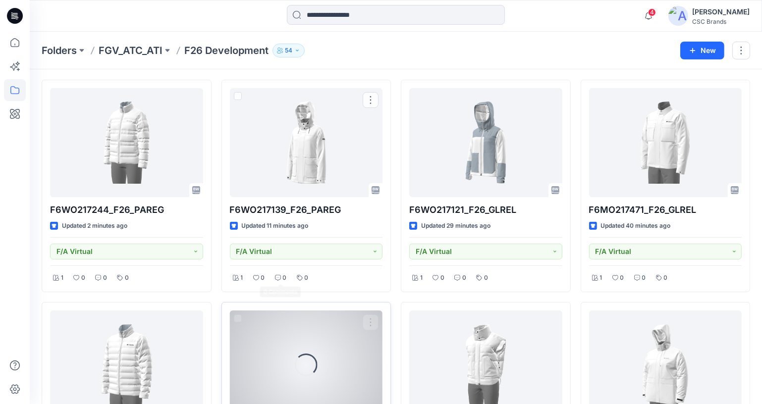
scroll to position [90, 0]
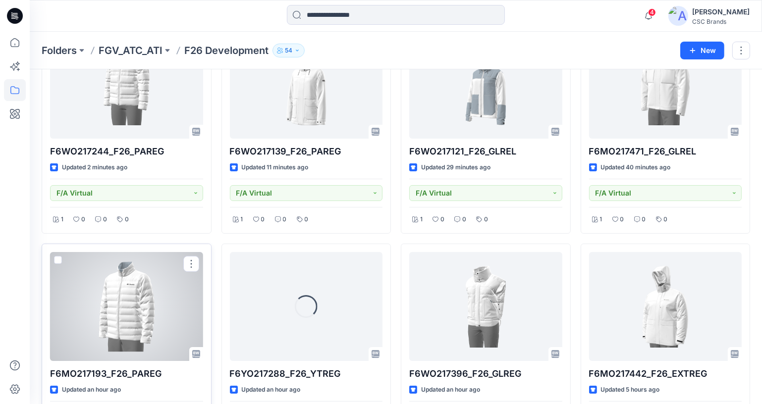
click at [134, 302] on div at bounding box center [126, 306] width 153 height 109
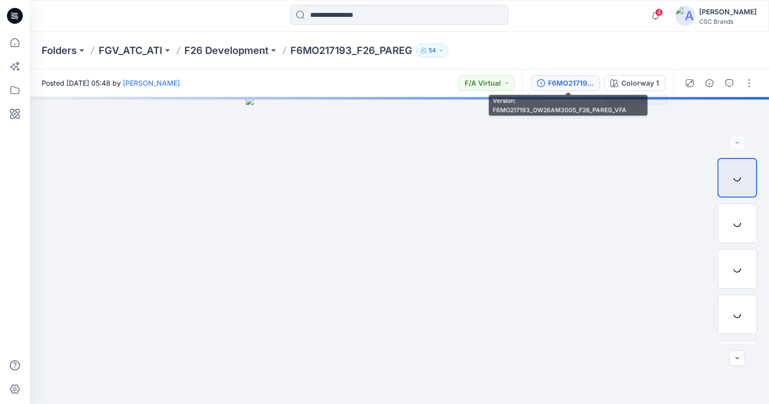
click at [580, 88] on div "F6MO217193_OW26AM3005_F26_PAREG_VFA" at bounding box center [571, 83] width 46 height 11
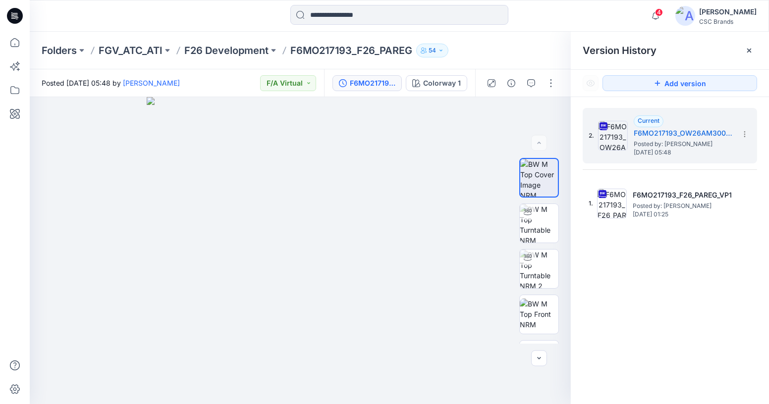
drag, startPoint x: 200, startPoint y: 22, endPoint x: 221, endPoint y: 17, distance: 21.9
click at [200, 22] on div at bounding box center [122, 16] width 185 height 22
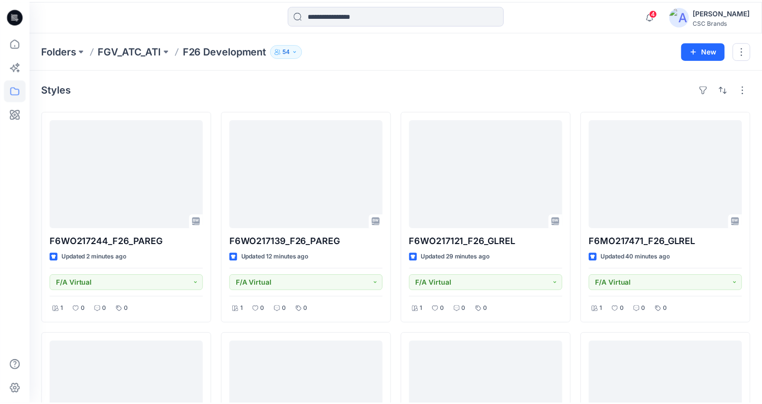
scroll to position [90, 0]
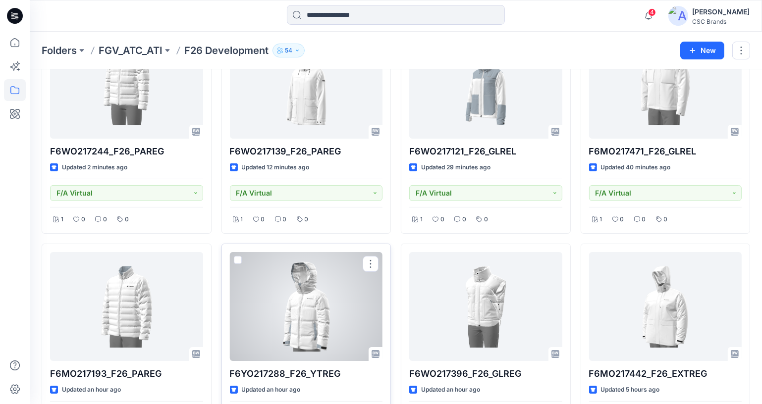
click at [310, 339] on div at bounding box center [306, 306] width 153 height 109
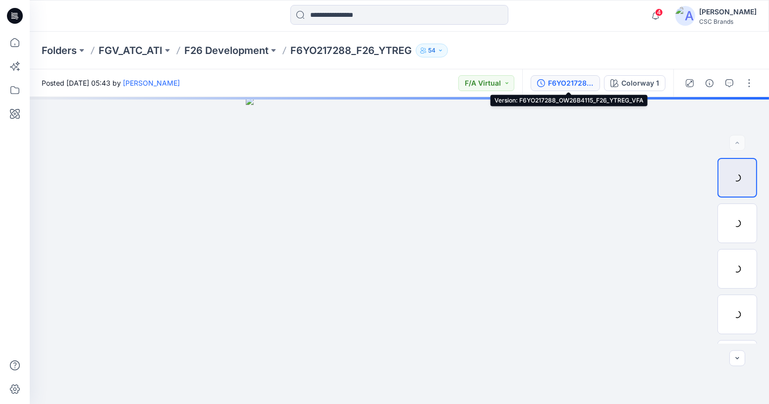
click at [545, 79] on icon "button" at bounding box center [541, 83] width 8 height 8
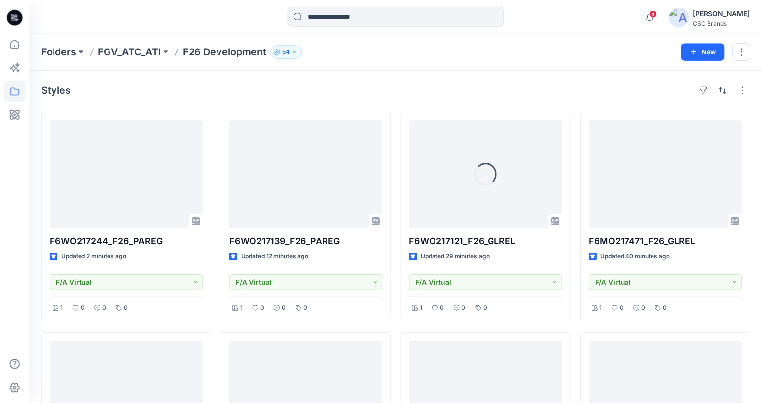
scroll to position [90, 0]
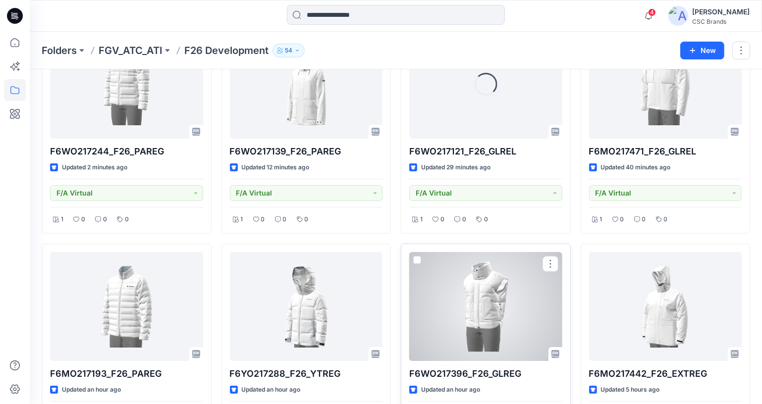
click at [479, 331] on div at bounding box center [485, 306] width 153 height 109
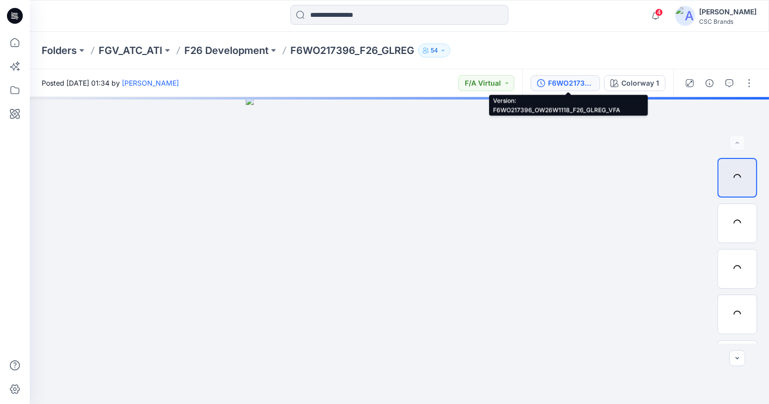
click at [583, 87] on div "F6WO217396_OW26W1118_F26_GLREG_VFA" at bounding box center [571, 83] width 46 height 11
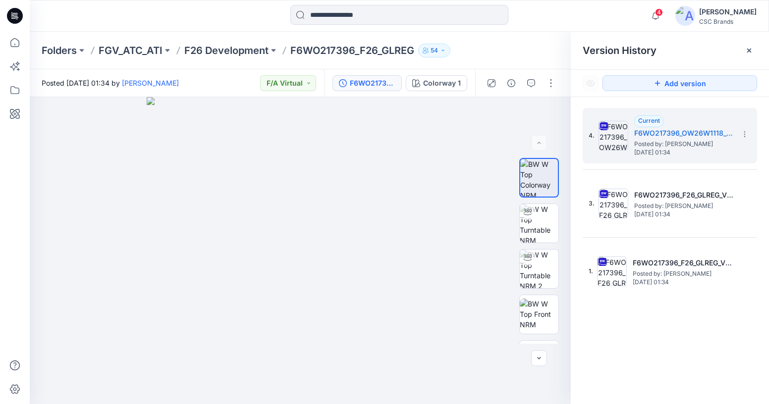
click at [268, 25] on div at bounding box center [400, 16] width 370 height 22
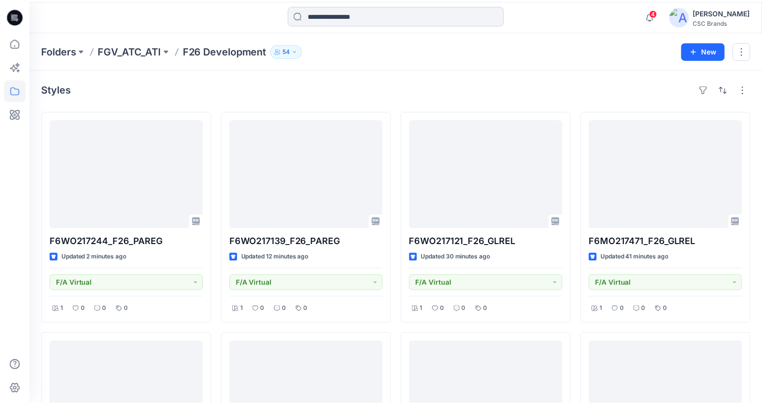
scroll to position [90, 0]
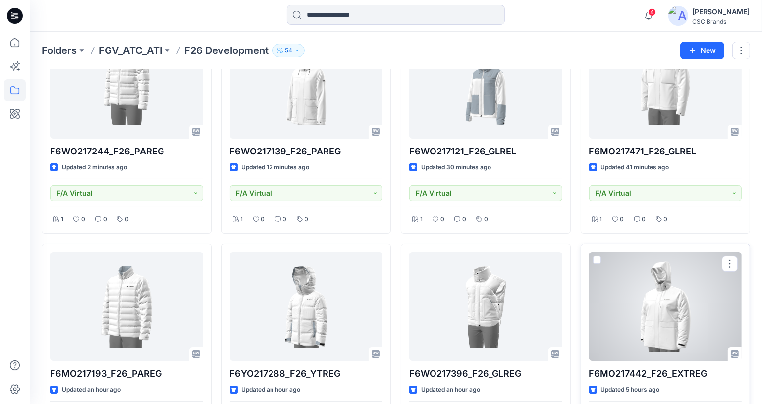
click at [685, 320] on div at bounding box center [665, 306] width 153 height 109
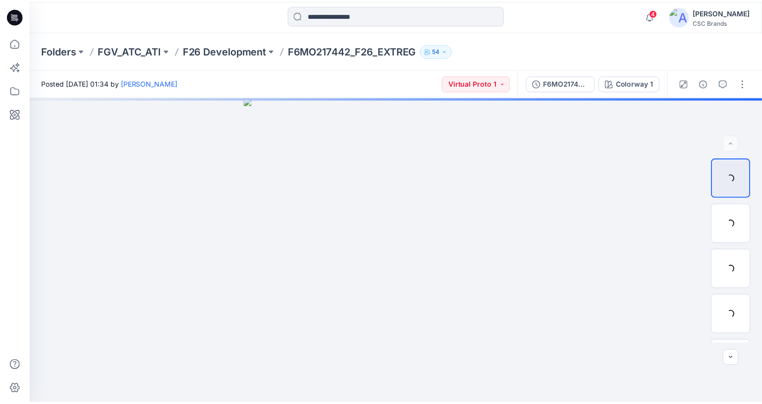
scroll to position [90, 0]
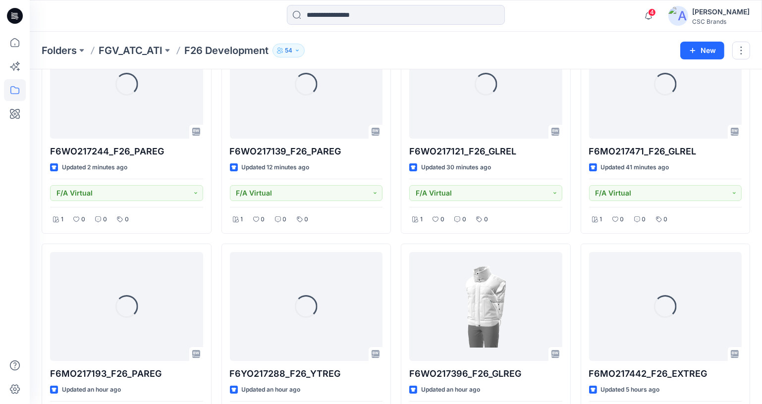
click at [227, 30] on div "4 Notifications Your style F6WO217244_F26_PAREG has been updated with F6WO21724…" at bounding box center [396, 16] width 732 height 32
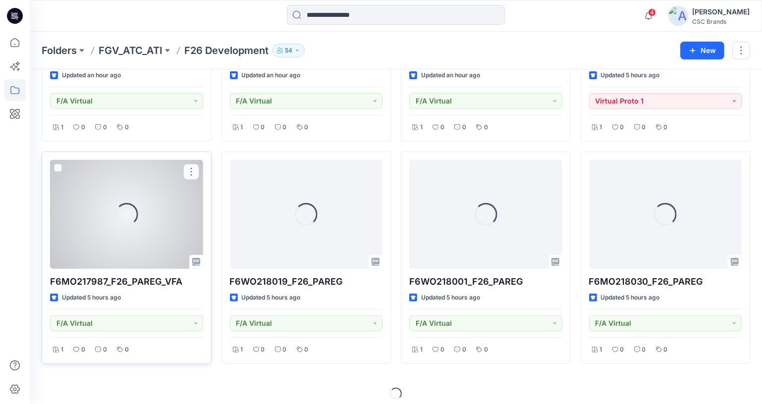
scroll to position [405, 0]
click at [107, 232] on div "Loading..." at bounding box center [126, 213] width 153 height 109
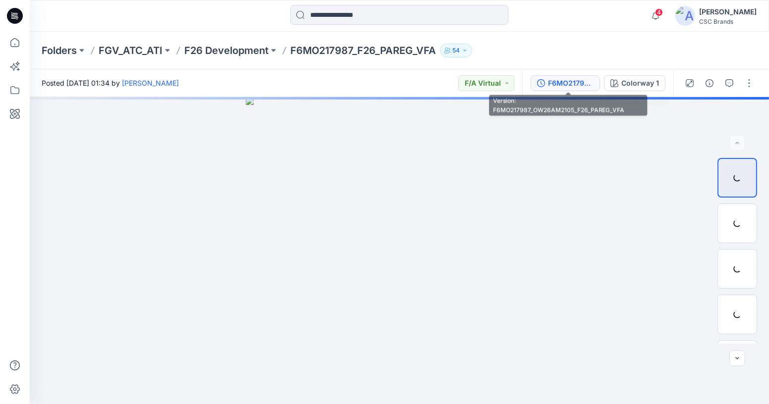
click at [574, 79] on div "F6MO217987_OW26AM2105_F26_PAREG_VFA" at bounding box center [571, 83] width 46 height 11
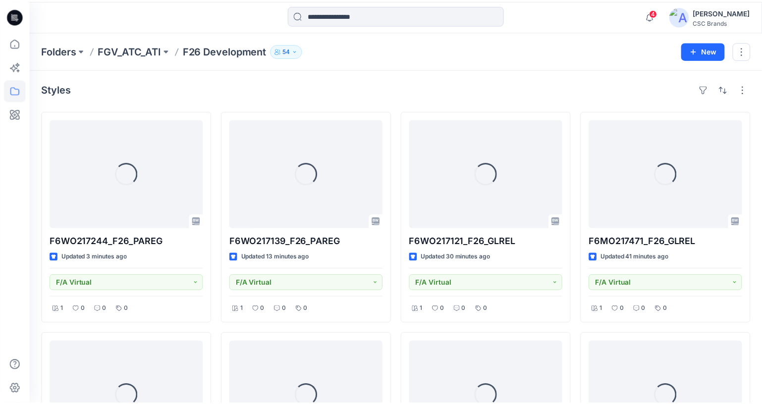
scroll to position [405, 0]
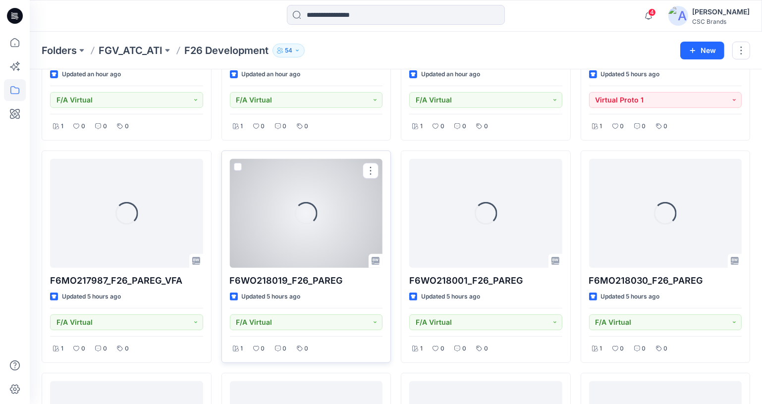
click at [269, 220] on div "Loading..." at bounding box center [306, 213] width 153 height 109
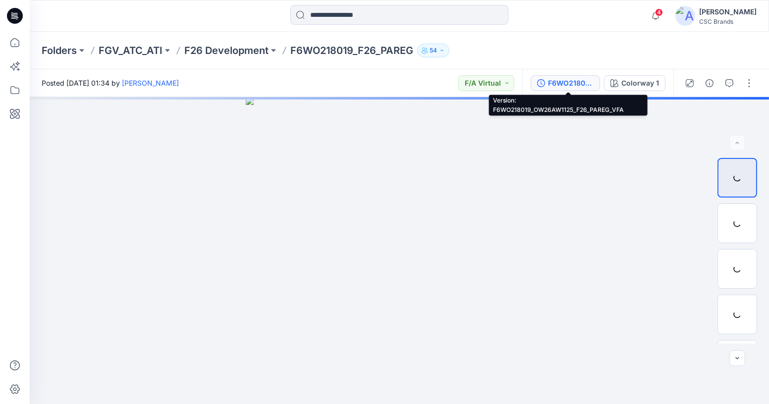
click at [585, 82] on div "F6WO218019_OW26AW1125_F26_PAREG_VFA" at bounding box center [571, 83] width 46 height 11
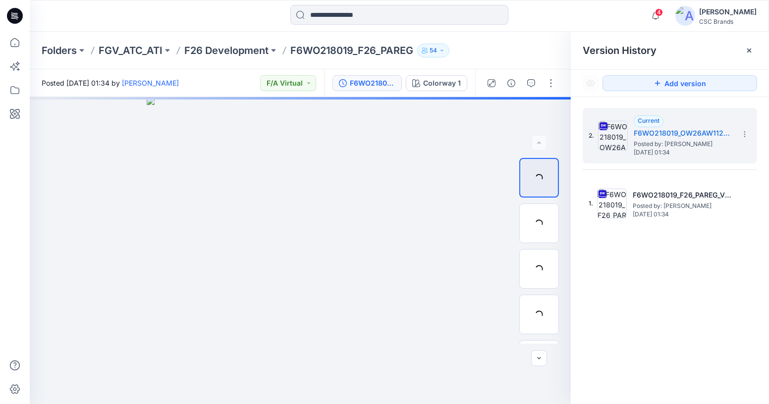
click at [190, 23] on div at bounding box center [122, 16] width 185 height 22
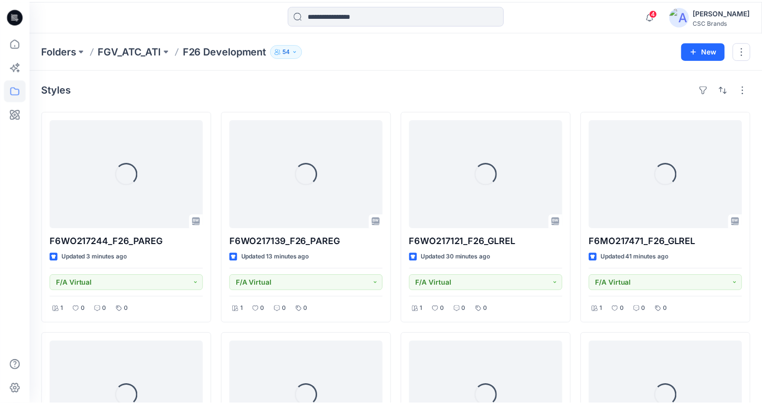
scroll to position [405, 0]
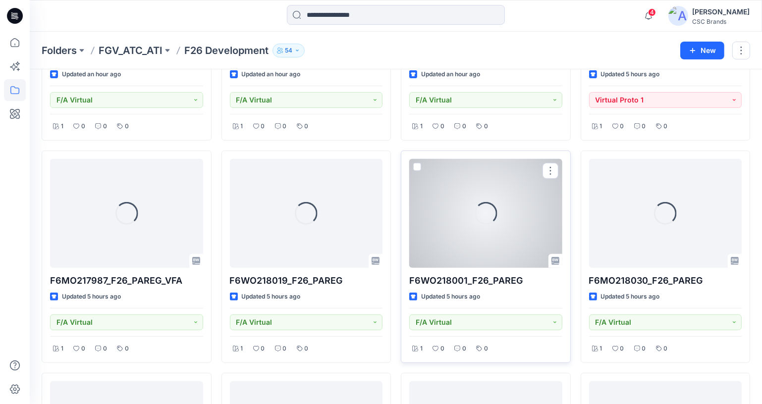
click at [461, 223] on div "Loading..." at bounding box center [485, 213] width 153 height 109
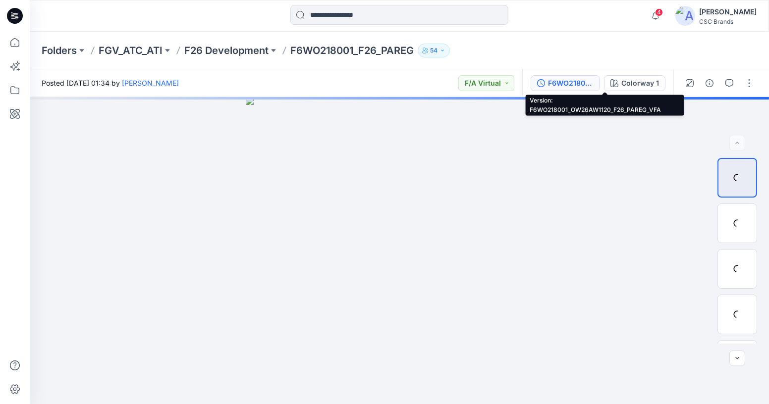
click at [545, 86] on icon "button" at bounding box center [541, 83] width 8 height 8
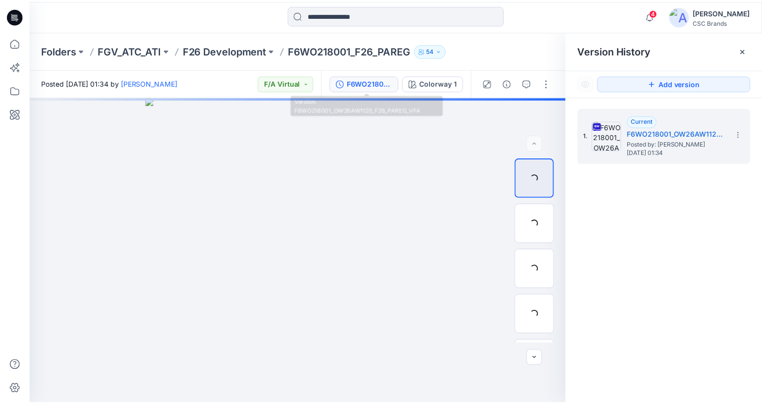
scroll to position [405, 0]
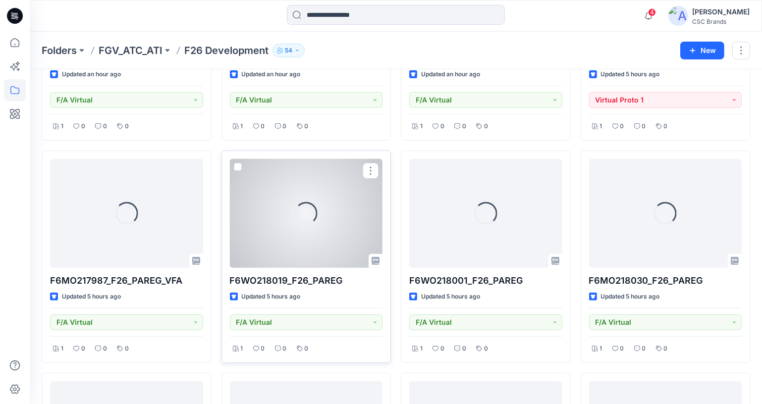
click at [344, 151] on div "Loading... F6WO218019_F26_PAREG Updated 5 hours ago F/A Virtual 1 0 0 0" at bounding box center [306, 257] width 170 height 213
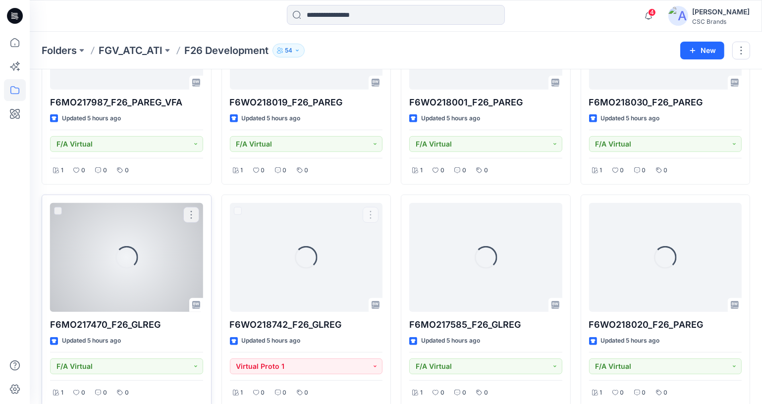
scroll to position [585, 0]
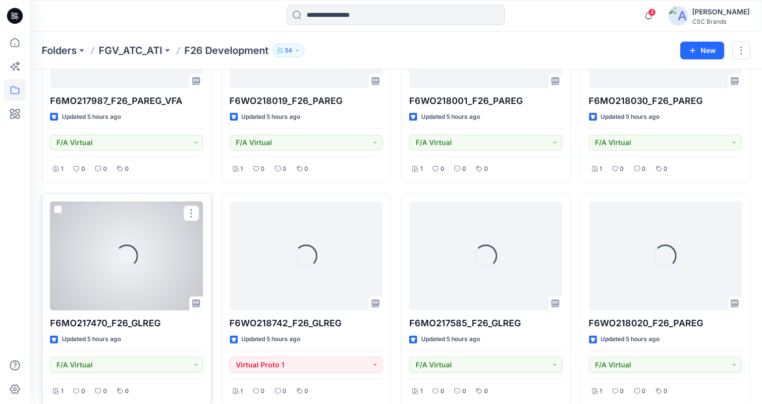
click at [123, 259] on div "Loading..." at bounding box center [126, 256] width 25 height 25
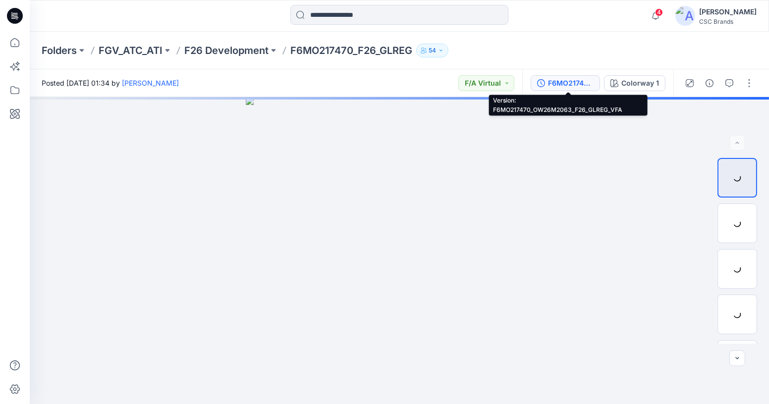
click at [552, 82] on div "F6MO217470_OW26M2063_F26_GLREG_VFA" at bounding box center [571, 83] width 46 height 11
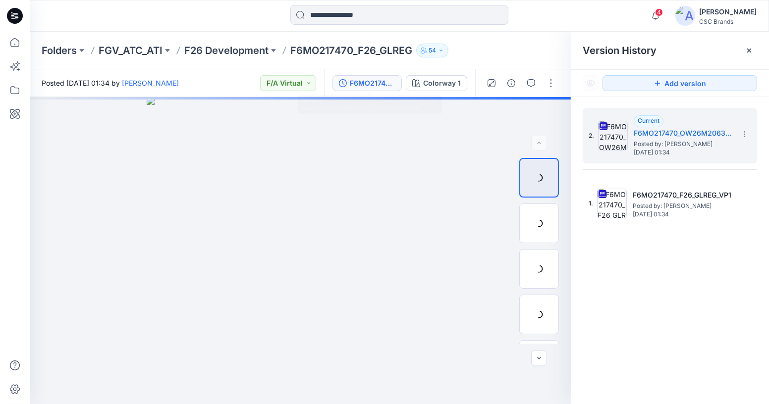
drag, startPoint x: 254, startPoint y: 28, endPoint x: 197, endPoint y: 1, distance: 62.7
click at [253, 28] on div "4 Notifications Your style F6WO217244_F26_PAREG has been updated with F6WO21724…" at bounding box center [399, 16] width 739 height 32
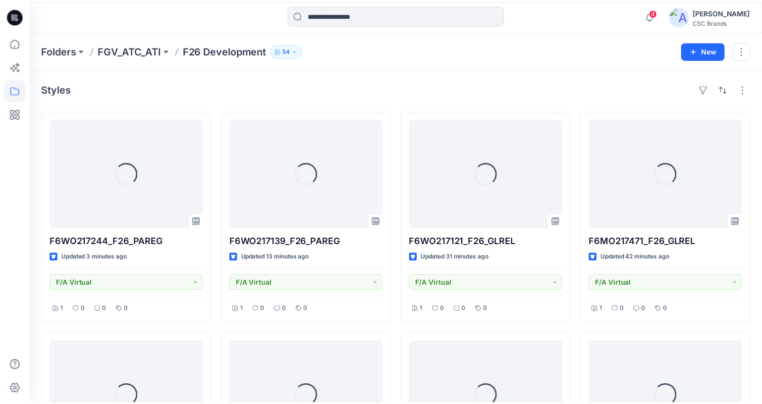
scroll to position [585, 0]
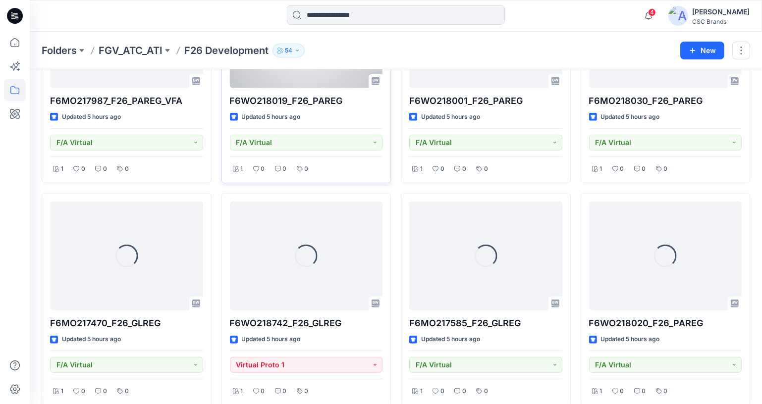
click at [353, 179] on div "Loading... F6WO218019_F26_PAREG Updated 5 hours ago F/A Virtual 1 0 0 0" at bounding box center [306, 77] width 170 height 213
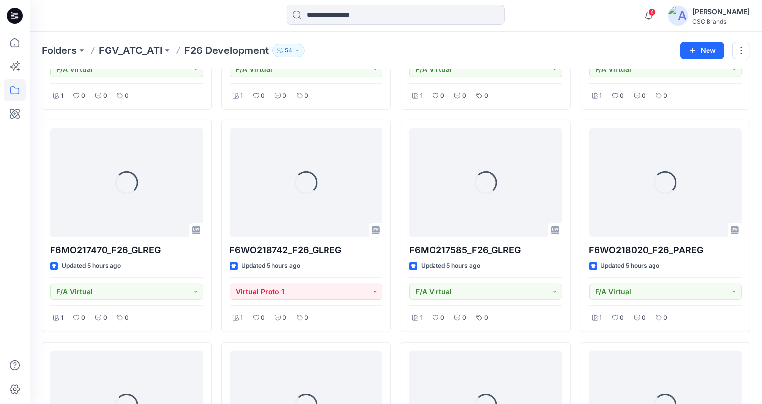
scroll to position [675, 0]
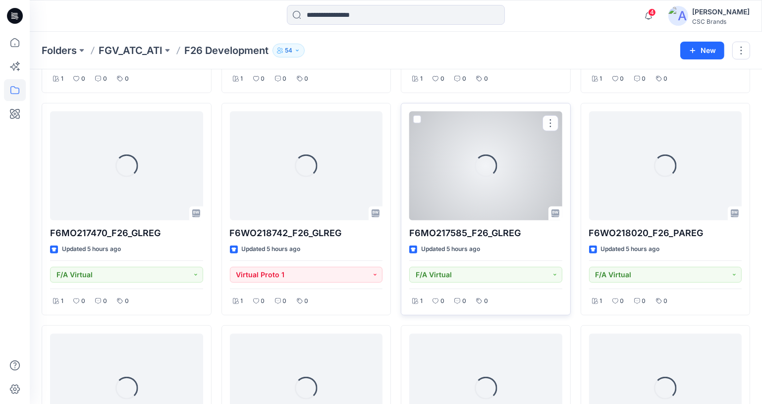
click at [473, 186] on div "Loading..." at bounding box center [485, 165] width 153 height 109
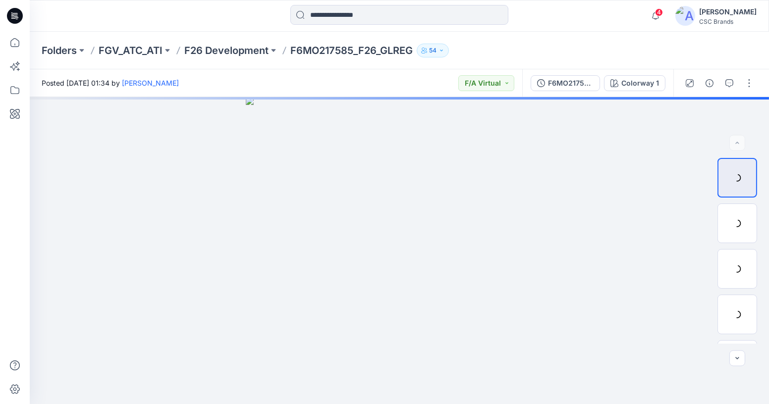
drag, startPoint x: 205, startPoint y: 34, endPoint x: 174, endPoint y: 25, distance: 32.0
click at [204, 33] on div "Folders FGV_ATC_ATI F26 Development F6MO217585_F26_GLREG 54" at bounding box center [399, 51] width 739 height 38
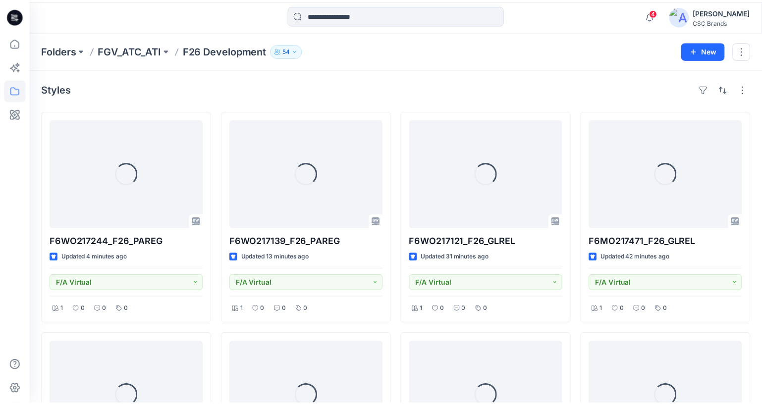
scroll to position [675, 0]
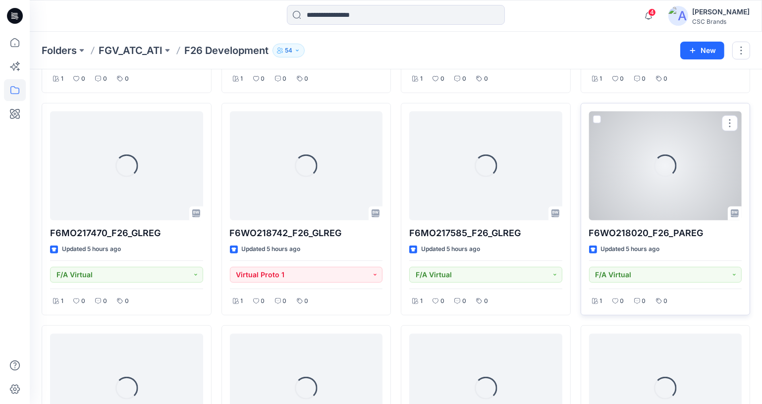
click at [643, 163] on div "Loading..." at bounding box center [665, 165] width 153 height 109
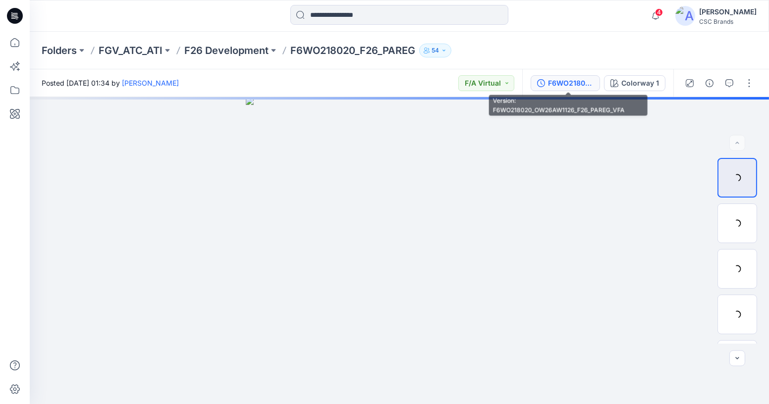
click at [545, 81] on icon "button" at bounding box center [541, 83] width 8 height 8
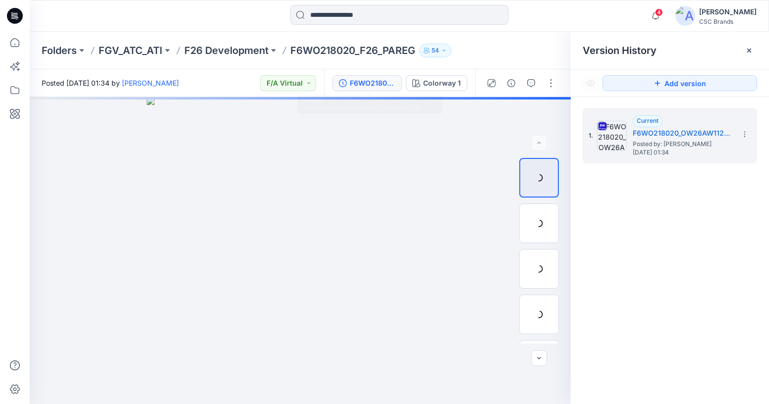
click at [235, 11] on div at bounding box center [400, 16] width 370 height 22
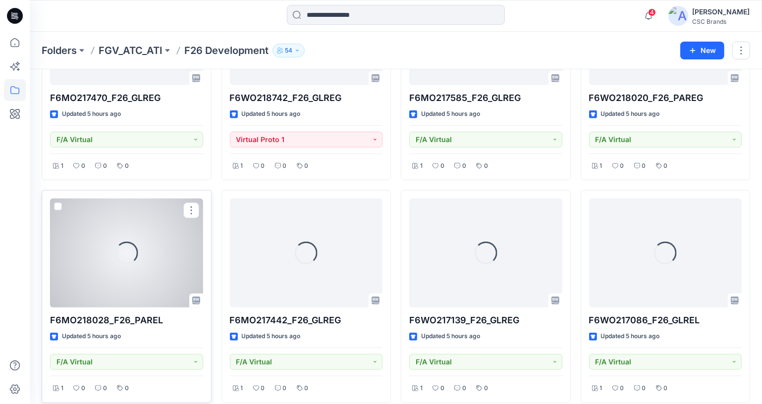
scroll to position [856, 0]
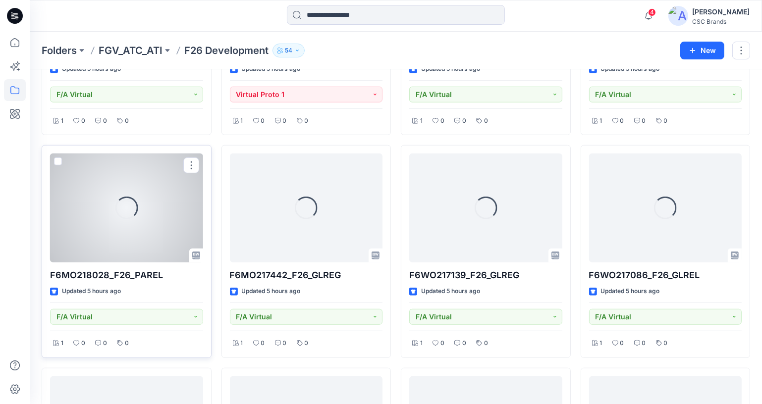
click at [140, 222] on div "Loading..." at bounding box center [126, 208] width 153 height 109
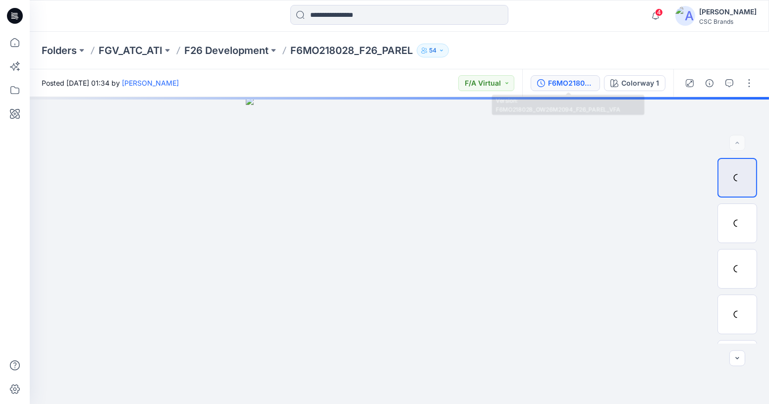
click at [580, 81] on div "F6MO218028_OW26M2094_F26_PAREL_VFA" at bounding box center [571, 83] width 46 height 11
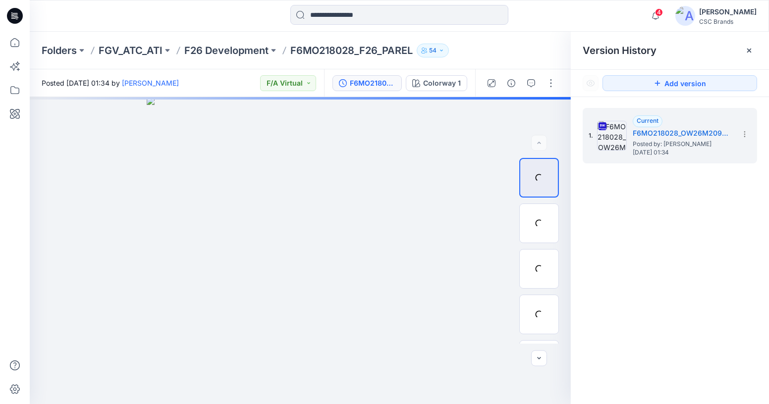
click at [264, 25] on div at bounding box center [400, 16] width 370 height 22
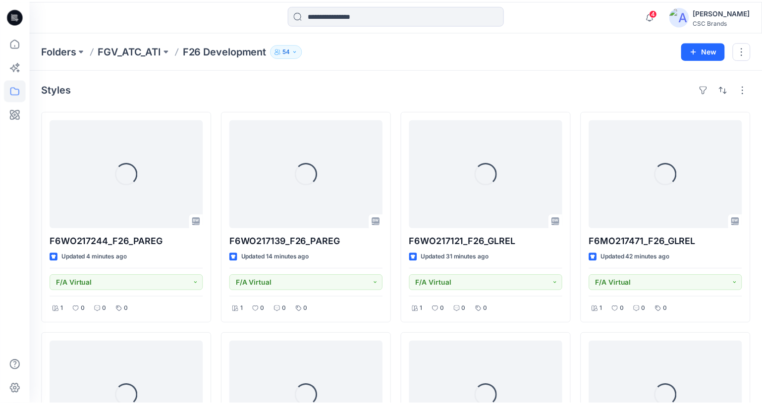
scroll to position [856, 0]
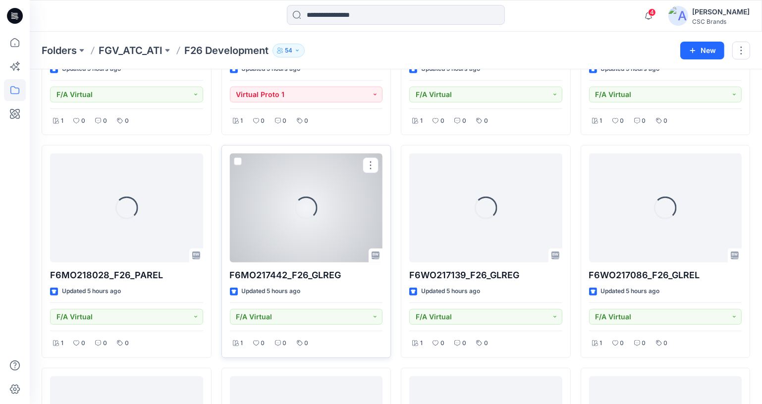
click at [228, 196] on div "Loading... F6MO217442_F26_GLREG Updated 5 hours ago F/A Virtual 1 0 0 0" at bounding box center [306, 251] width 170 height 213
click at [259, 194] on div "Loading..." at bounding box center [306, 208] width 153 height 109
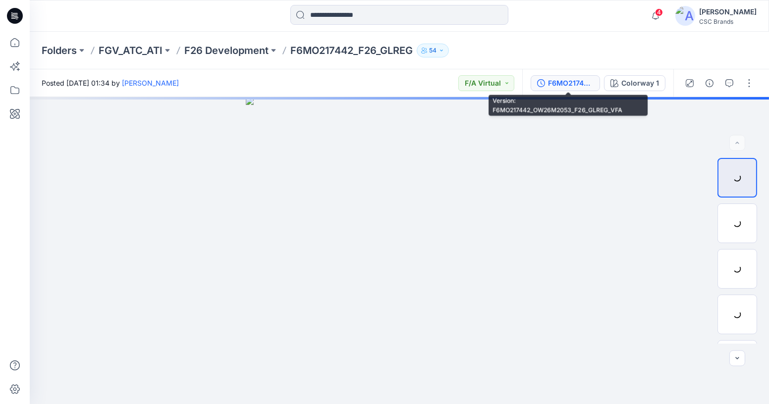
click at [570, 82] on div "F6MO217442_OW26M2053_F26_GLREG_VFA" at bounding box center [571, 83] width 46 height 11
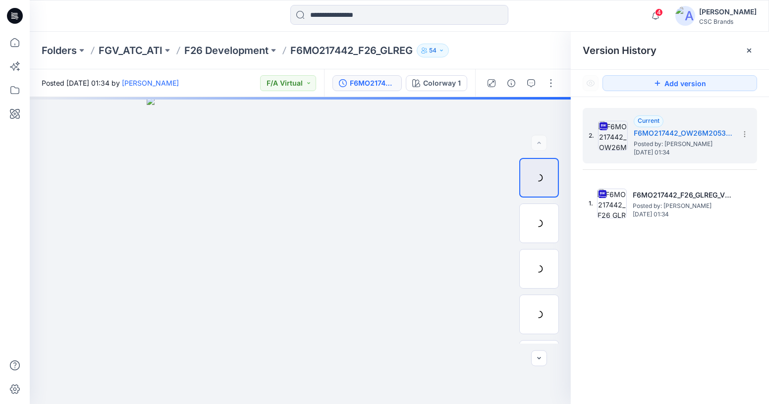
click at [218, 18] on div at bounding box center [400, 16] width 370 height 22
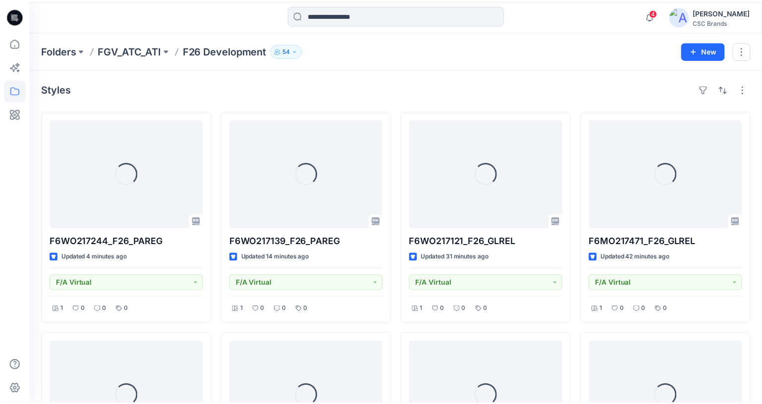
scroll to position [856, 0]
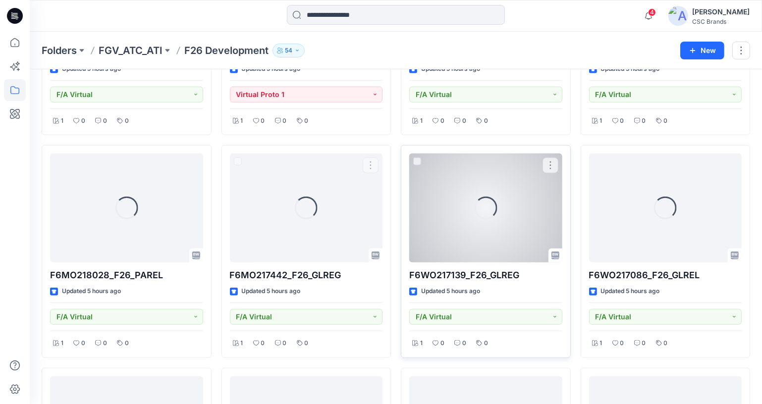
click at [469, 226] on div "Loading..." at bounding box center [485, 208] width 153 height 109
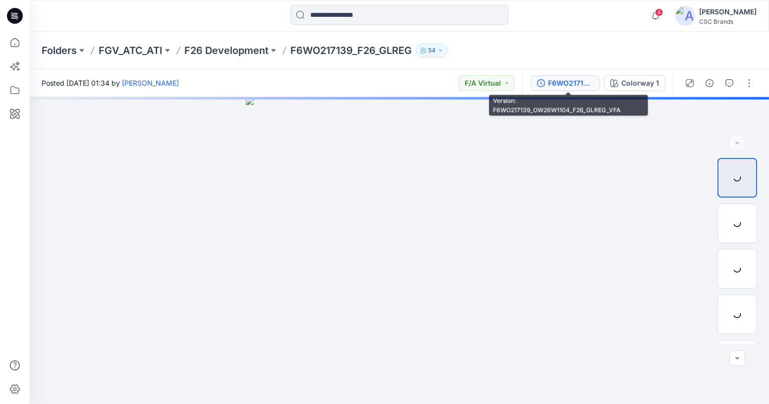
click at [563, 81] on div "F6WO217139_OW26W1104_F26_GLREG_VFA" at bounding box center [571, 83] width 46 height 11
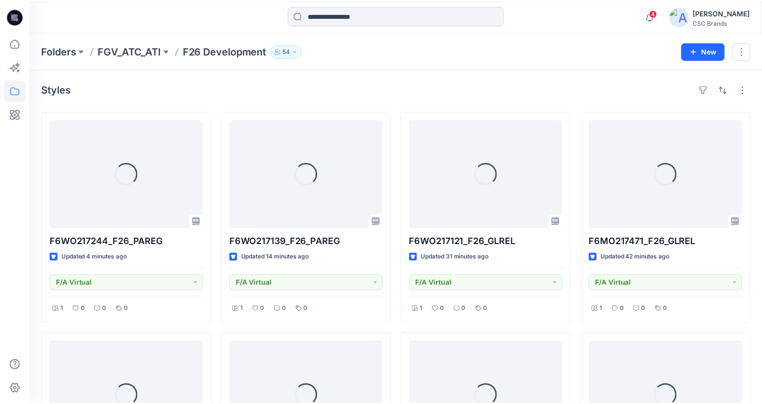
scroll to position [856, 0]
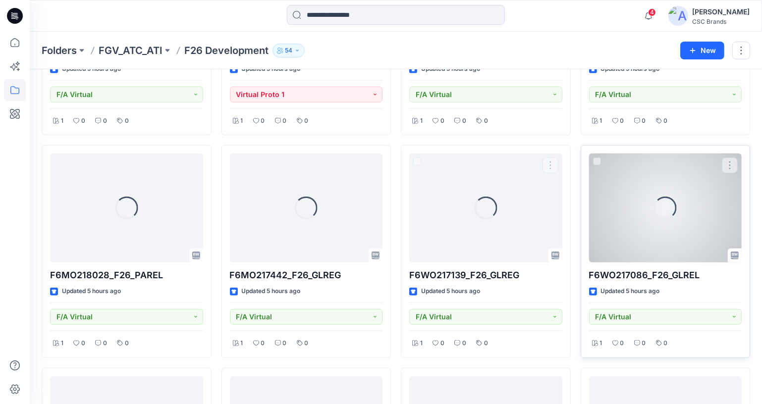
click at [619, 222] on div "Loading..." at bounding box center [665, 208] width 153 height 109
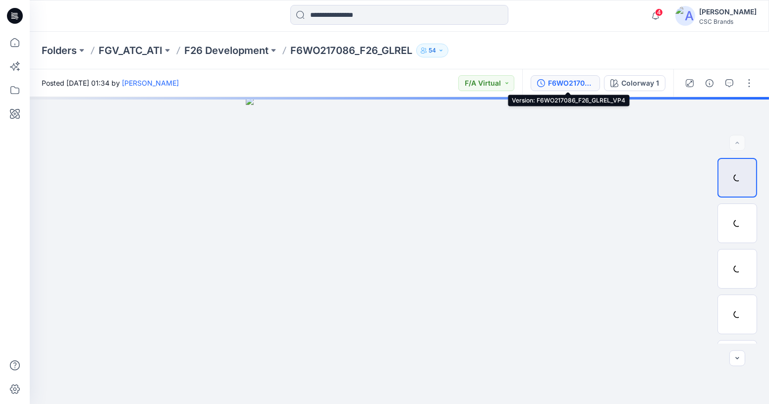
click at [568, 80] on div "F6WO217086_F26_GLREL_VP4" at bounding box center [571, 83] width 46 height 11
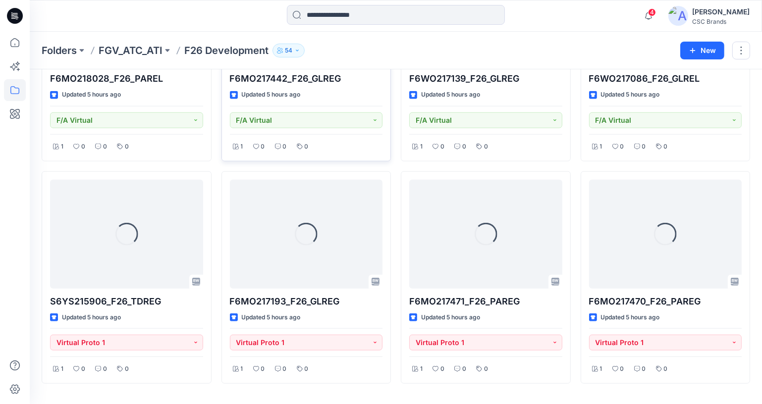
scroll to position [1074, 0]
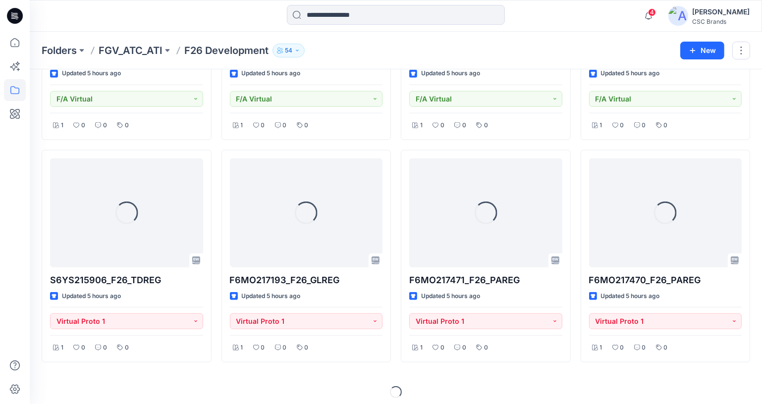
click at [231, 20] on div at bounding box center [396, 16] width 366 height 22
click at [257, 17] on div at bounding box center [396, 16] width 366 height 22
click at [222, 19] on div at bounding box center [396, 16] width 366 height 22
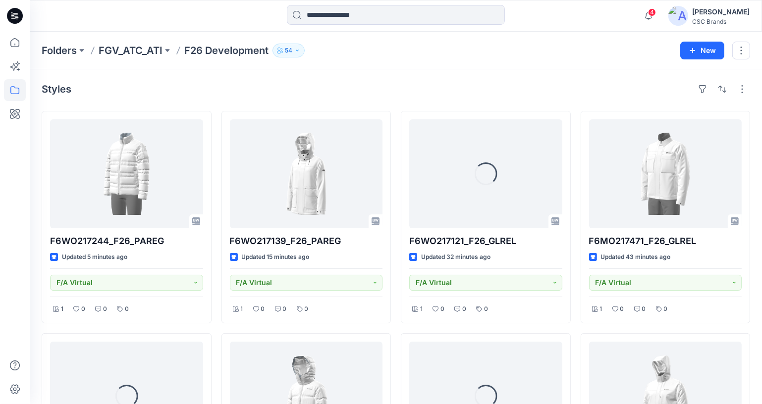
click at [357, 89] on div "Styles" at bounding box center [396, 89] width 708 height 16
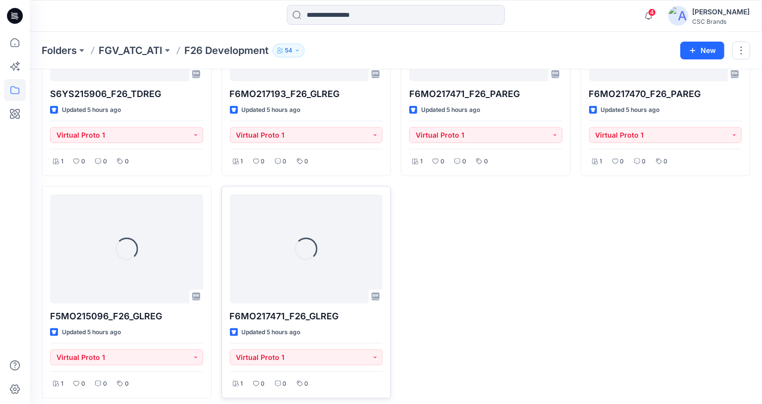
scroll to position [1260, 0]
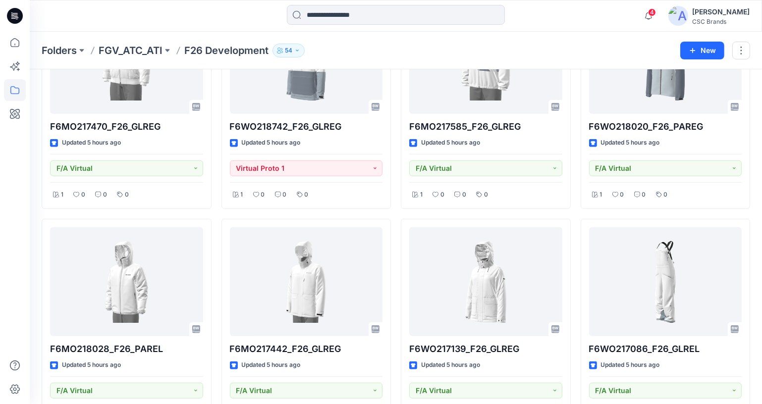
scroll to position [764, 0]
